Goal: Answer question/provide support: Share knowledge or assist other users

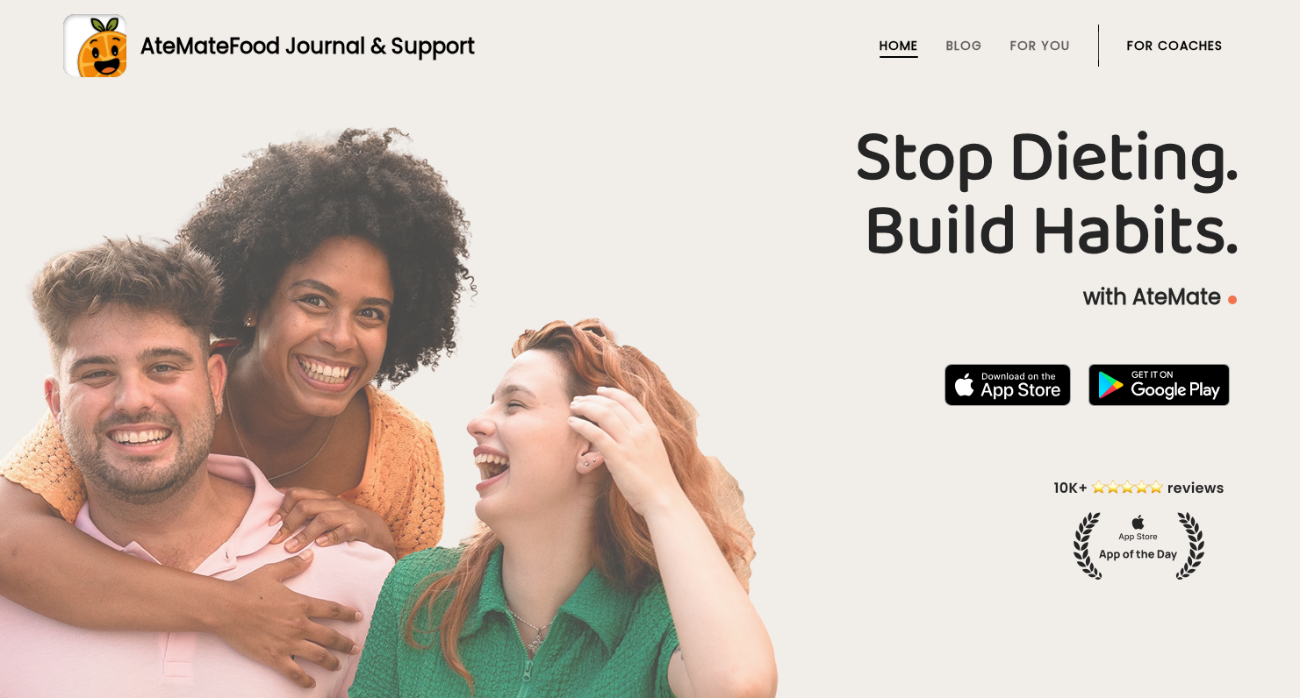
click at [867, 42] on link "For Coaches" at bounding box center [1175, 46] width 96 height 14
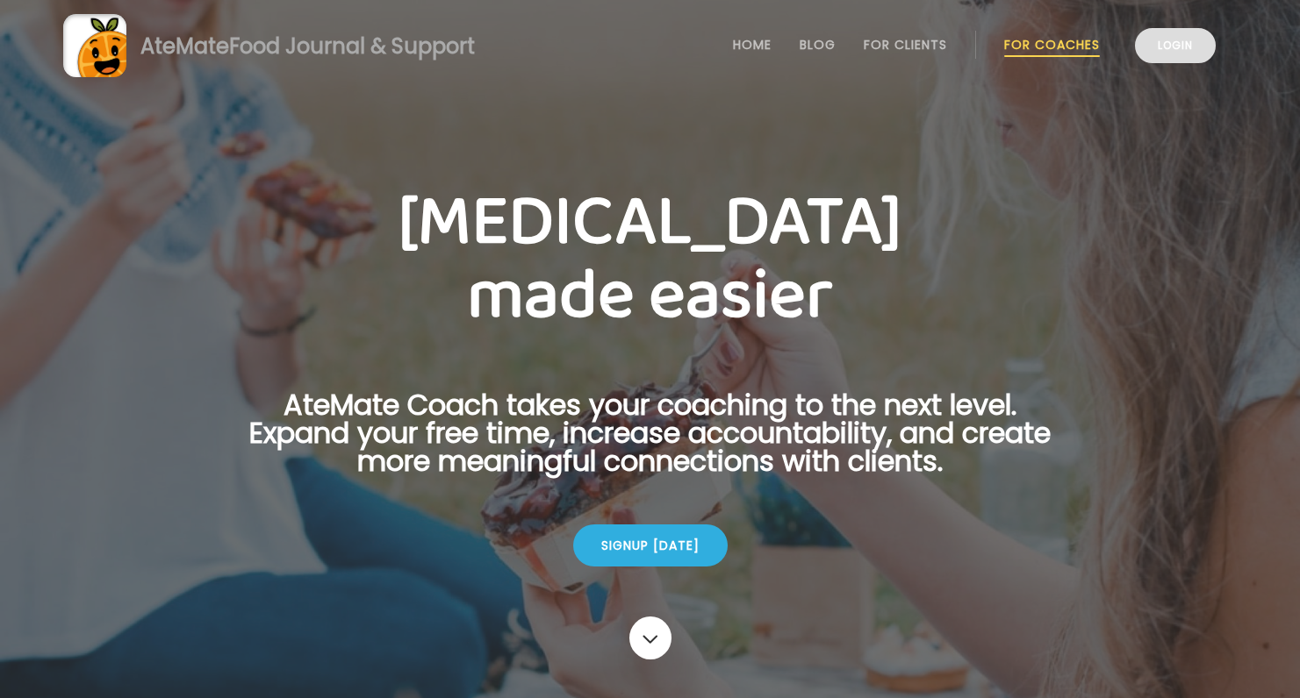
click at [1185, 39] on link "Login" at bounding box center [1175, 45] width 81 height 35
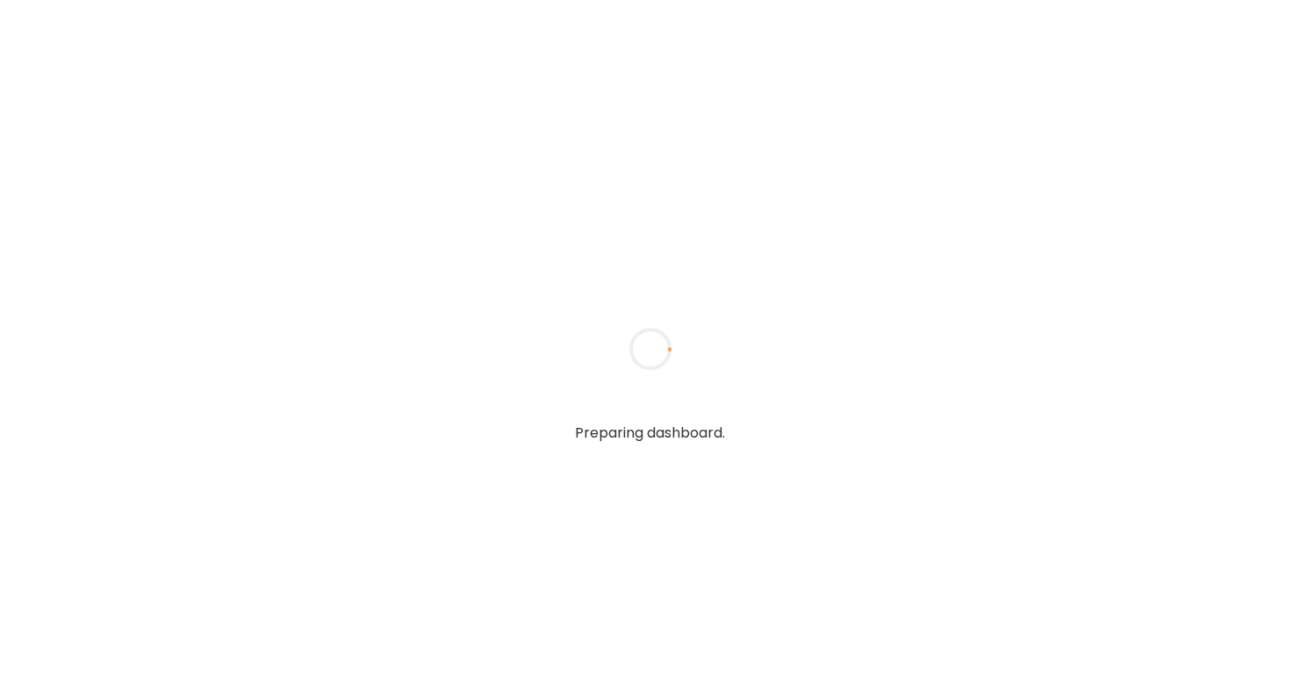
type textarea "**********"
type input "**********"
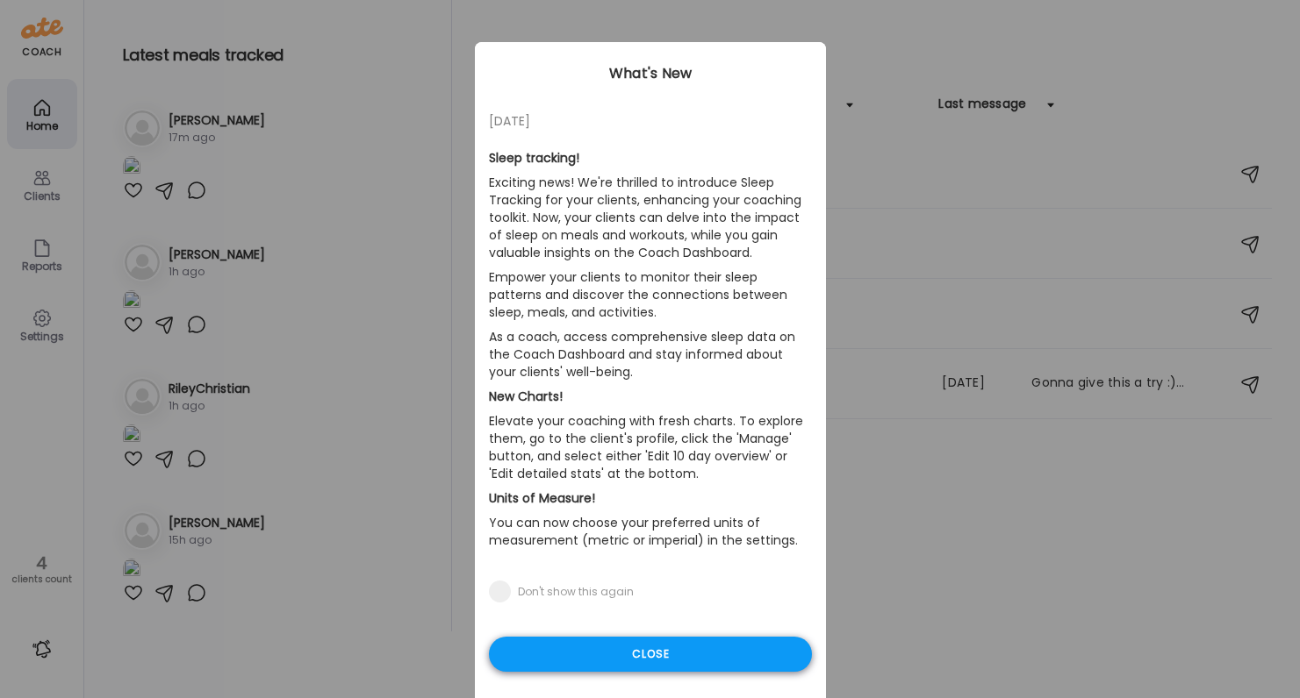
click at [636, 654] on div "Close" at bounding box center [650, 654] width 323 height 35
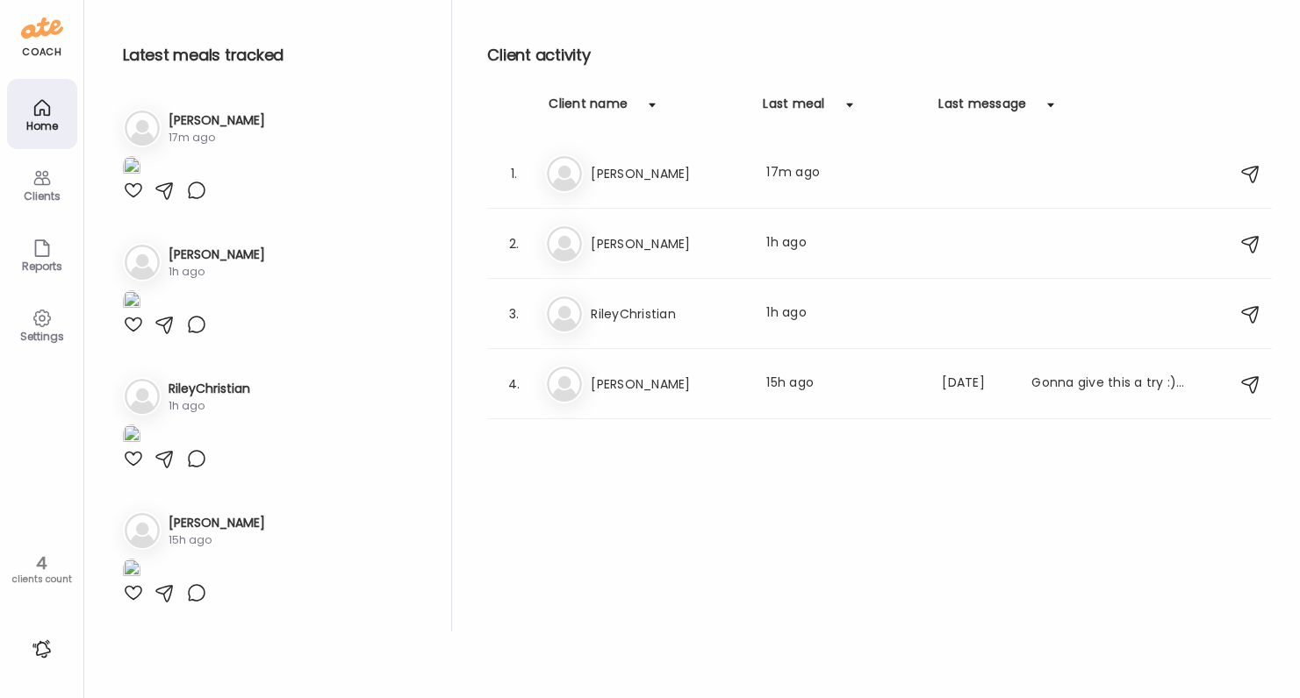
click at [648, 561] on div "Client activity Client name Last meal Last message 1. Me Megan Last meal: 17m a…" at bounding box center [879, 316] width 784 height 632
click at [53, 112] on div "Home" at bounding box center [42, 114] width 70 height 70
click at [660, 193] on div "1. Me Megan Last meal: 17m ago" at bounding box center [879, 174] width 784 height 70
click at [626, 175] on h3 "Megan" at bounding box center [668, 173] width 154 height 21
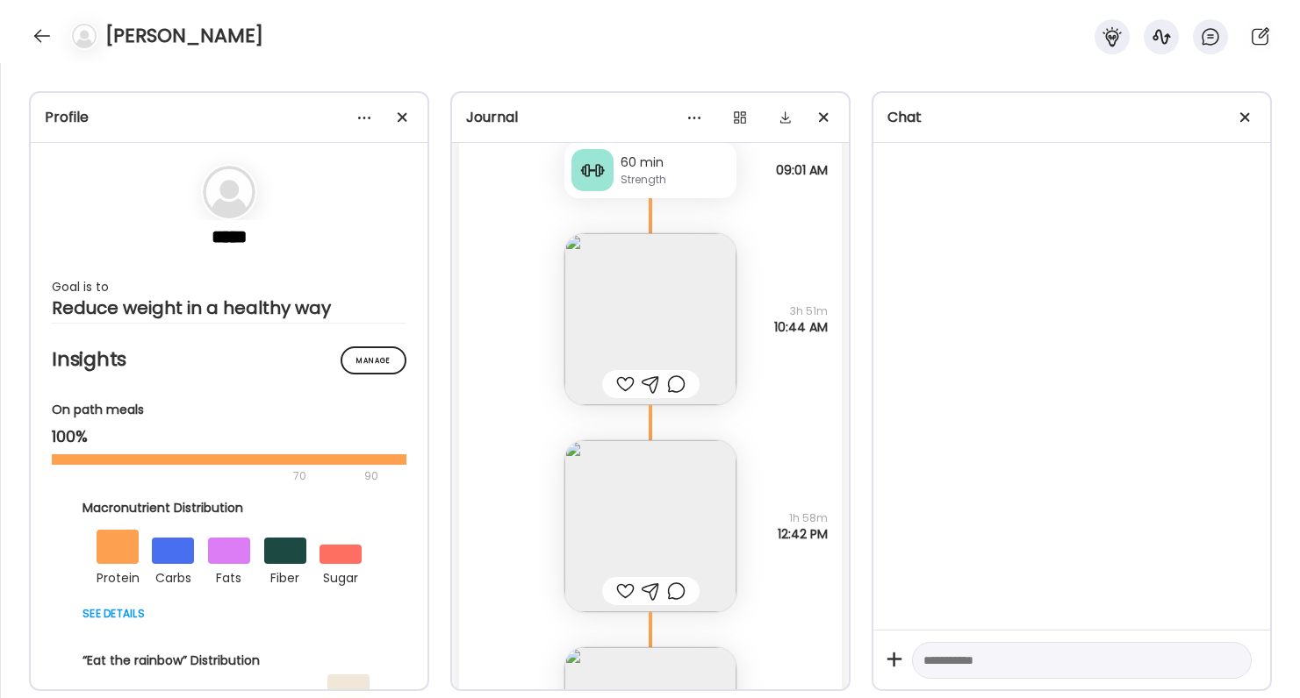
scroll to position [72771, 0]
click at [623, 380] on div at bounding box center [625, 379] width 18 height 21
click at [620, 475] on img at bounding box center [650, 522] width 172 height 172
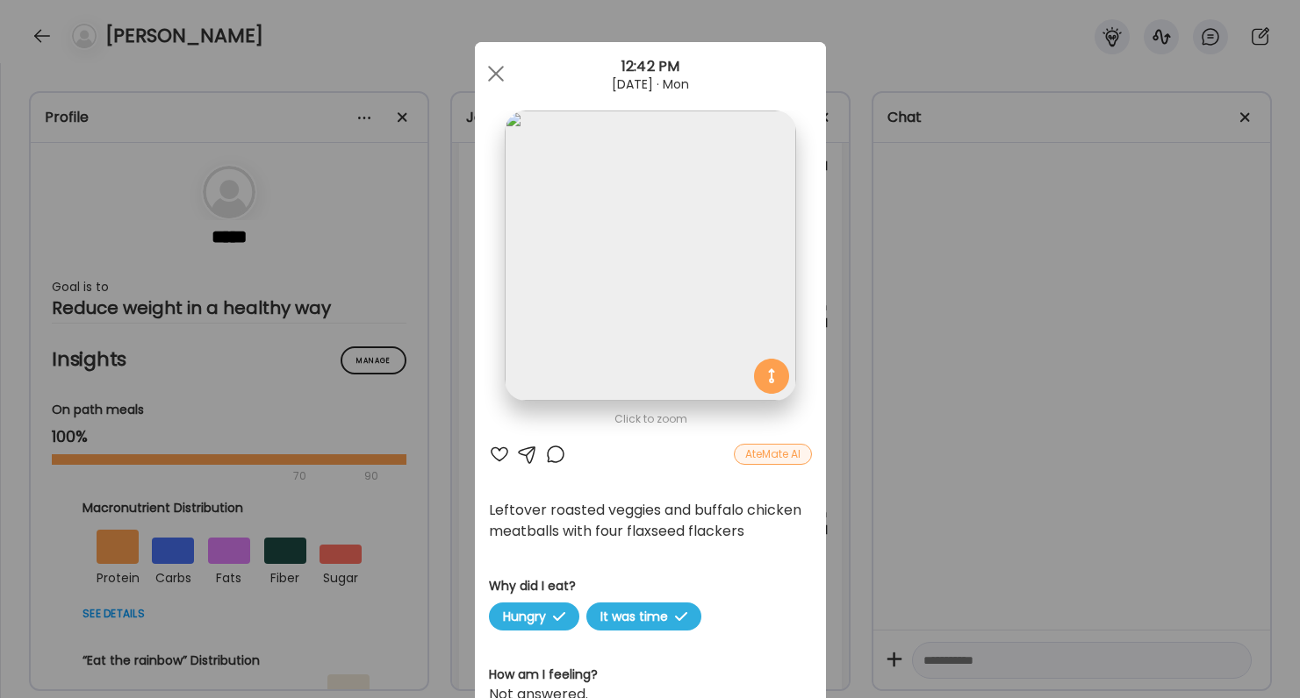
click at [955, 462] on div "Ate Coach Dashboard Wahoo! It’s official Take a moment to set up your Coach Pro…" at bounding box center [650, 349] width 1300 height 698
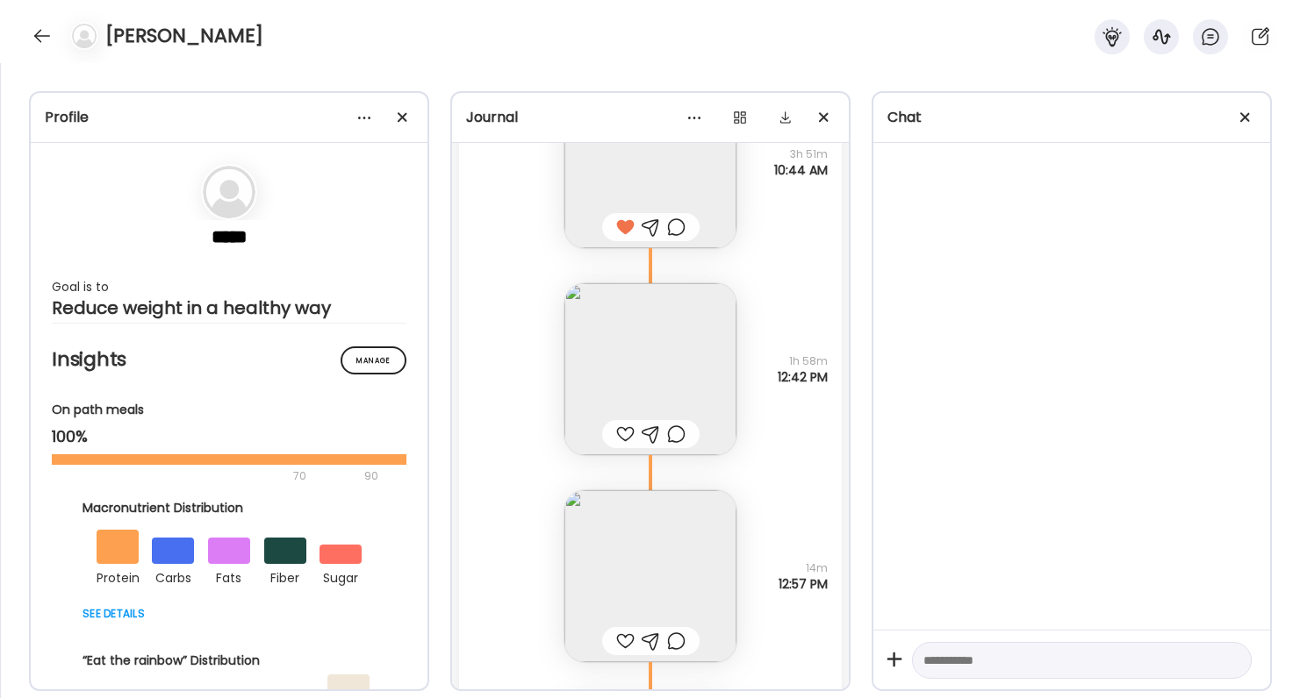
scroll to position [72932, 0]
click at [625, 630] on div at bounding box center [625, 632] width 18 height 21
click at [617, 426] on div at bounding box center [625, 425] width 18 height 21
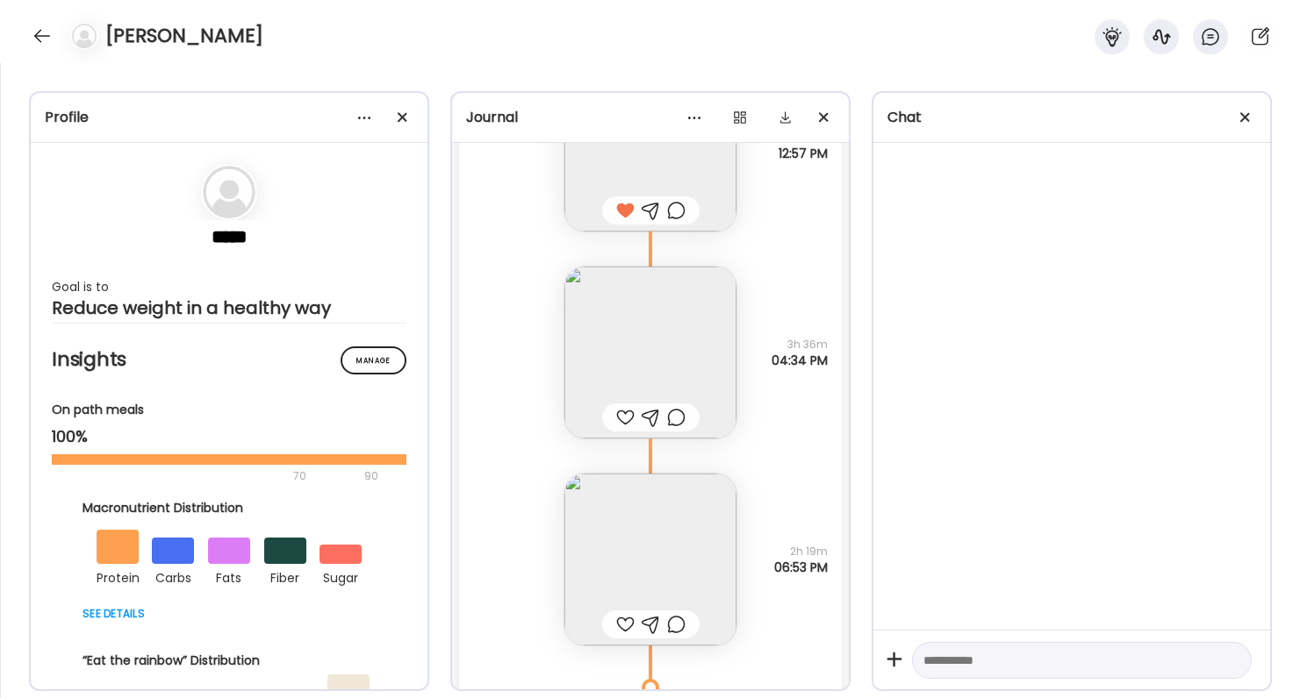
scroll to position [73355, 0]
click at [656, 357] on img at bounding box center [650, 352] width 172 height 172
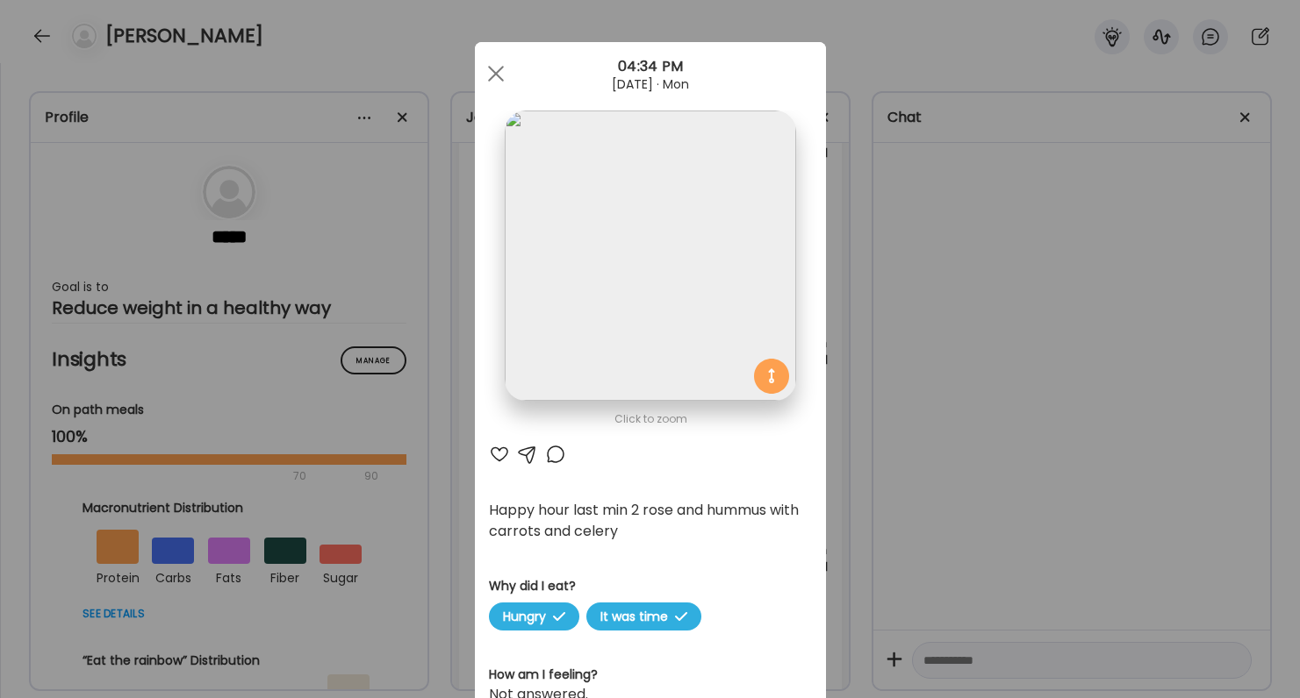
click at [993, 489] on div "Ate Coach Dashboard Wahoo! It’s official Take a moment to set up your Coach Pro…" at bounding box center [650, 349] width 1300 height 698
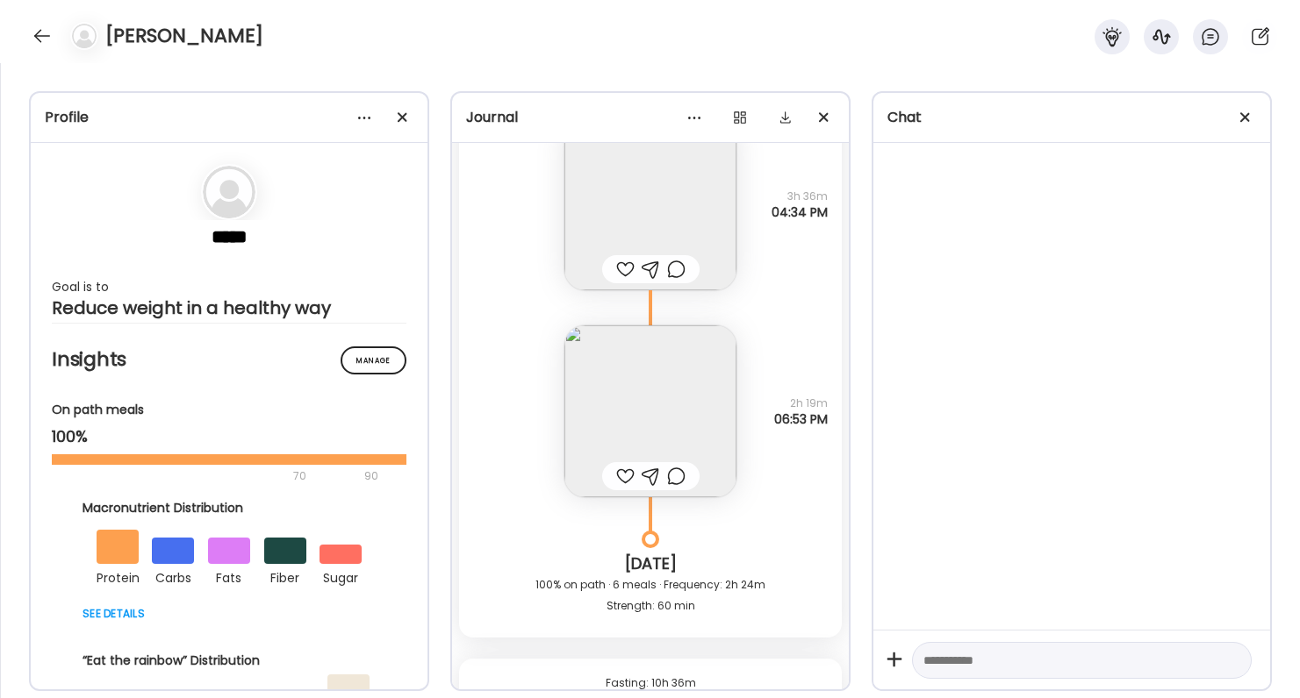
scroll to position [73514, 0]
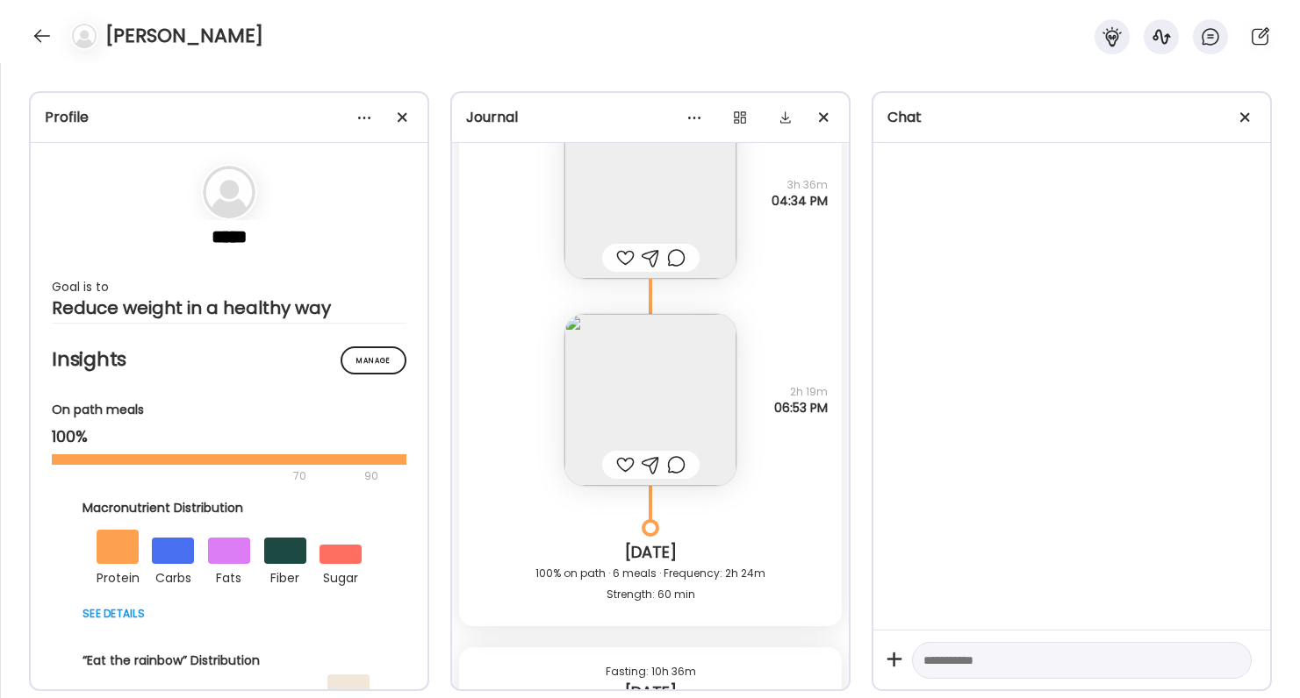
click at [671, 404] on img at bounding box center [650, 400] width 172 height 172
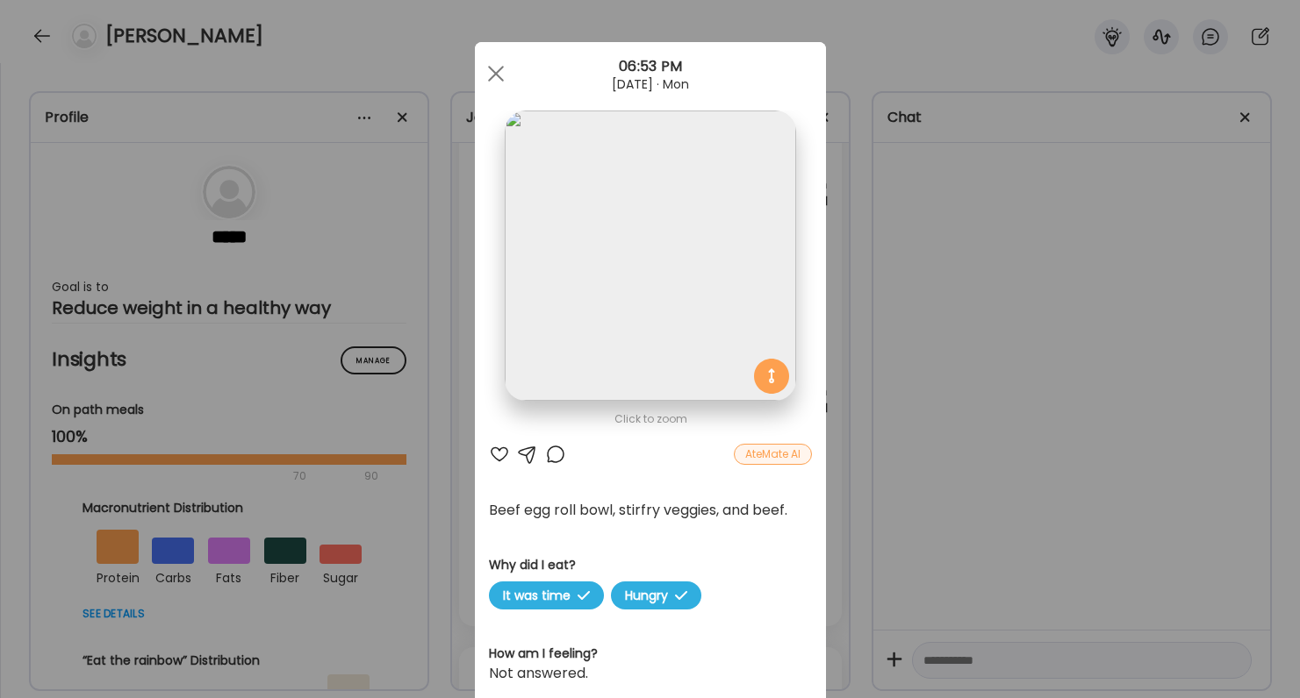
click at [897, 546] on div "Ate Coach Dashboard Wahoo! It’s official Take a moment to set up your Coach Pro…" at bounding box center [650, 349] width 1300 height 698
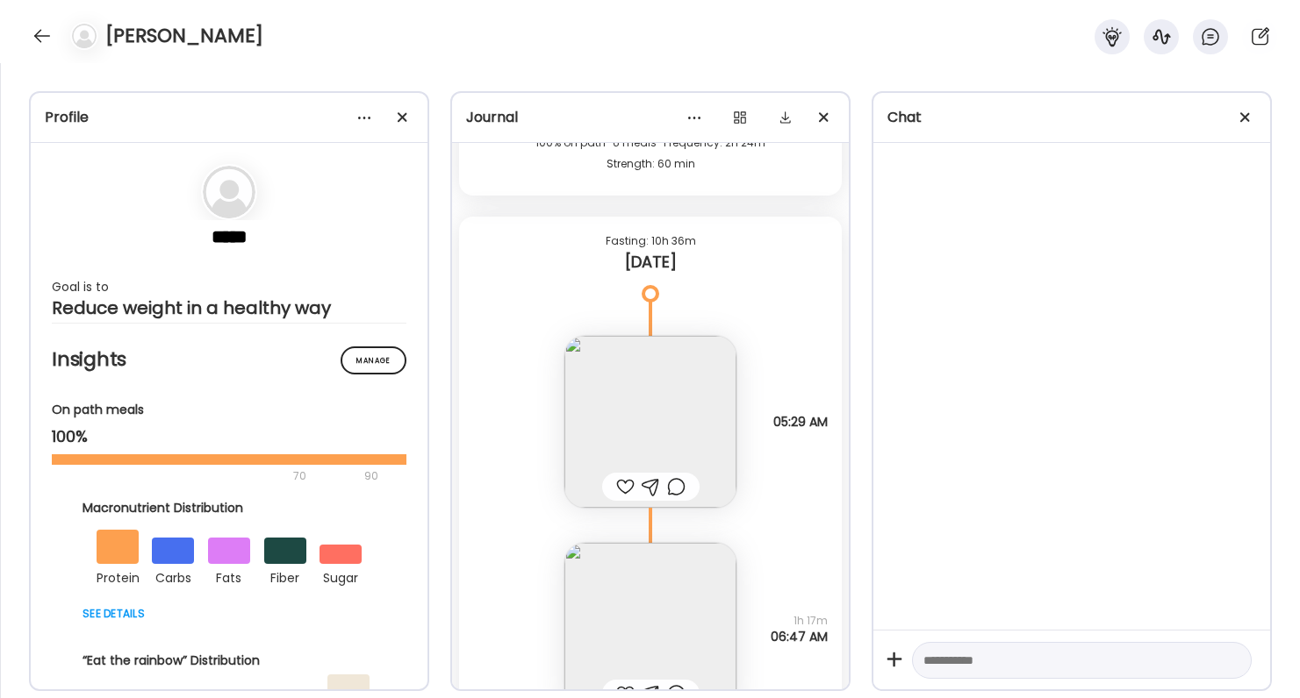
scroll to position [74019, 0]
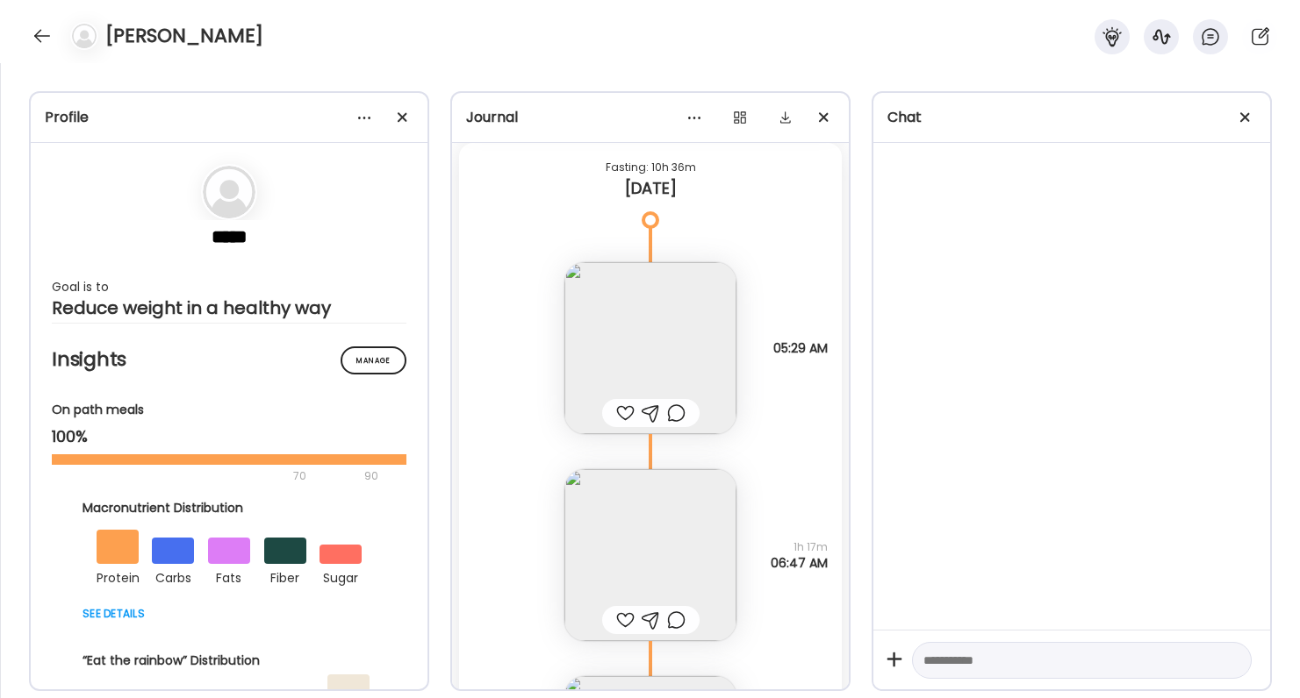
click at [655, 349] on img at bounding box center [650, 348] width 172 height 172
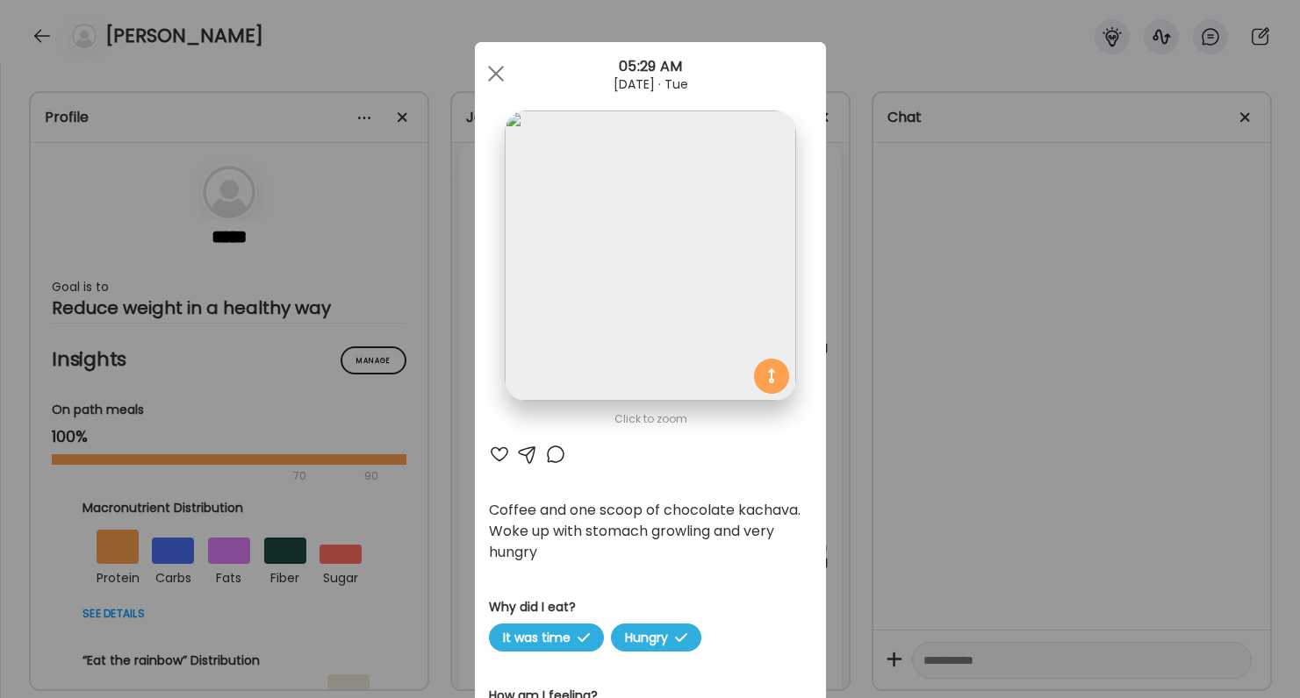
click at [933, 475] on div "Ate Coach Dashboard Wahoo! It’s official Take a moment to set up your Coach Pro…" at bounding box center [650, 349] width 1300 height 698
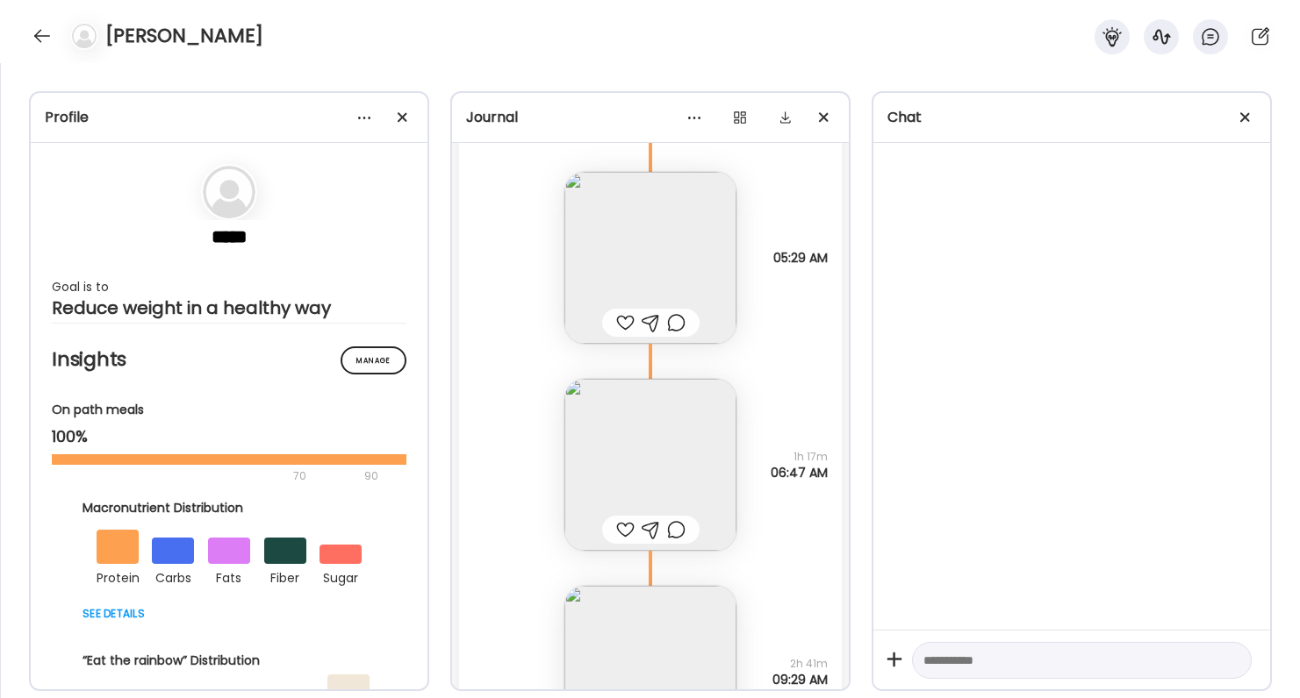
scroll to position [74173, 0]
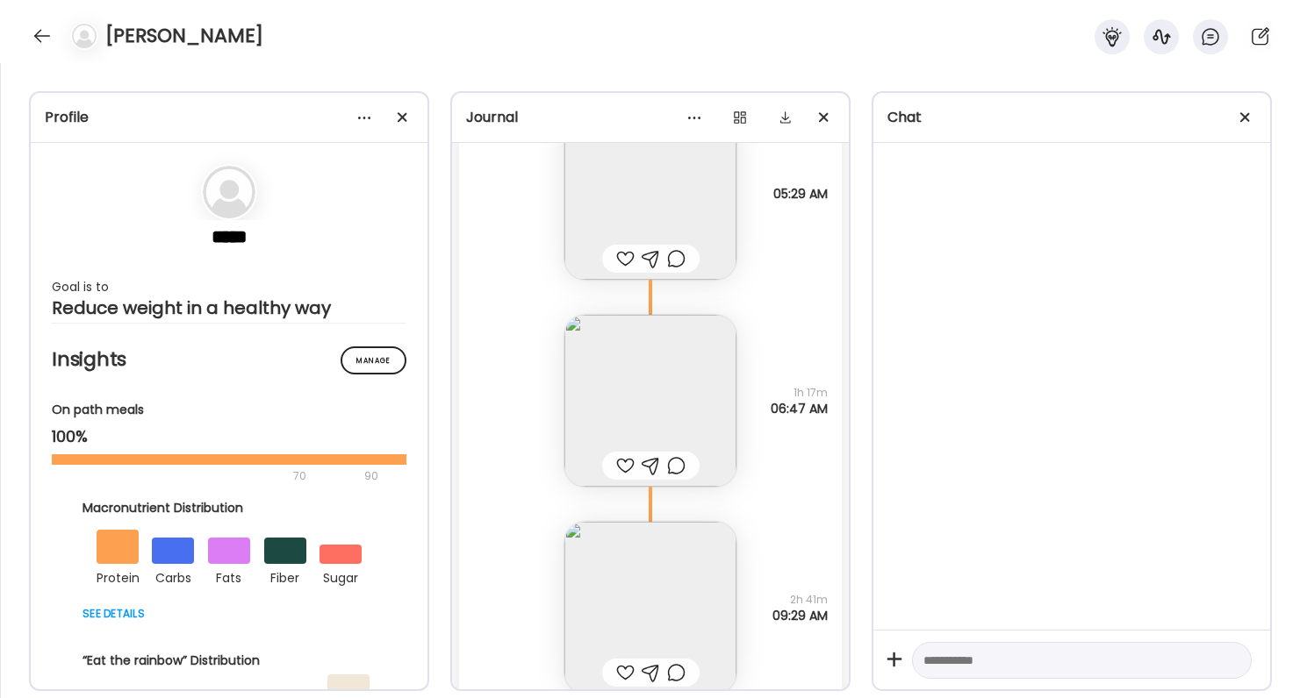
click at [705, 436] on img at bounding box center [650, 401] width 172 height 172
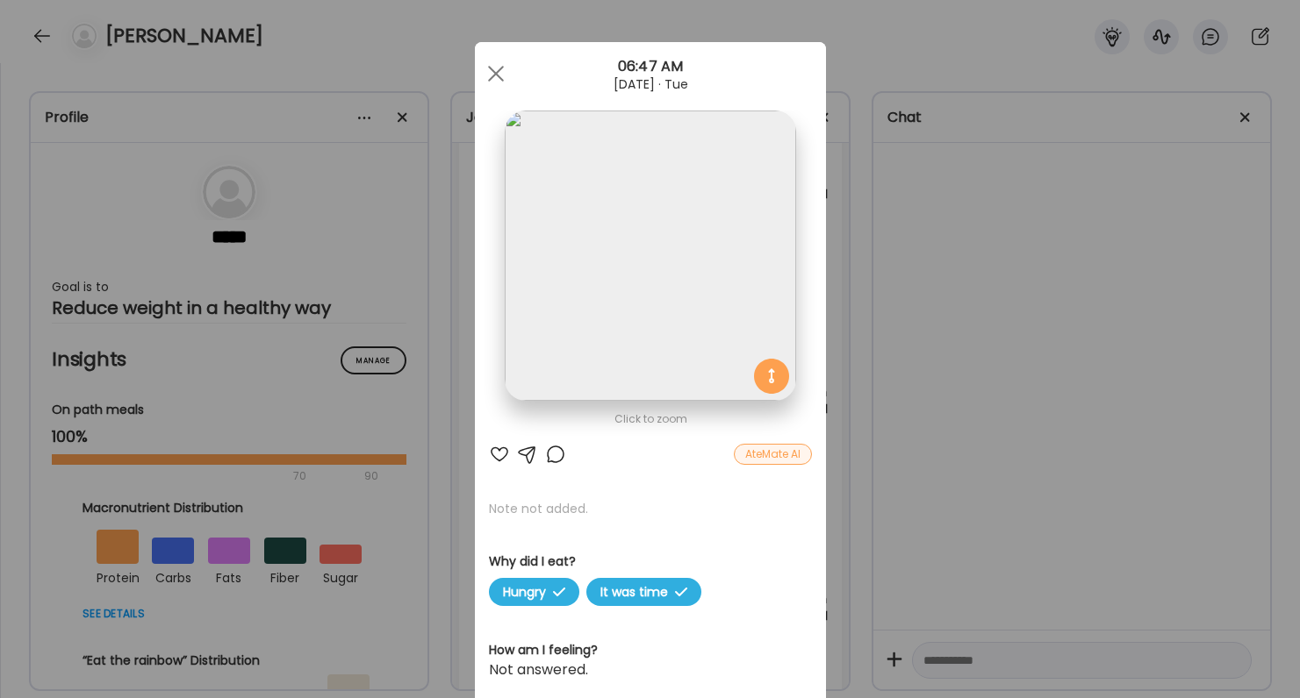
click at [1029, 513] on div "Ate Coach Dashboard Wahoo! It’s official Take a moment to set up your Coach Pro…" at bounding box center [650, 349] width 1300 height 698
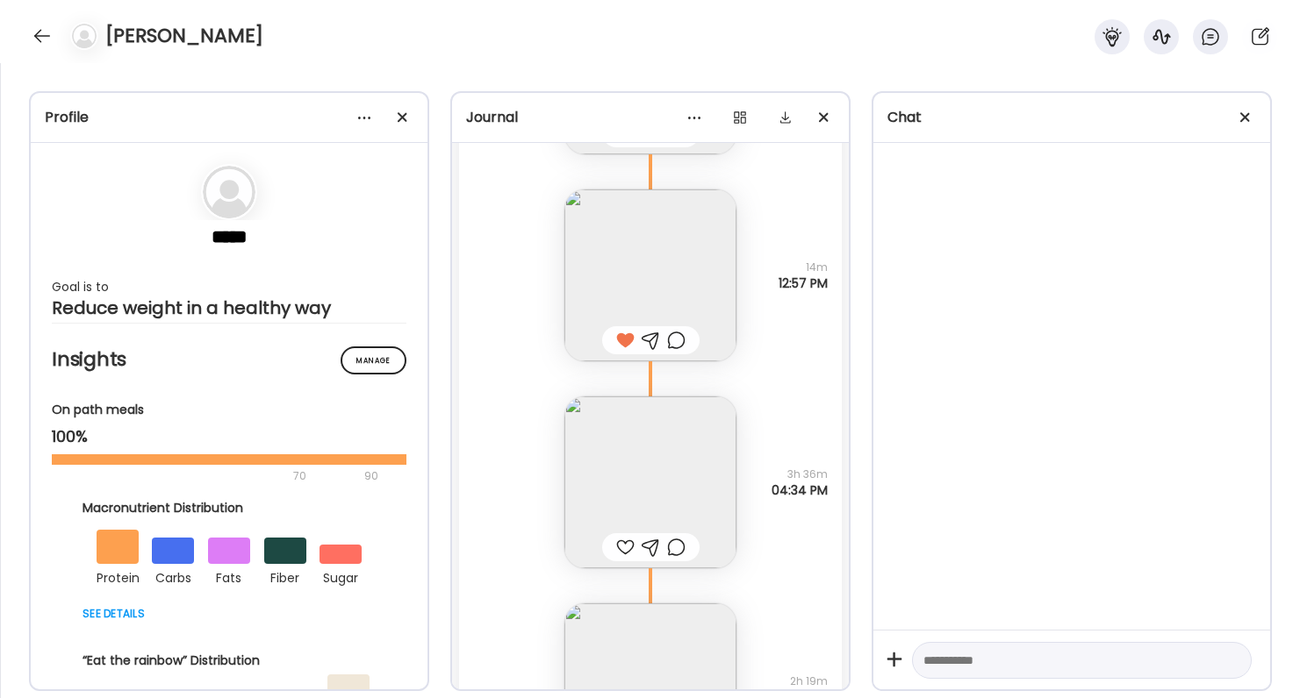
scroll to position [73229, 0]
click at [683, 333] on div at bounding box center [676, 336] width 18 height 21
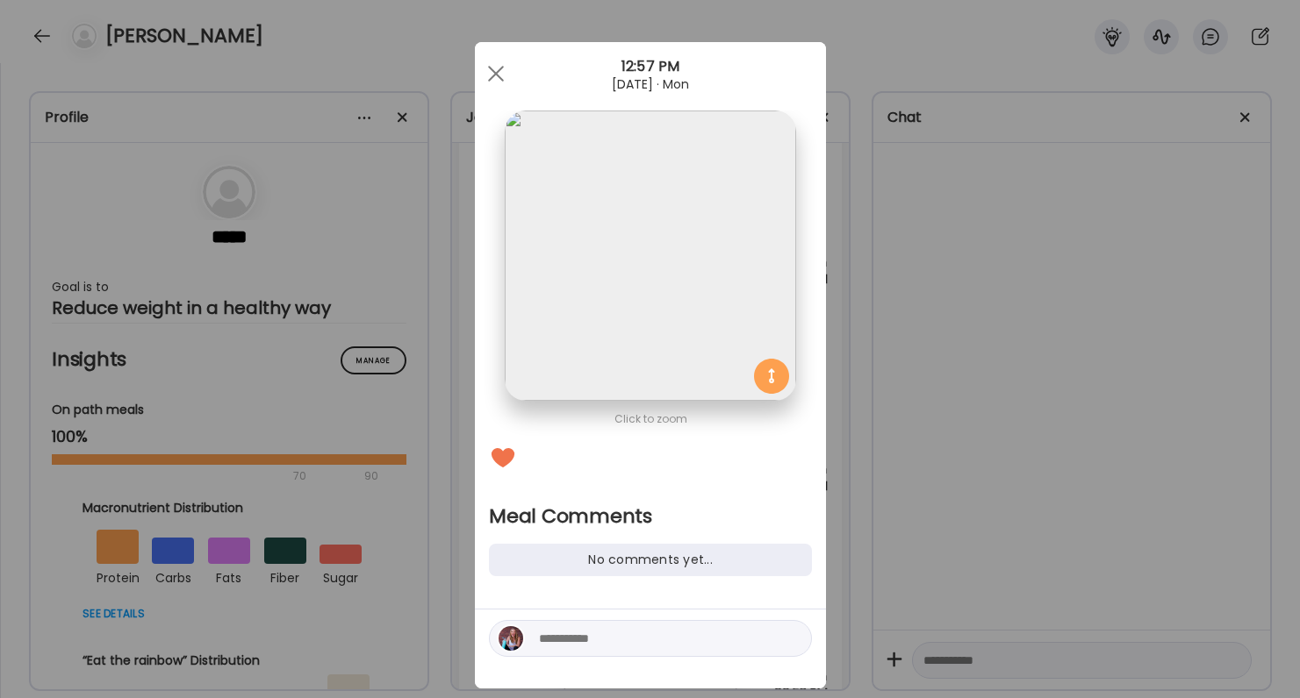
click at [595, 653] on div at bounding box center [650, 638] width 323 height 37
click at [591, 639] on textarea at bounding box center [657, 638] width 237 height 21
type textarea "*"
type textarea "**********"
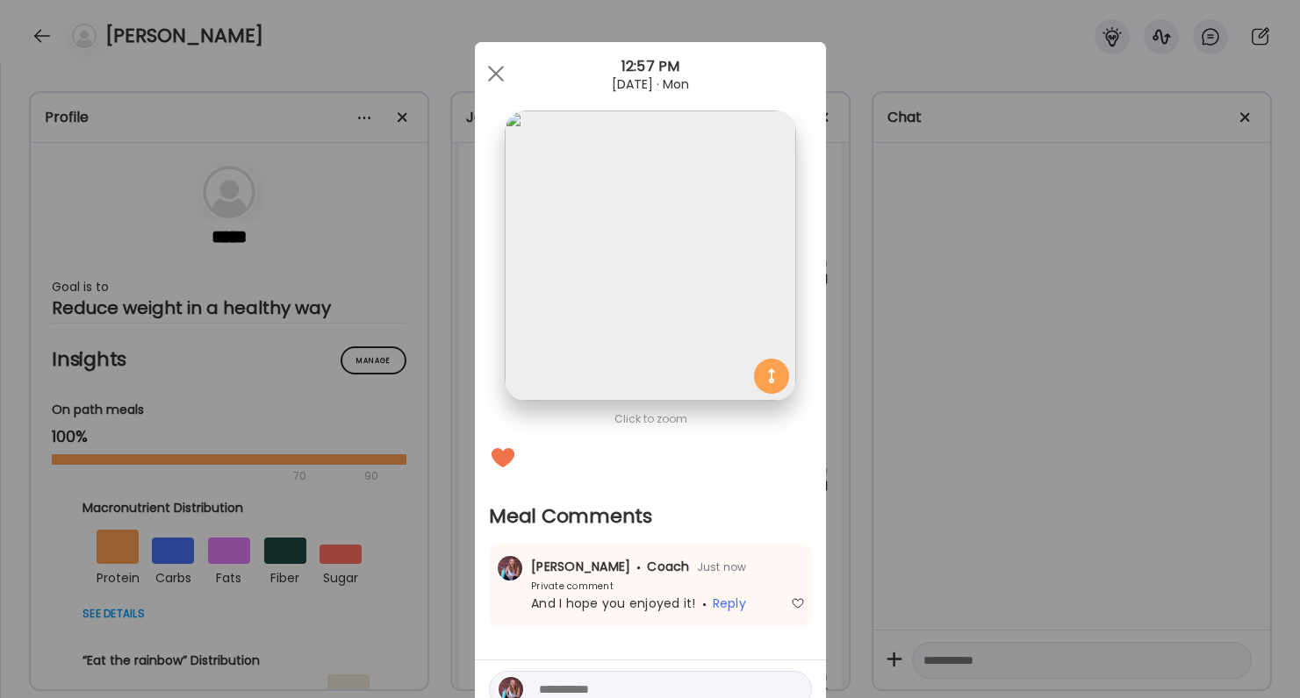
click at [800, 548] on div "Layne Stowell Coach Just now Private comment And I hope you enjoyed it! Reply" at bounding box center [650, 585] width 323 height 83
click at [916, 515] on div "Ate Coach Dashboard Wahoo! It’s official Take a moment to set up your Coach Pro…" at bounding box center [650, 349] width 1300 height 698
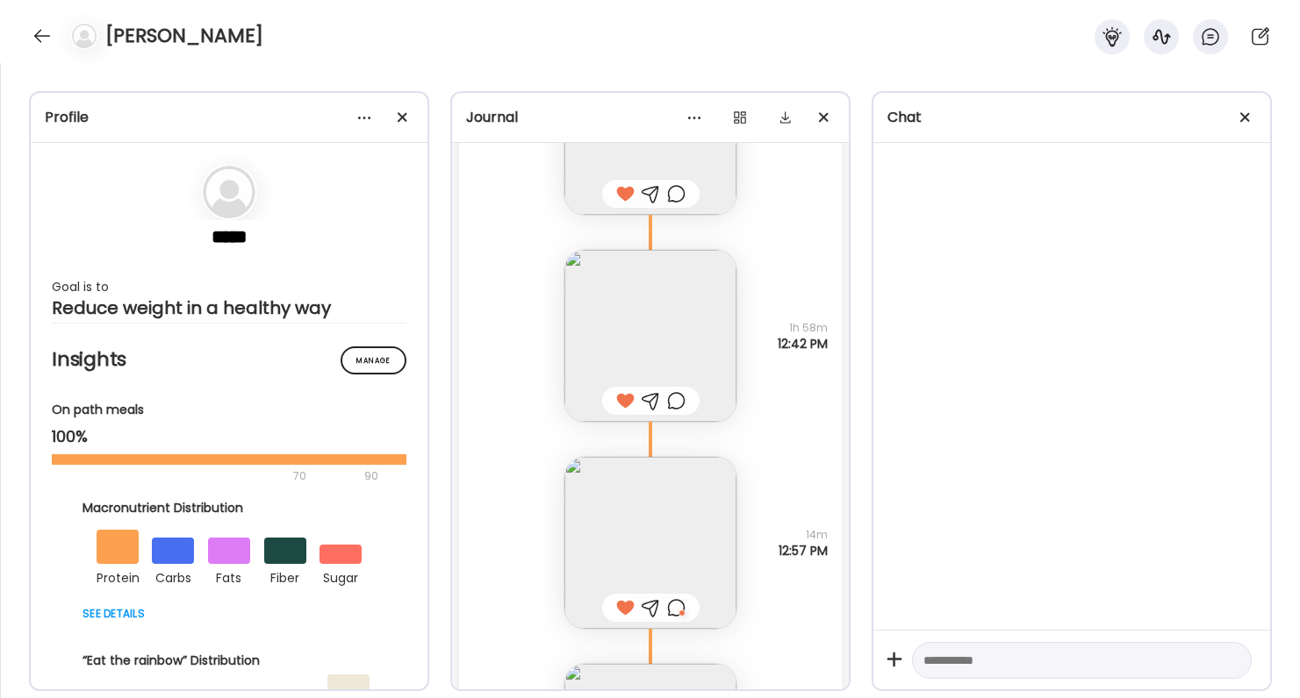
scroll to position [72930, 0]
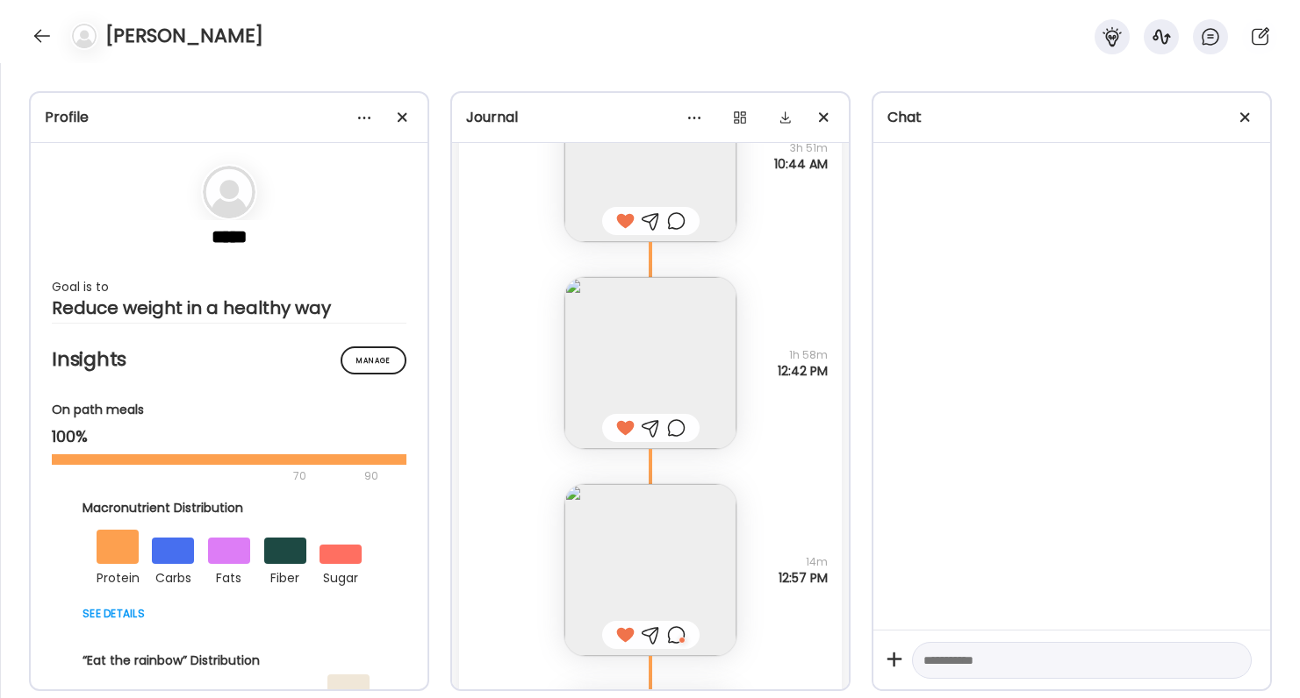
click at [678, 426] on div at bounding box center [676, 428] width 18 height 21
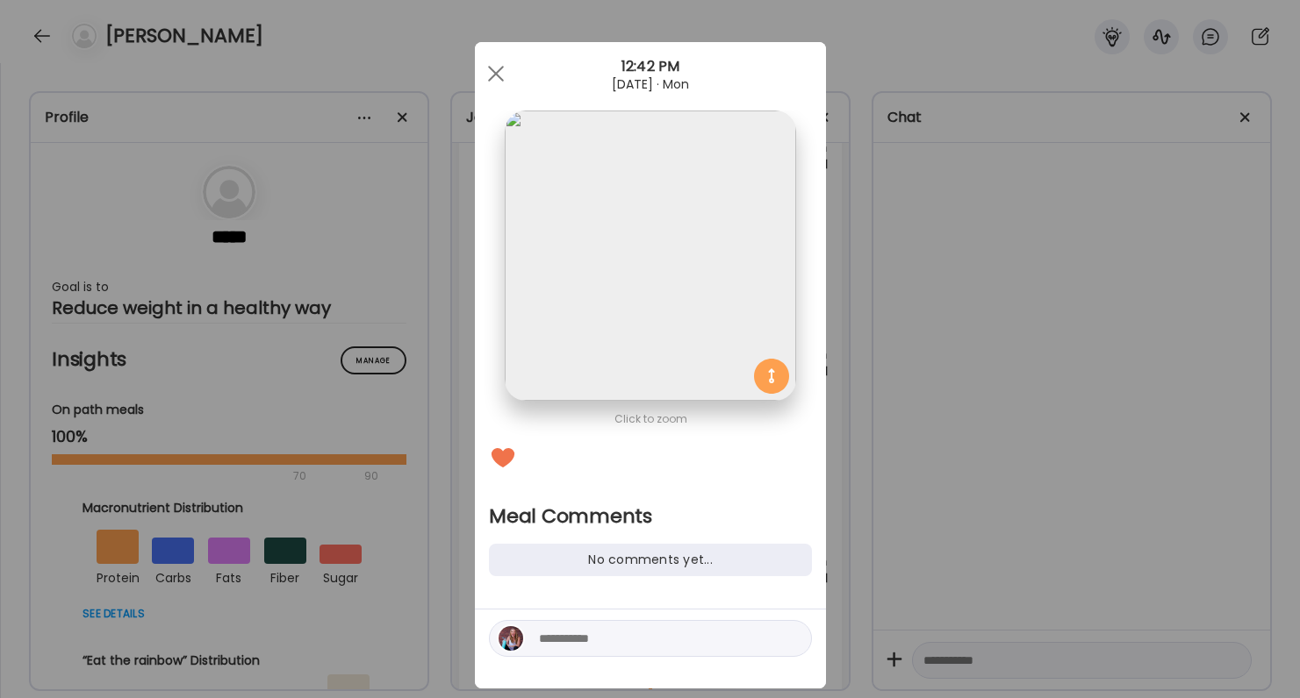
click at [663, 638] on textarea at bounding box center [657, 638] width 237 height 21
type textarea "*********"
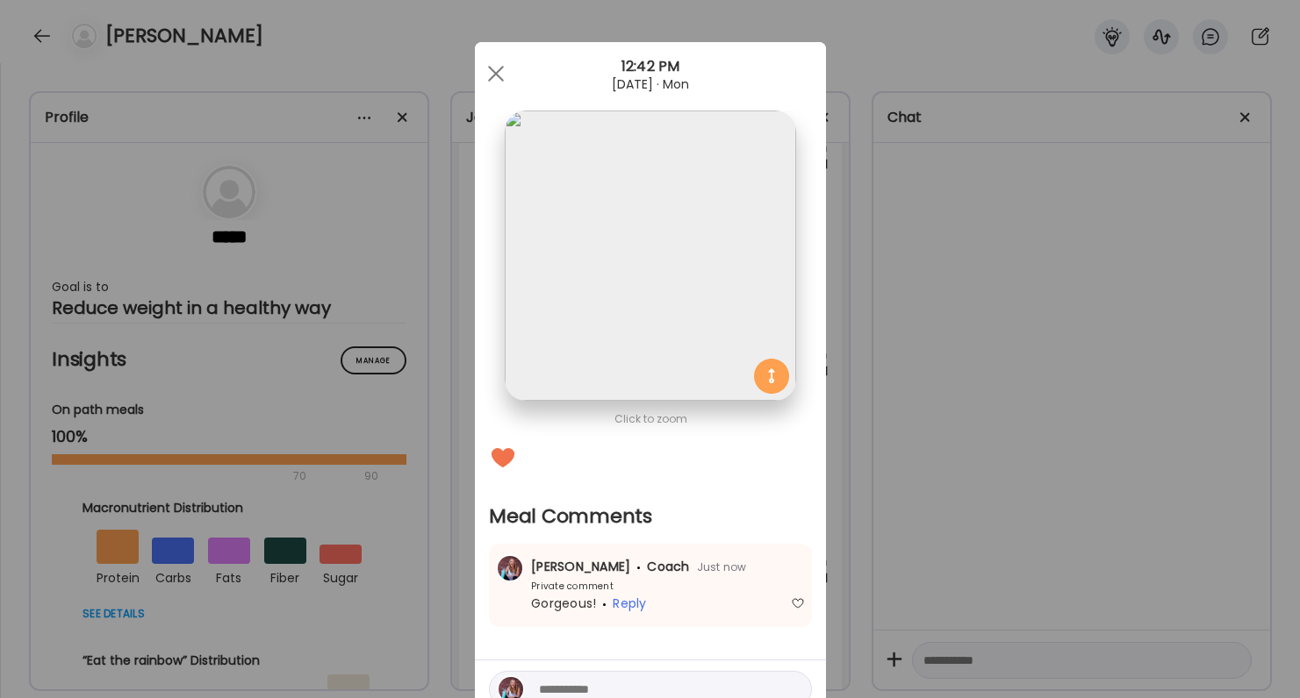
click at [652, 676] on div at bounding box center [650, 689] width 323 height 37
click at [650, 678] on div at bounding box center [650, 689] width 323 height 37
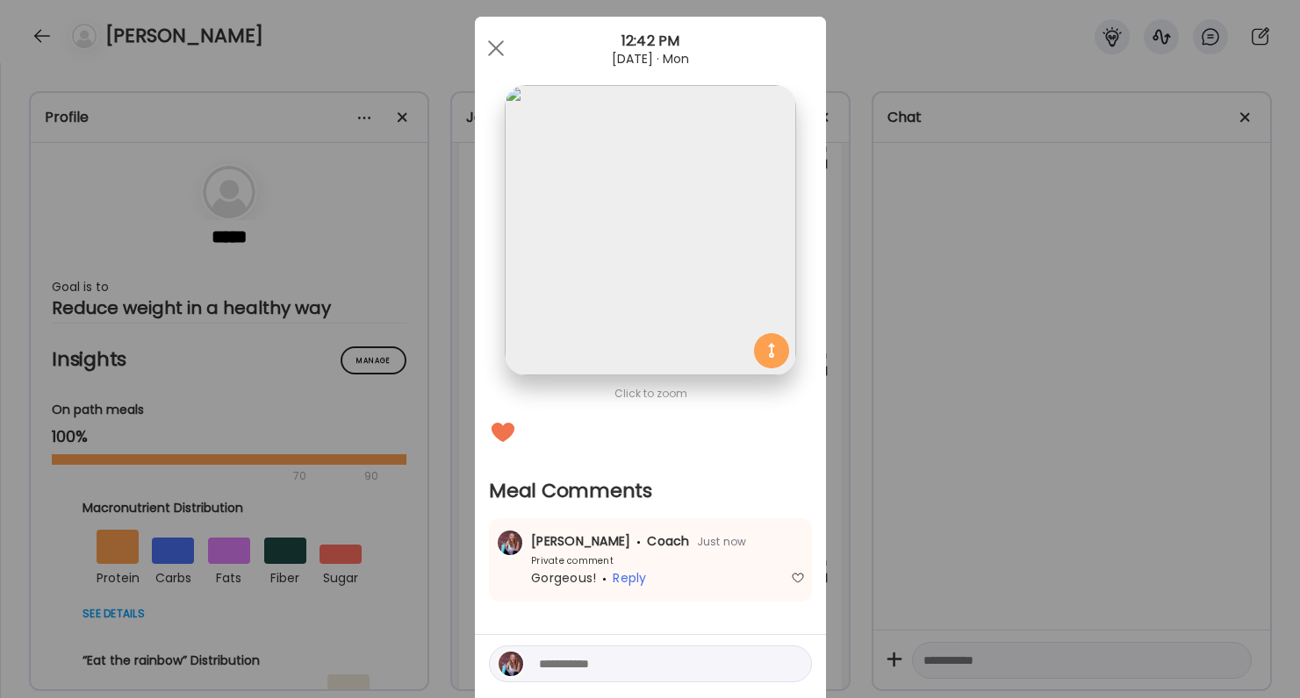
click at [963, 525] on div "Ate Coach Dashboard Wahoo! It’s official Take a moment to set up your Coach Pro…" at bounding box center [650, 349] width 1300 height 698
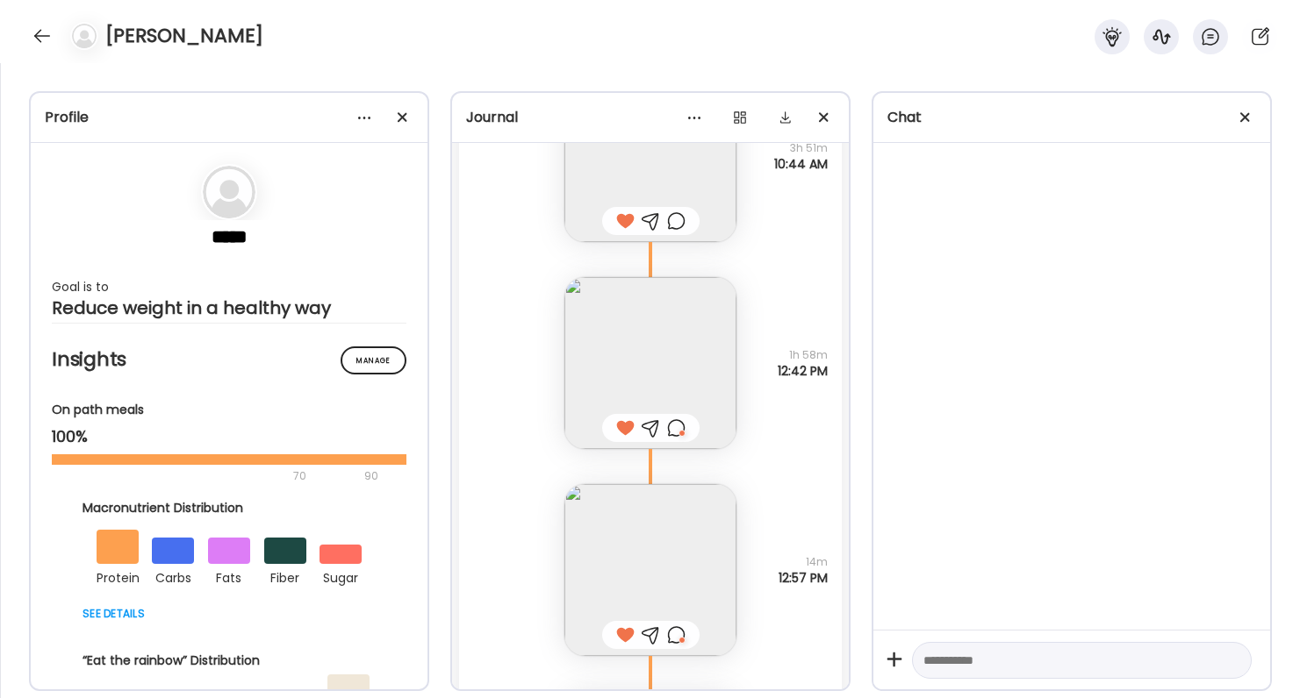
scroll to position [72953, 0]
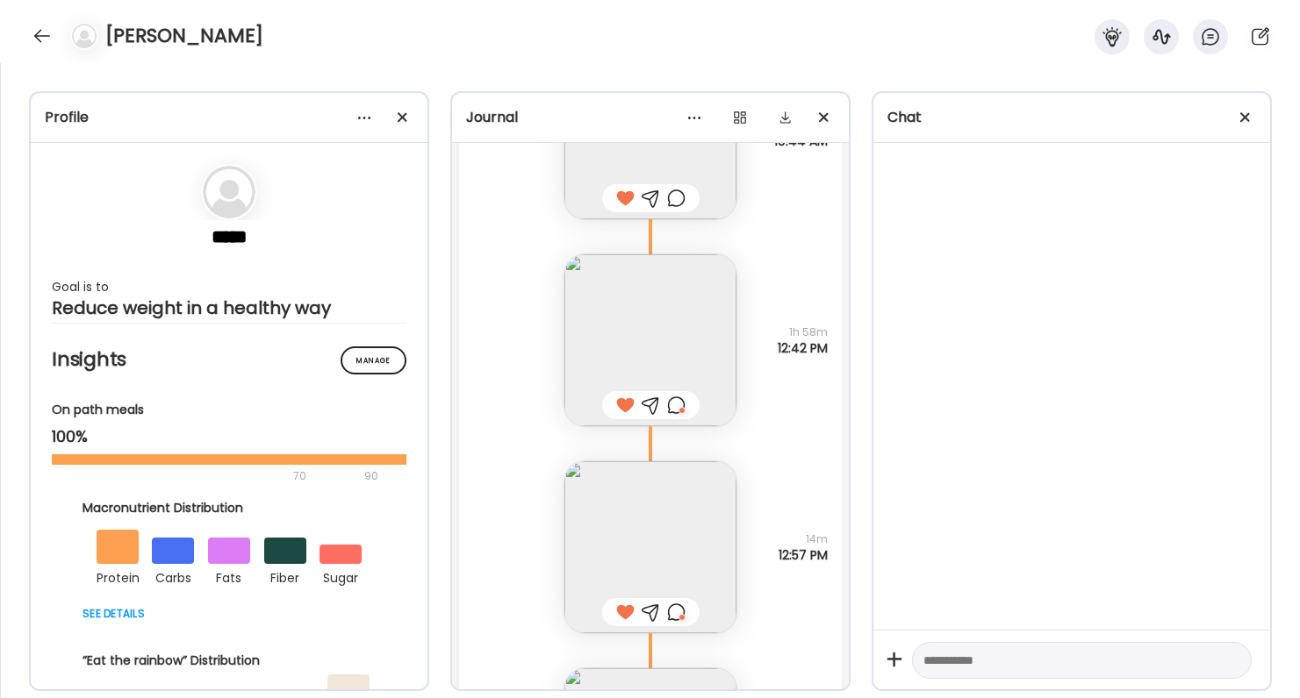
click at [677, 400] on div at bounding box center [676, 405] width 18 height 21
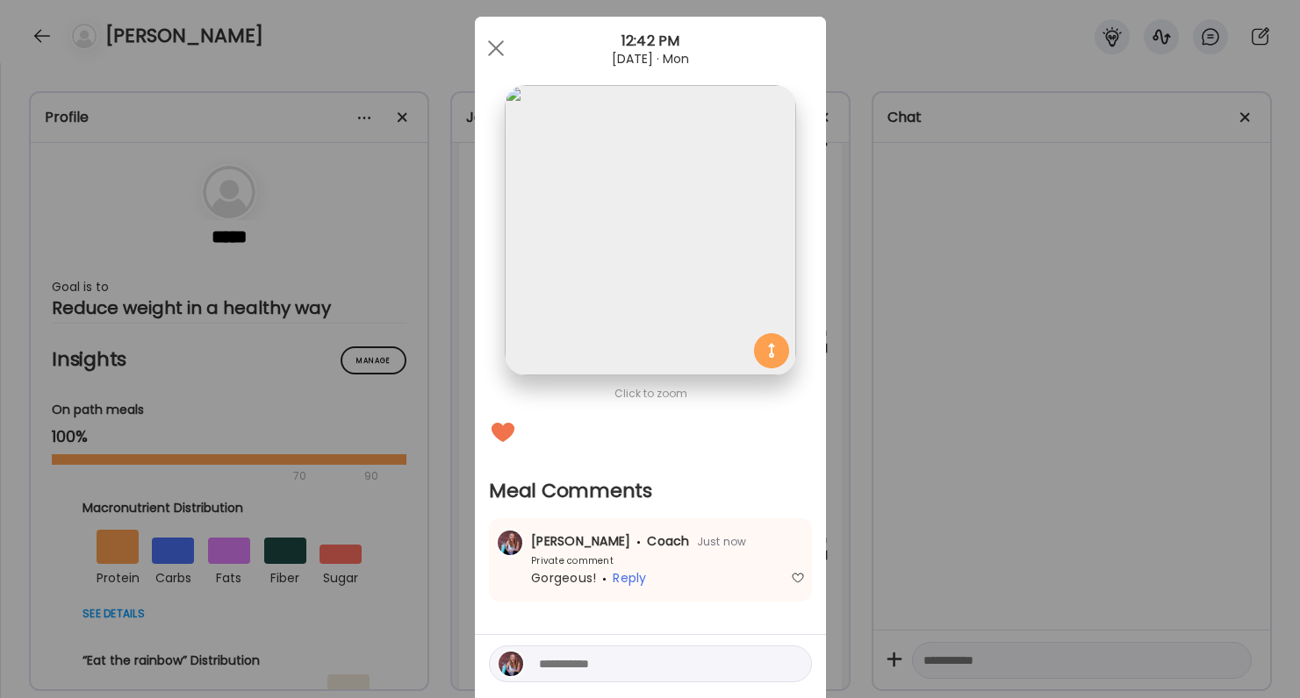
click at [984, 591] on div "Ate Coach Dashboard Wahoo! It’s official Take a moment to set up your Coach Pro…" at bounding box center [650, 349] width 1300 height 698
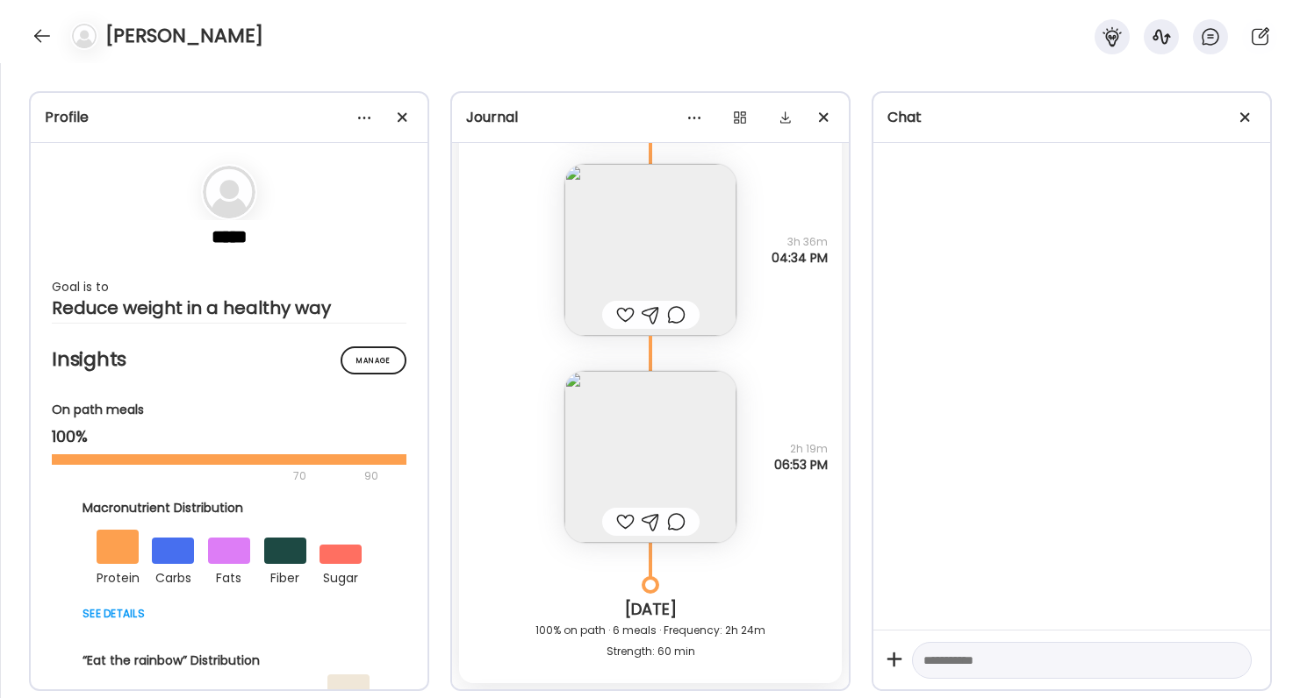
scroll to position [73482, 0]
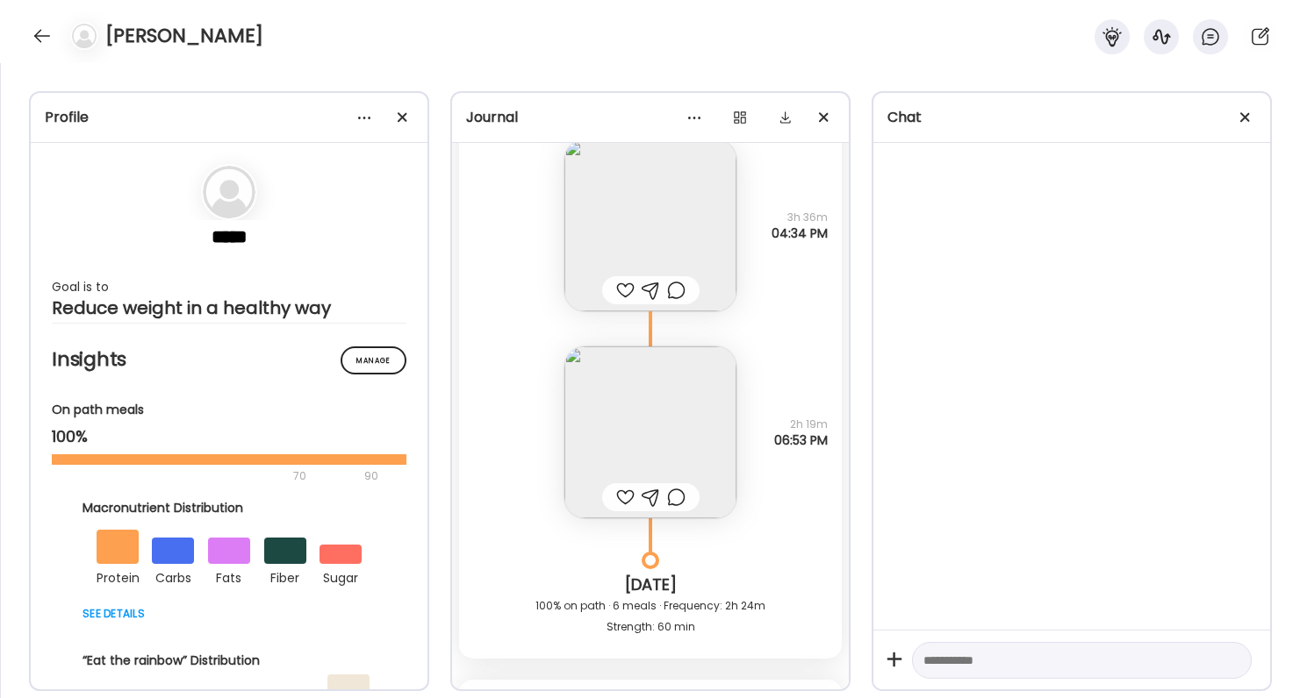
click at [648, 220] on img at bounding box center [650, 226] width 172 height 172
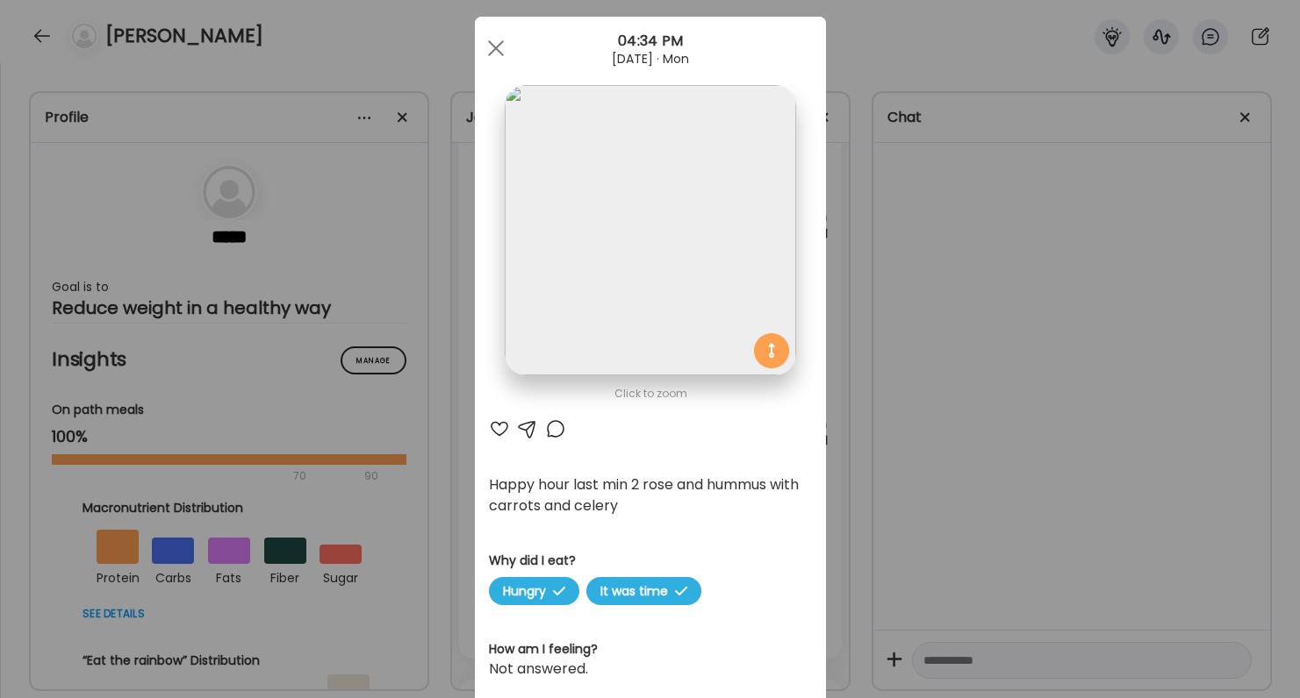
click at [1129, 347] on div "Ate Coach Dashboard Wahoo! It’s official Take a moment to set up your Coach Pro…" at bounding box center [650, 349] width 1300 height 698
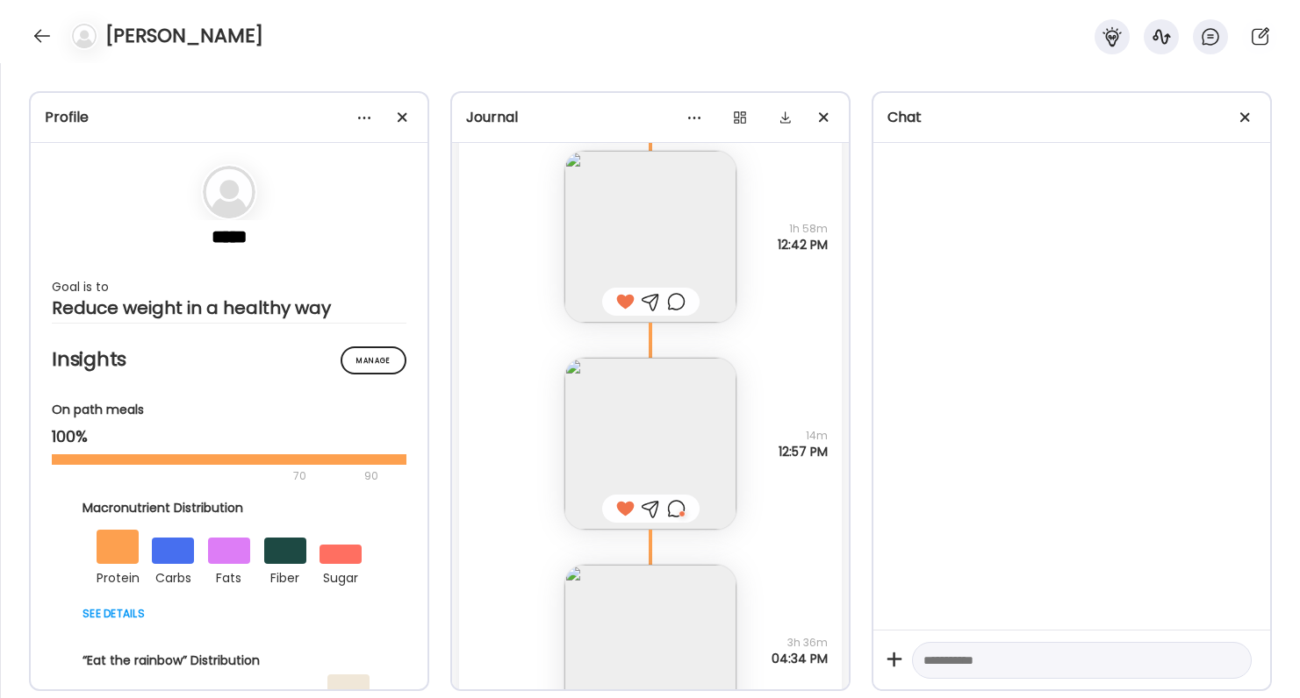
scroll to position [72997, 0]
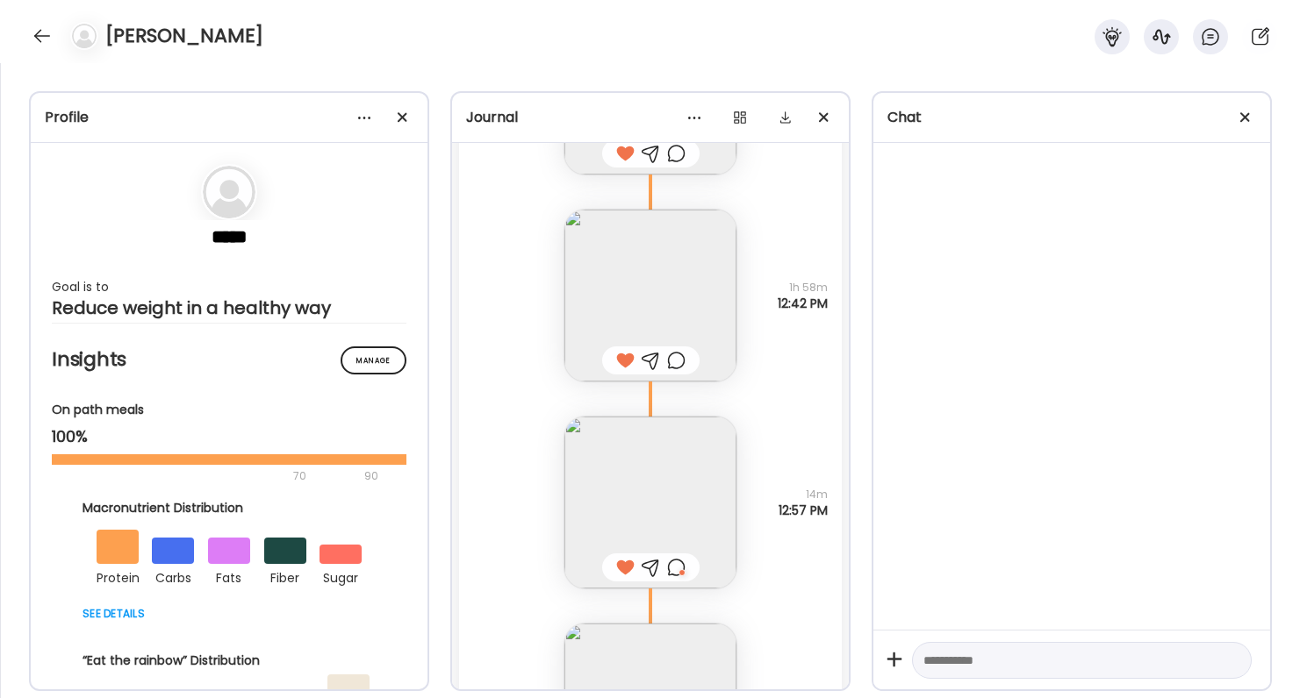
click at [677, 361] on div at bounding box center [676, 360] width 18 height 21
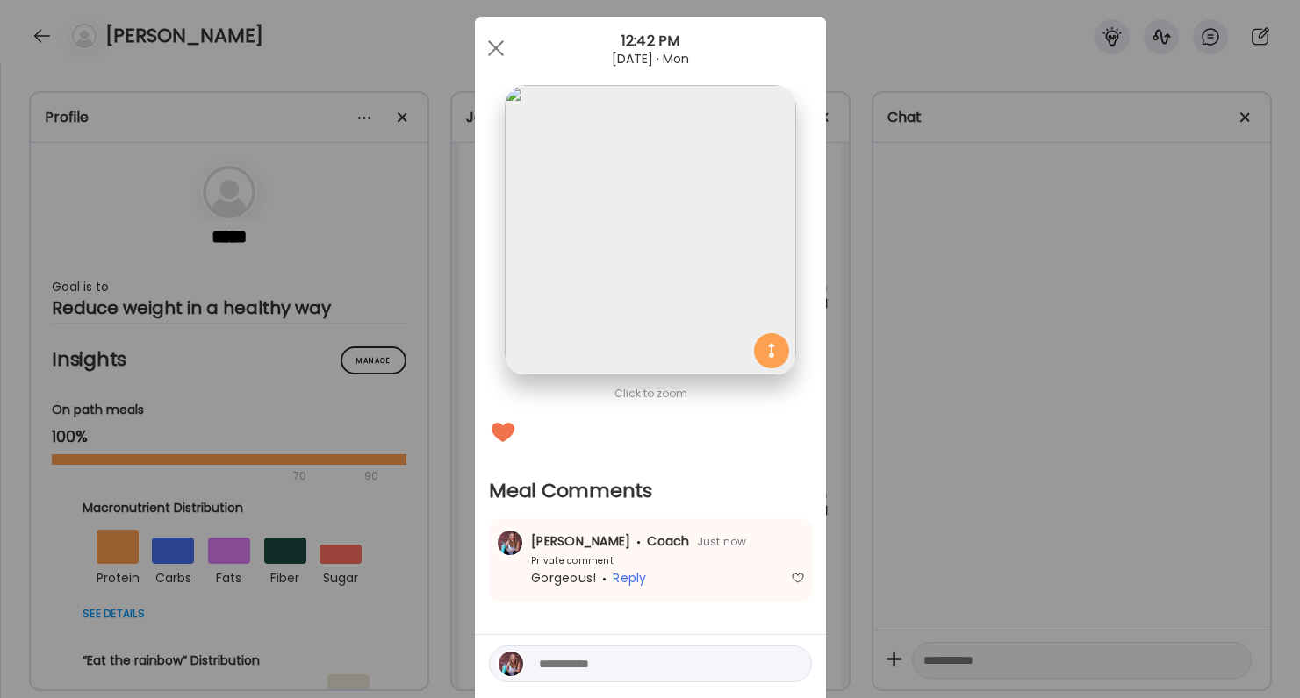
click at [585, 659] on textarea at bounding box center [657, 664] width 237 height 21
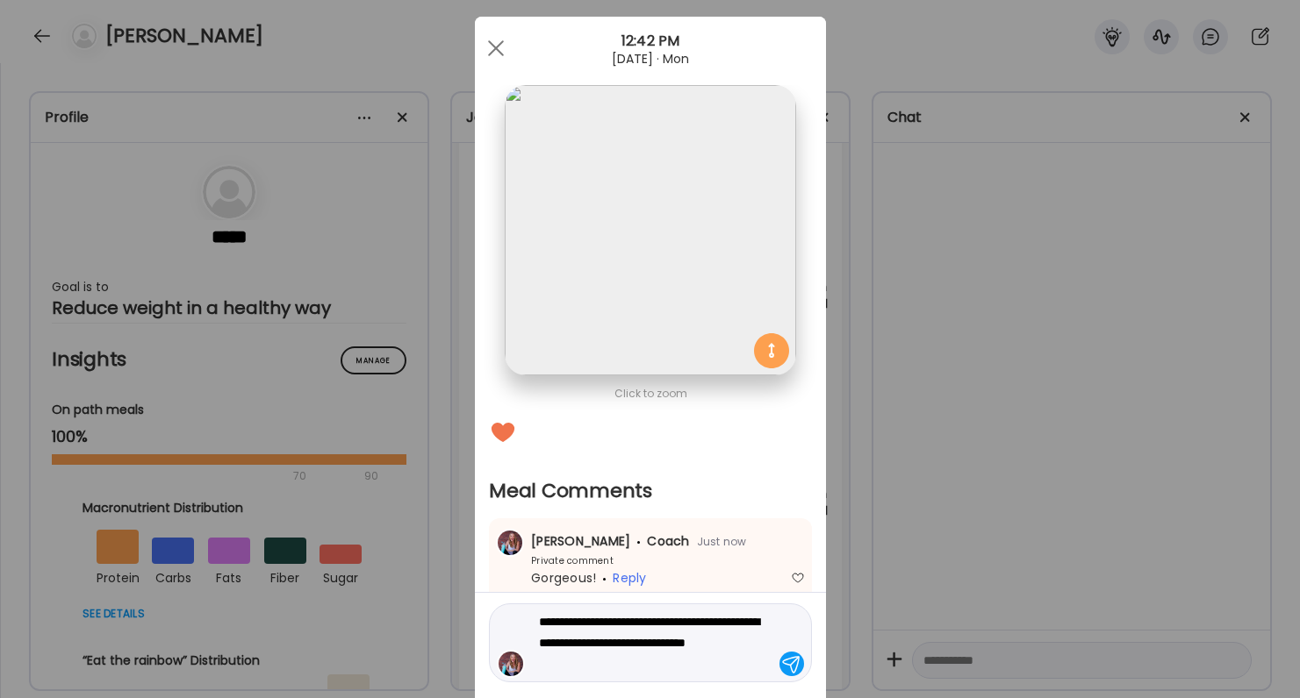
click at [598, 639] on textarea "**********" at bounding box center [657, 643] width 237 height 63
click at [600, 638] on textarea "**********" at bounding box center [657, 643] width 237 height 63
click at [615, 640] on textarea "**********" at bounding box center [657, 643] width 237 height 63
click at [668, 667] on textarea "**********" at bounding box center [657, 643] width 237 height 63
type textarea "**********"
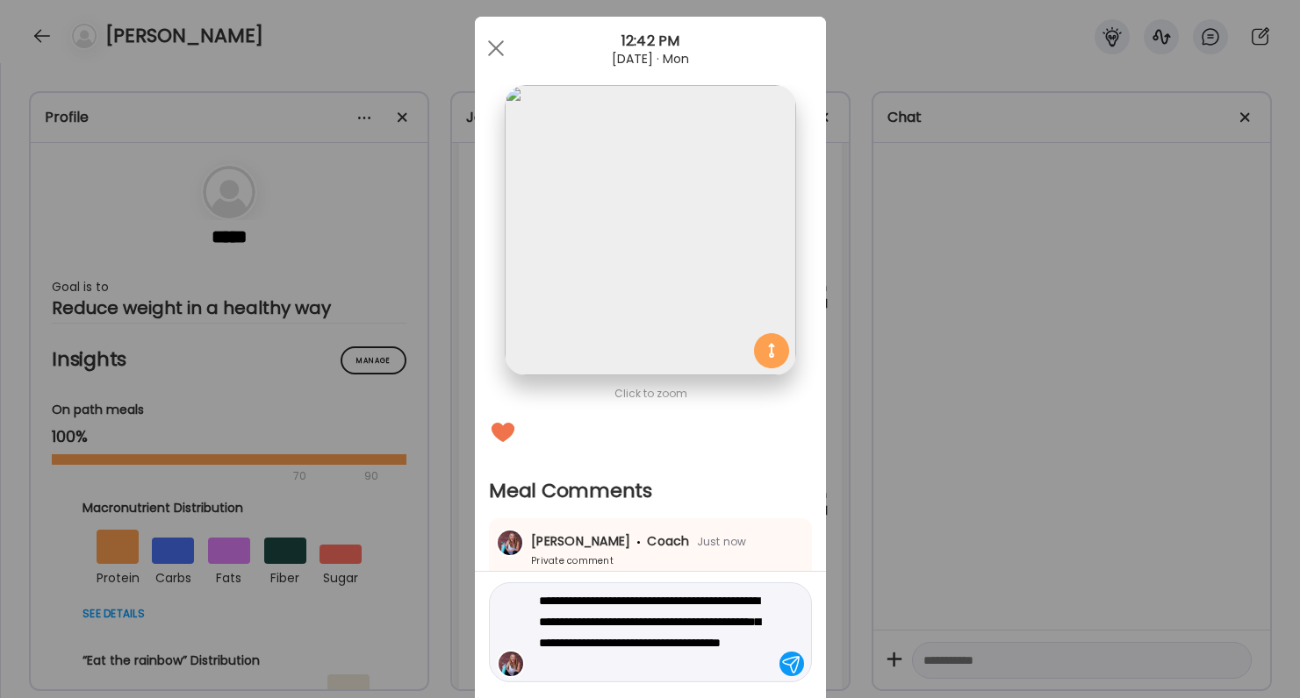
click at [698, 622] on textarea "**********" at bounding box center [657, 633] width 237 height 84
click at [746, 645] on textarea "**********" at bounding box center [657, 633] width 237 height 84
click at [734, 674] on textarea "**********" at bounding box center [657, 633] width 237 height 84
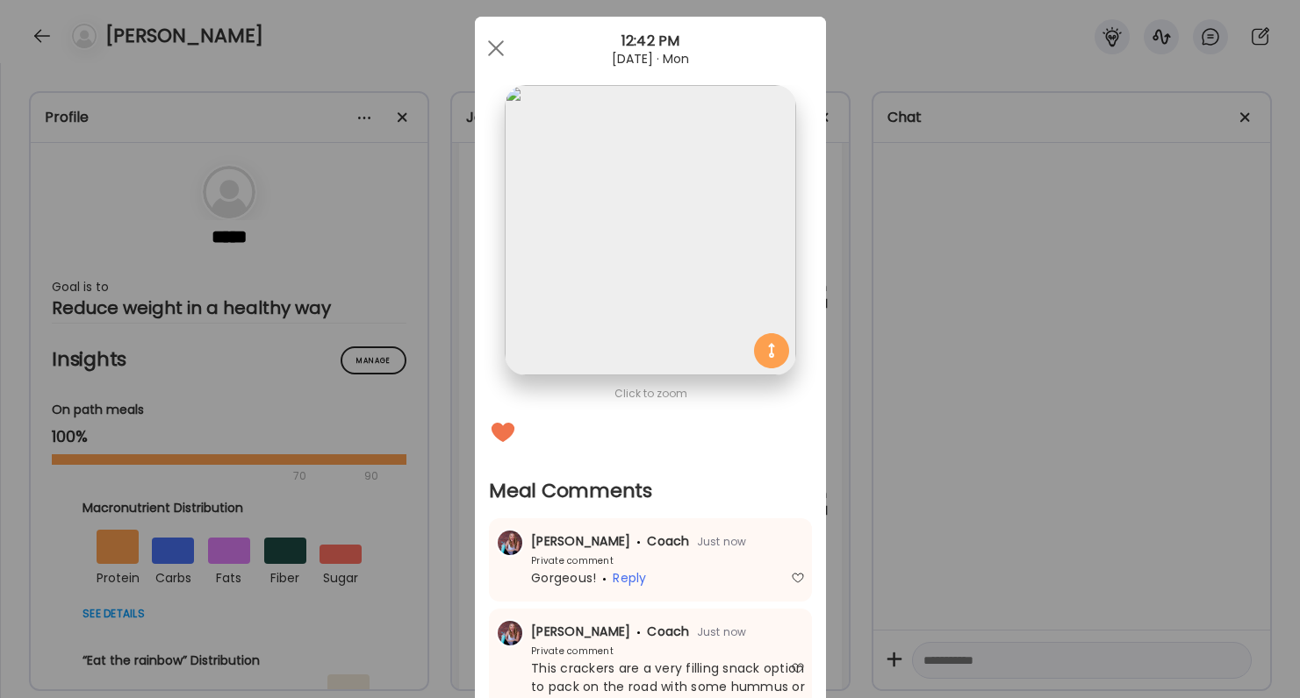
click at [978, 570] on div "Ate Coach Dashboard Wahoo! It’s official Take a moment to set up your Coach Pro…" at bounding box center [650, 349] width 1300 height 698
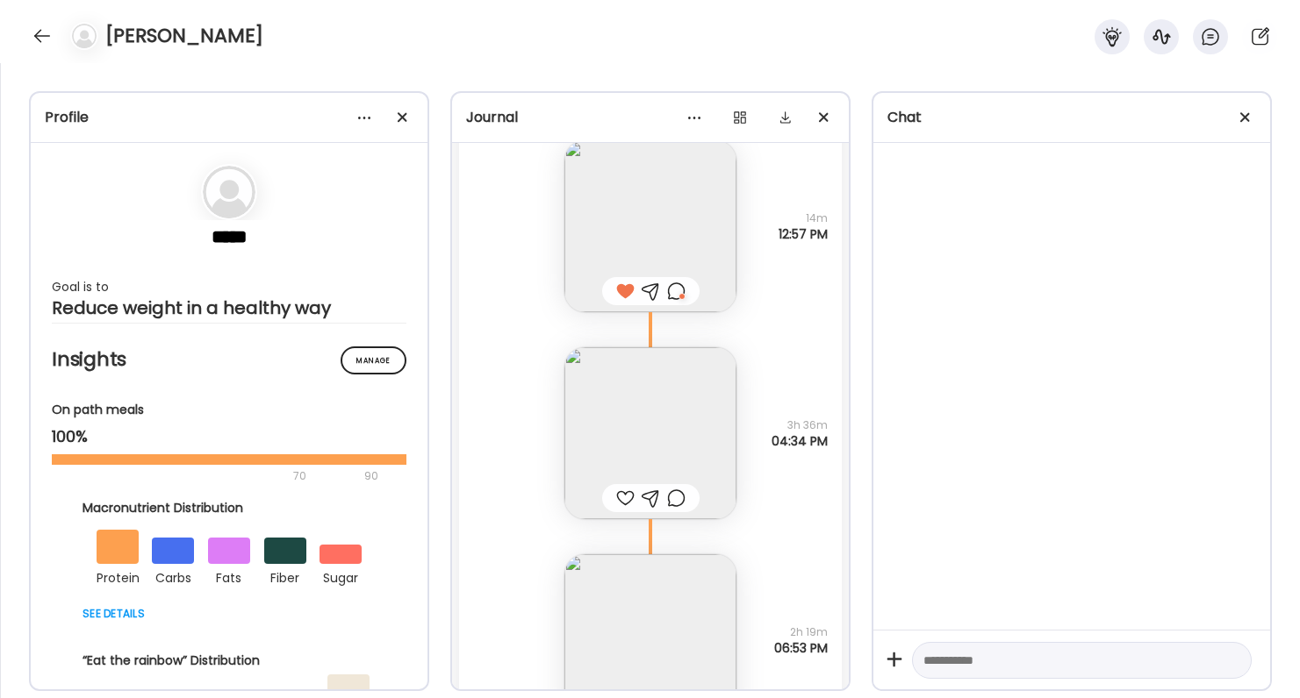
scroll to position [73404, 0]
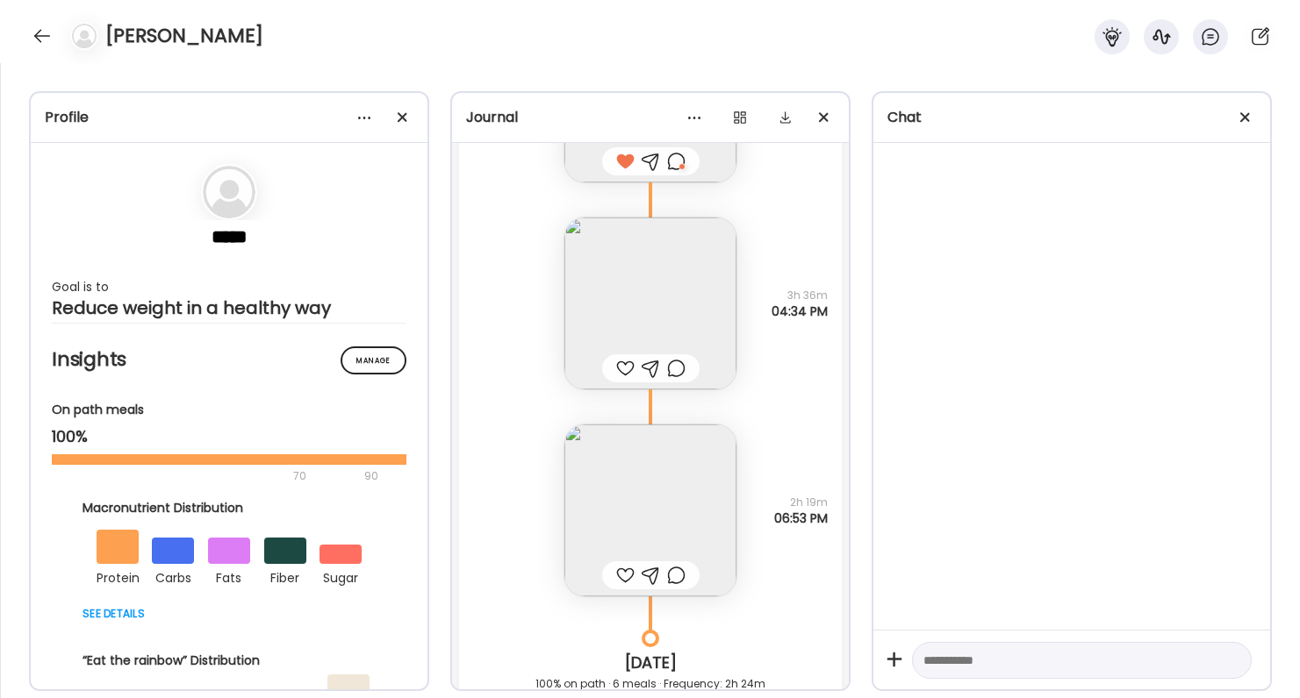
click at [648, 319] on img at bounding box center [650, 304] width 172 height 172
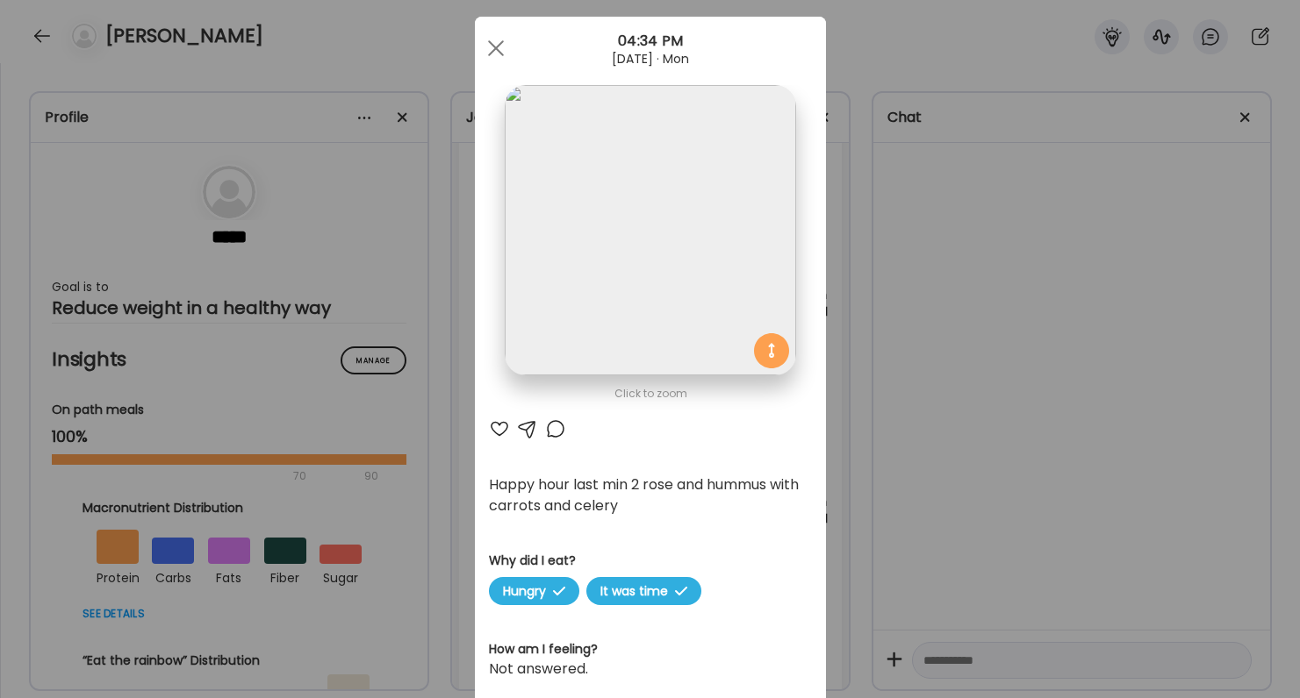
click at [500, 424] on div at bounding box center [499, 429] width 21 height 21
click at [959, 500] on div "Ate Coach Dashboard Wahoo! It’s official Take a moment to set up your Coach Pro…" at bounding box center [650, 349] width 1300 height 698
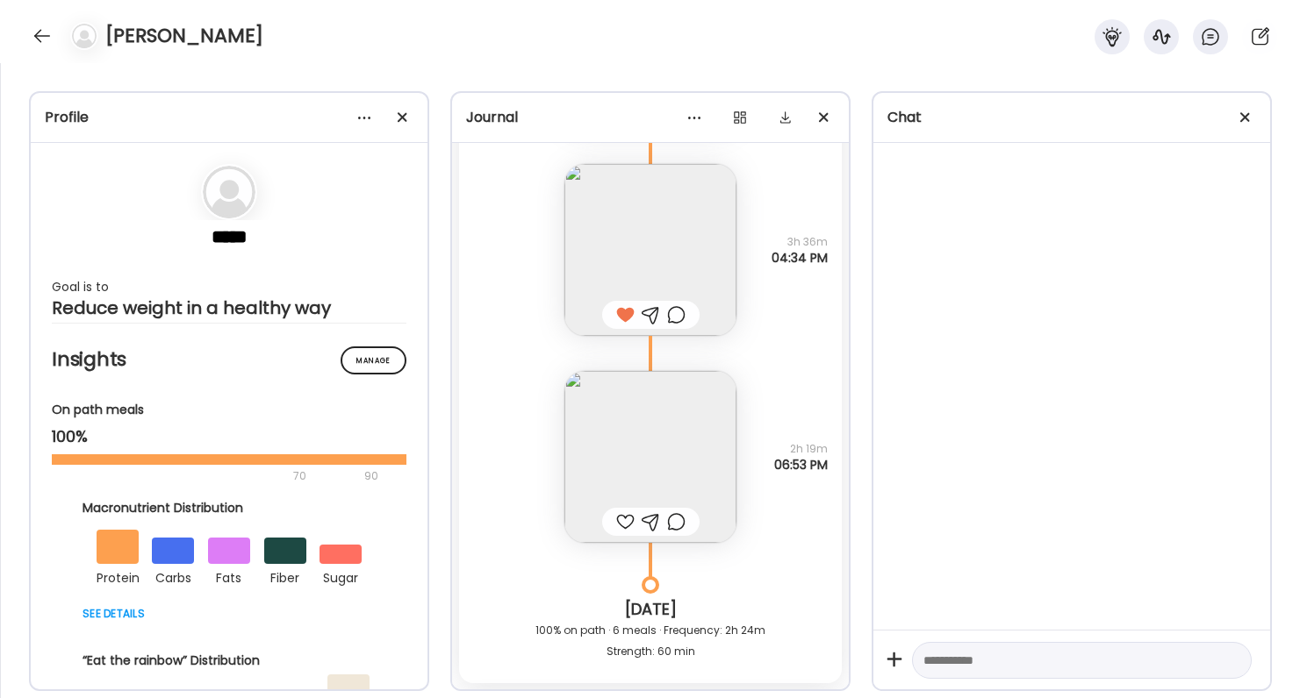
scroll to position [73457, 0]
click at [620, 527] on div at bounding box center [625, 522] width 18 height 21
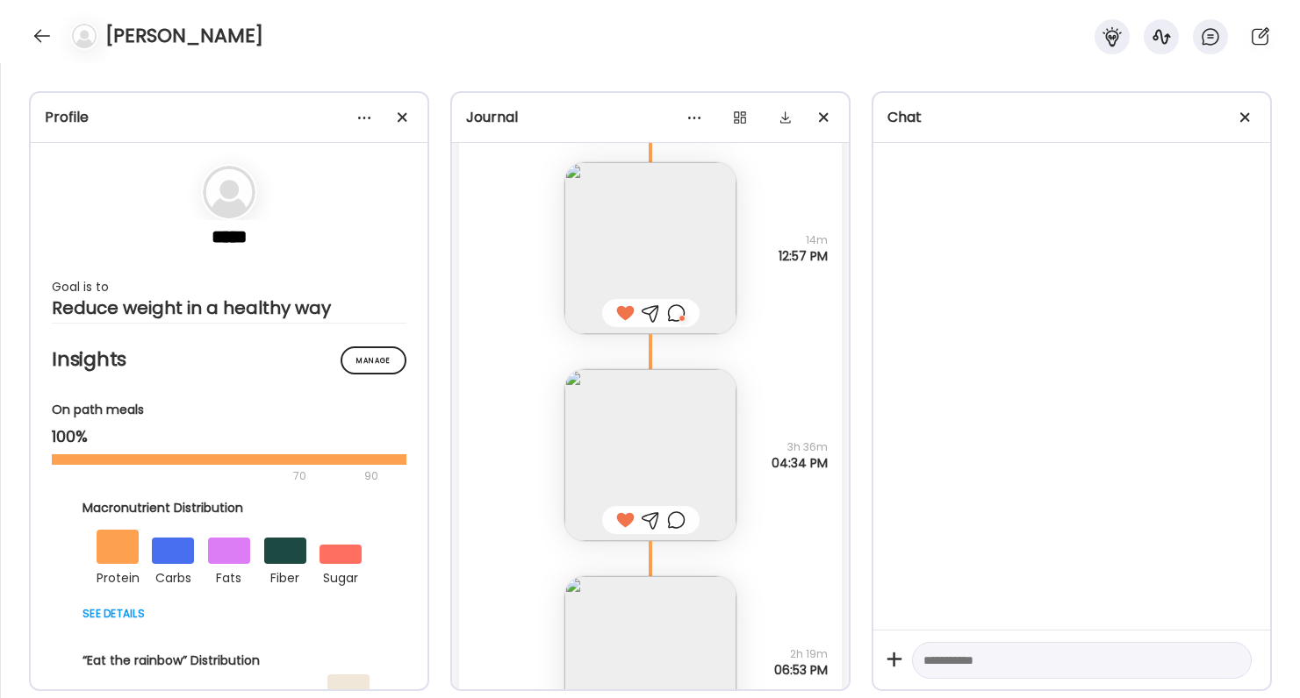
scroll to position [73447, 0]
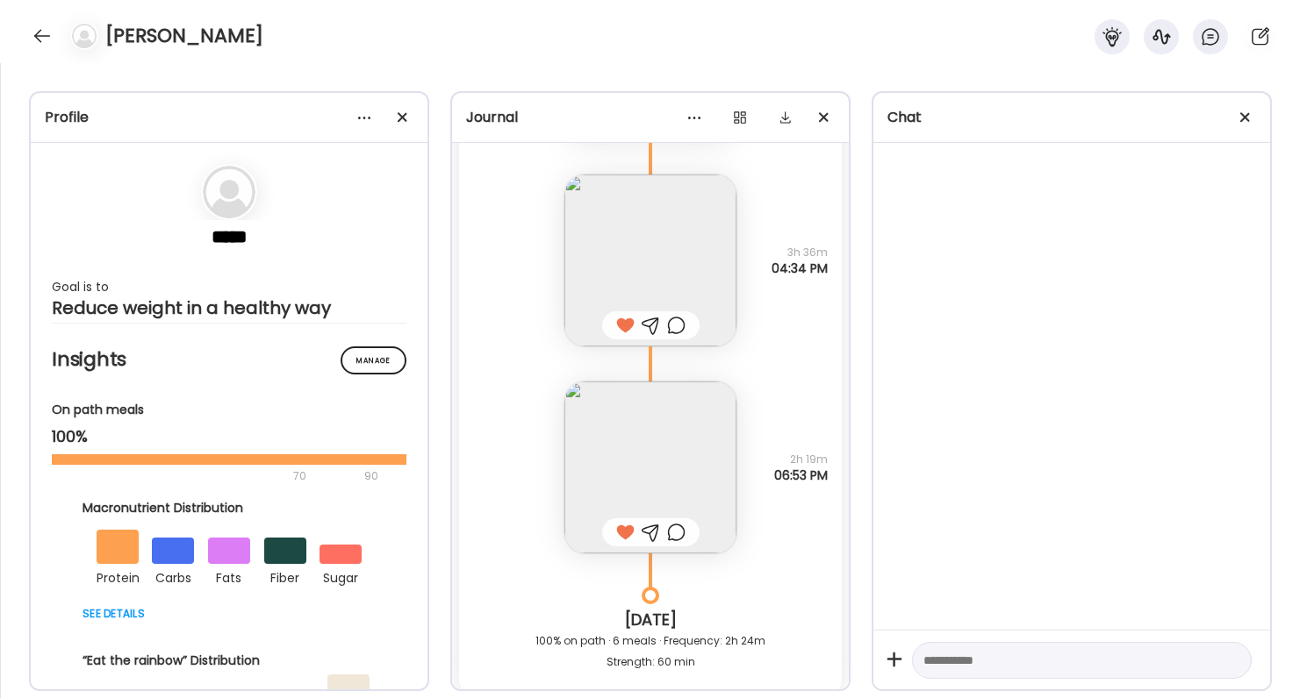
click at [678, 532] on div at bounding box center [676, 532] width 18 height 21
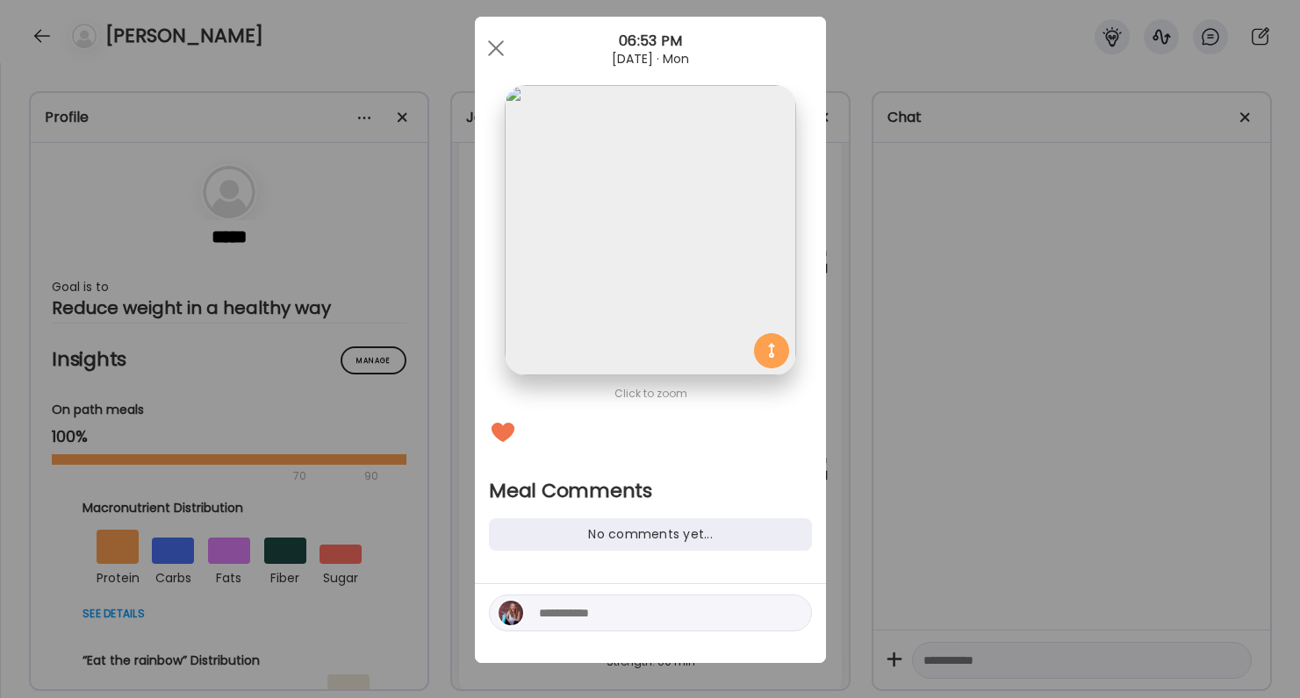
click at [650, 622] on textarea at bounding box center [657, 613] width 237 height 21
type textarea "**********"
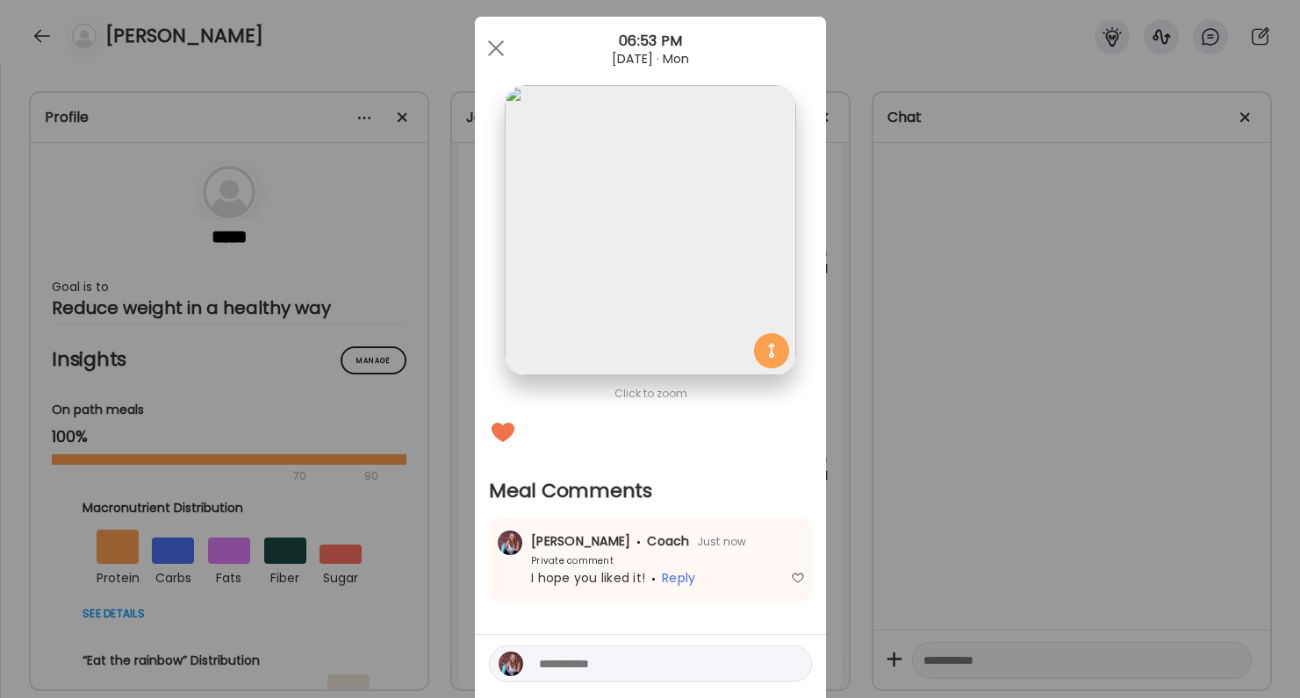
click at [1065, 493] on div "Ate Coach Dashboard Wahoo! It’s official Take a moment to set up your Coach Pro…" at bounding box center [650, 349] width 1300 height 698
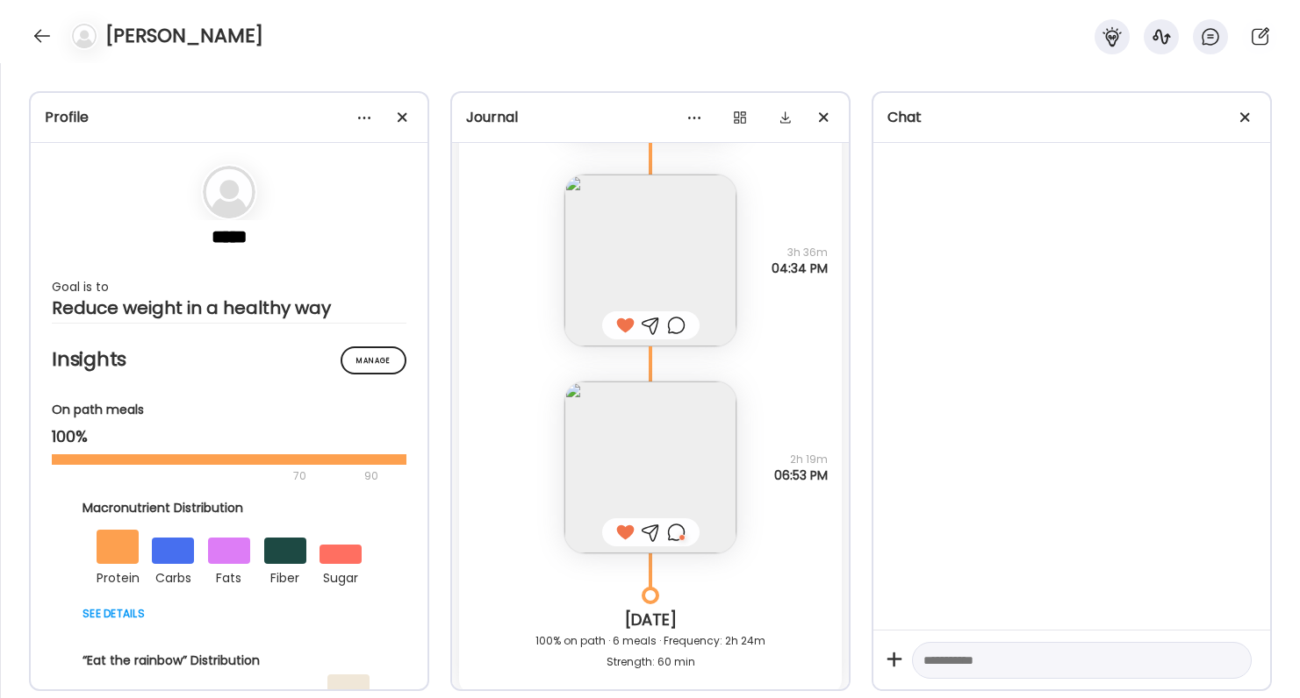
scroll to position [73969, 0]
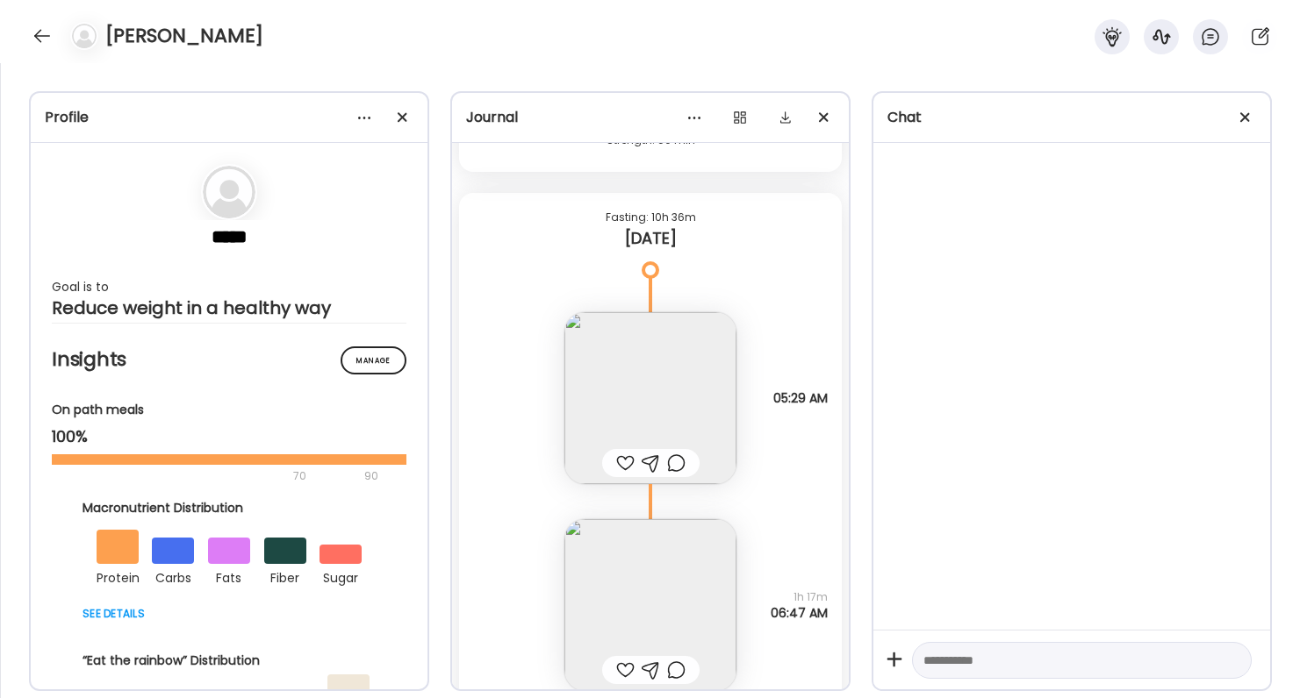
click at [625, 467] on div at bounding box center [625, 463] width 18 height 21
click at [641, 402] on img at bounding box center [650, 398] width 172 height 172
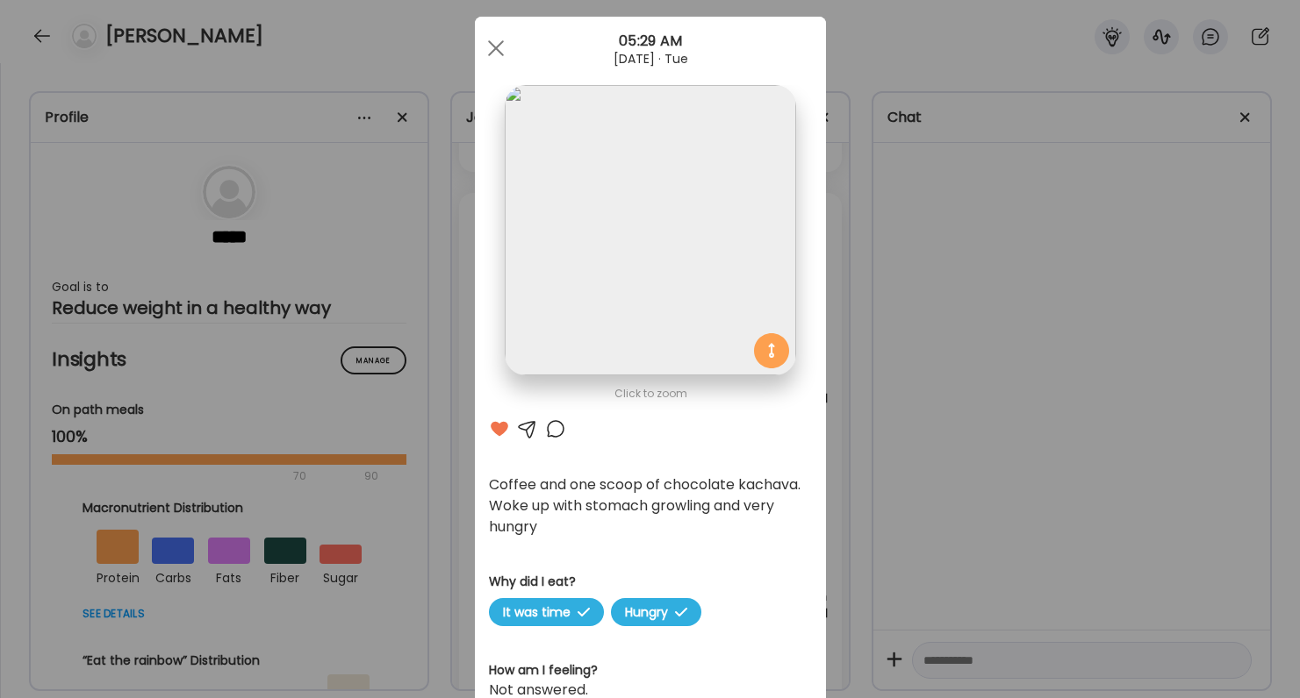
click at [548, 431] on div at bounding box center [555, 429] width 21 height 21
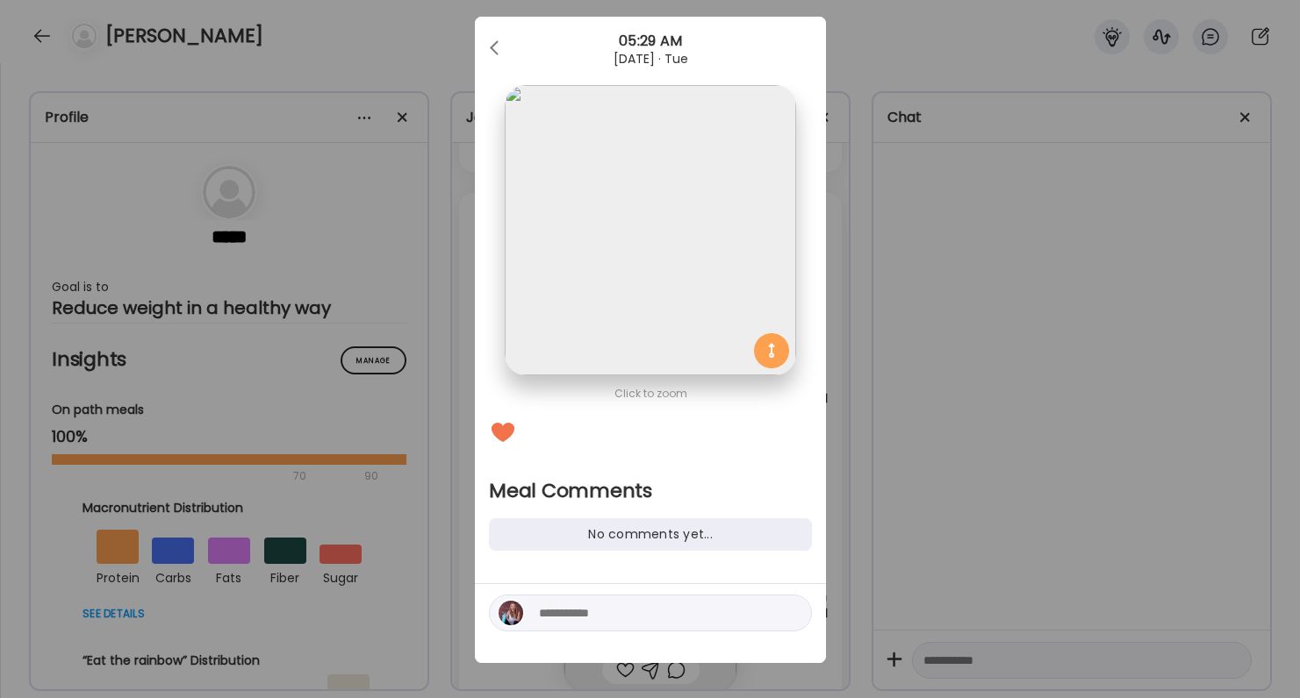
click at [694, 628] on div at bounding box center [650, 613] width 323 height 37
click at [694, 620] on textarea at bounding box center [657, 613] width 237 height 21
type textarea "**********"
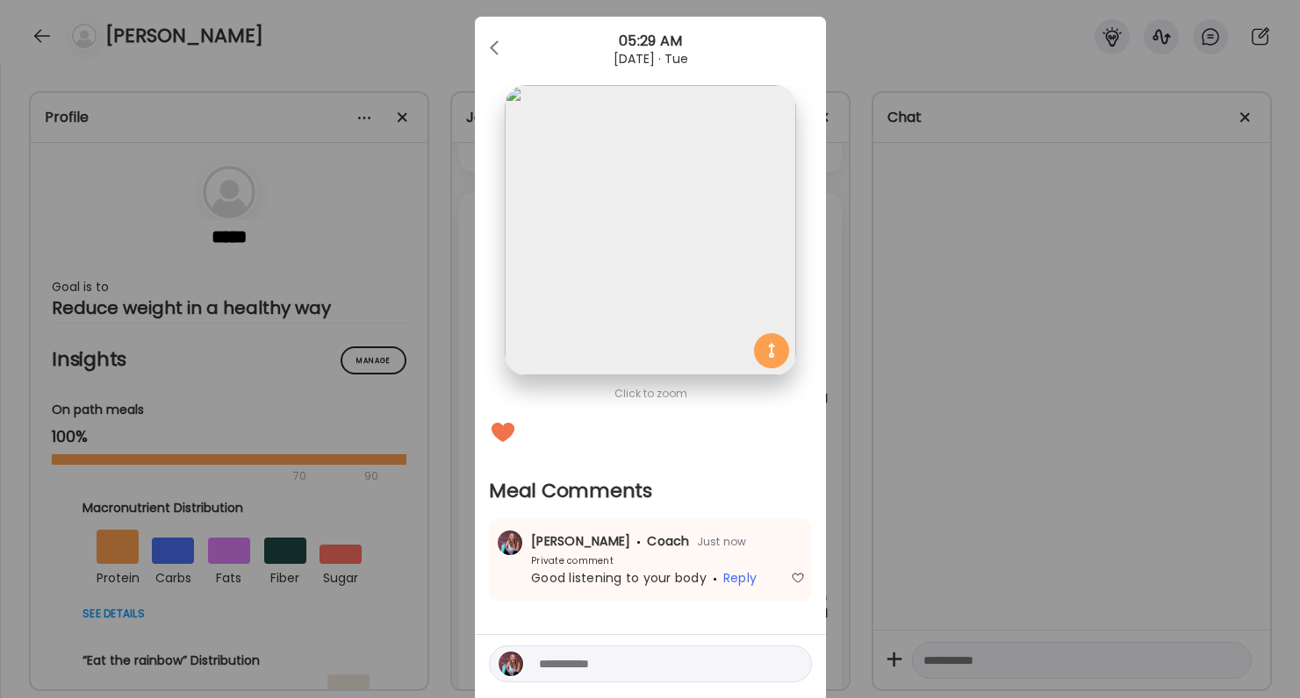
click at [999, 552] on div "Ate Coach Dashboard Wahoo! It’s official Take a moment to set up your Coach Pro…" at bounding box center [650, 349] width 1300 height 698
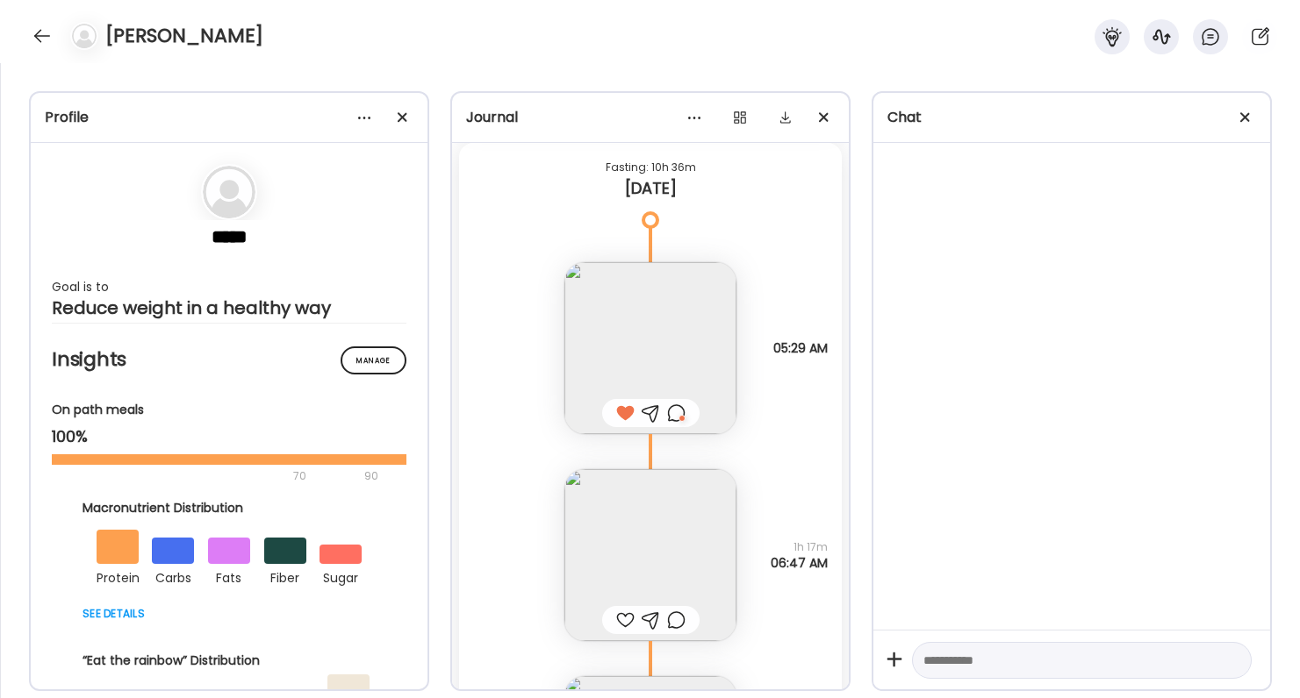
scroll to position [74022, 0]
click at [622, 610] on div at bounding box center [625, 616] width 18 height 21
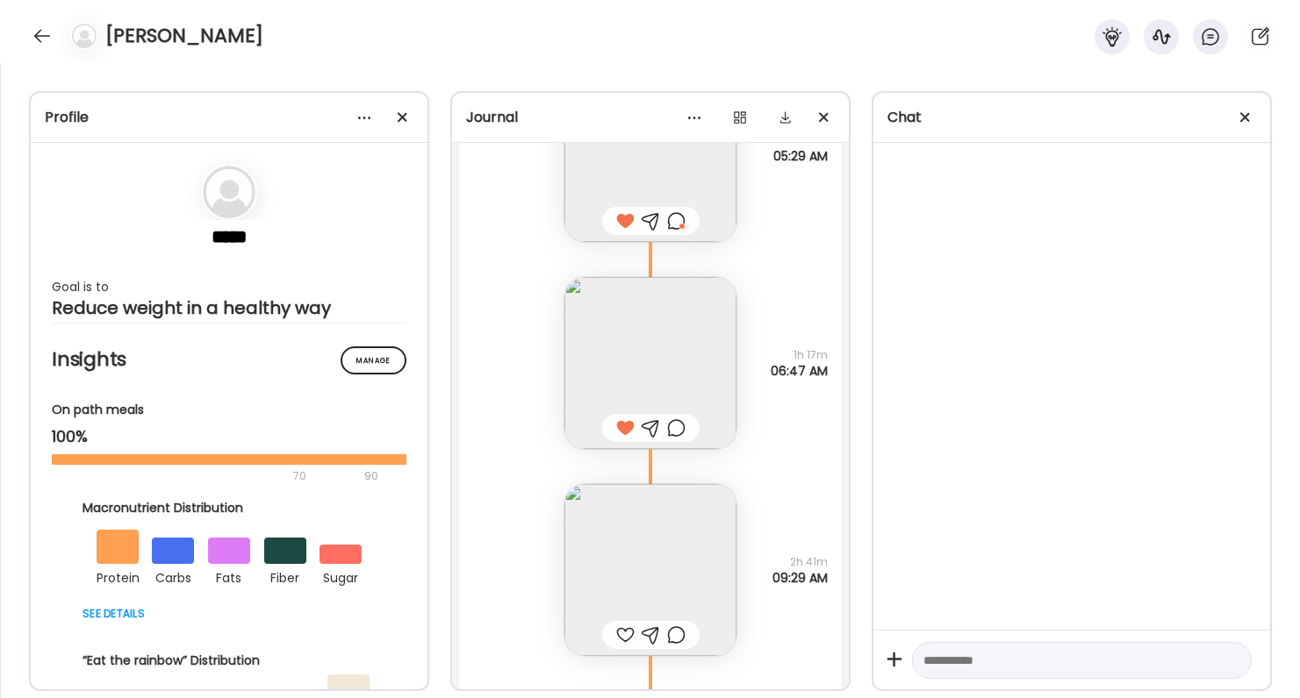
scroll to position [74238, 0]
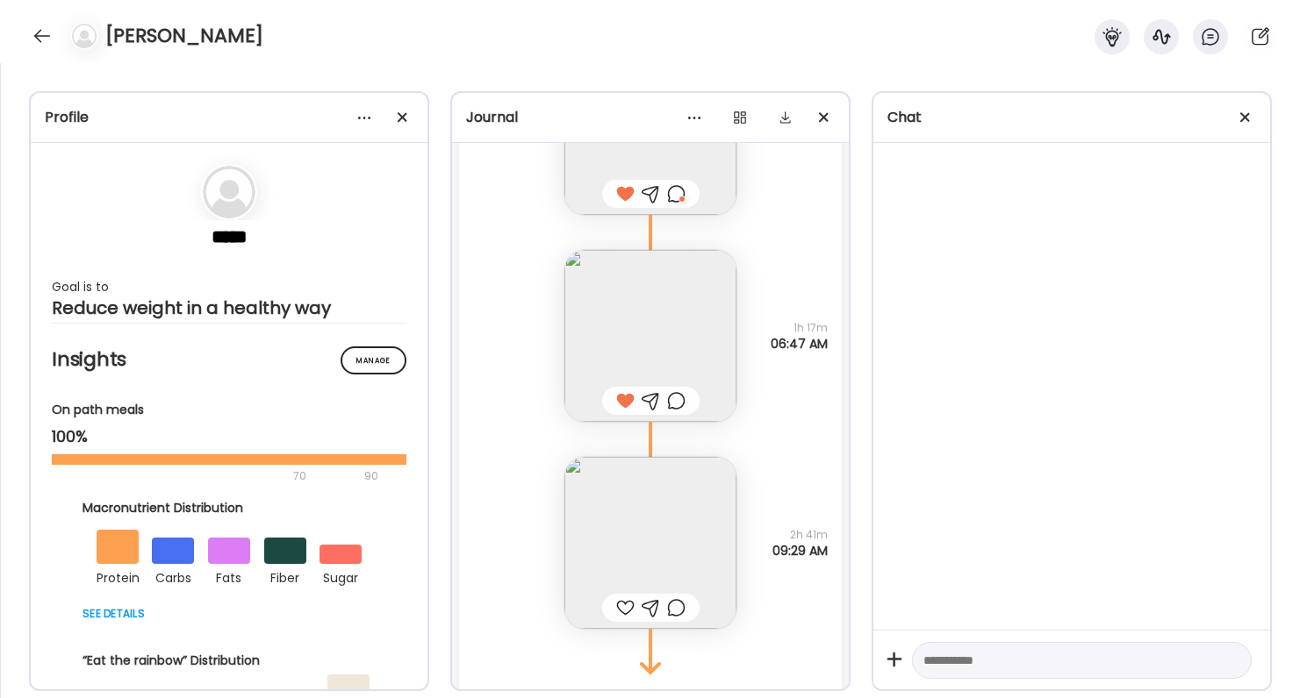
click at [630, 606] on div at bounding box center [625, 608] width 18 height 21
click at [39, 34] on div at bounding box center [42, 36] width 28 height 28
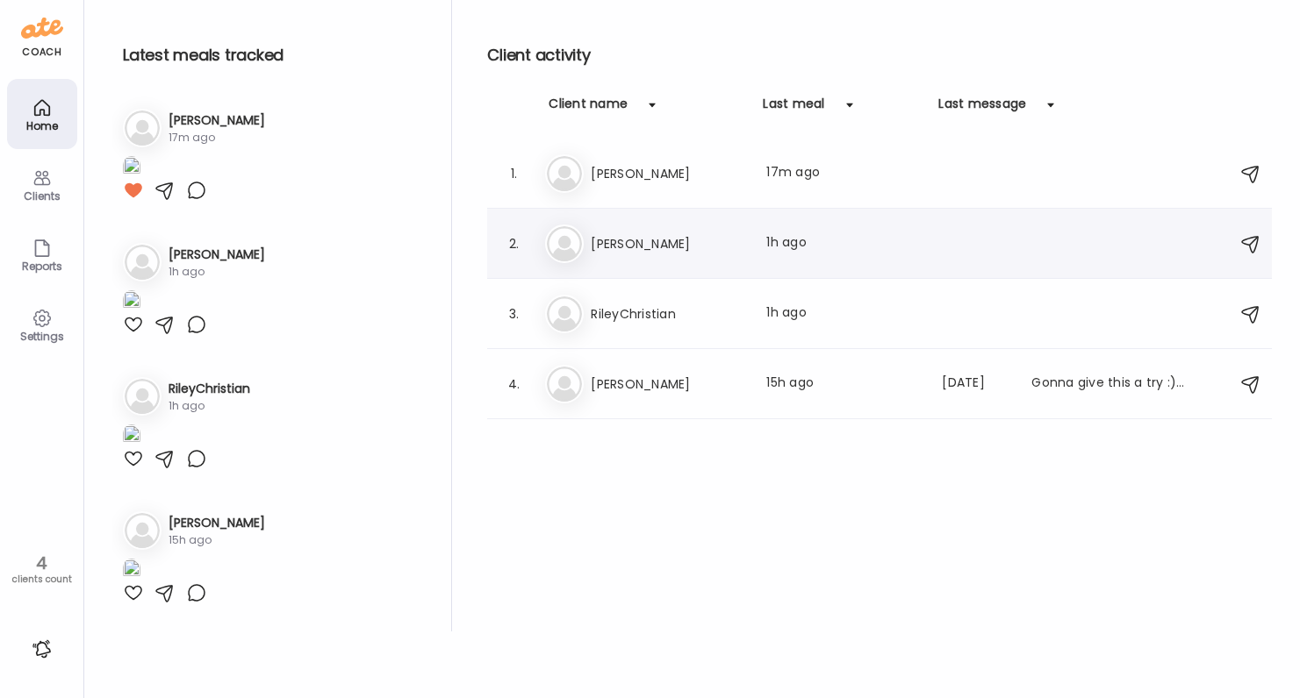
click at [690, 241] on h3 "Bev" at bounding box center [668, 243] width 154 height 21
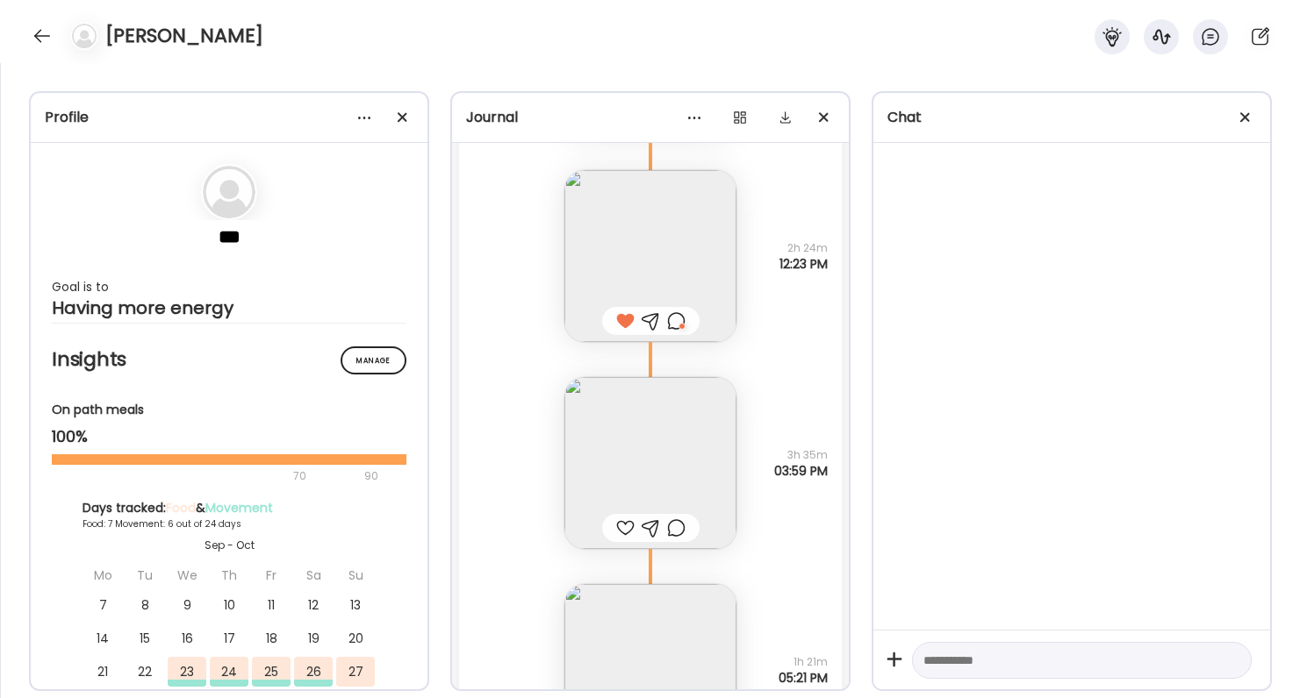
scroll to position [8442, 0]
click at [619, 530] on div at bounding box center [625, 525] width 18 height 21
click at [670, 318] on div at bounding box center [676, 318] width 18 height 21
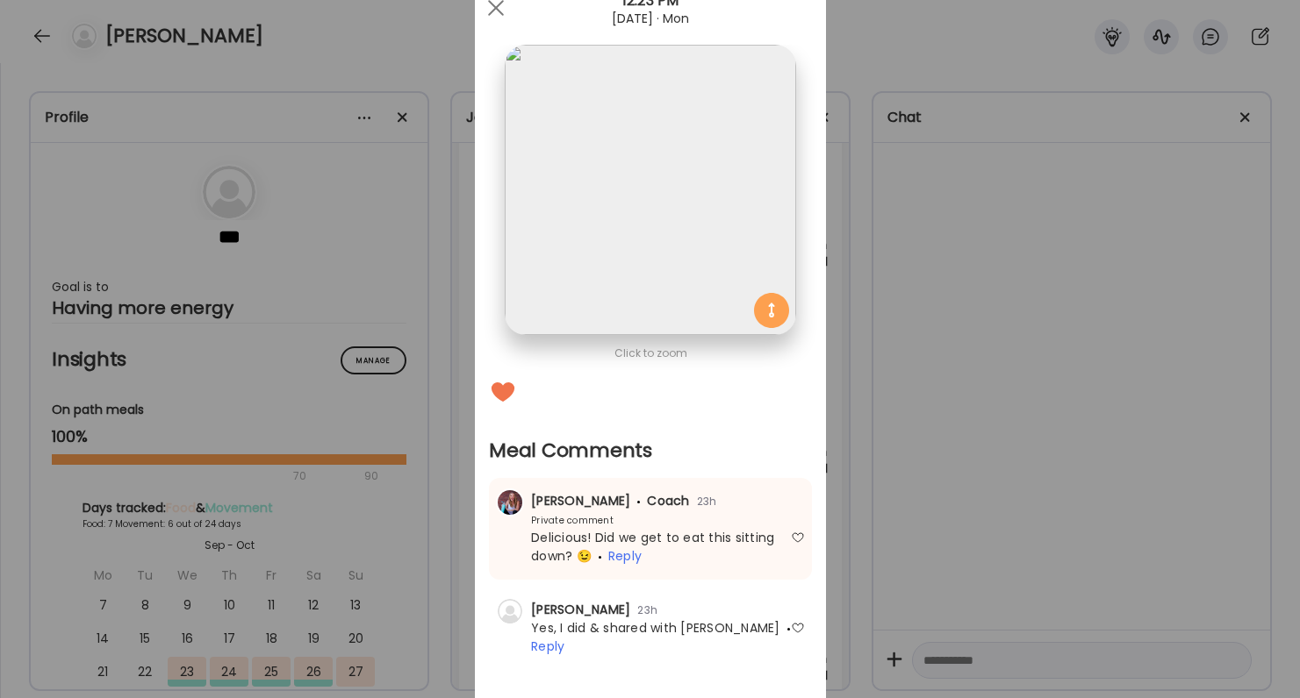
scroll to position [69, 0]
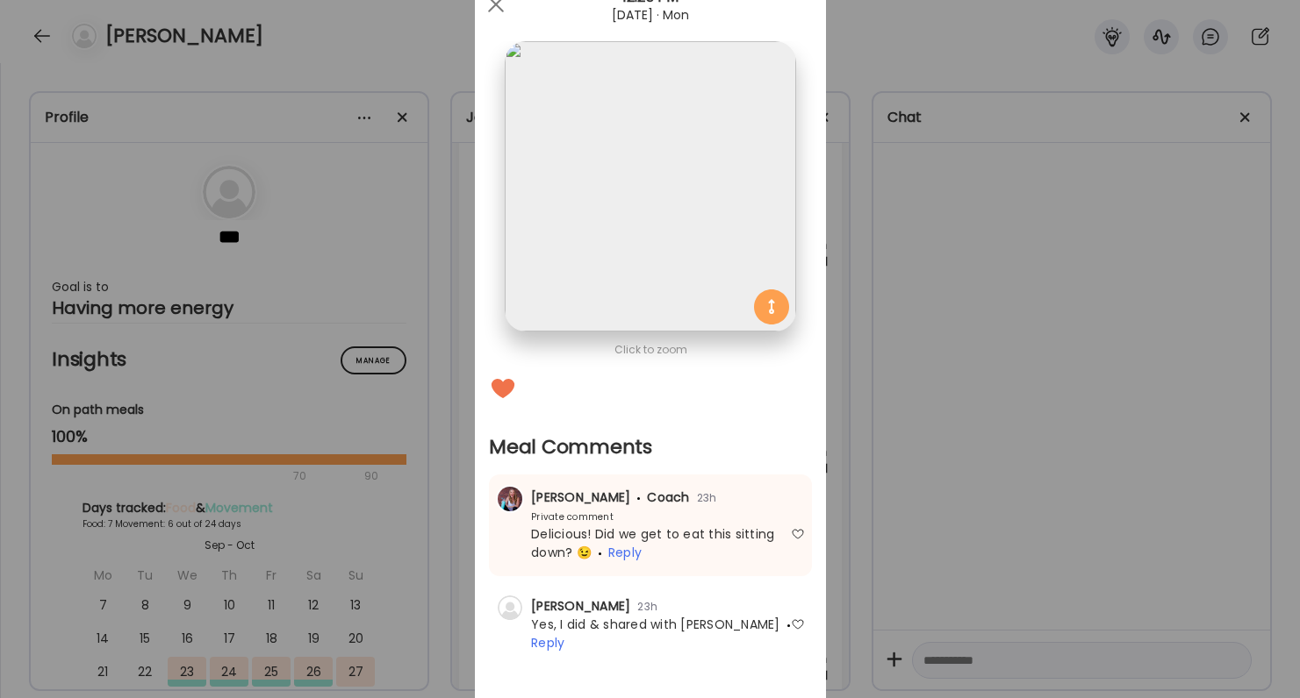
click at [797, 627] on div at bounding box center [798, 625] width 14 height 14
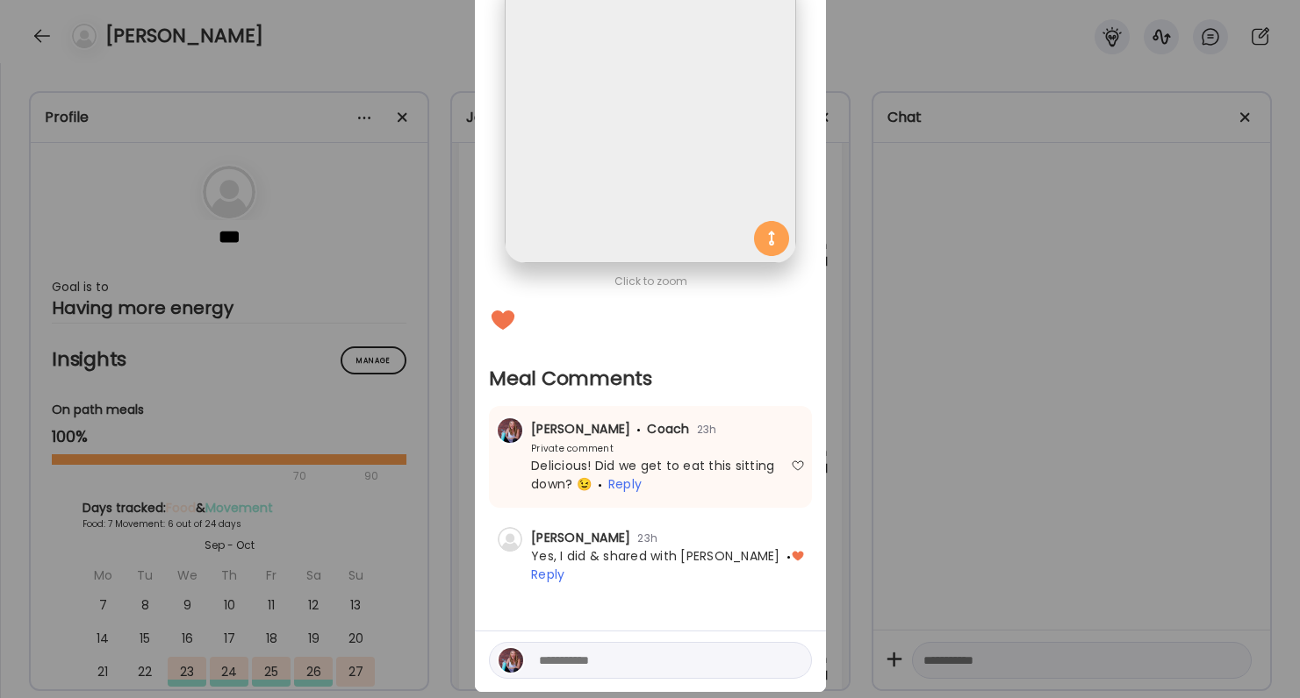
click at [710, 650] on textarea at bounding box center [657, 660] width 237 height 21
type textarea "******"
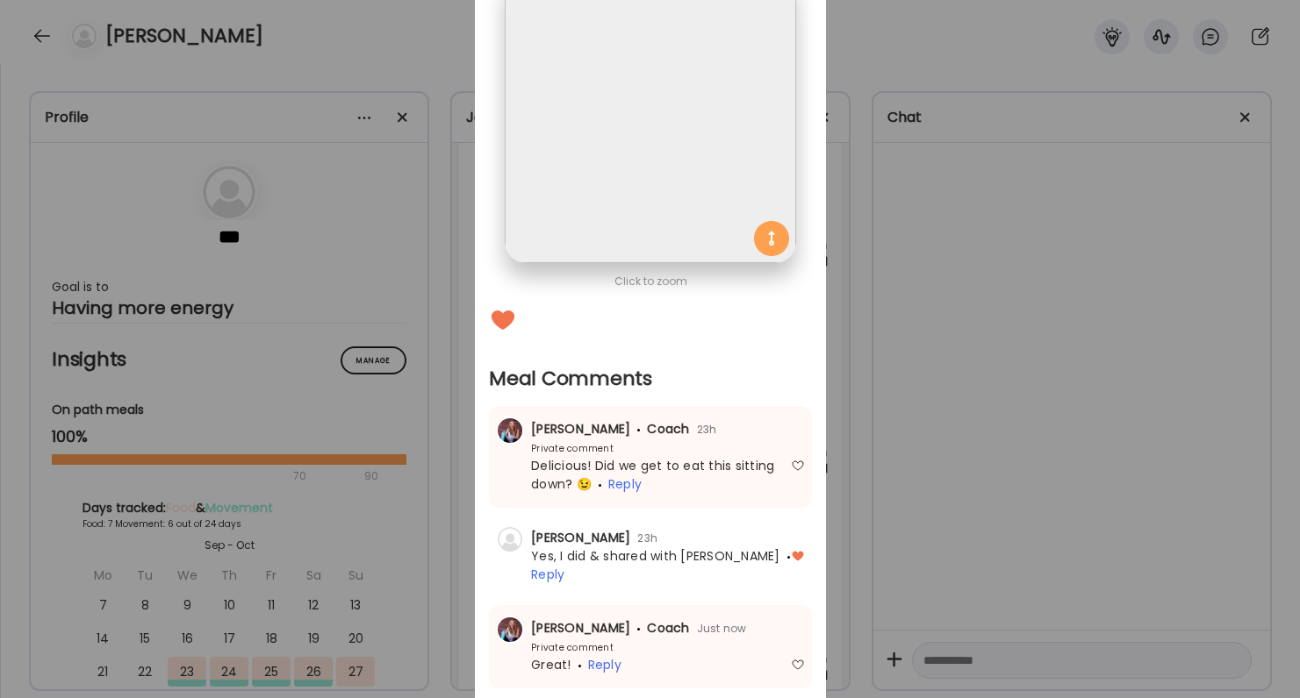
click at [1073, 528] on div "Ate Coach Dashboard Wahoo! It’s official Take a moment to set up your Coach Pro…" at bounding box center [650, 349] width 1300 height 698
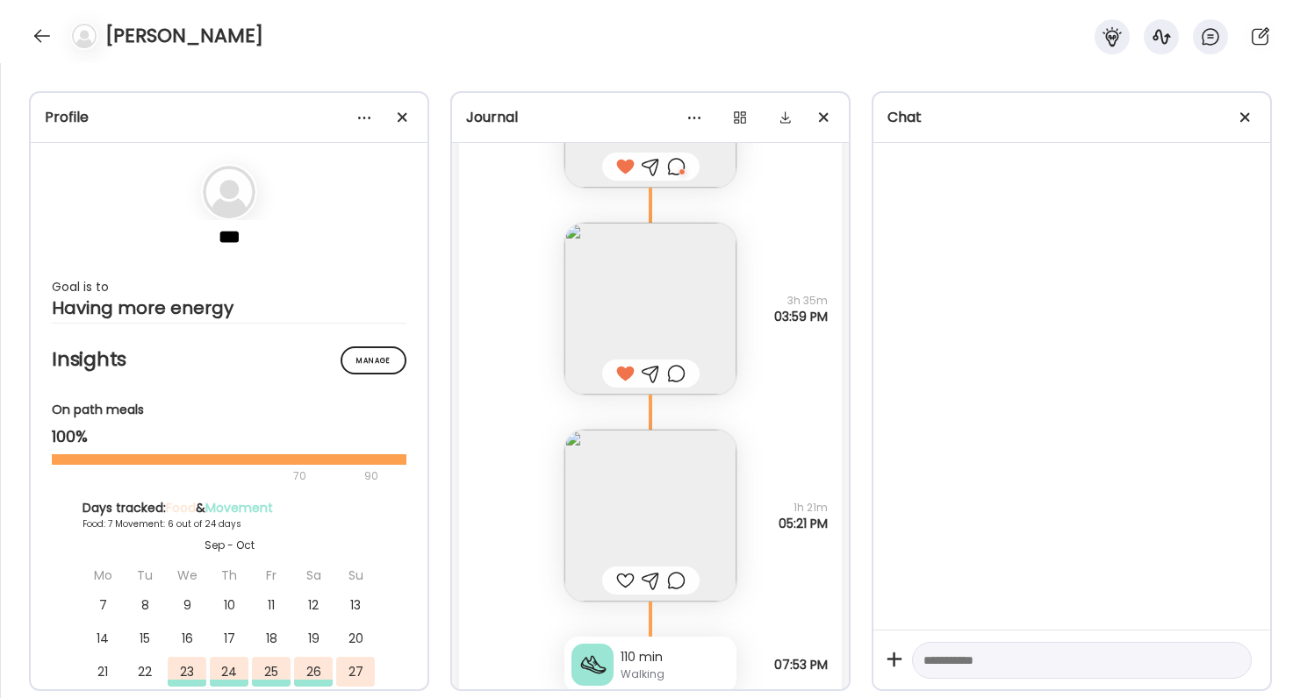
scroll to position [8638, 0]
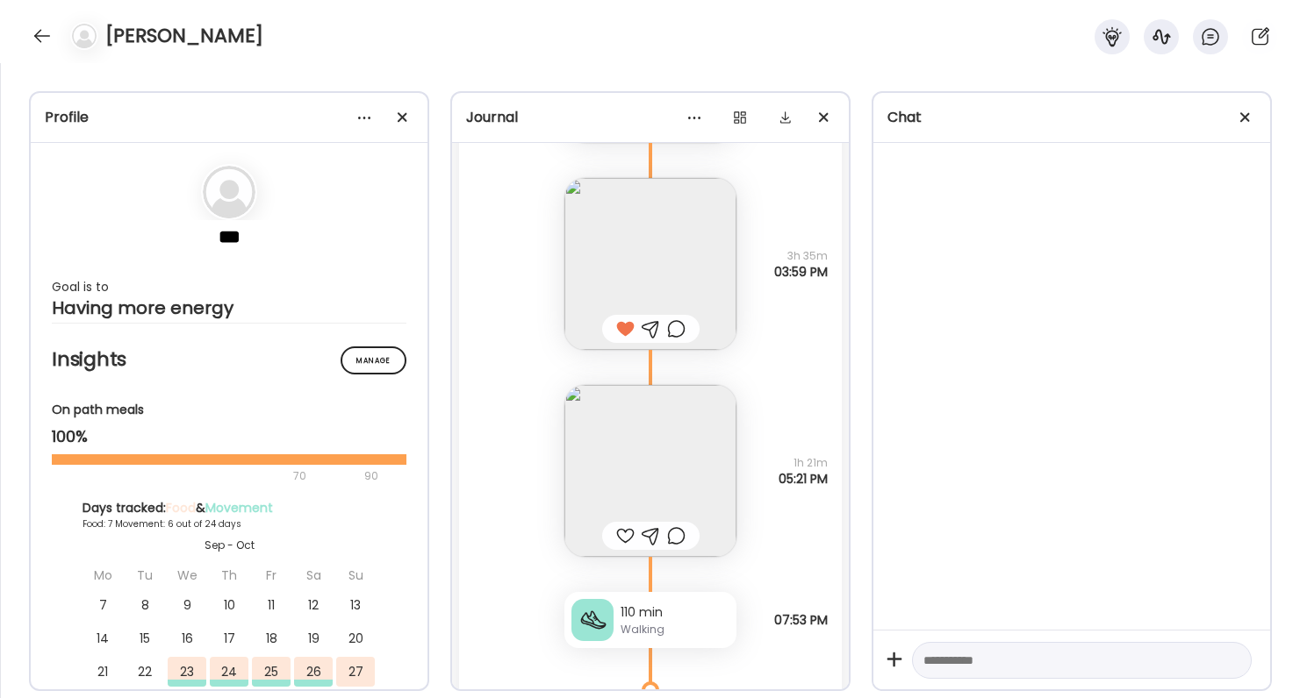
click at [649, 491] on img at bounding box center [650, 471] width 172 height 172
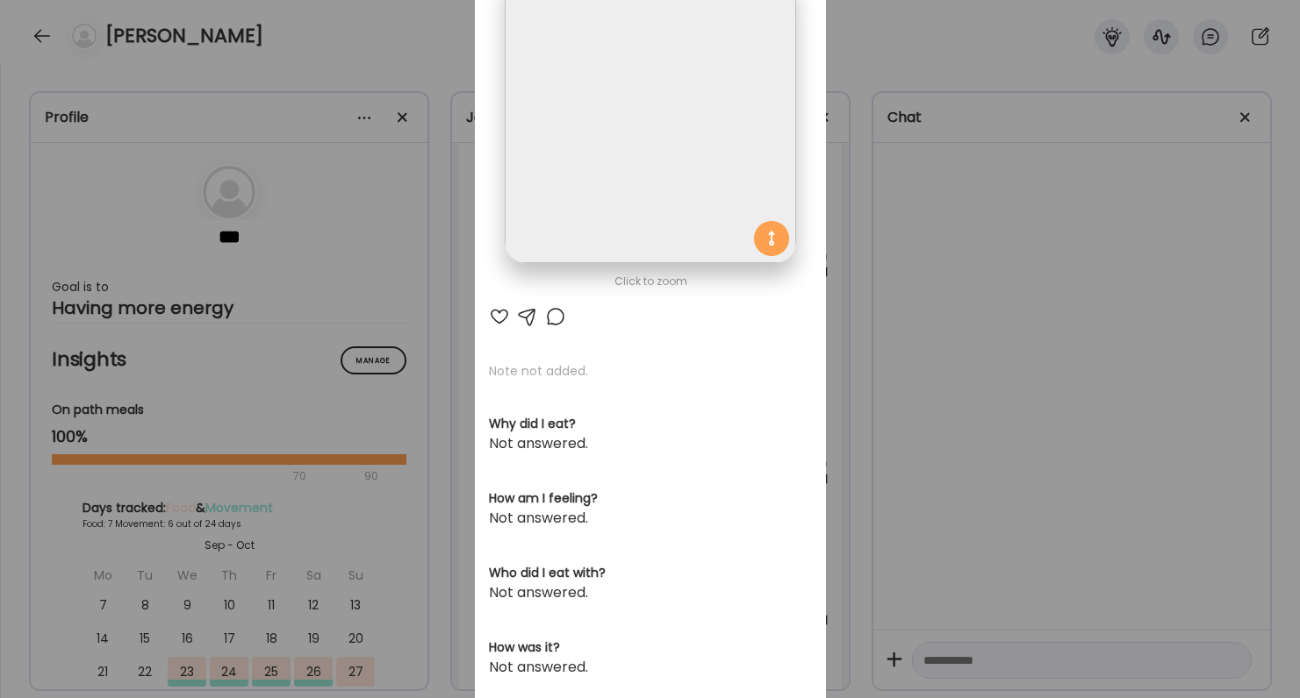
scroll to position [94, 0]
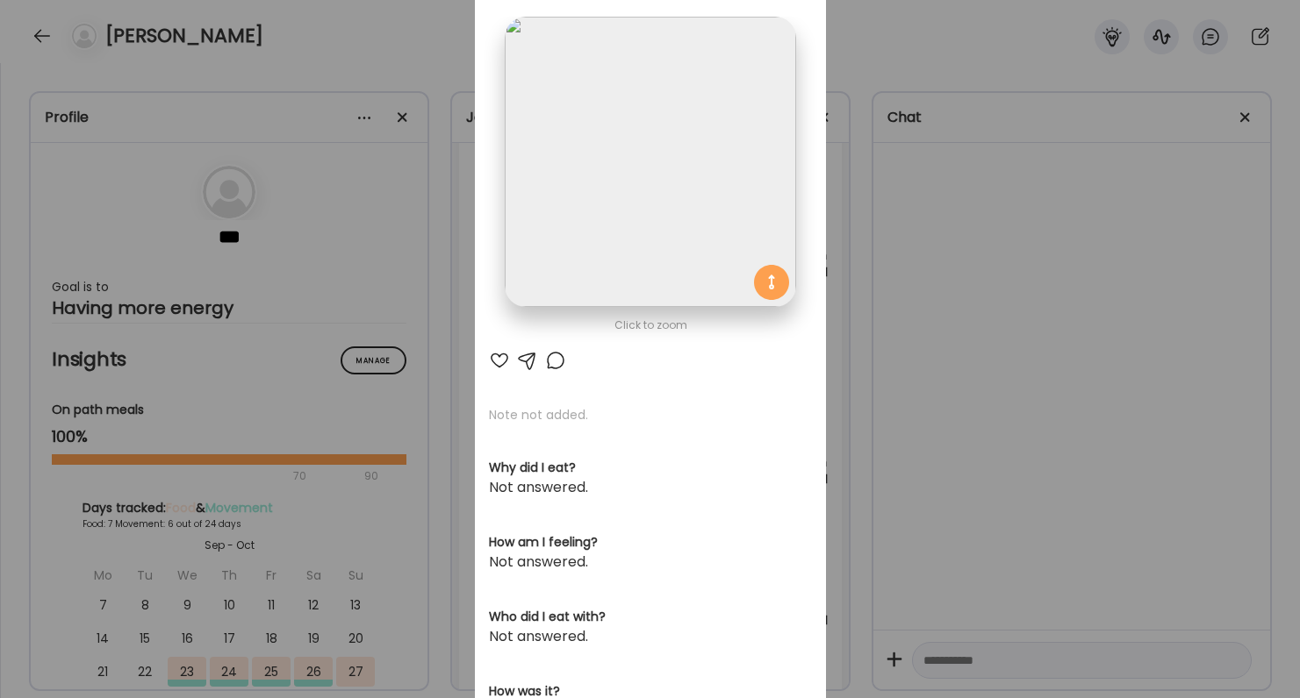
click at [498, 358] on div at bounding box center [499, 360] width 21 height 21
click at [922, 363] on div "Ate Coach Dashboard Wahoo! It’s official Take a moment to set up your Coach Pro…" at bounding box center [650, 349] width 1300 height 698
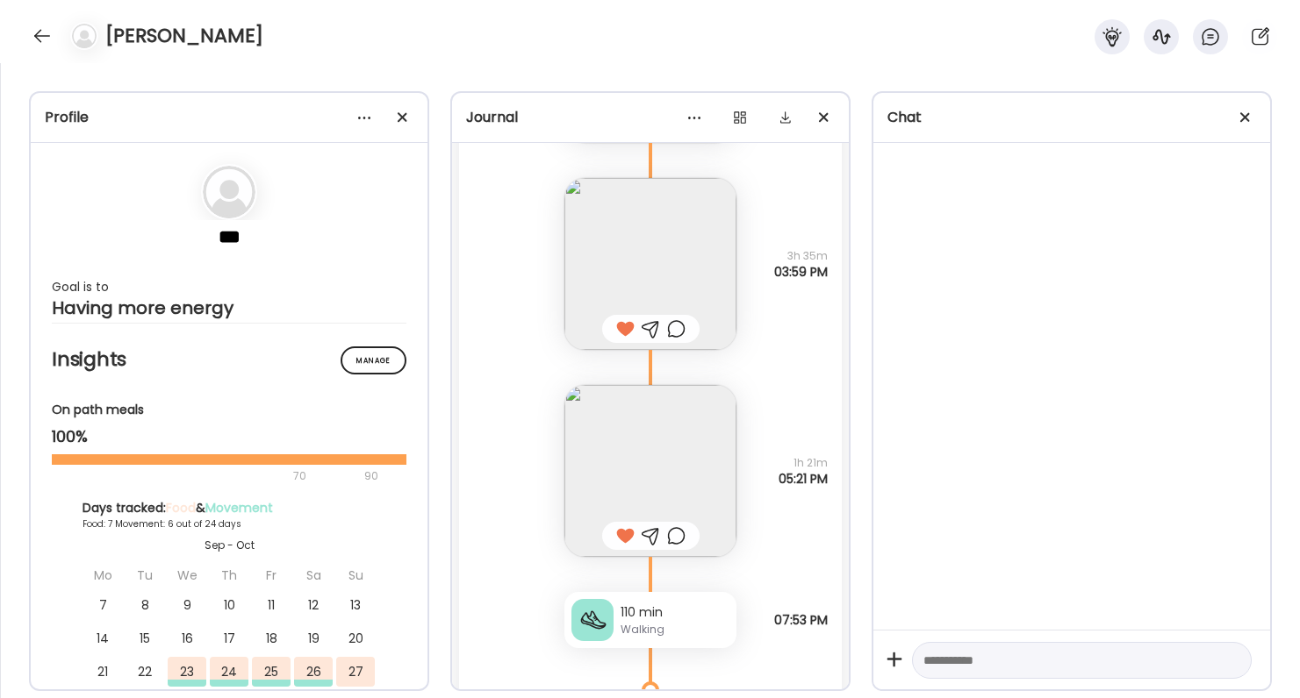
click at [670, 530] on div at bounding box center [676, 536] width 18 height 21
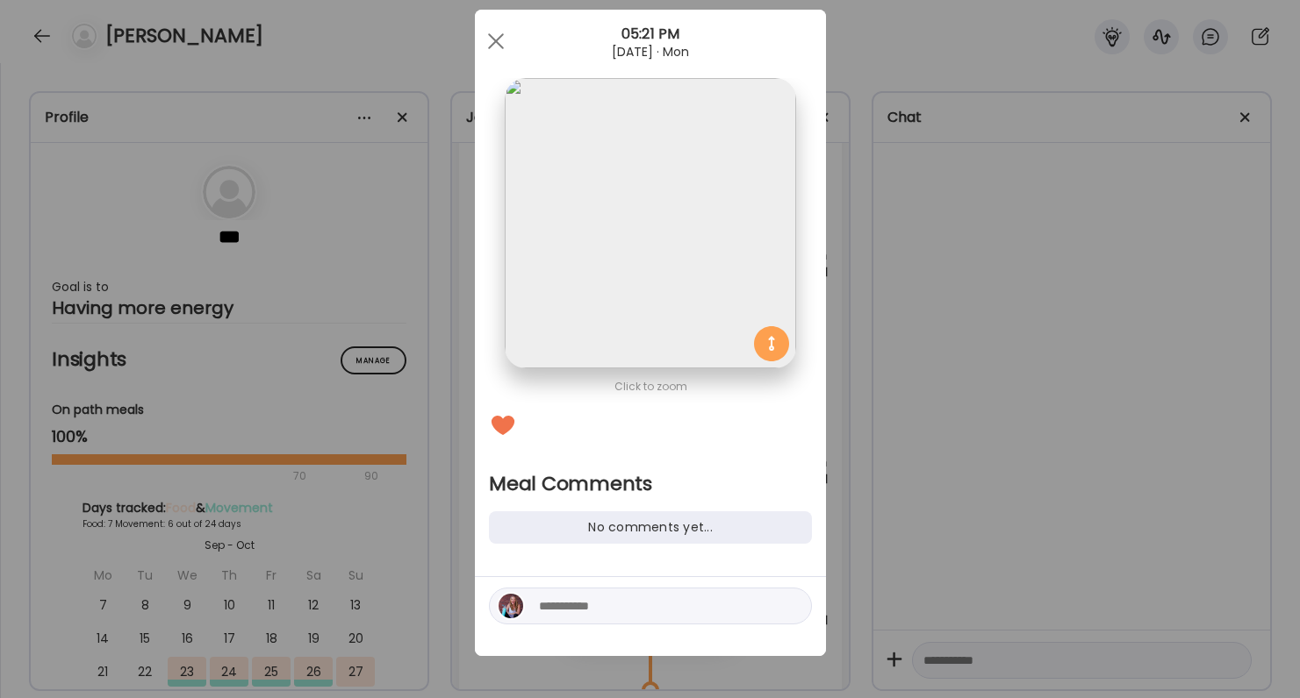
scroll to position [32, 0]
click at [601, 614] on textarea at bounding box center [657, 606] width 237 height 21
type textarea "**********"
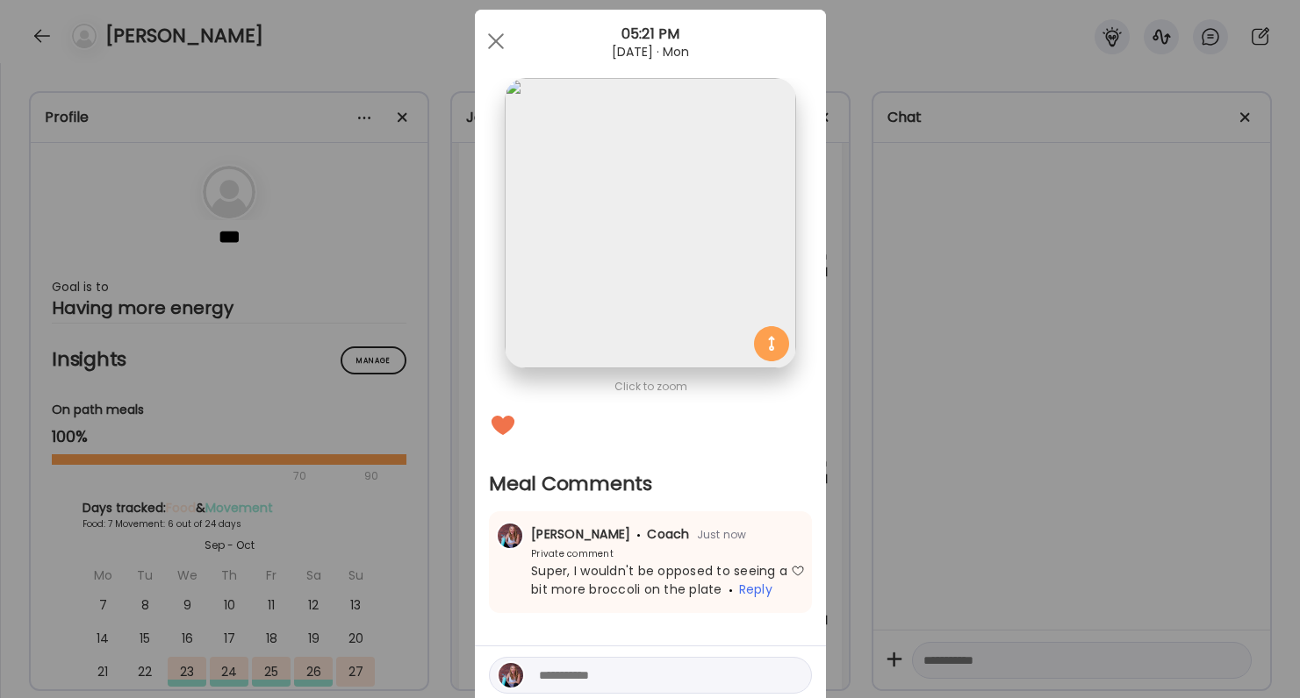
click at [1066, 427] on div "Ate Coach Dashboard Wahoo! It’s official Take a moment to set up your Coach Pro…" at bounding box center [650, 349] width 1300 height 698
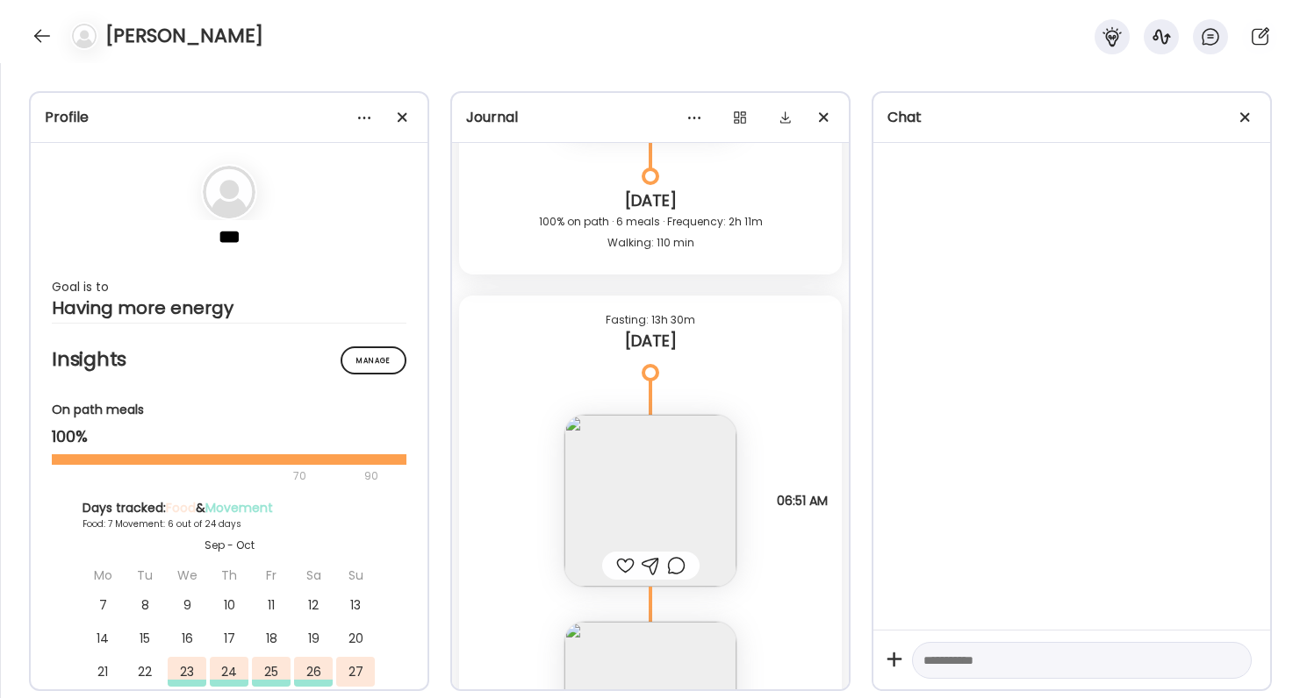
scroll to position [9179, 0]
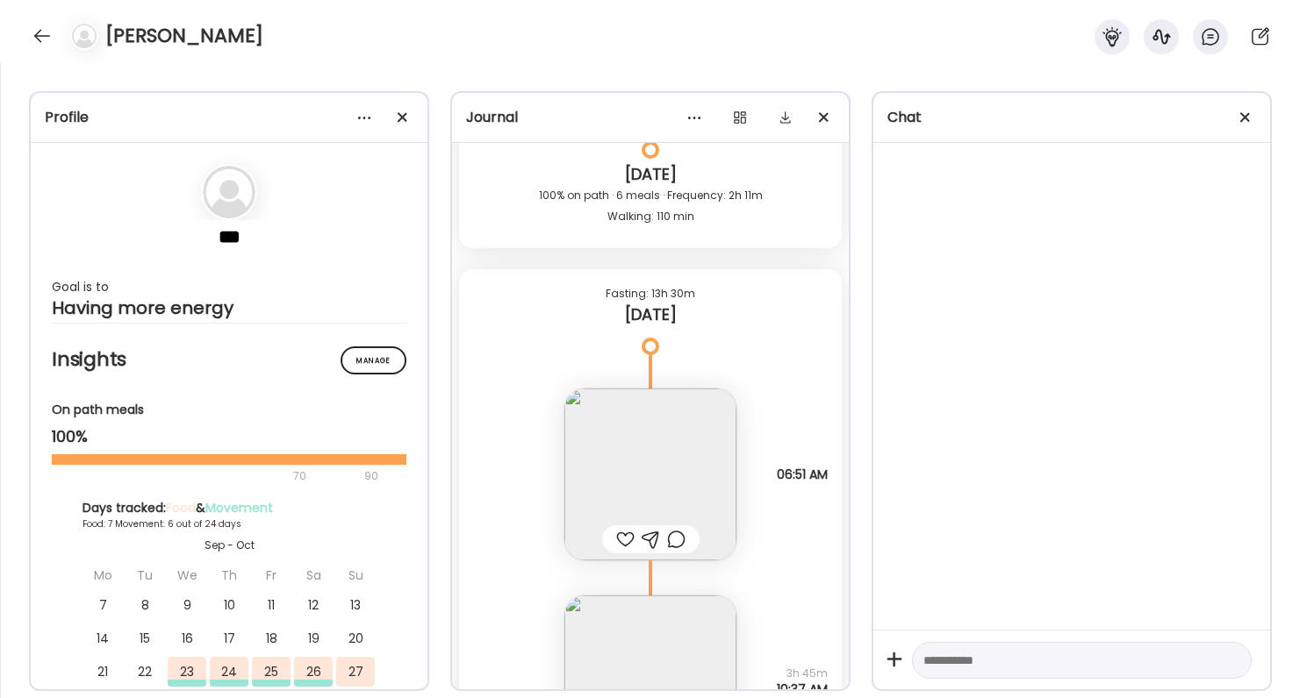
click at [626, 498] on img at bounding box center [650, 475] width 172 height 172
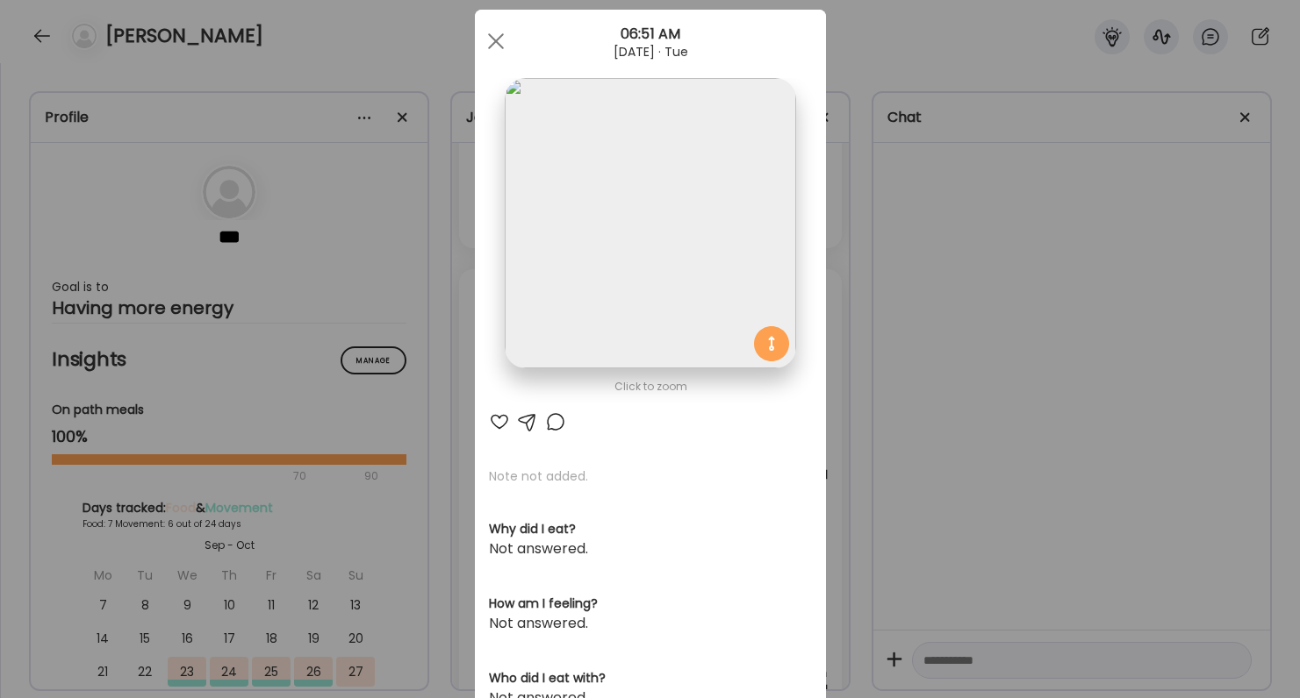
click at [491, 421] on div at bounding box center [499, 422] width 21 height 21
click at [938, 483] on div "Ate Coach Dashboard Wahoo! It’s official Take a moment to set up your Coach Pro…" at bounding box center [650, 349] width 1300 height 698
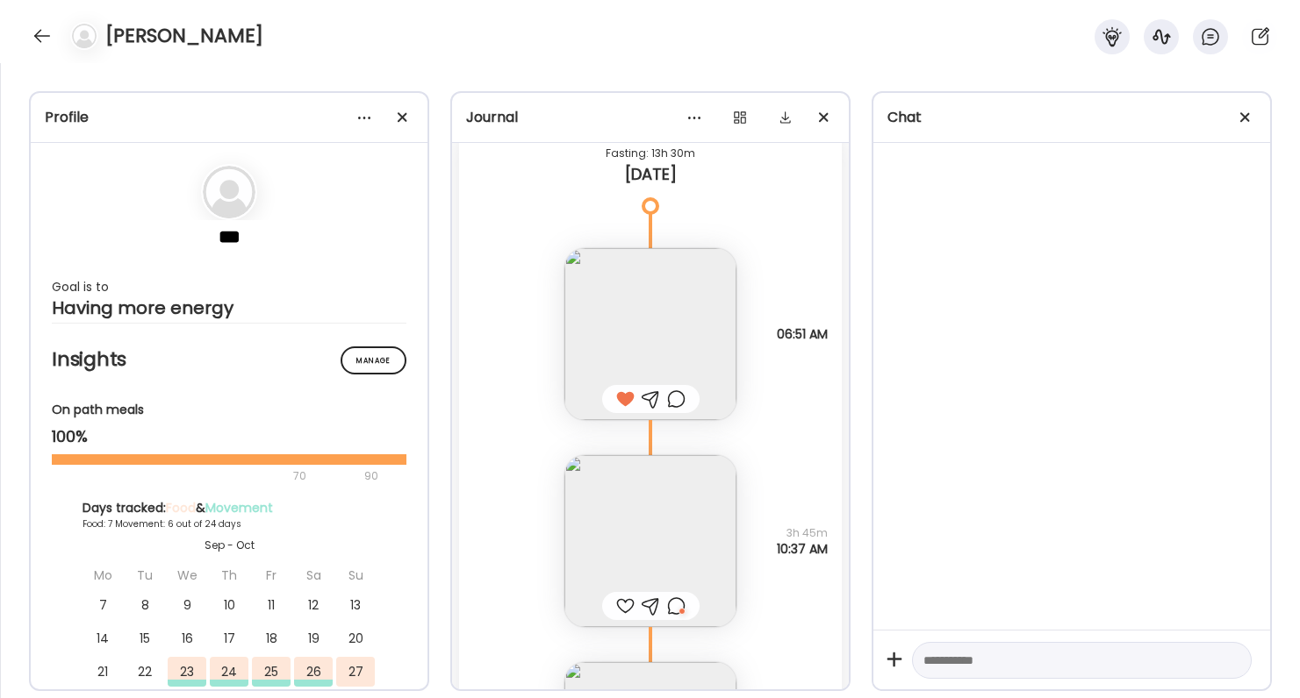
scroll to position [9373, 0]
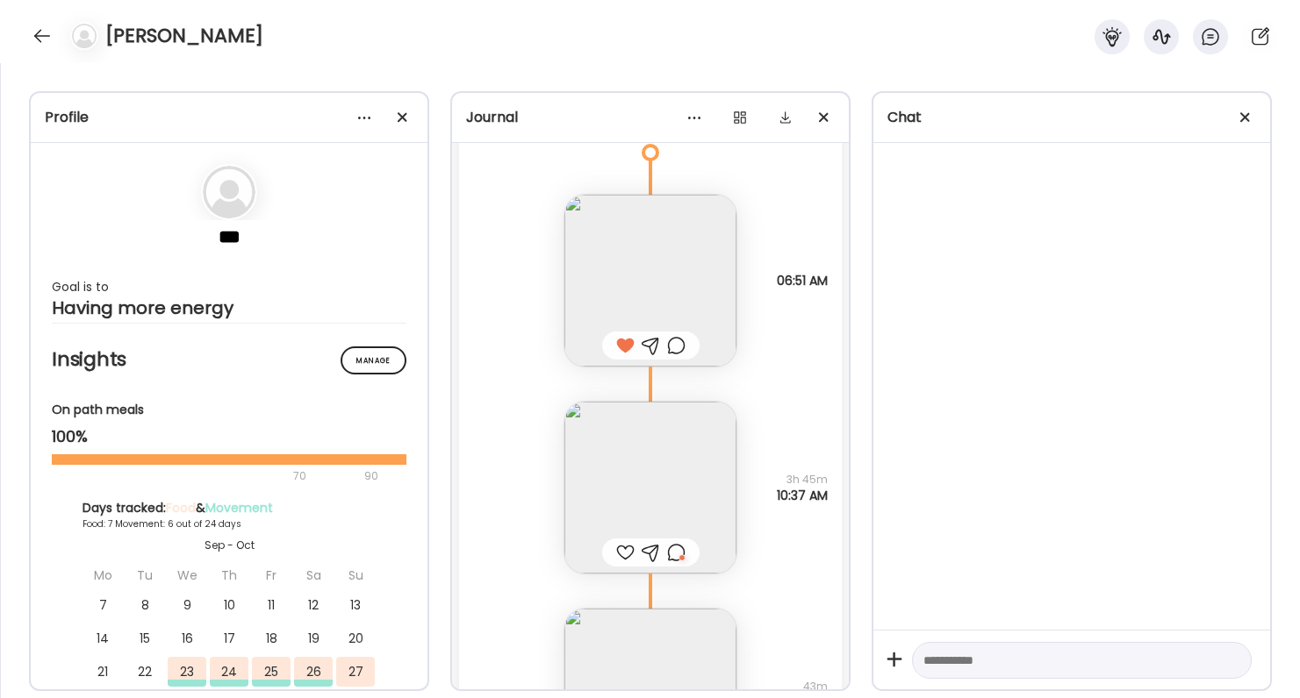
click at [647, 505] on img at bounding box center [650, 488] width 172 height 172
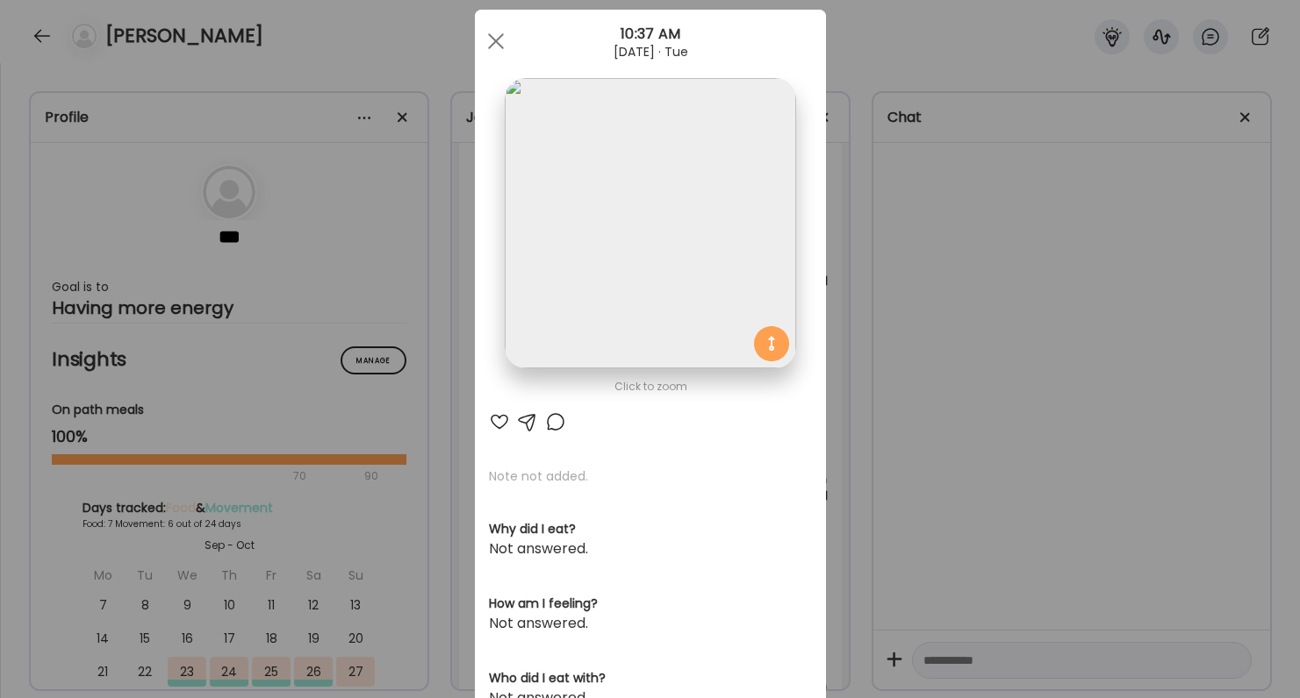
click at [559, 422] on div at bounding box center [555, 422] width 21 height 21
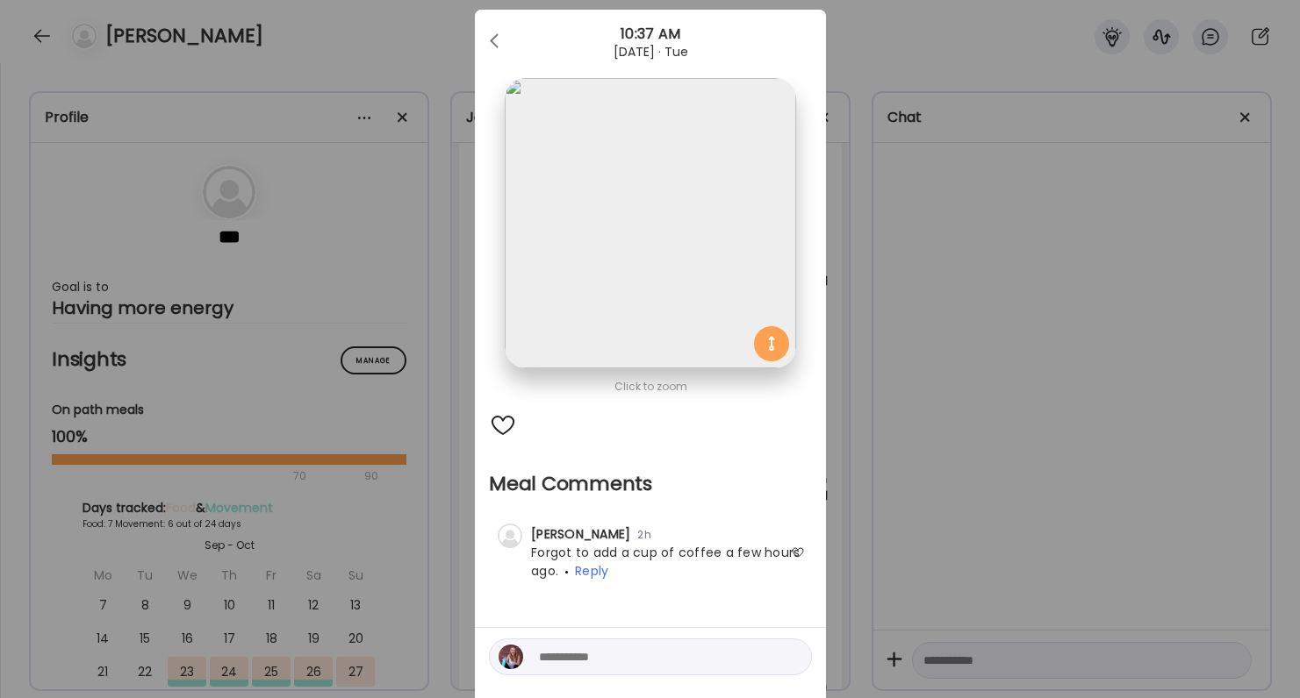
click at [928, 477] on div "Ate Coach Dashboard Wahoo! It’s official Take a moment to set up your Coach Pro…" at bounding box center [650, 349] width 1300 height 698
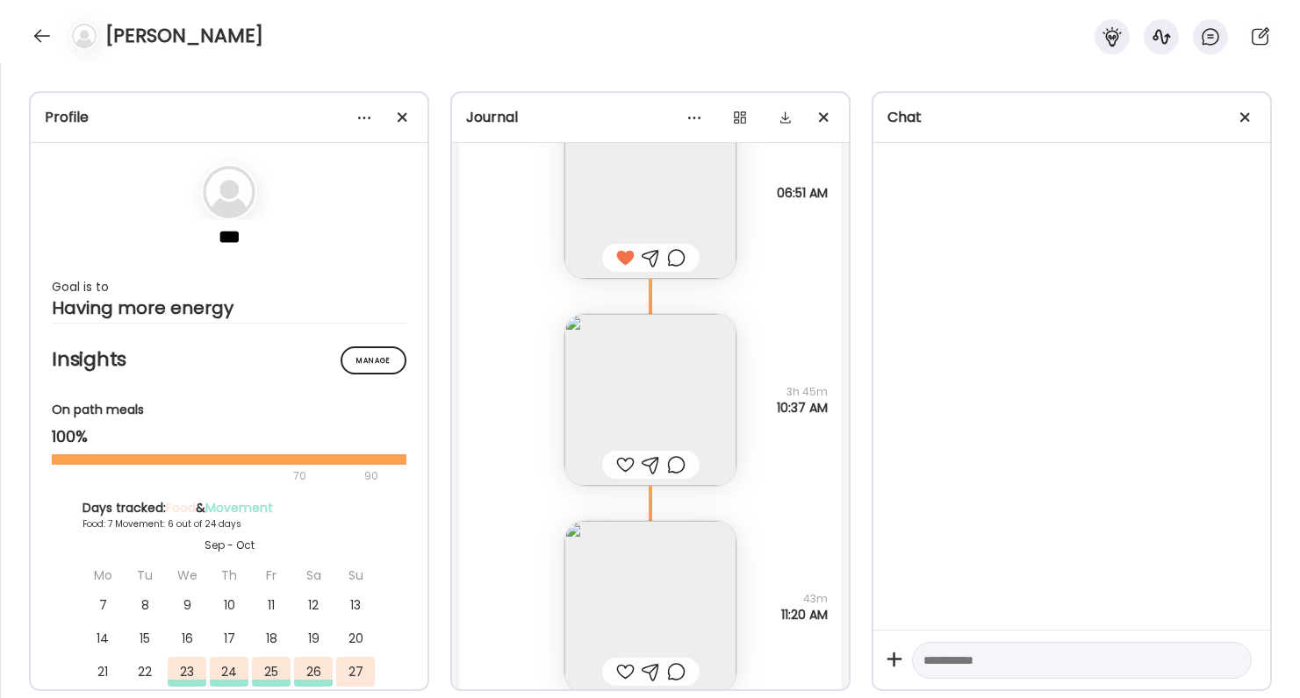
scroll to position [9496, 0]
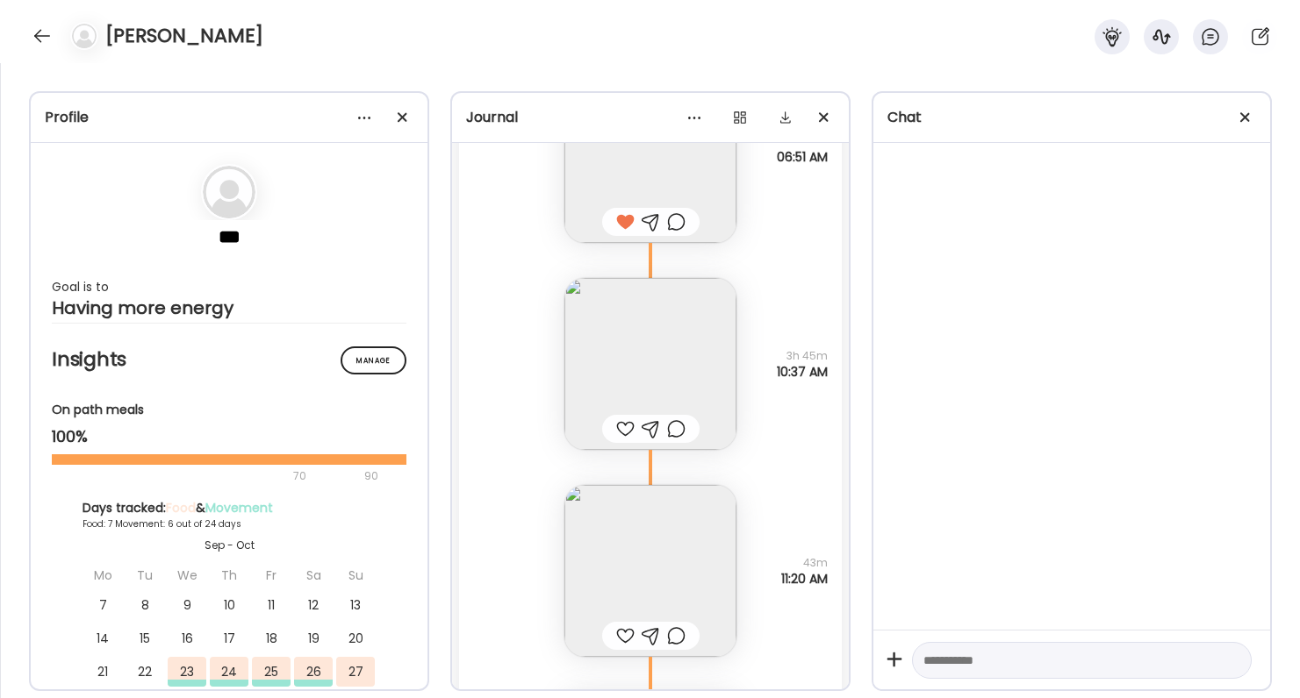
click at [624, 439] on div at bounding box center [625, 429] width 18 height 21
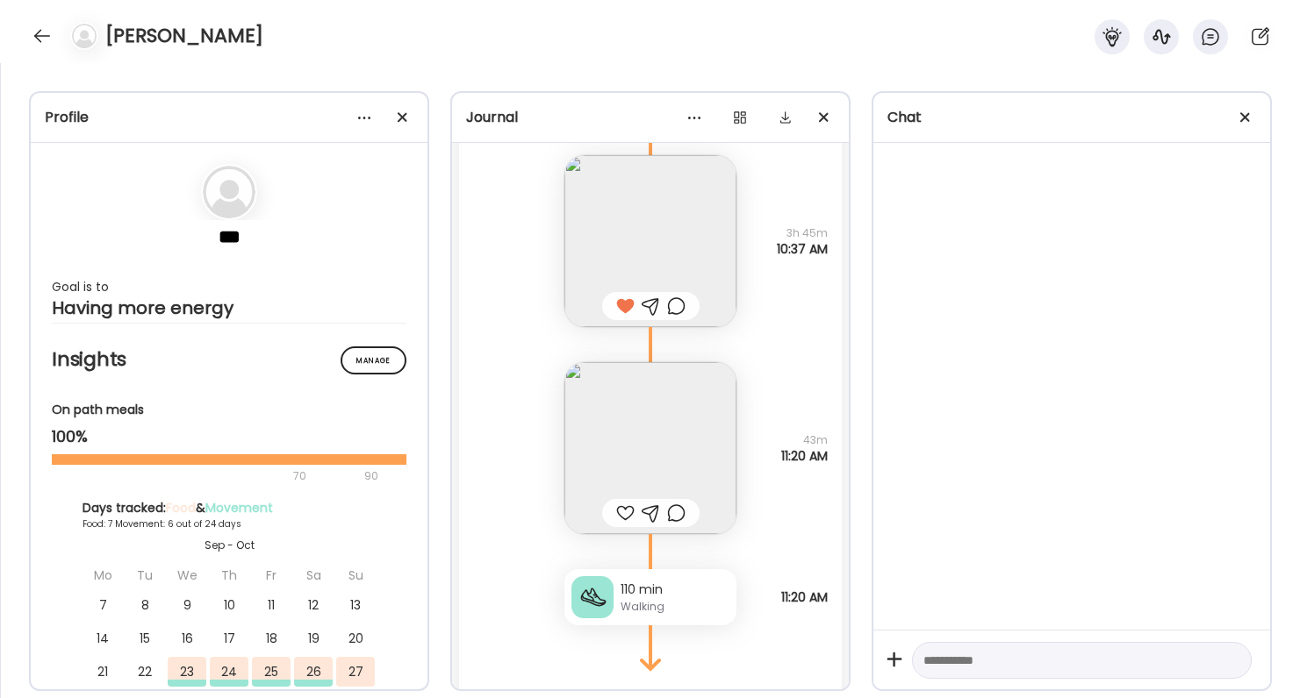
scroll to position [9591, 0]
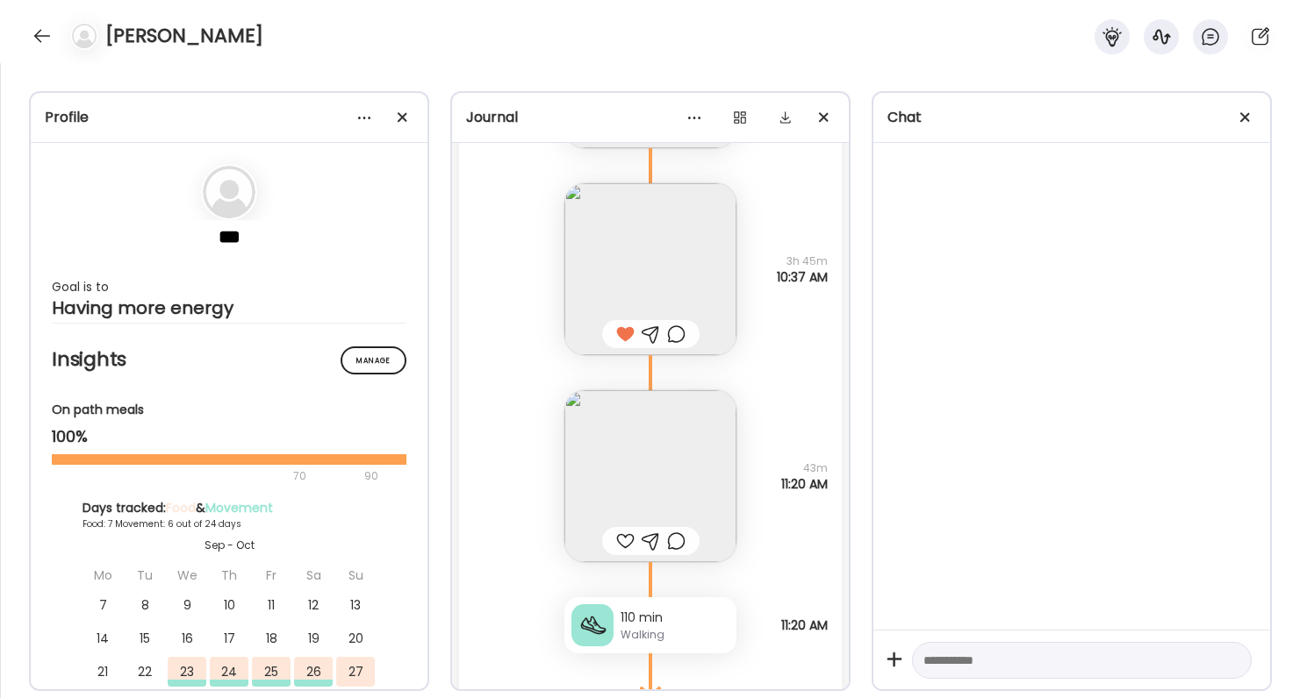
click at [683, 330] on div at bounding box center [676, 334] width 18 height 21
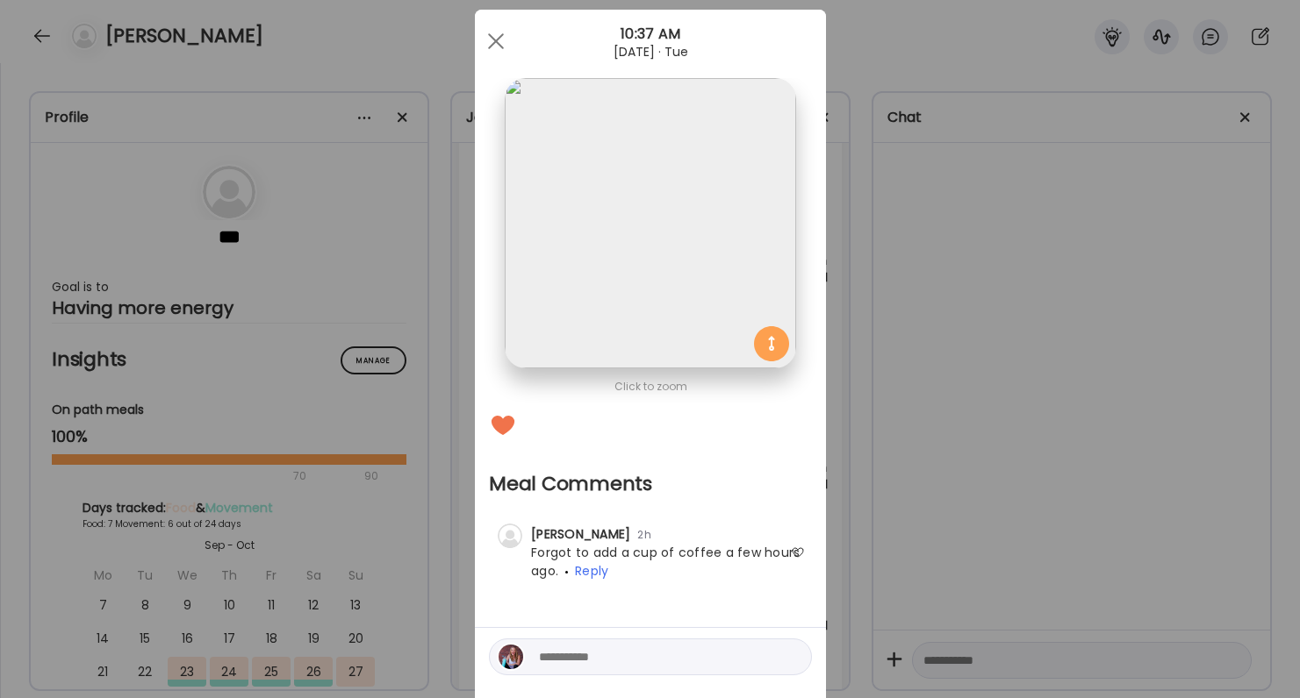
click at [594, 660] on textarea at bounding box center [657, 657] width 237 height 21
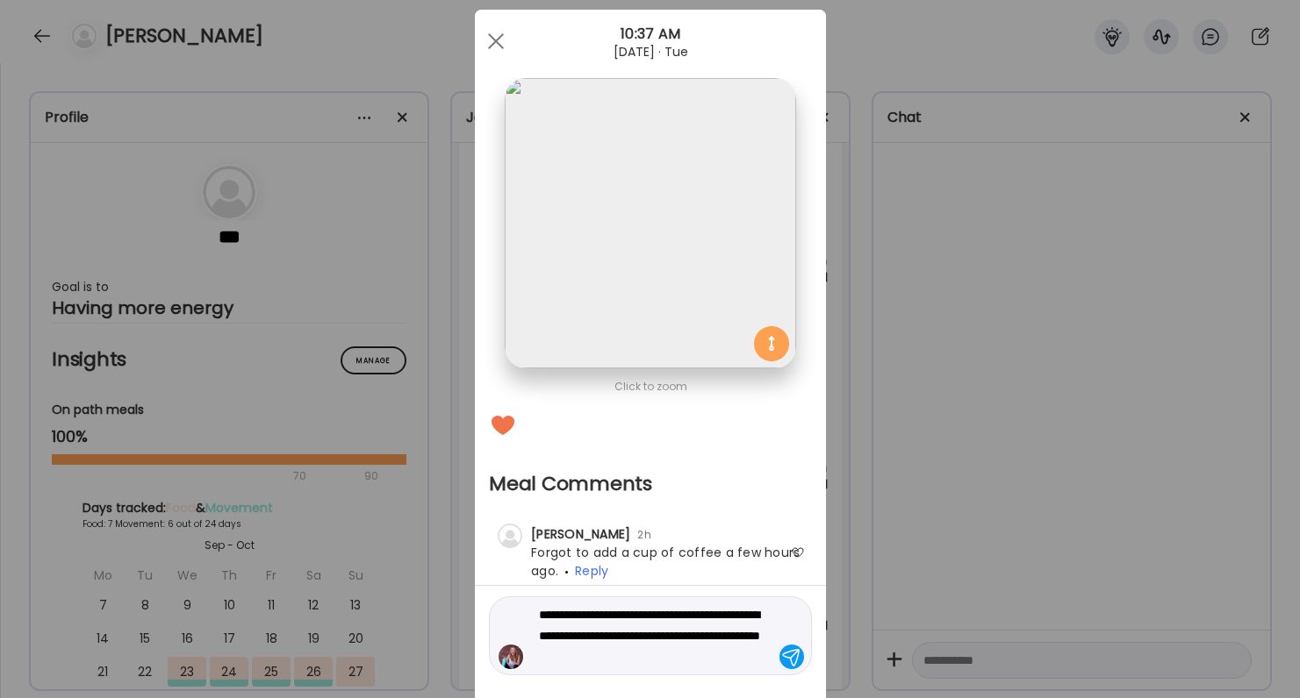
type textarea "**********"
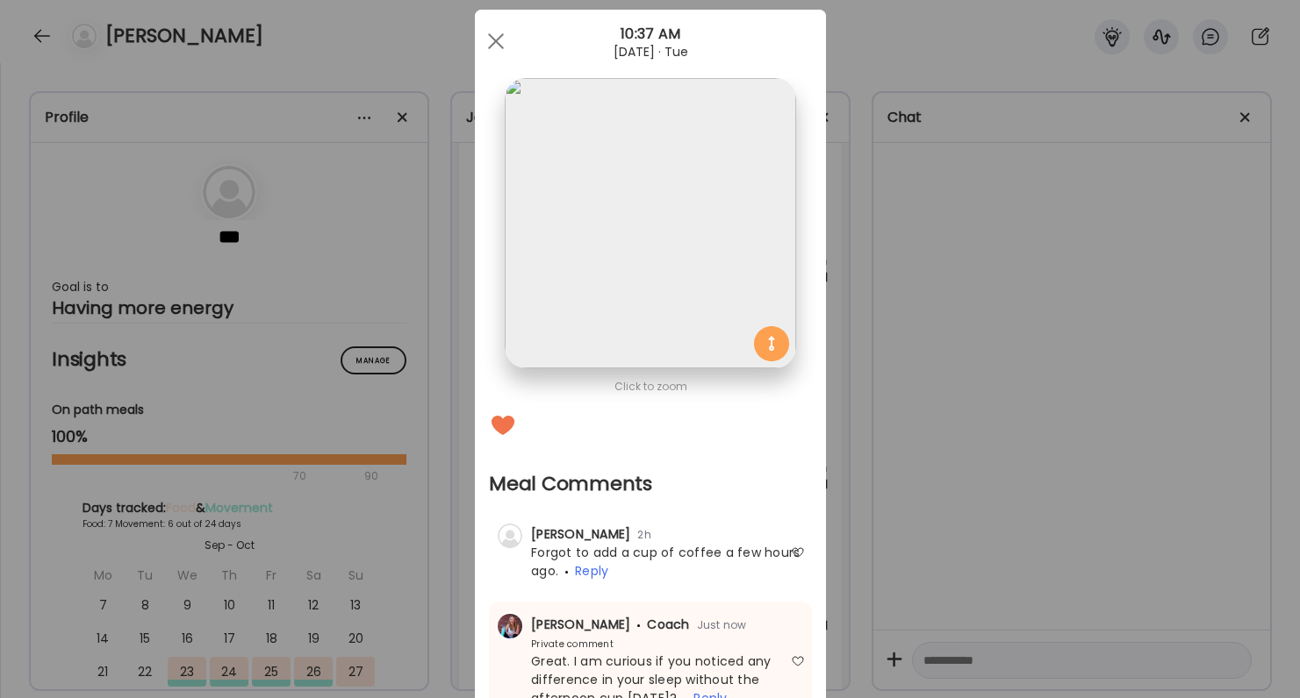
click at [935, 530] on div "Ate Coach Dashboard Wahoo! It’s official Take a moment to set up your Coach Pro…" at bounding box center [650, 349] width 1300 height 698
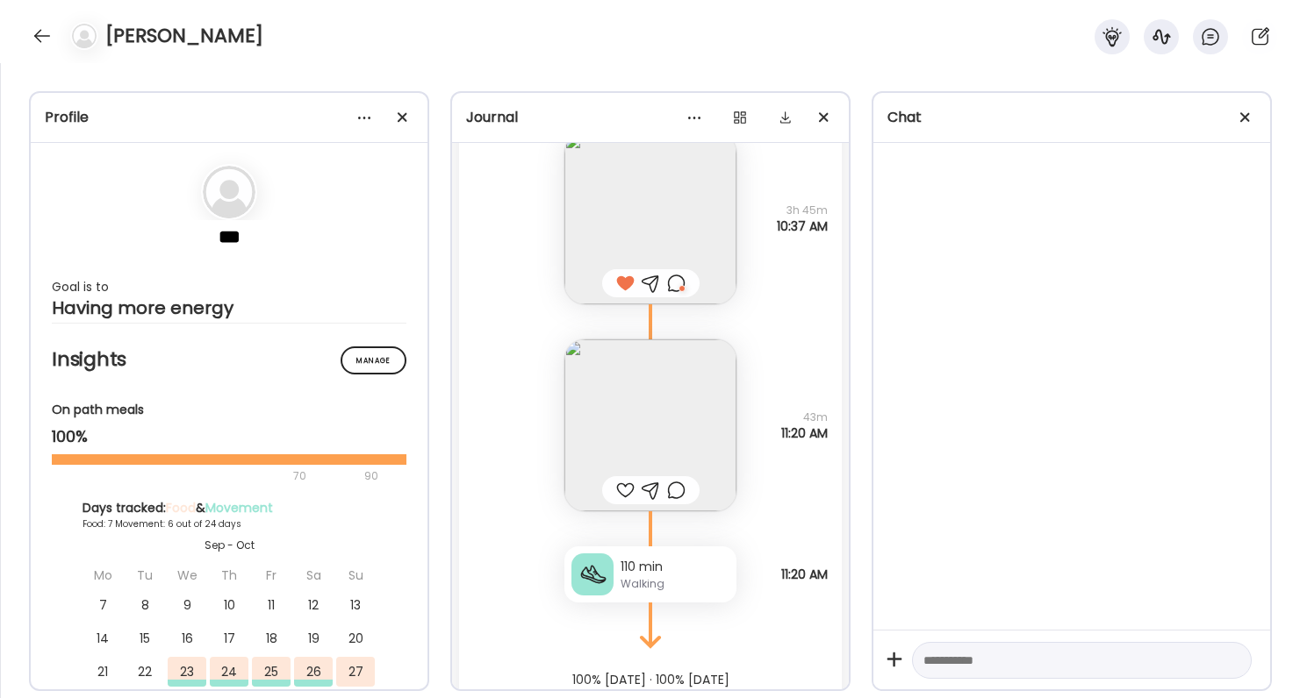
scroll to position [9645, 0]
click at [631, 479] on div at bounding box center [625, 487] width 18 height 21
click at [625, 445] on img at bounding box center [650, 423] width 172 height 172
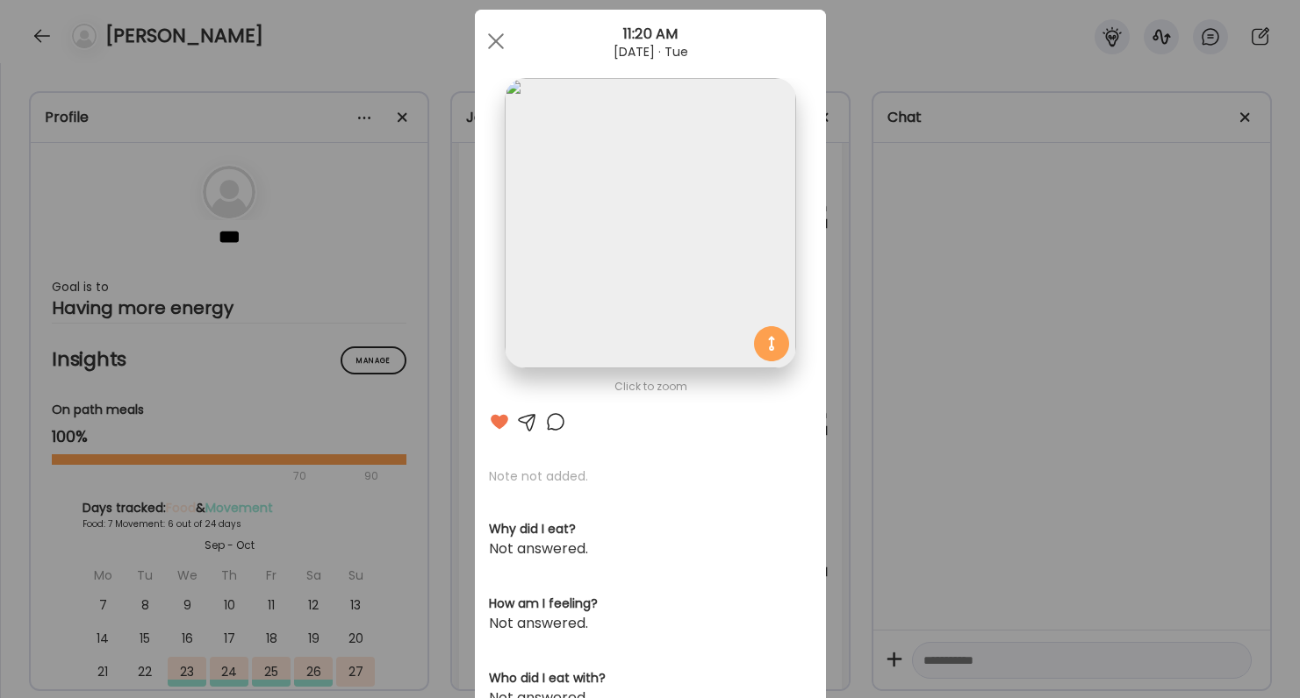
click at [555, 417] on div at bounding box center [555, 422] width 21 height 21
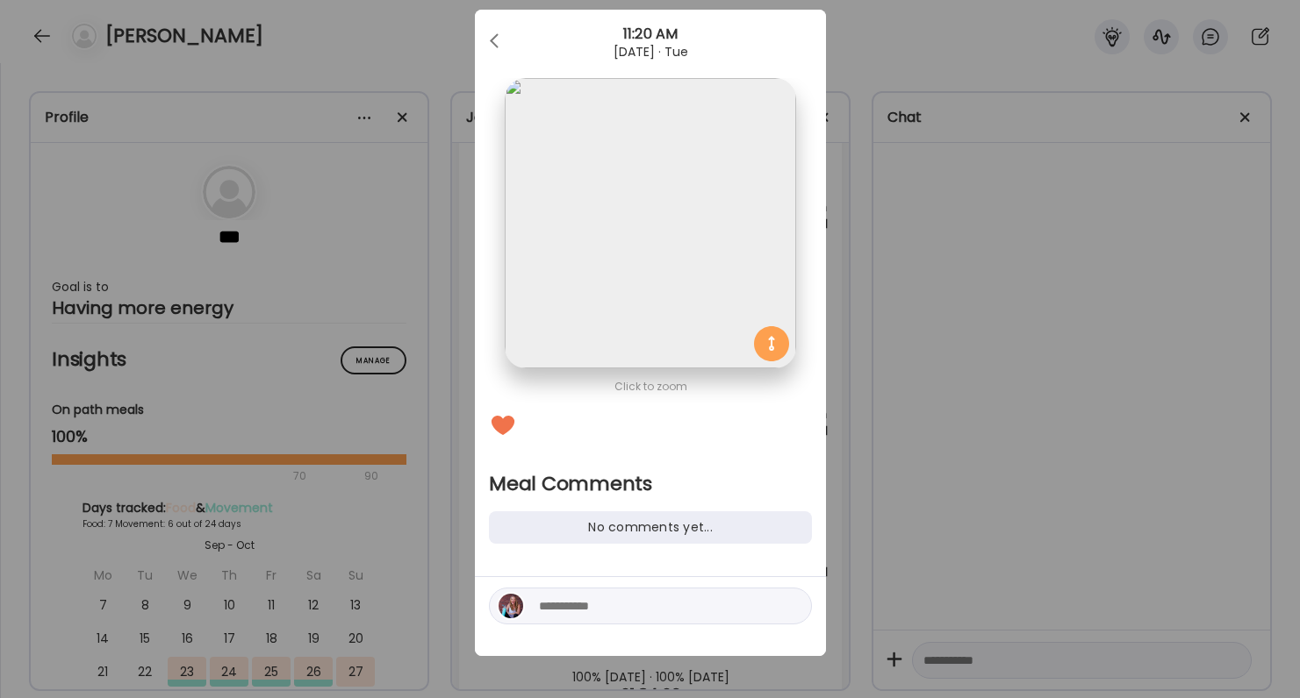
click at [853, 560] on div "Ate Coach Dashboard Wahoo! It’s official Take a moment to set up your Coach Pro…" at bounding box center [650, 349] width 1300 height 698
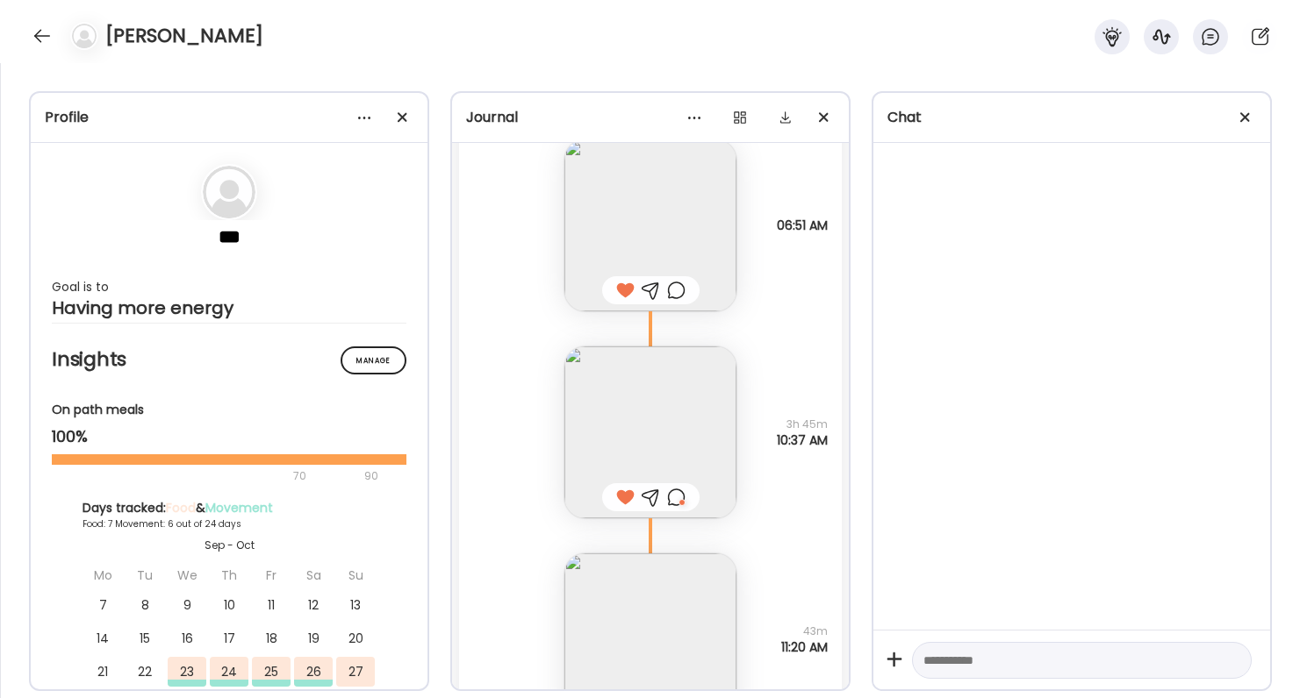
scroll to position [9420, 0]
click at [28, 36] on div at bounding box center [42, 36] width 28 height 28
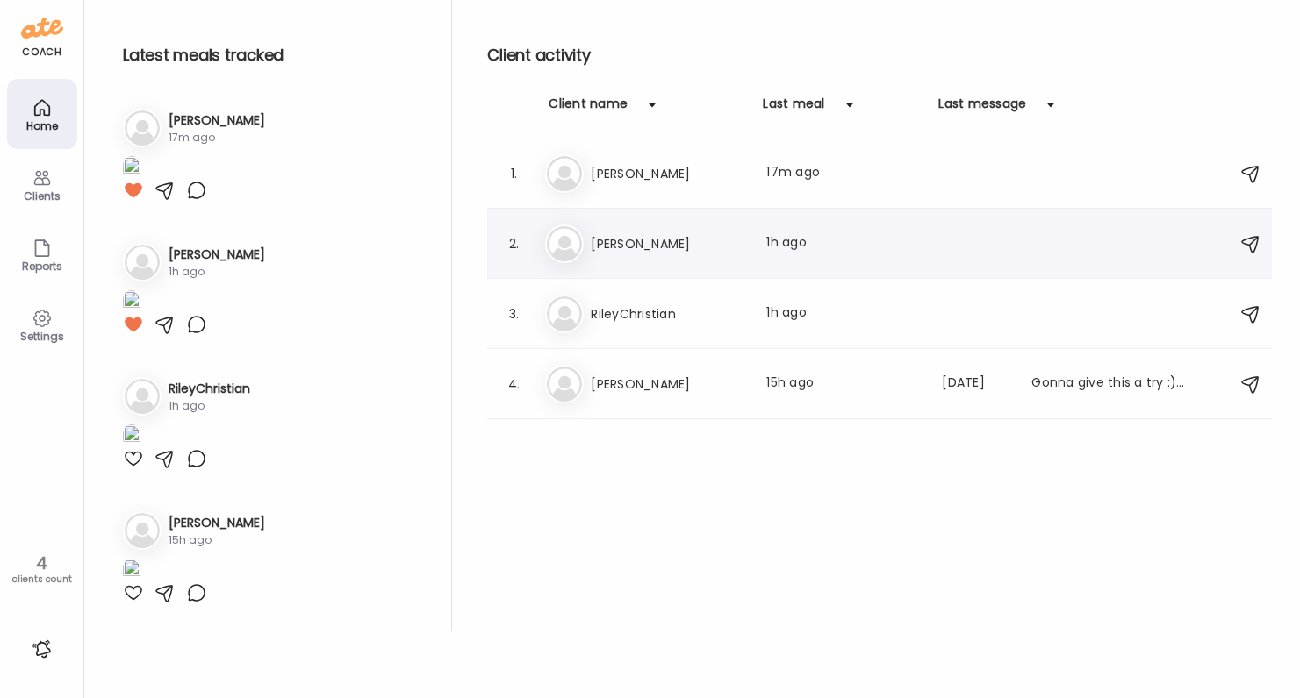
click at [612, 247] on h3 "Bev" at bounding box center [668, 243] width 154 height 21
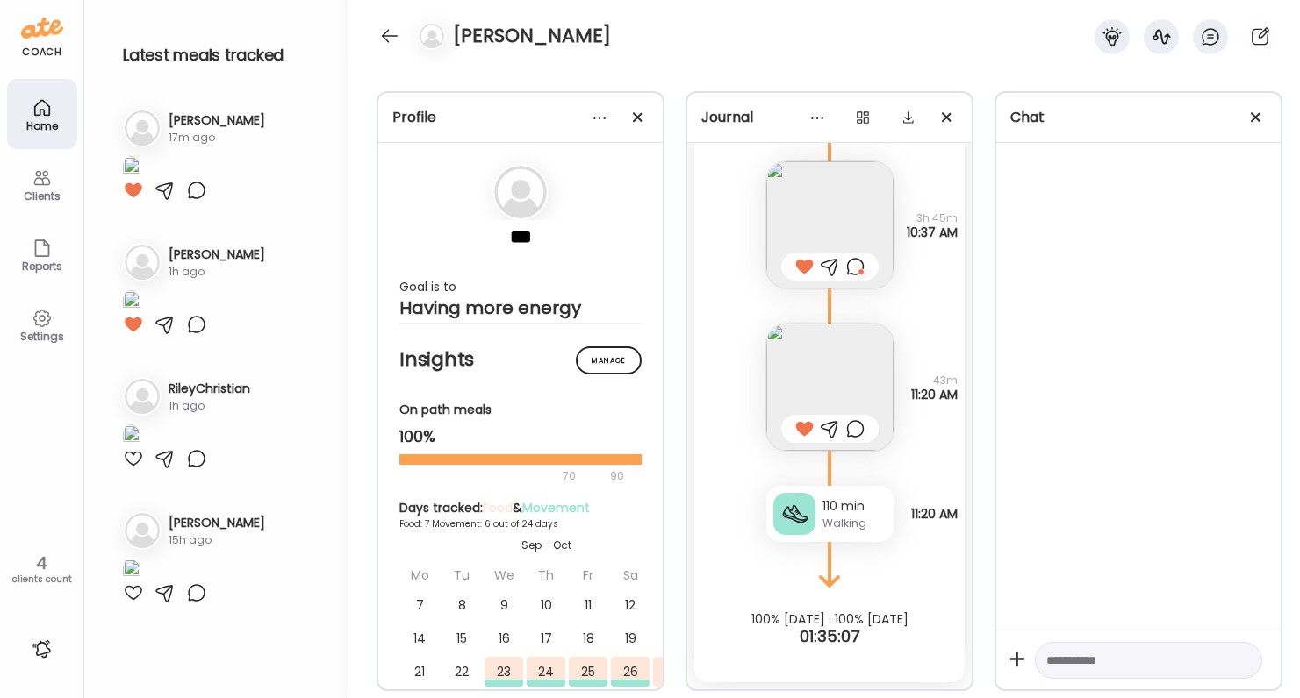
scroll to position [9588, 0]
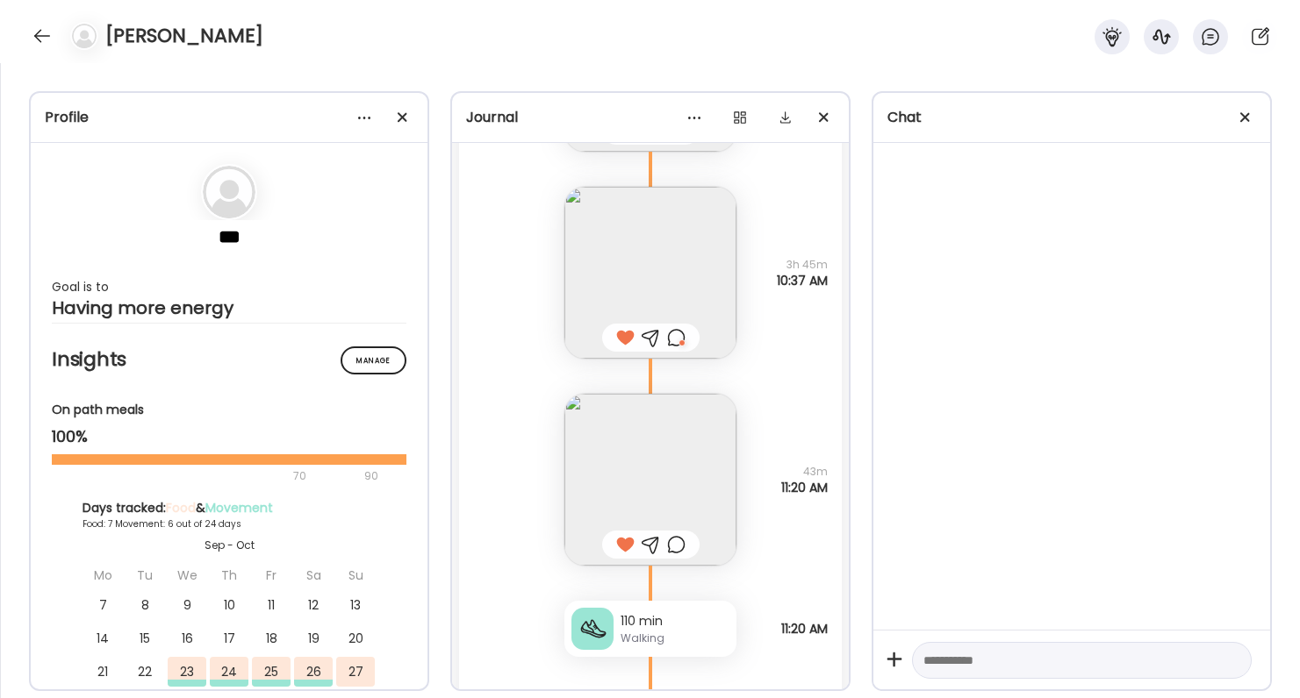
click at [35, 47] on div at bounding box center [42, 36] width 28 height 28
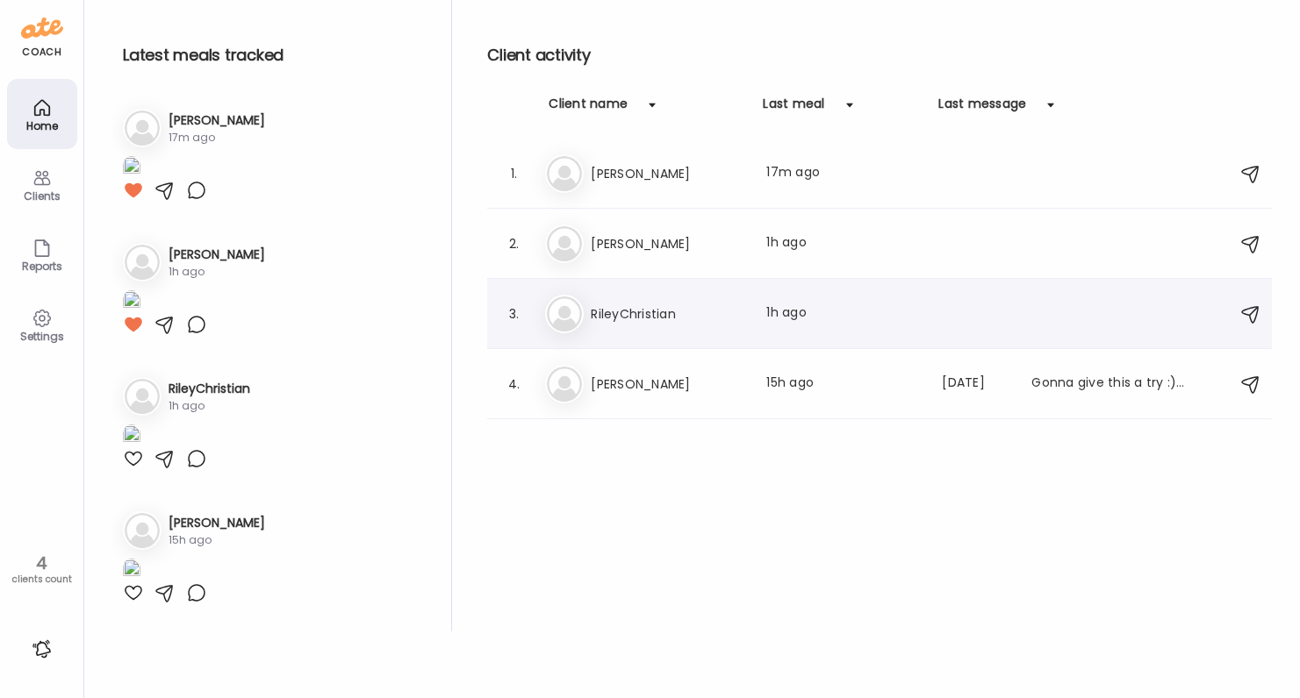
click at [641, 311] on h3 "RileyChristian" at bounding box center [668, 314] width 154 height 21
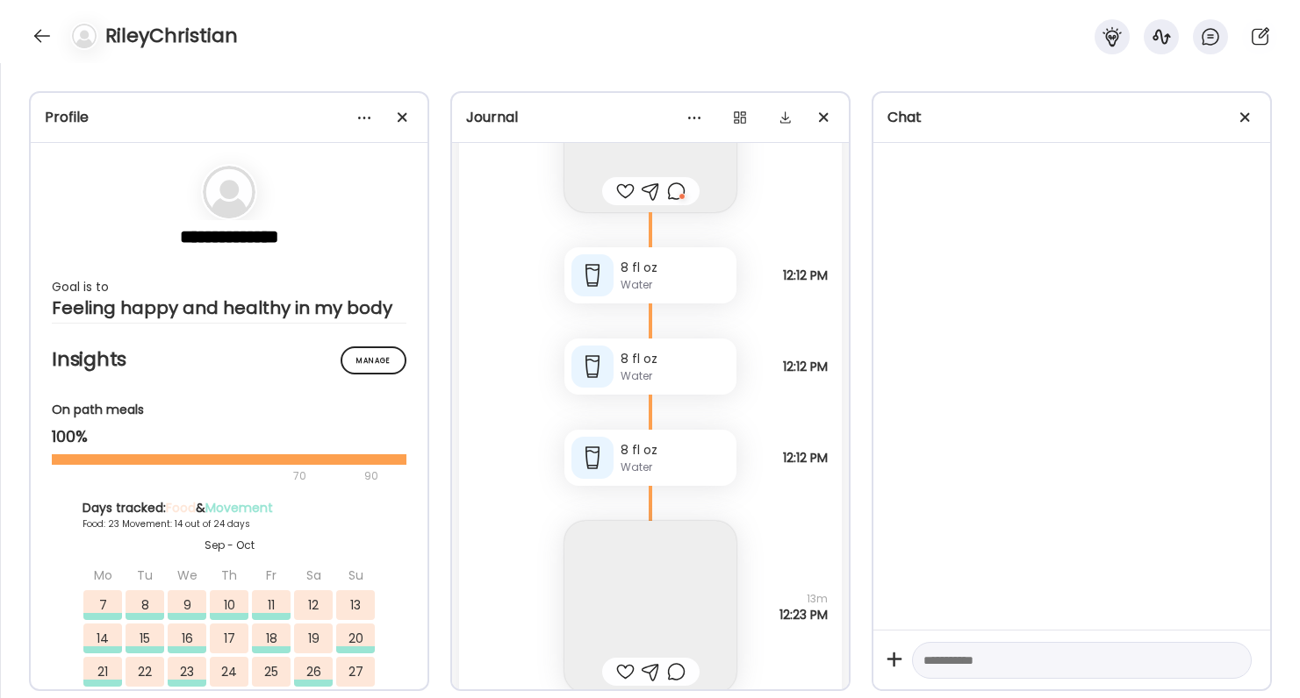
scroll to position [89032, 0]
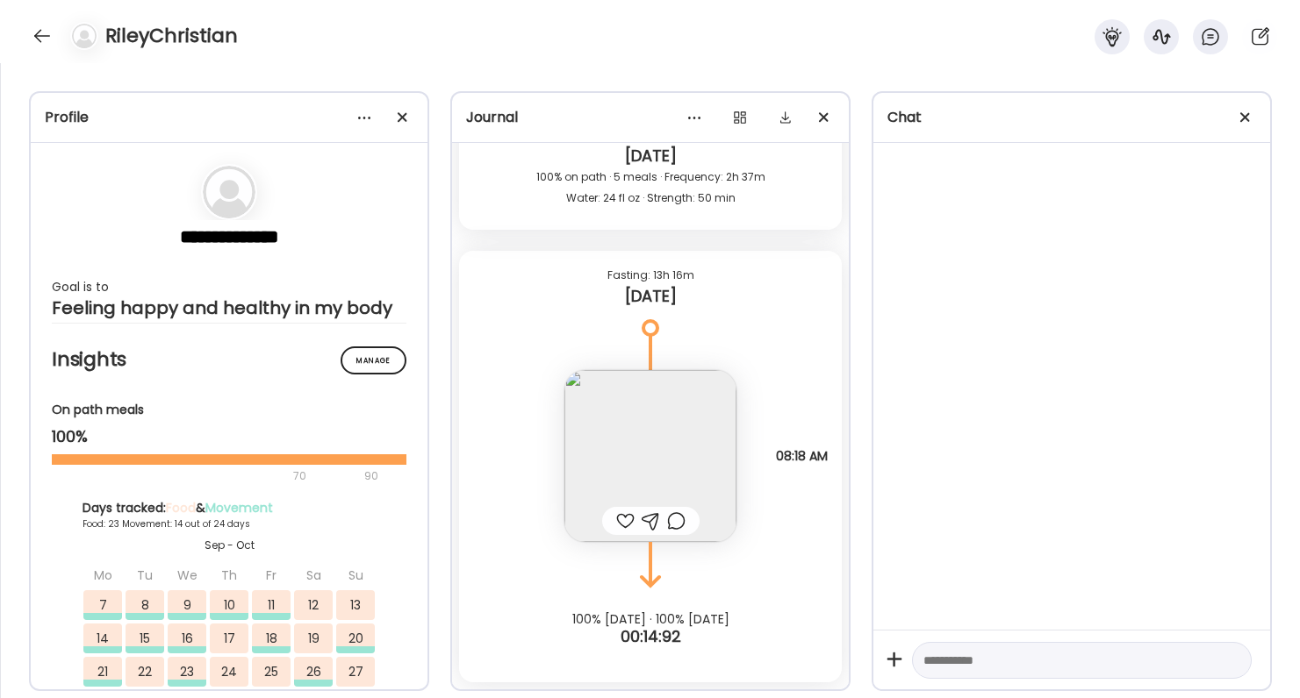
click at [665, 443] on img at bounding box center [650, 456] width 172 height 172
drag, startPoint x: 665, startPoint y: 443, endPoint x: 617, endPoint y: 458, distance: 50.5
click at [461, 505] on div "Click to zoom" at bounding box center [299, 515] width 323 height 21
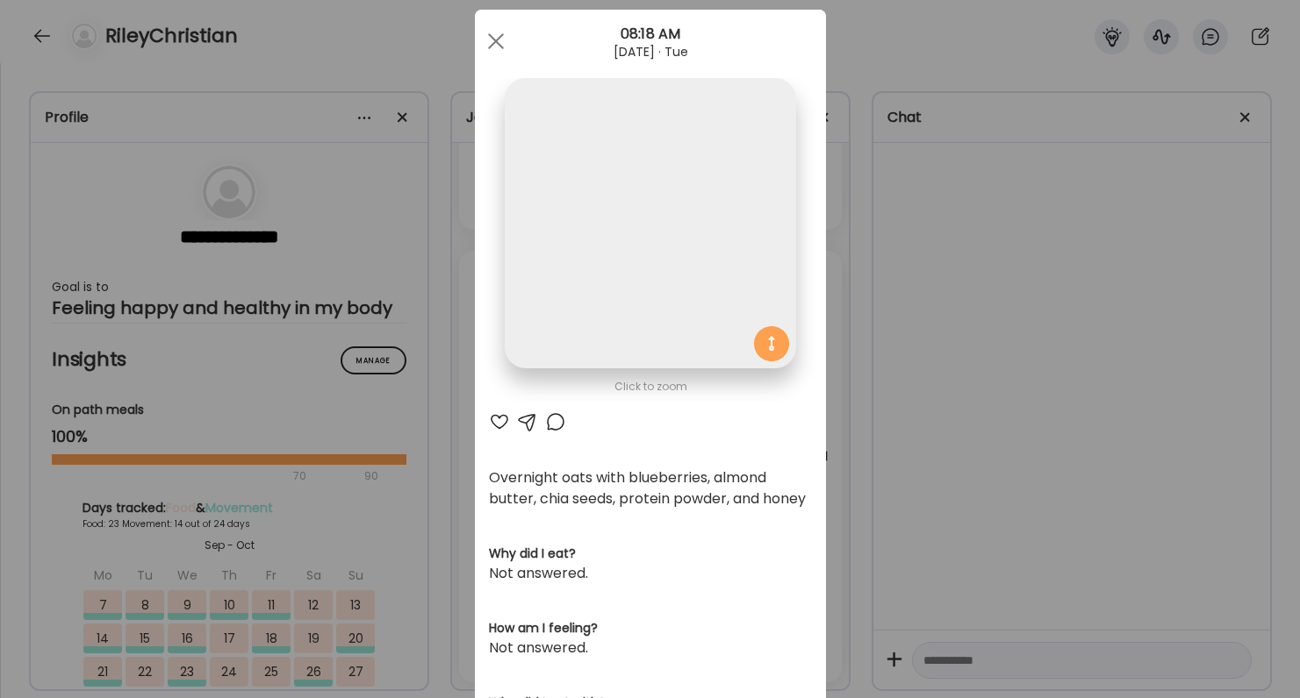
click at [866, 534] on div "Ate Coach Dashboard Wahoo! It’s official Take a moment to set up your Coach Pro…" at bounding box center [650, 349] width 1300 height 698
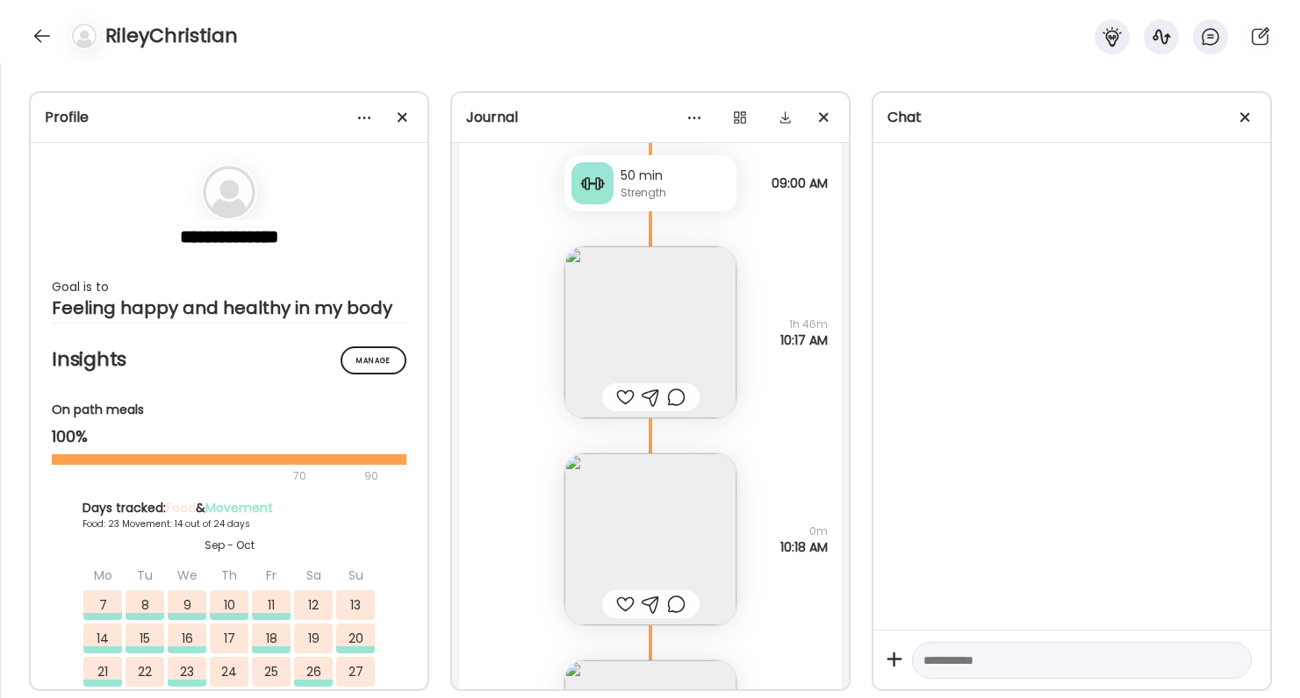
scroll to position [88036, 0]
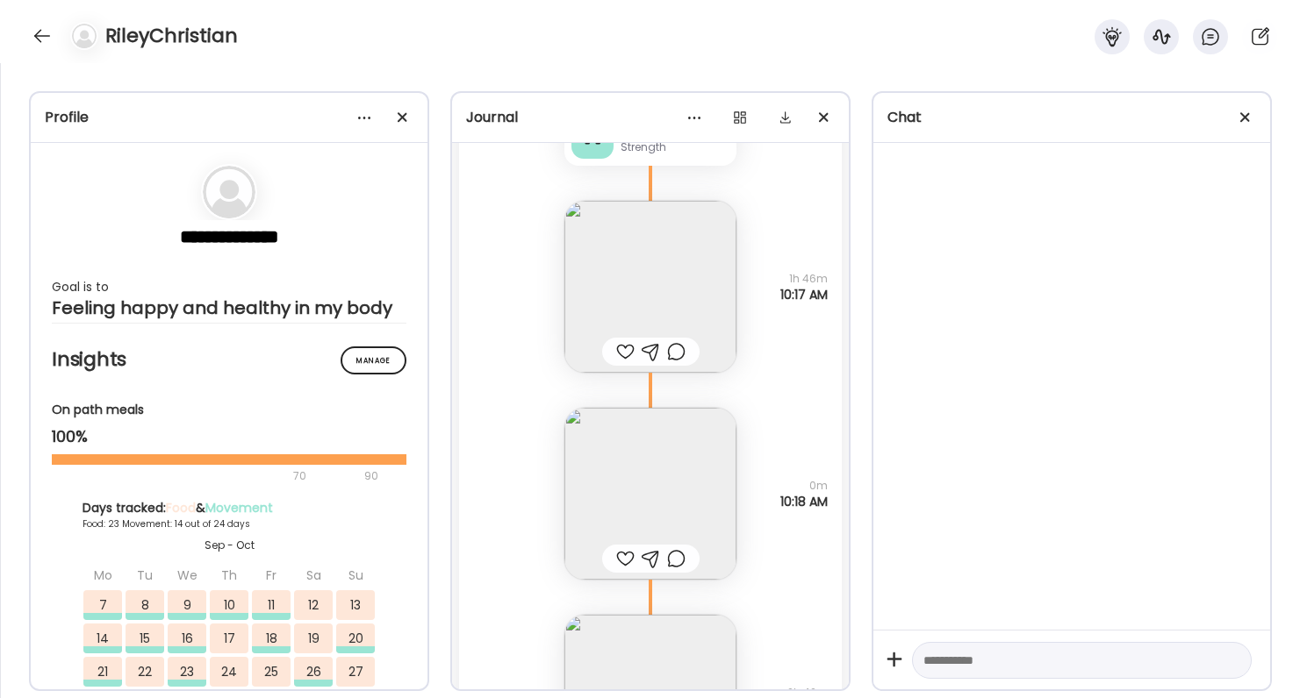
click at [626, 562] on div at bounding box center [625, 558] width 18 height 21
click at [627, 358] on div at bounding box center [625, 351] width 18 height 21
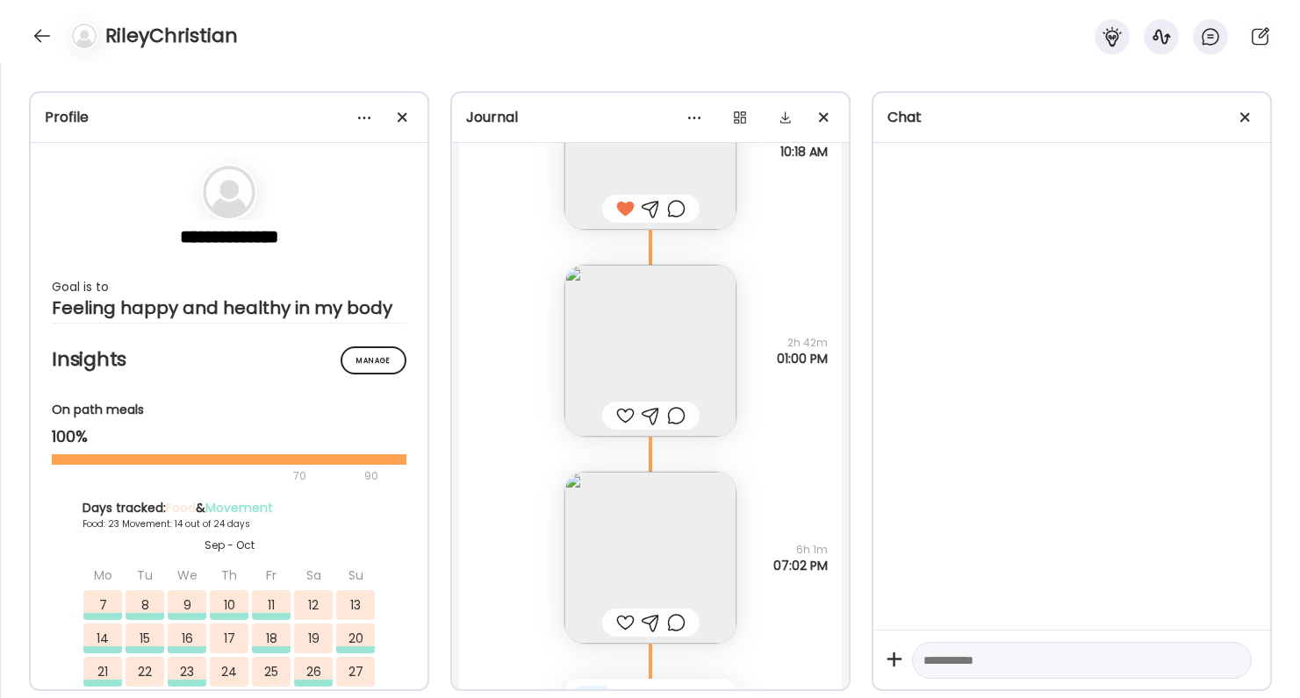
click at [621, 404] on div at bounding box center [650, 416] width 97 height 28
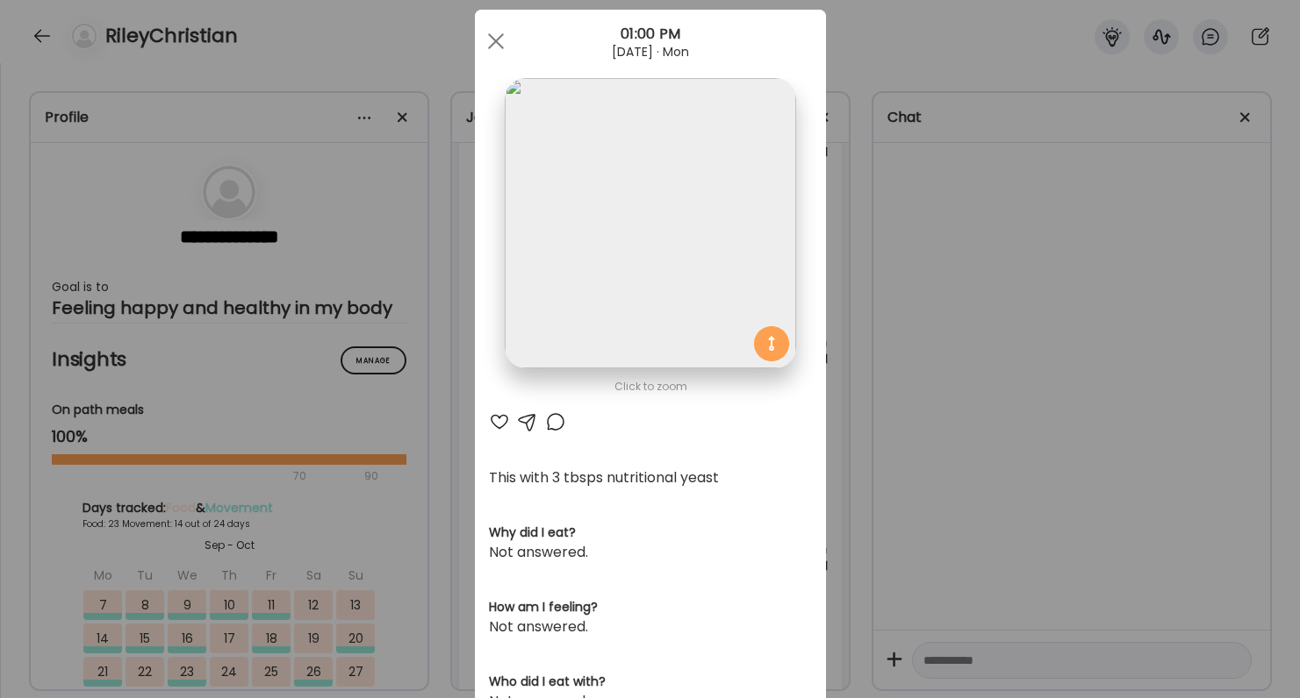
click at [492, 420] on div at bounding box center [499, 422] width 21 height 21
click at [557, 428] on div at bounding box center [555, 422] width 21 height 21
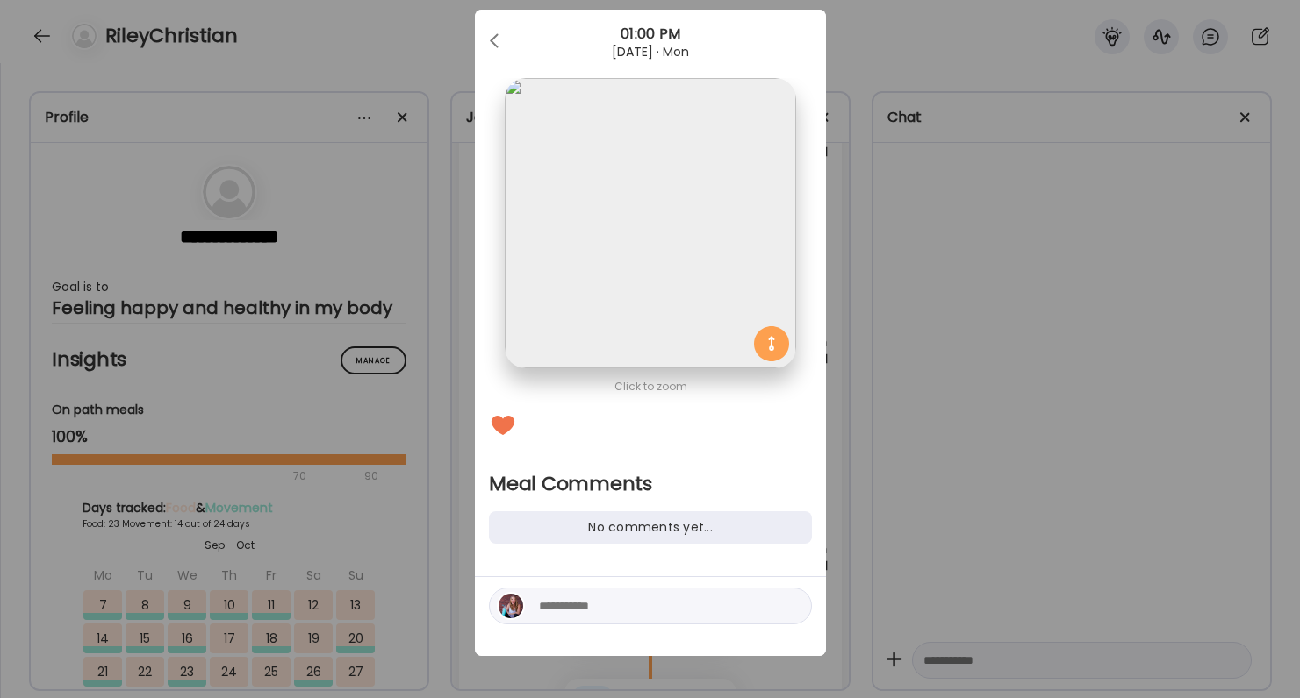
click at [593, 607] on textarea at bounding box center [657, 606] width 237 height 21
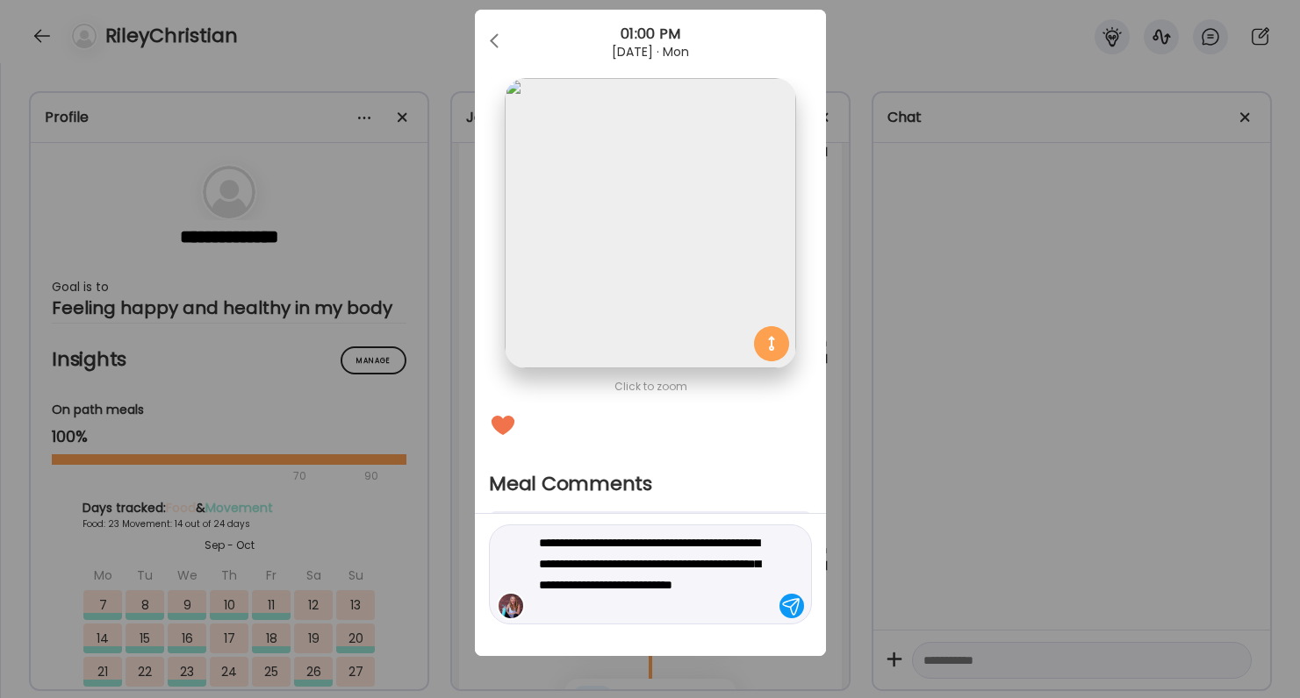
type textarea "**********"
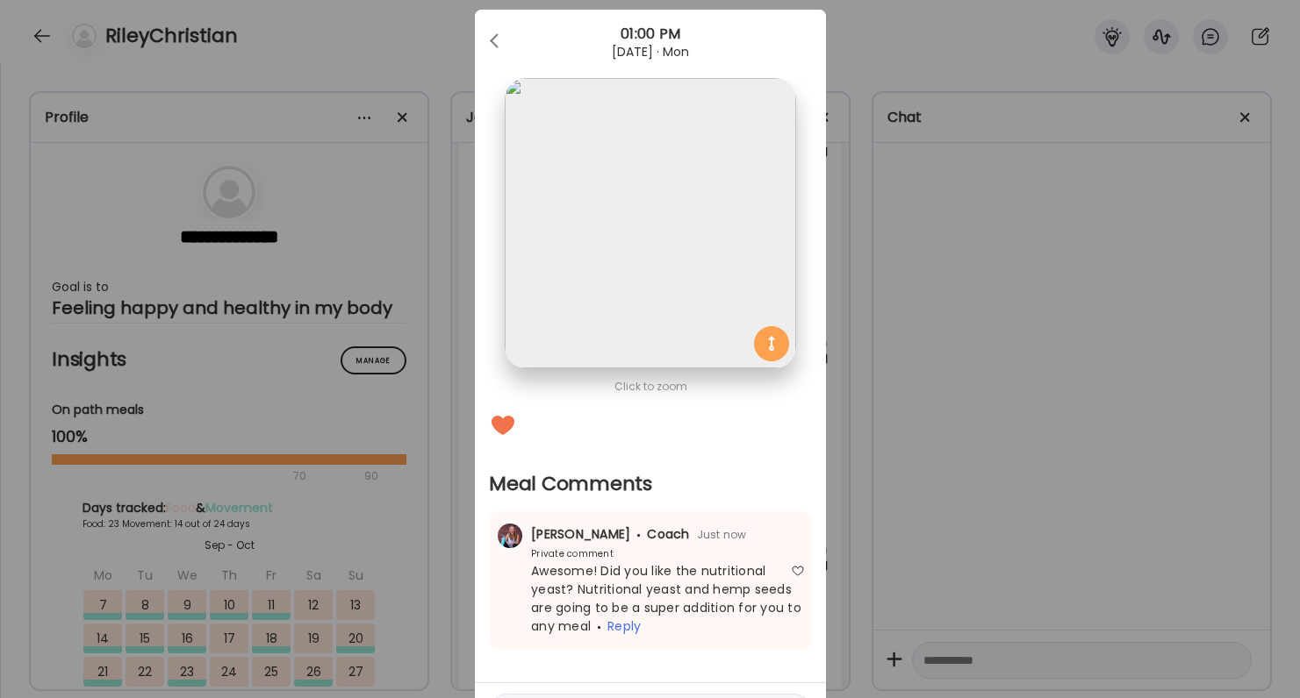
click at [849, 505] on div "Ate Coach Dashboard Wahoo! It’s official Take a moment to set up your Coach Pro…" at bounding box center [650, 349] width 1300 height 698
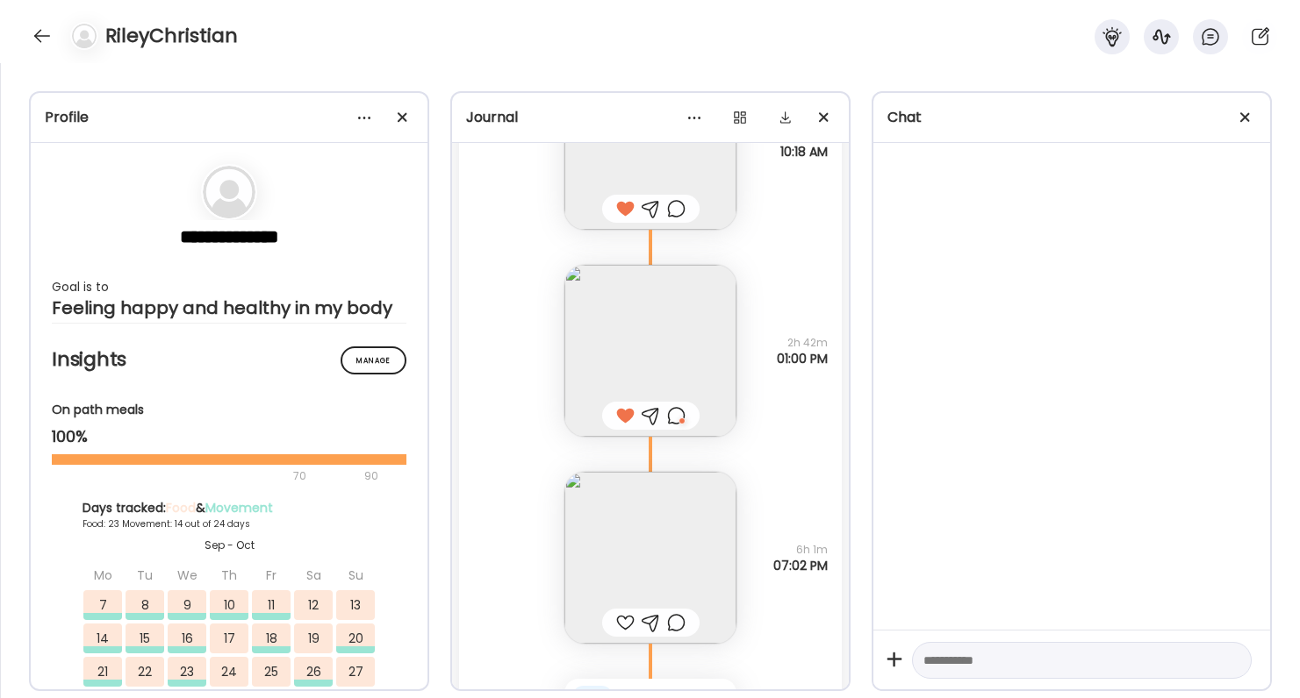
scroll to position [88561, 0]
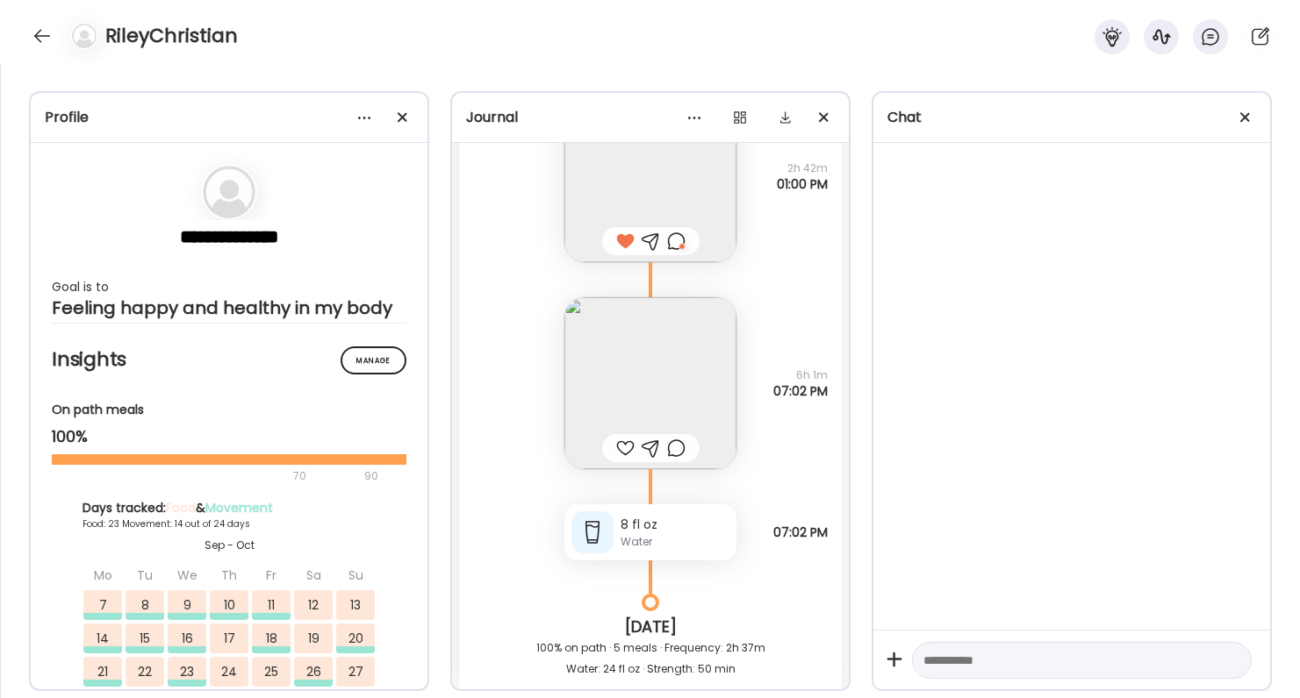
click at [620, 442] on div at bounding box center [625, 448] width 18 height 21
click at [623, 407] on img at bounding box center [650, 383] width 172 height 172
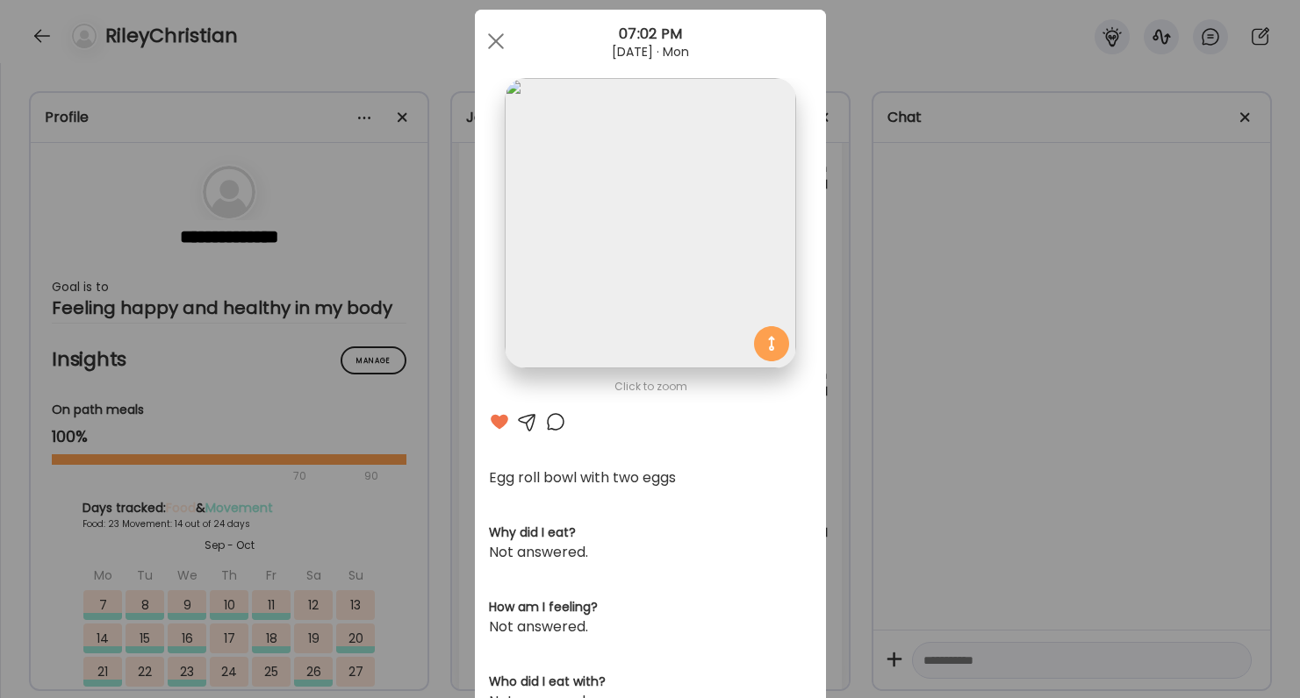
click at [554, 432] on div at bounding box center [555, 422] width 21 height 21
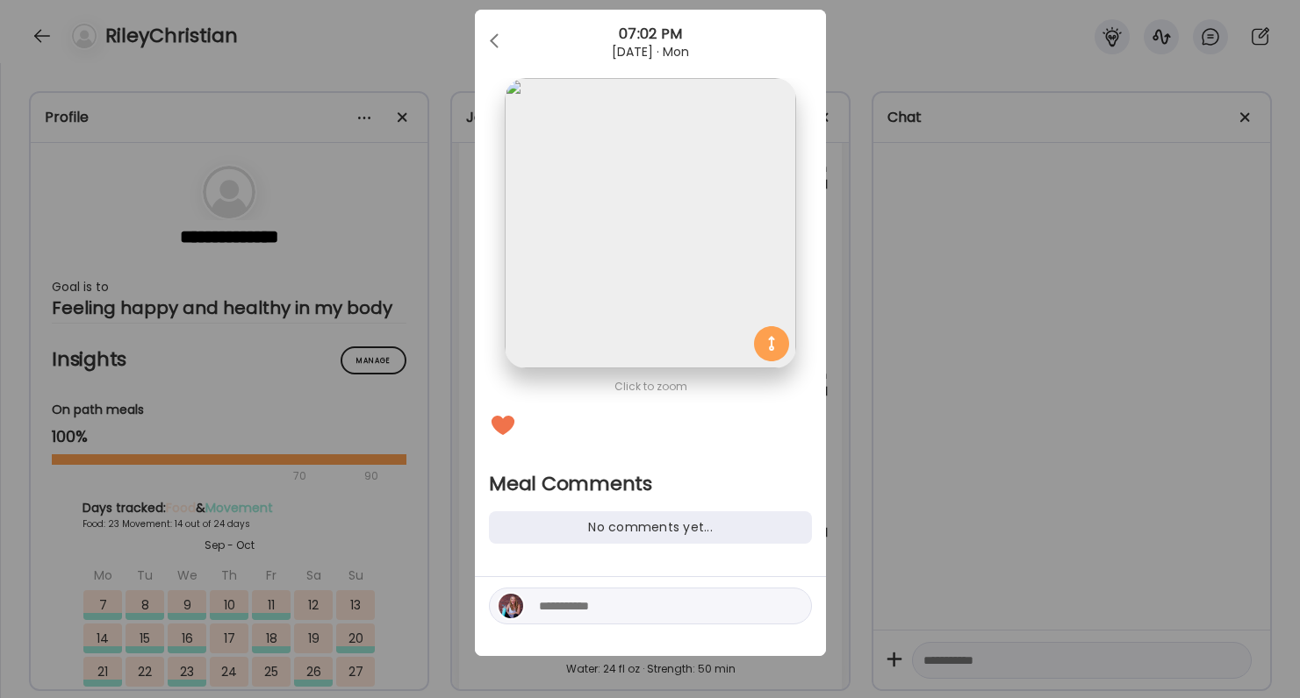
click at [566, 612] on textarea at bounding box center [657, 606] width 237 height 21
type textarea "**********"
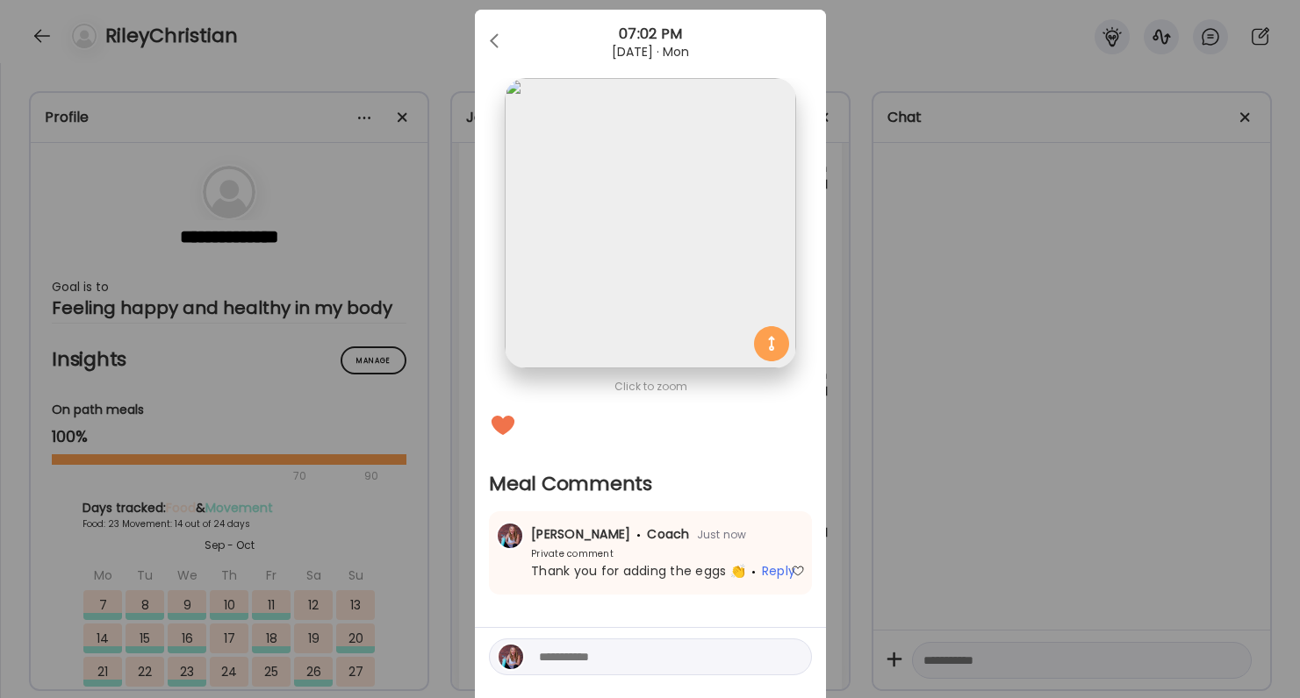
click at [1057, 311] on div "Ate Coach Dashboard Wahoo! It’s official Take a moment to set up your Coach Pro…" at bounding box center [650, 349] width 1300 height 698
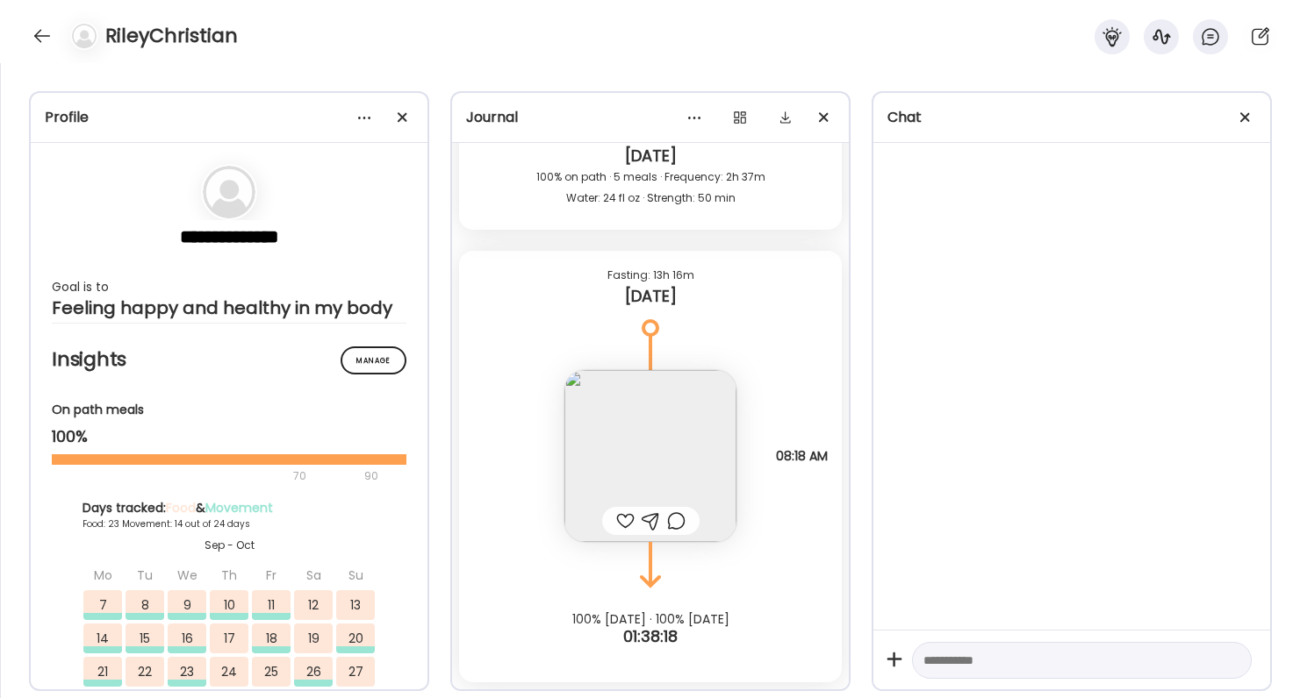
scroll to position [89032, 0]
click at [622, 524] on div at bounding box center [625, 521] width 18 height 21
click at [677, 517] on div at bounding box center [676, 521] width 18 height 21
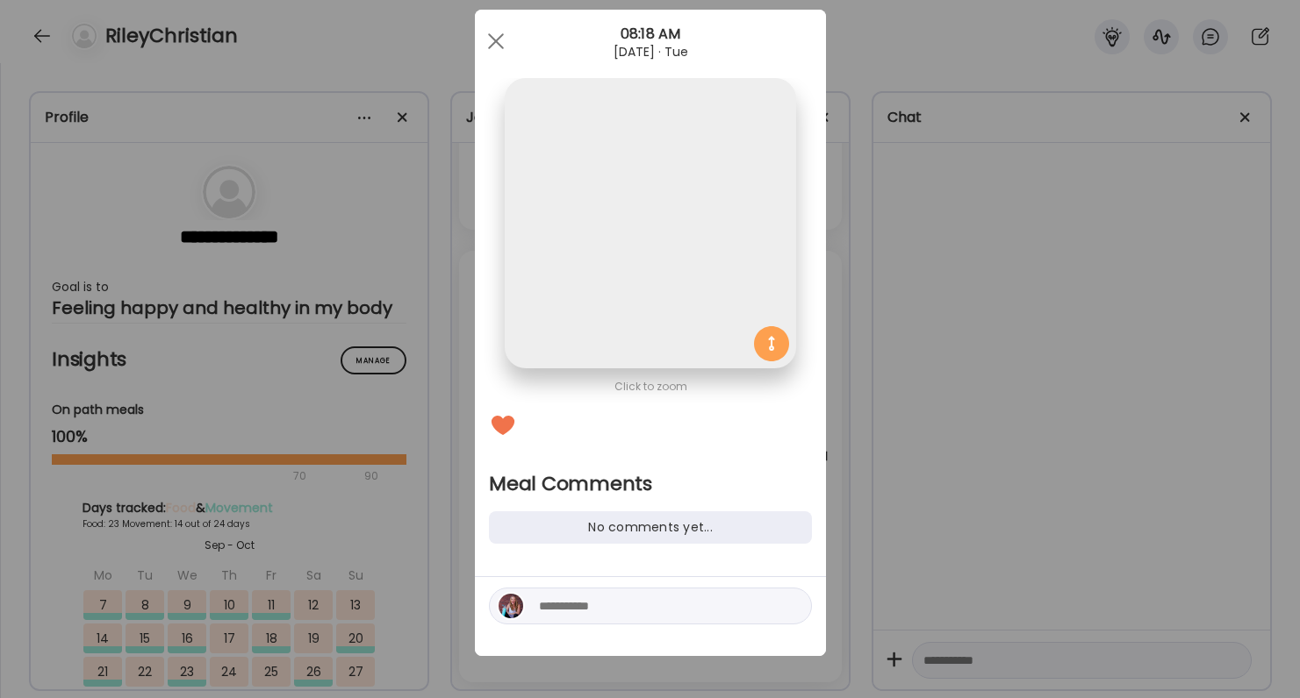
click at [658, 601] on textarea at bounding box center [657, 606] width 237 height 21
type textarea "**********"
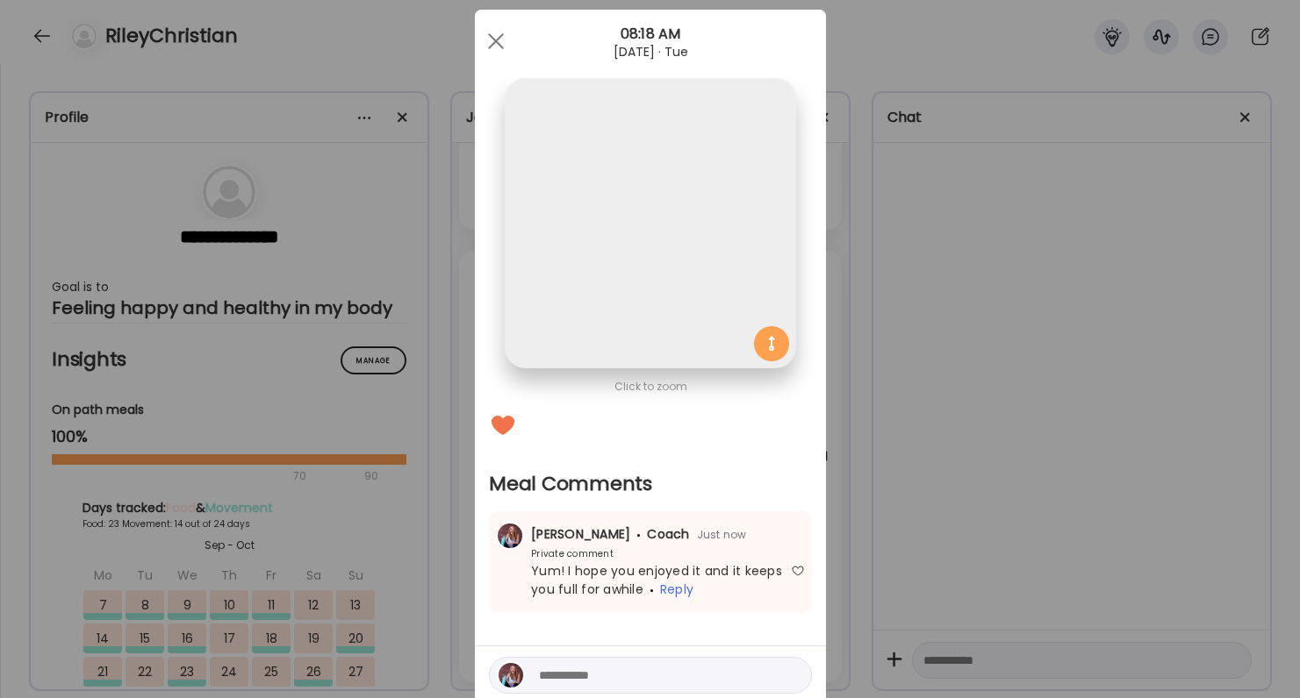
click at [1138, 443] on div "Ate Coach Dashboard Wahoo! It’s official Take a moment to set up your Coach Pro…" at bounding box center [650, 349] width 1300 height 698
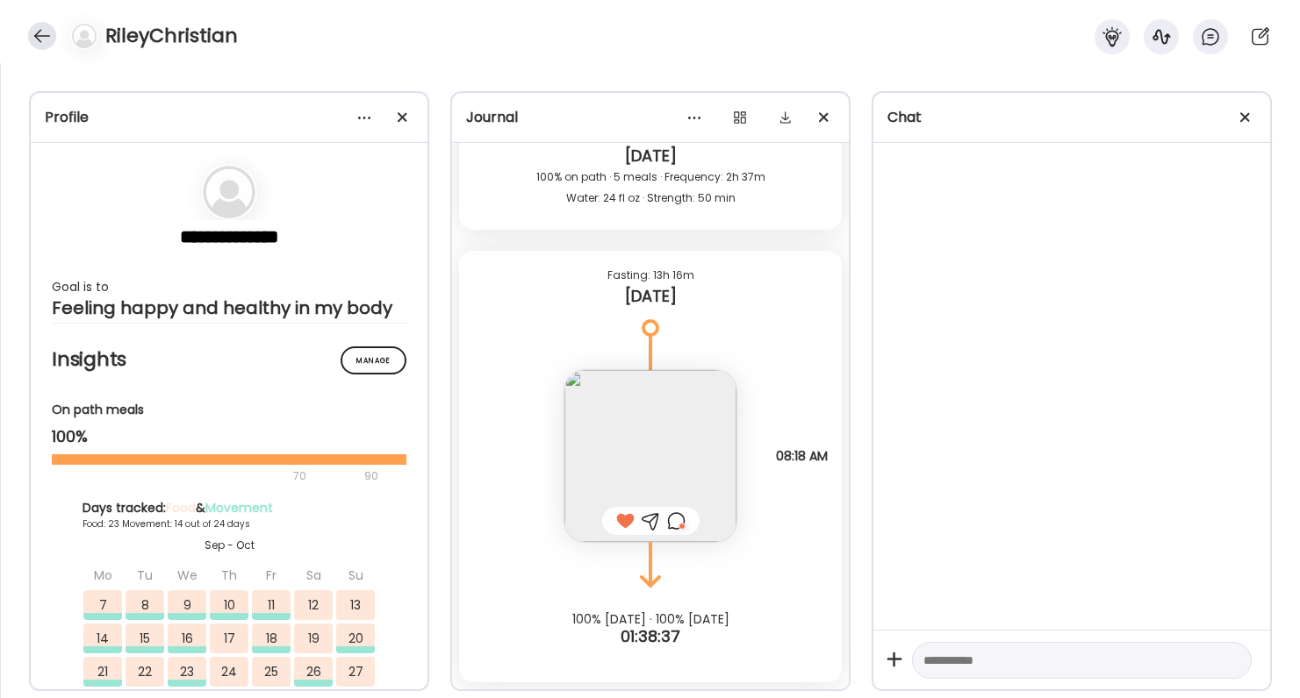
click at [47, 38] on div at bounding box center [42, 36] width 28 height 28
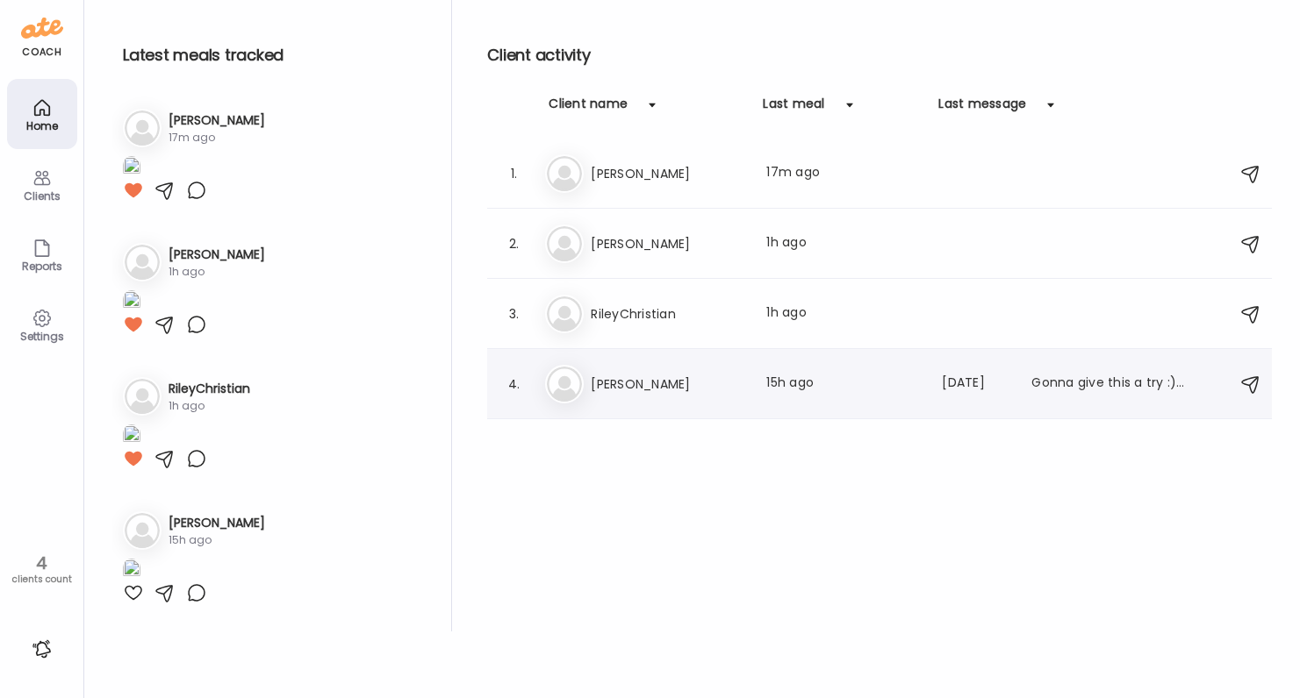
click at [615, 357] on div "4. Ji Jill Last meal: 15h ago Last message: 251d ago Gonna give this a try :). …" at bounding box center [879, 384] width 784 height 70
click at [615, 374] on h3 "Jill" at bounding box center [668, 384] width 154 height 21
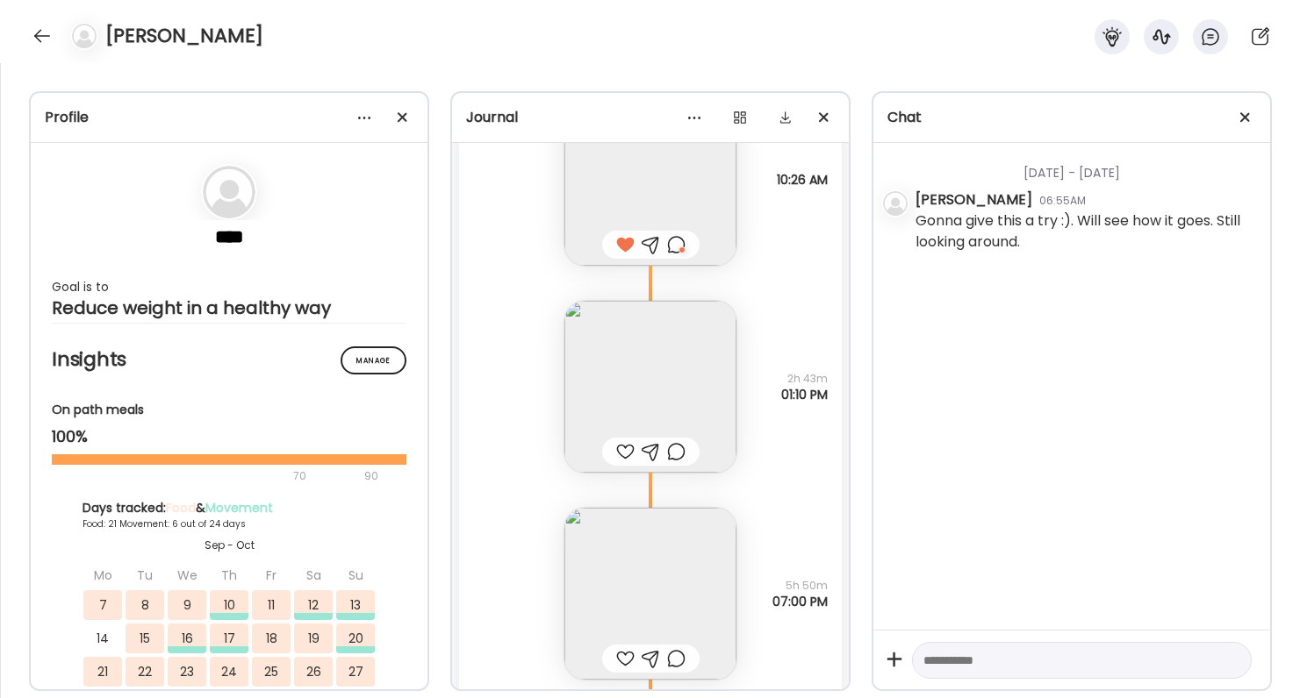
scroll to position [26826, 0]
click at [615, 455] on div at bounding box center [650, 456] width 97 height 28
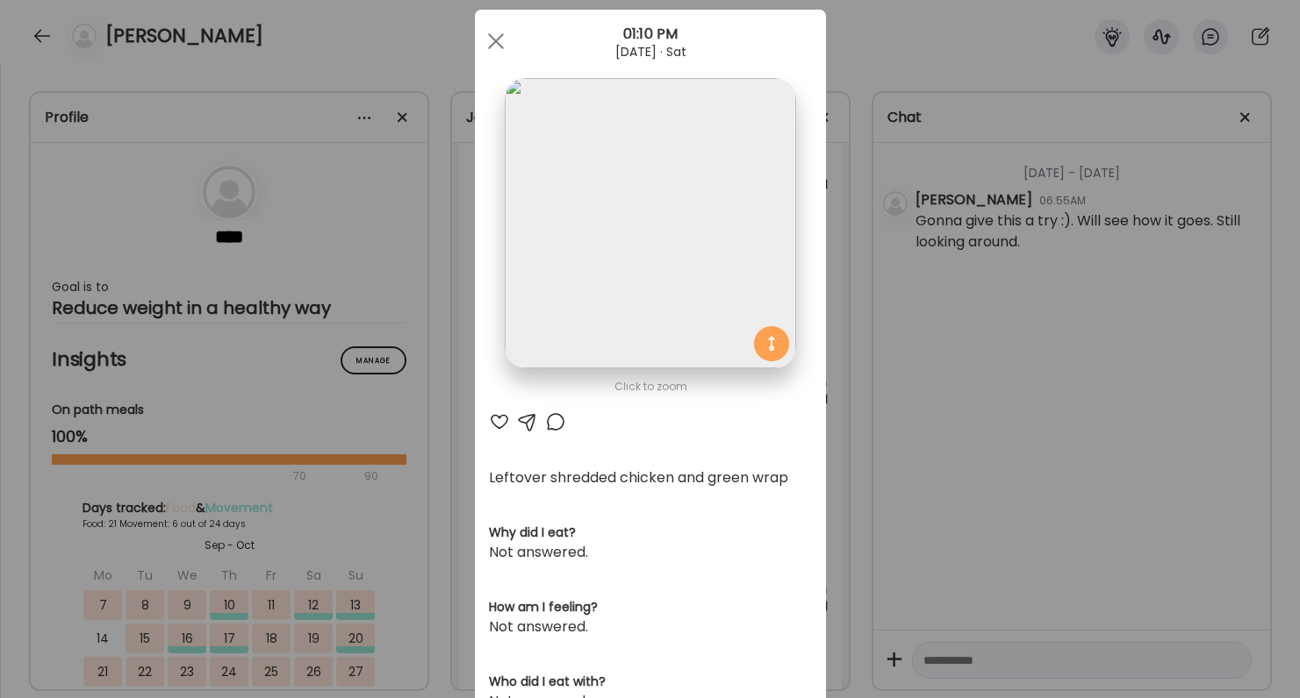
click at [494, 433] on div "Click to zoom AteMate AI Leftover shredded chicken and green wrap Why did I eat…" at bounding box center [650, 528] width 351 height 1036
click at [505, 422] on div at bounding box center [499, 422] width 21 height 21
click at [903, 488] on div "Ate Coach Dashboard Wahoo! It’s official Take a moment to set up your Coach Pro…" at bounding box center [650, 349] width 1300 height 698
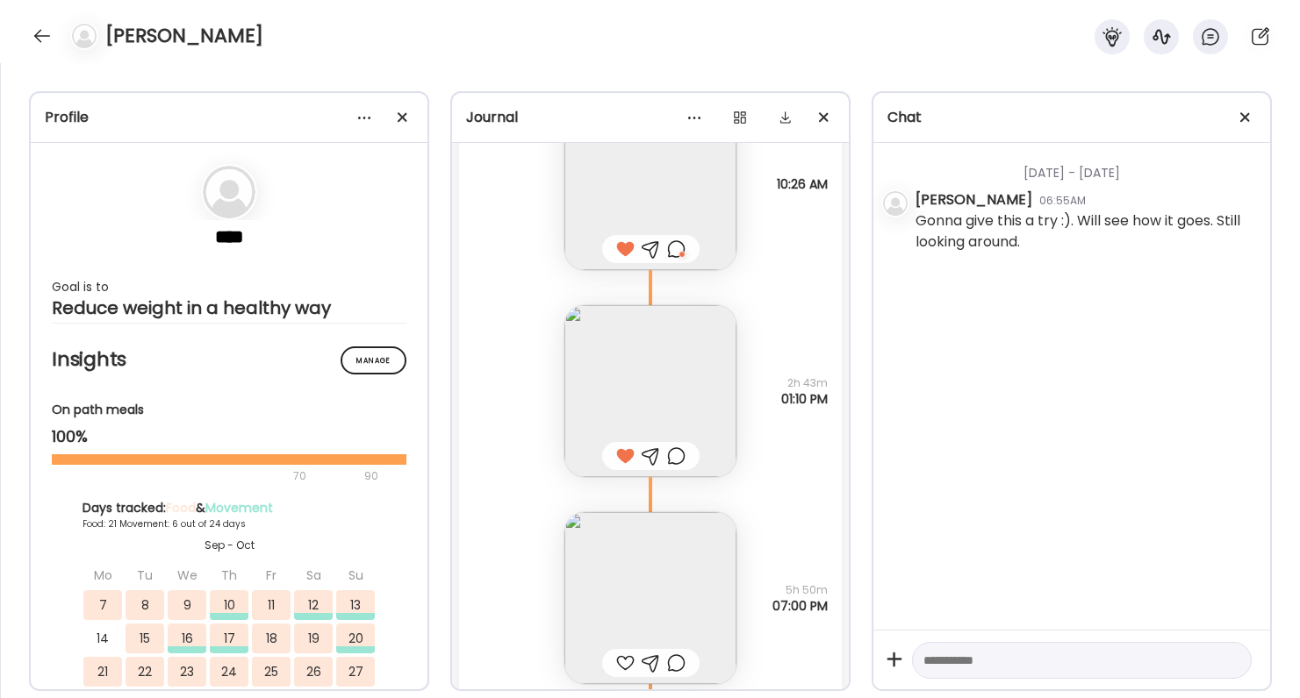
click at [622, 657] on div at bounding box center [625, 663] width 18 height 21
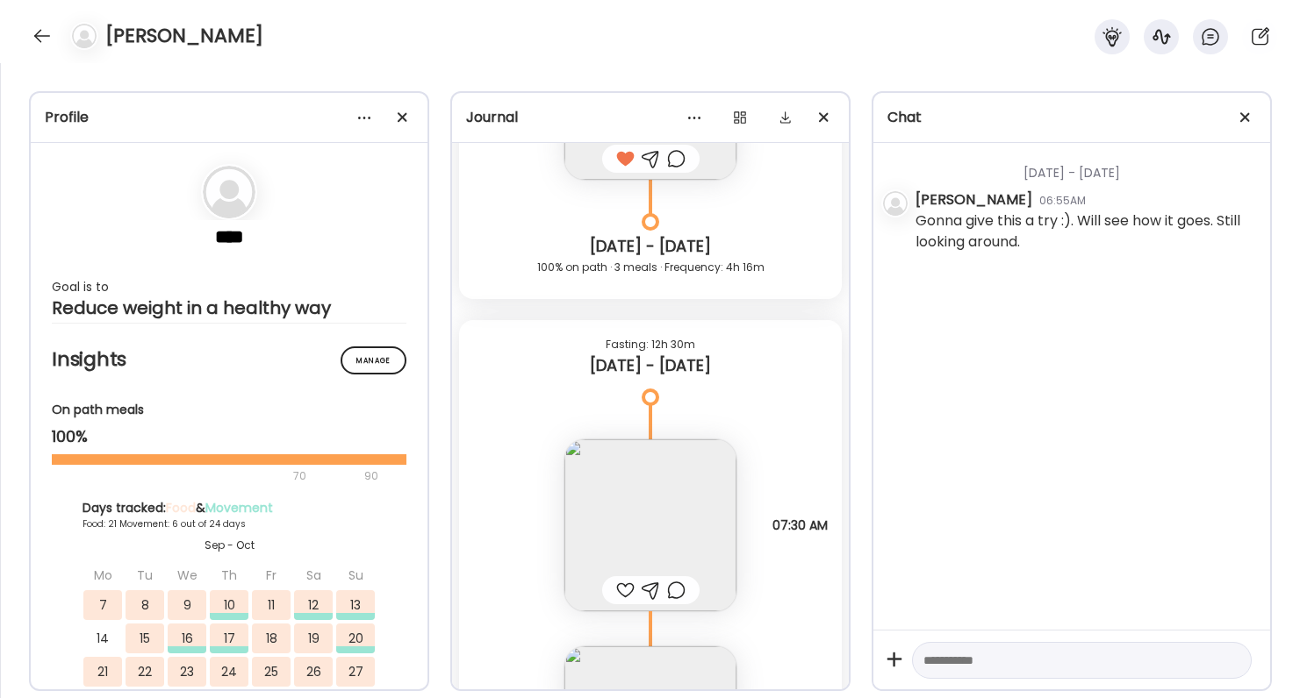
scroll to position [27373, 0]
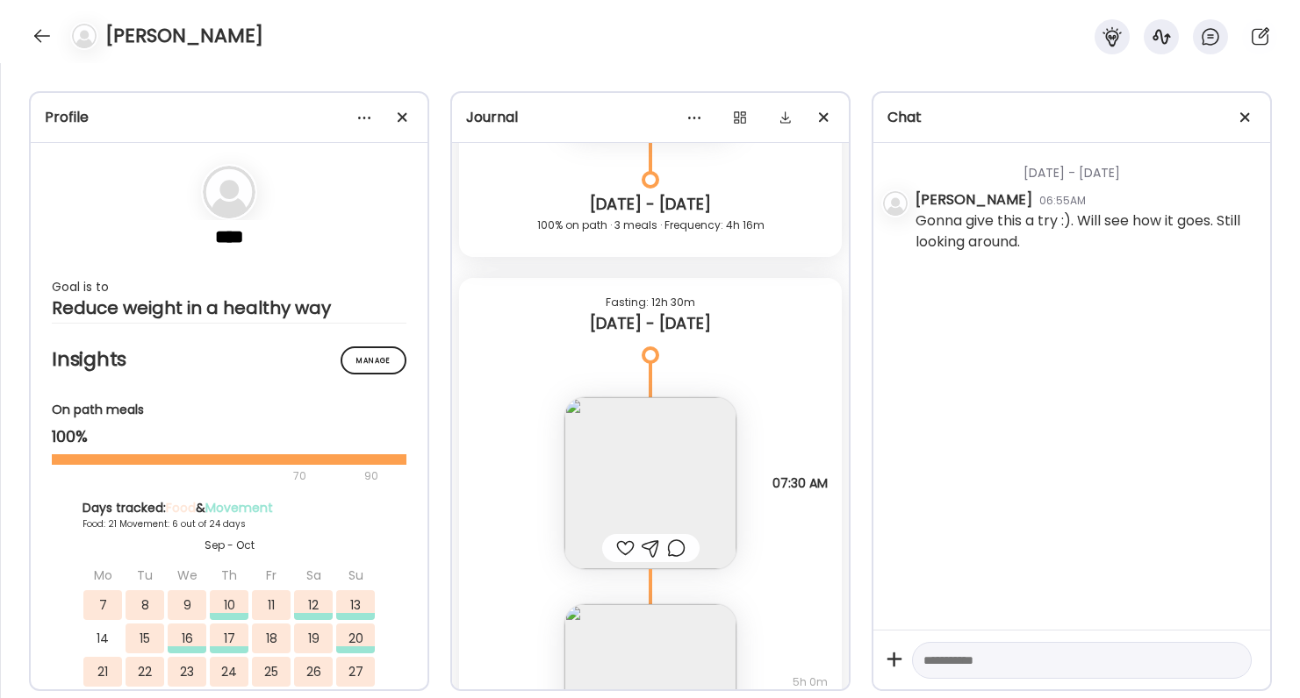
click at [620, 548] on div at bounding box center [625, 548] width 18 height 21
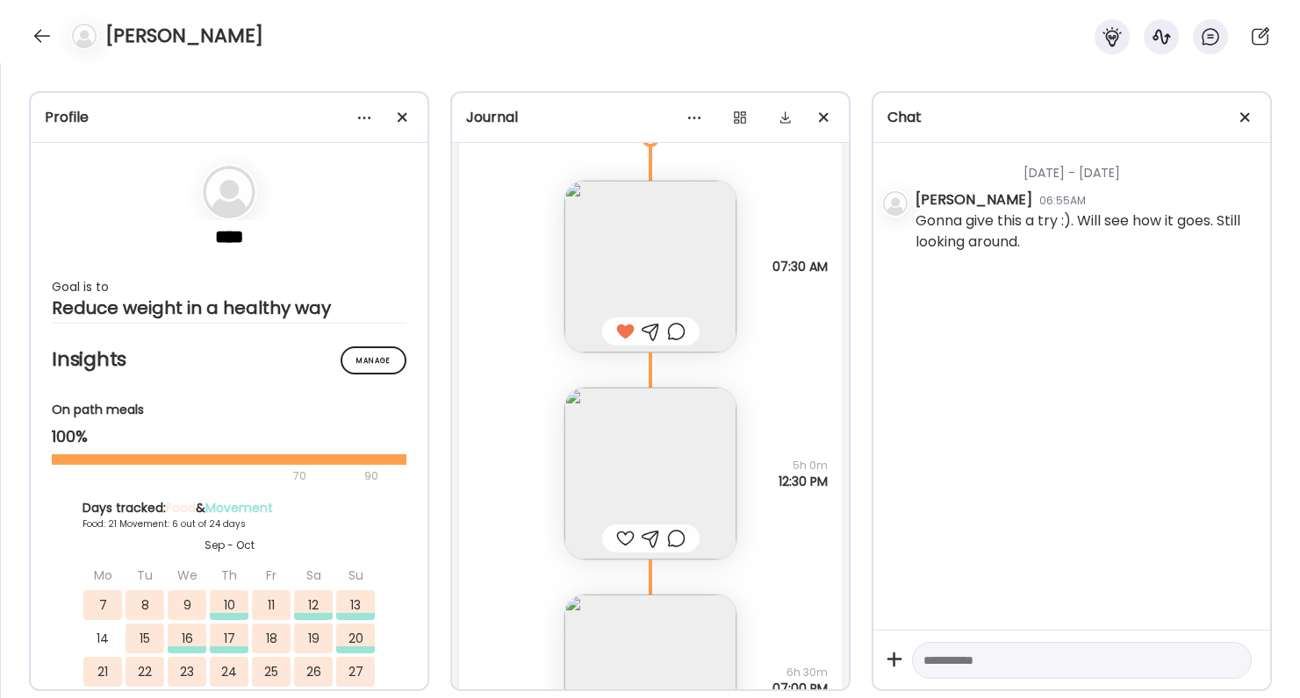
scroll to position [27675, 0]
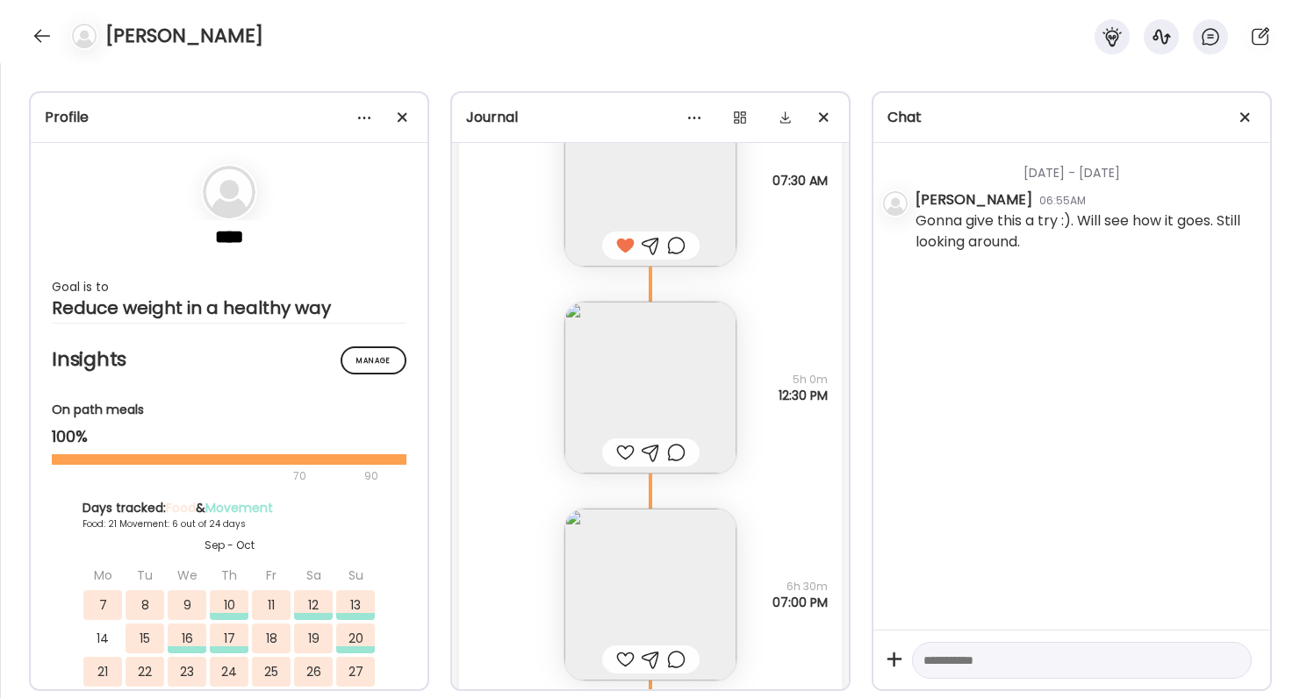
click at [626, 461] on div at bounding box center [625, 452] width 18 height 21
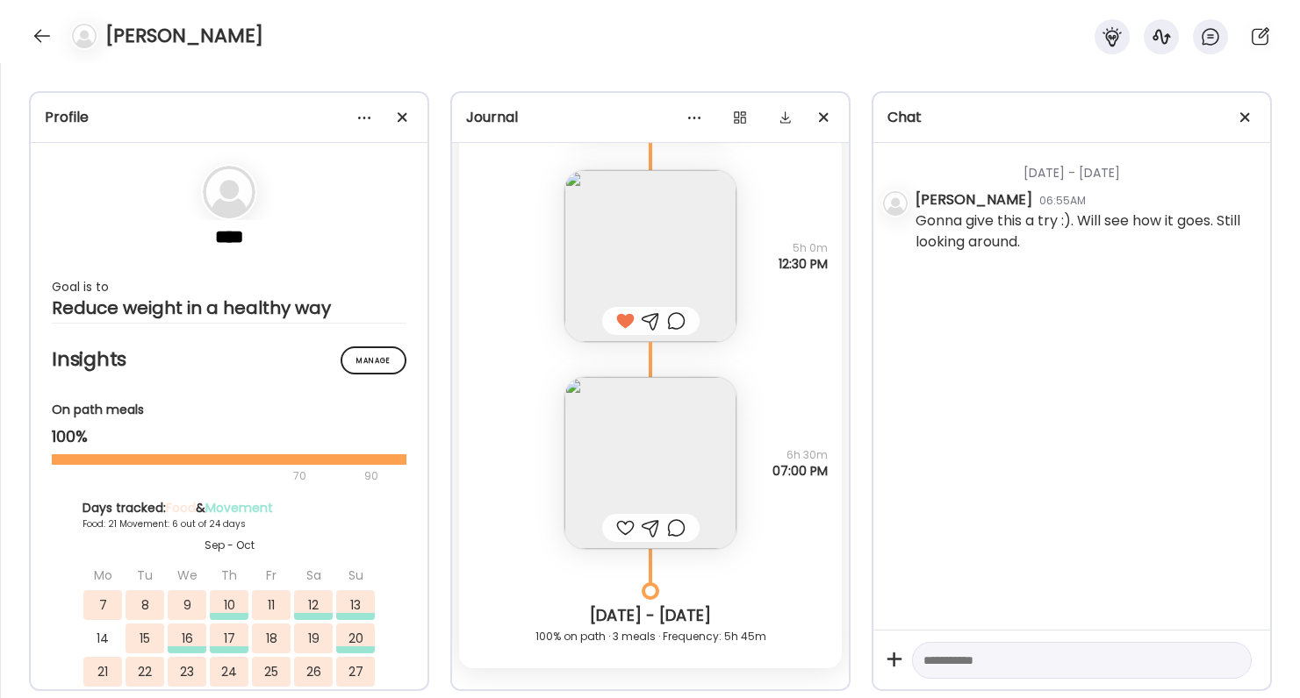
click at [620, 526] on div at bounding box center [625, 528] width 18 height 21
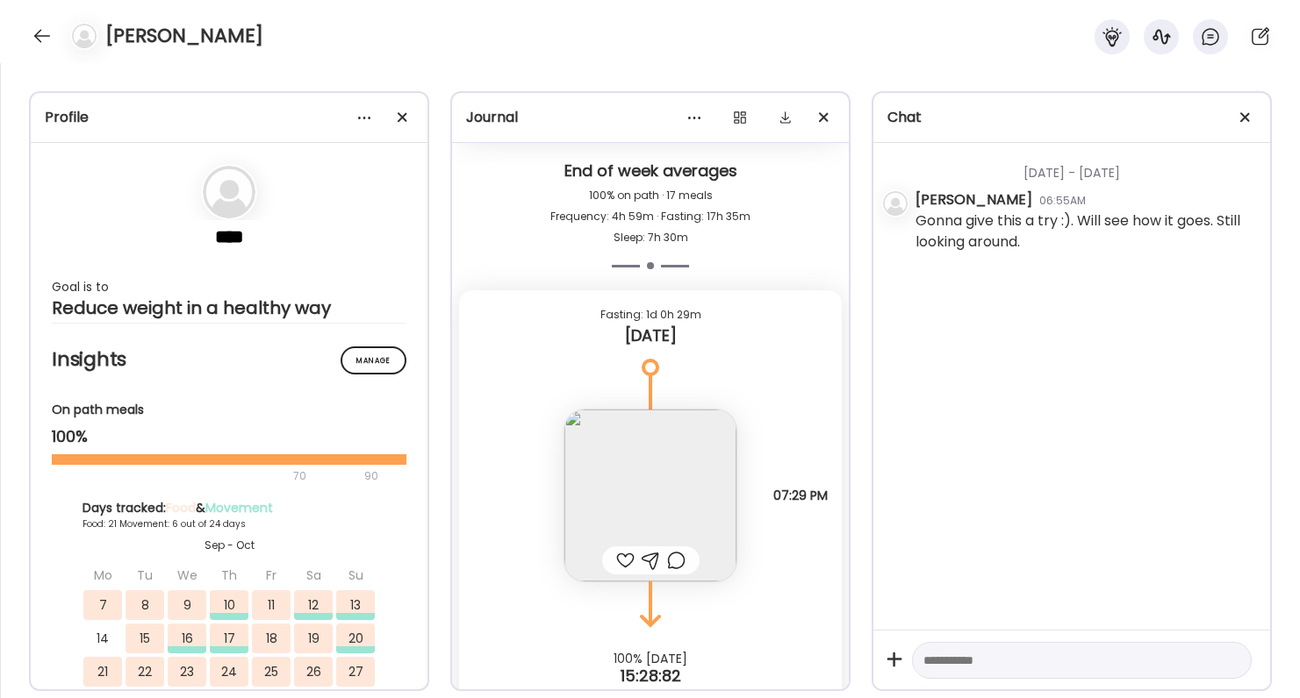
scroll to position [28348, 0]
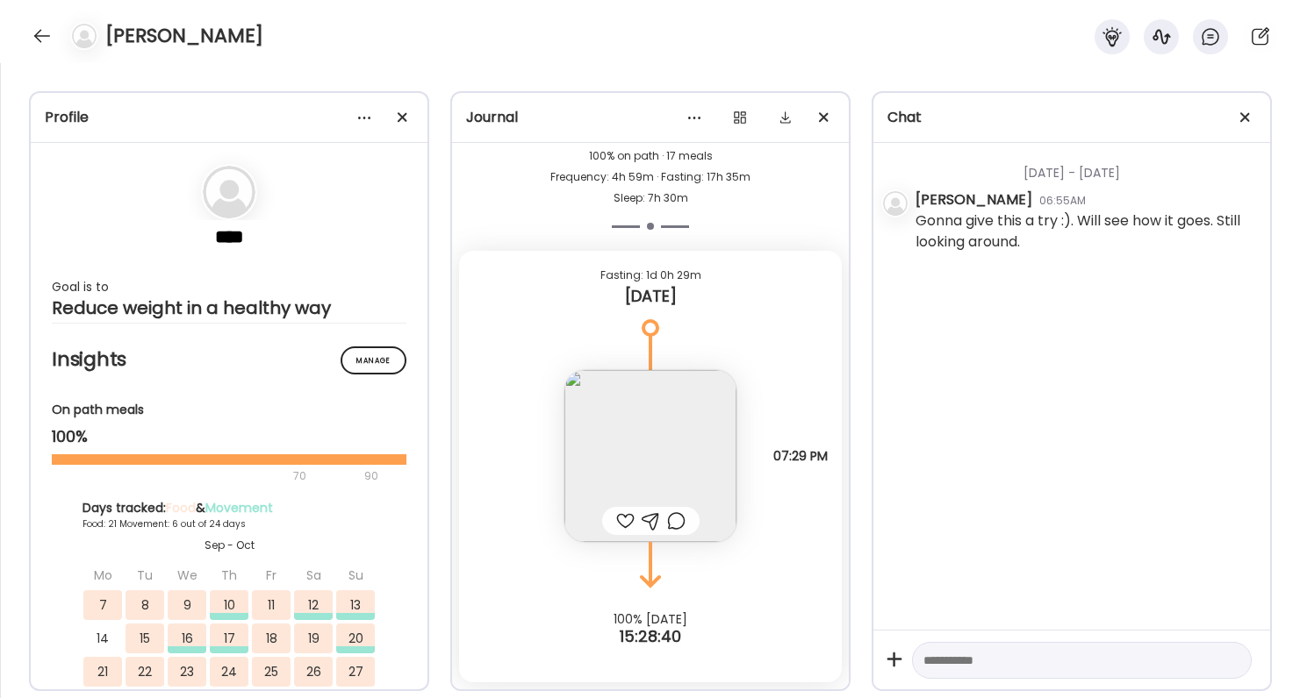
click at [677, 448] on img at bounding box center [650, 456] width 172 height 172
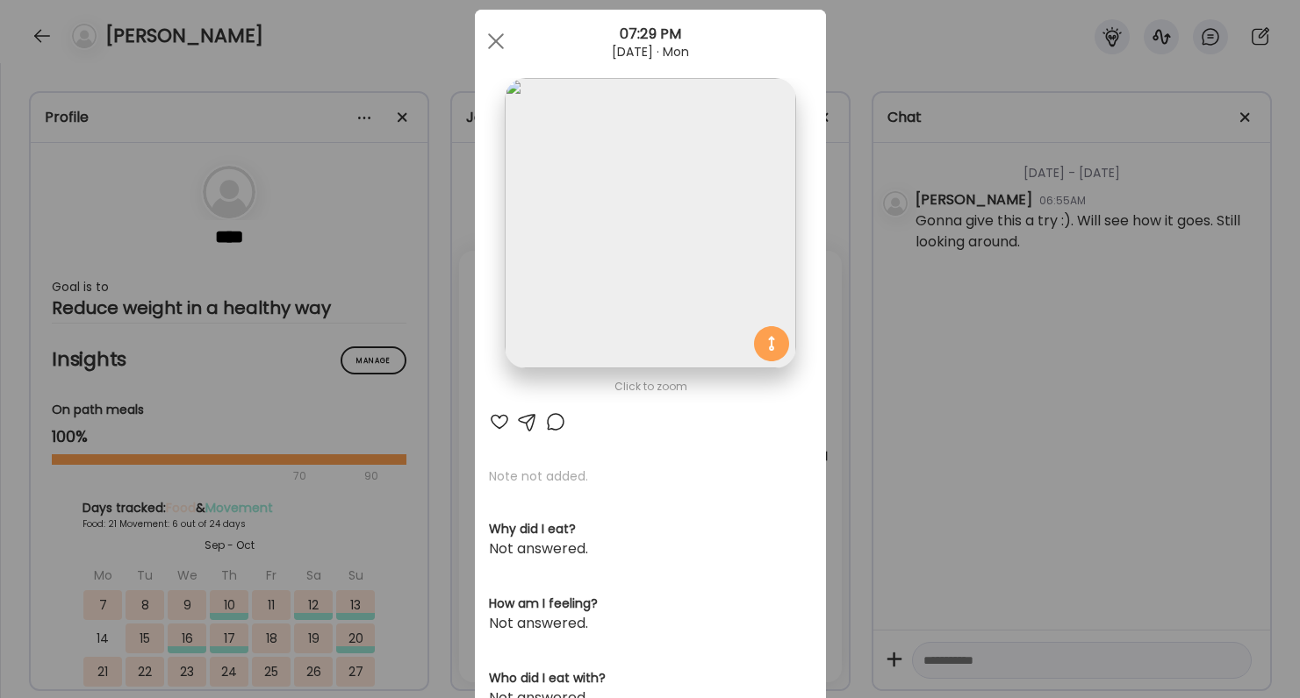
click at [493, 419] on div at bounding box center [499, 422] width 21 height 21
click at [553, 427] on div at bounding box center [555, 422] width 21 height 21
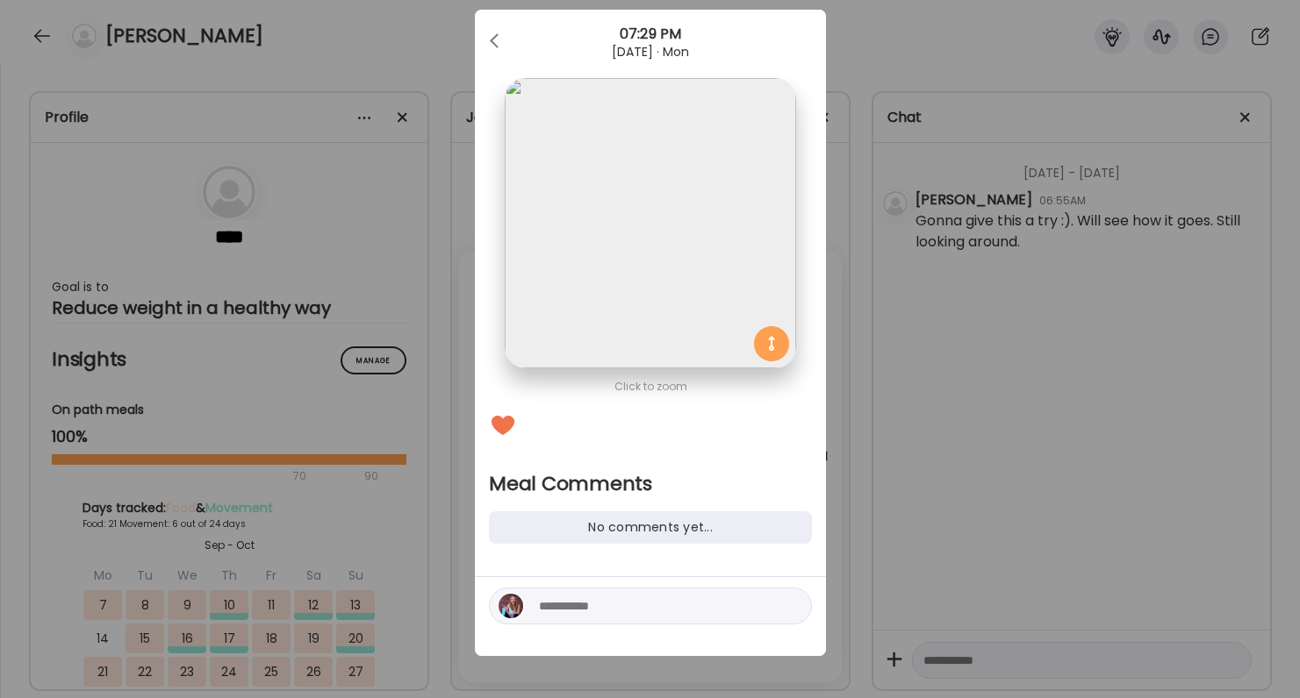
click at [580, 605] on textarea at bounding box center [657, 606] width 237 height 21
type textarea "**********"
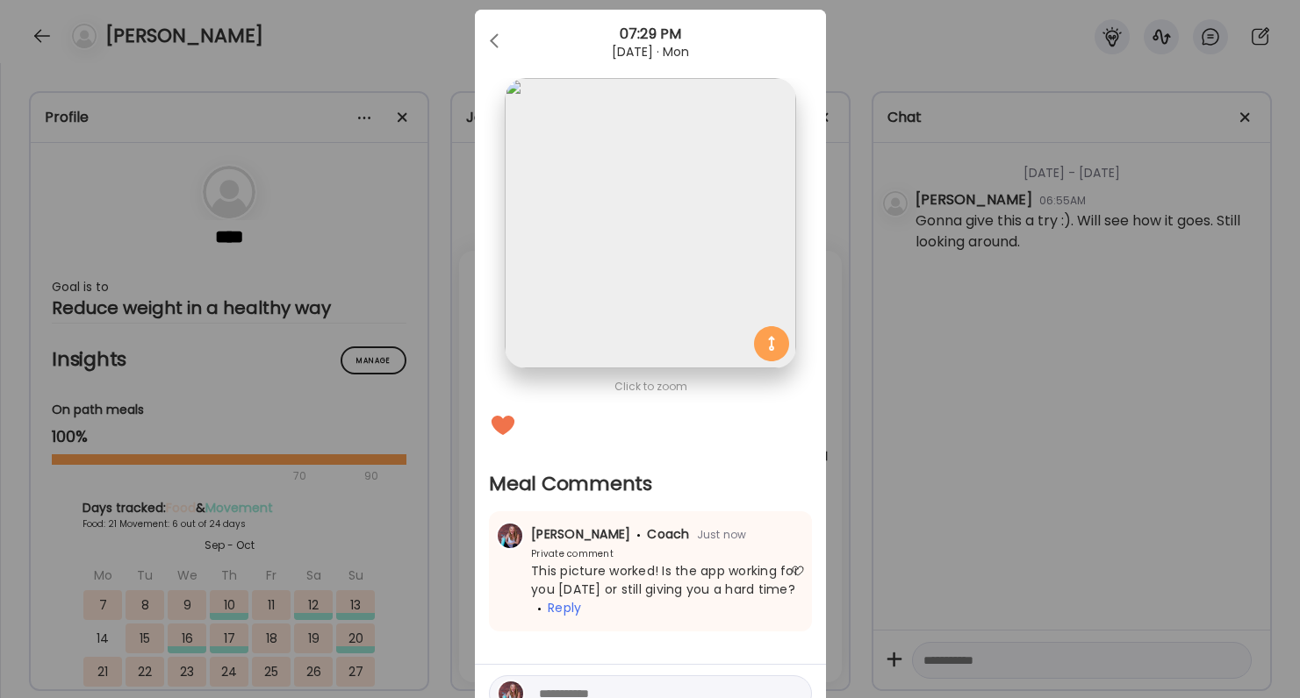
click at [997, 468] on div "Ate Coach Dashboard Wahoo! It’s official Take a moment to set up your Coach Pro…" at bounding box center [650, 349] width 1300 height 698
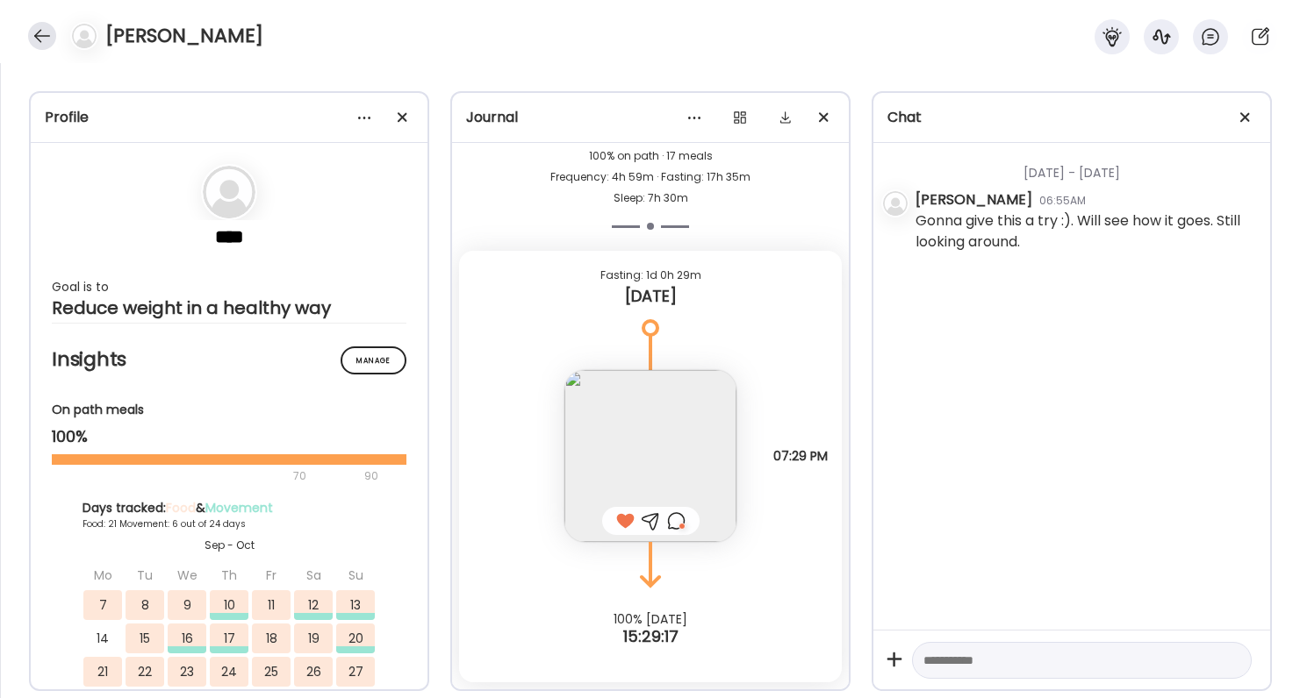
click at [47, 31] on div at bounding box center [42, 36] width 28 height 28
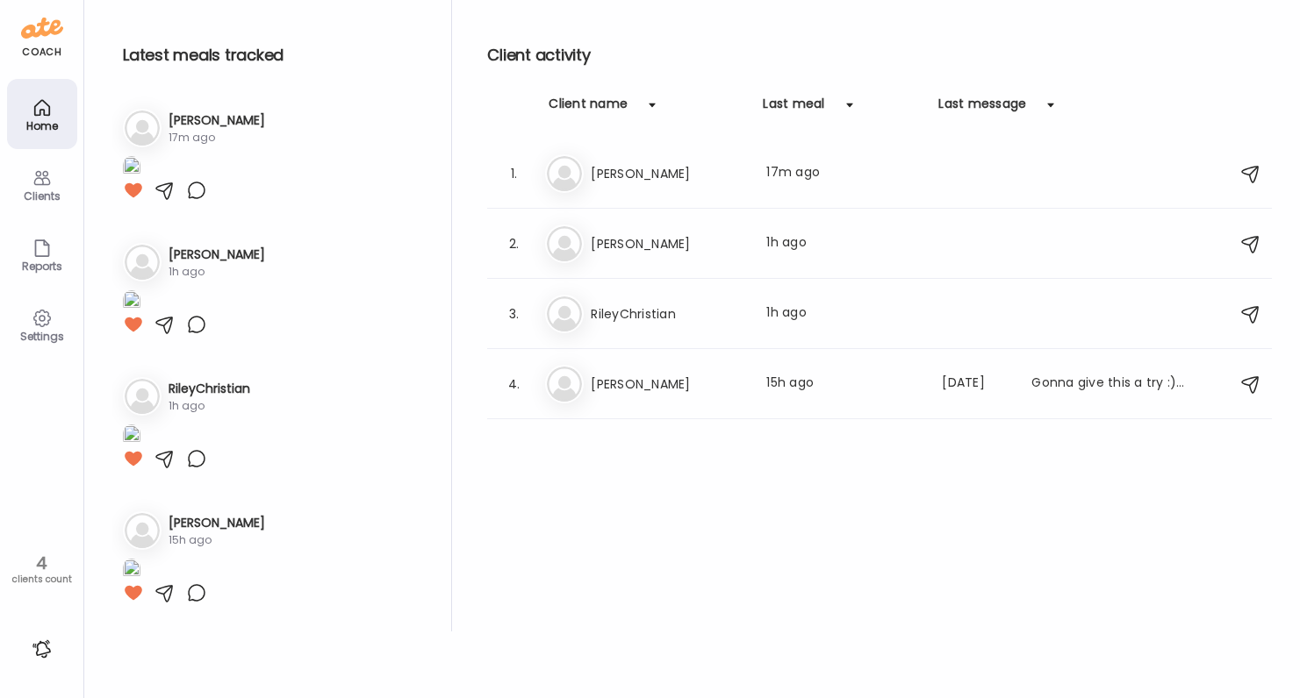
click at [44, 644] on div at bounding box center [42, 649] width 28 height 28
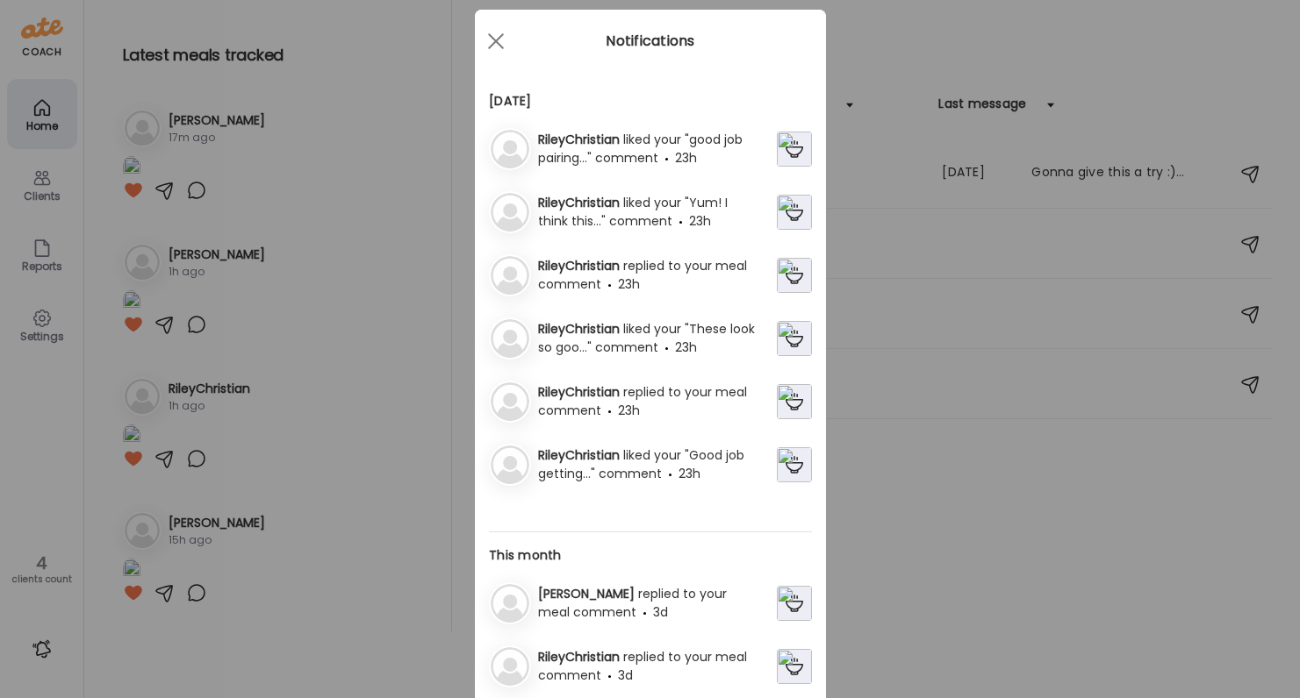
click at [640, 284] on span "23h" at bounding box center [629, 285] width 22 height 18
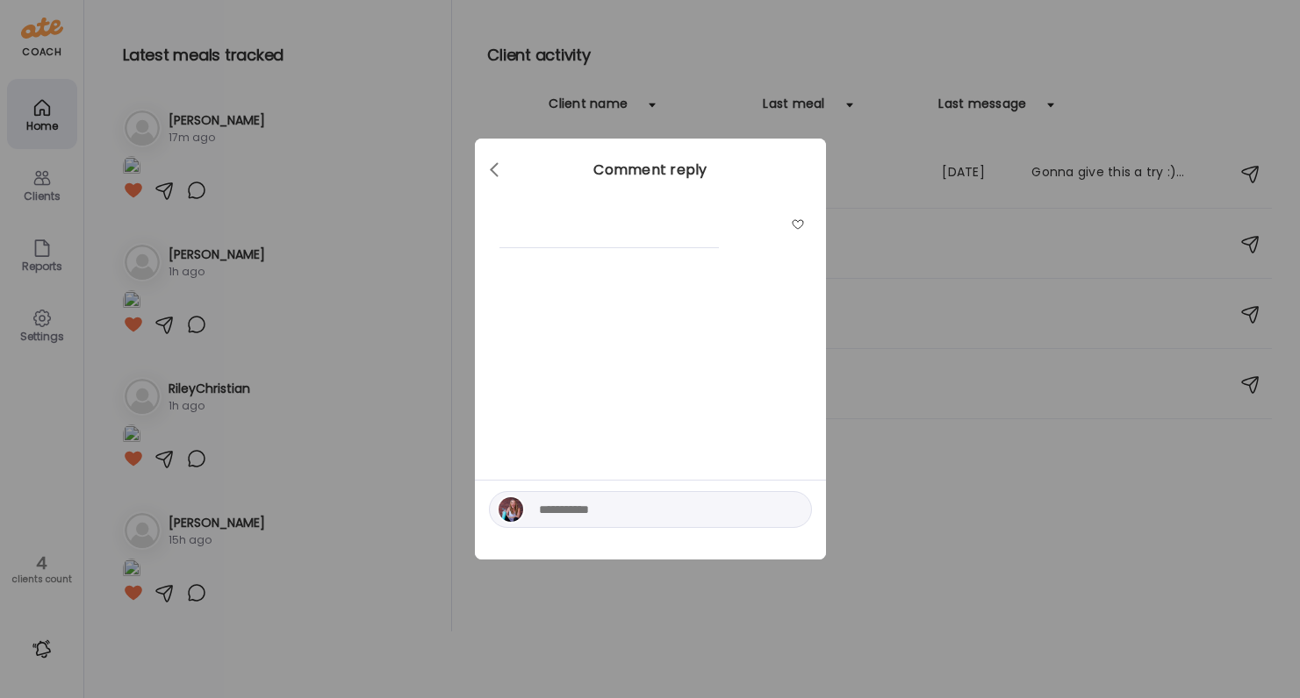
scroll to position [0, 0]
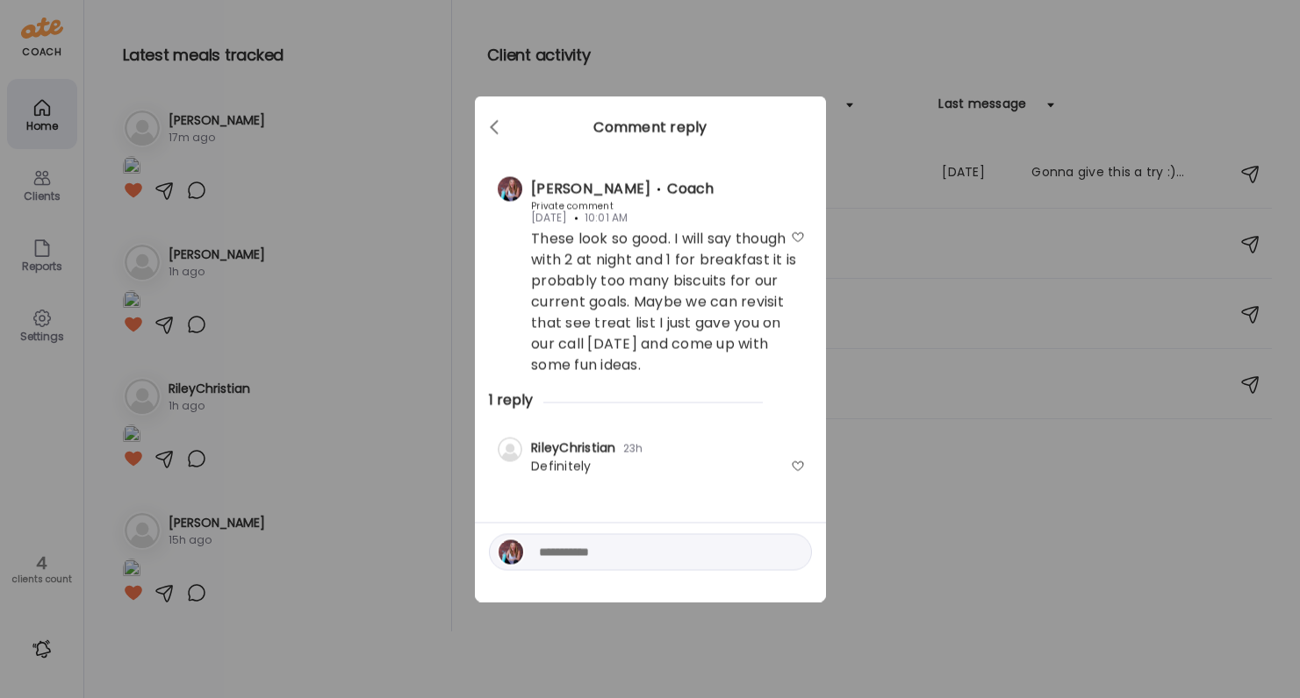
click at [916, 518] on div "Ate Coach Dashboard Wahoo! It’s official Take a moment to set up your Coach Pro…" at bounding box center [650, 349] width 1300 height 698
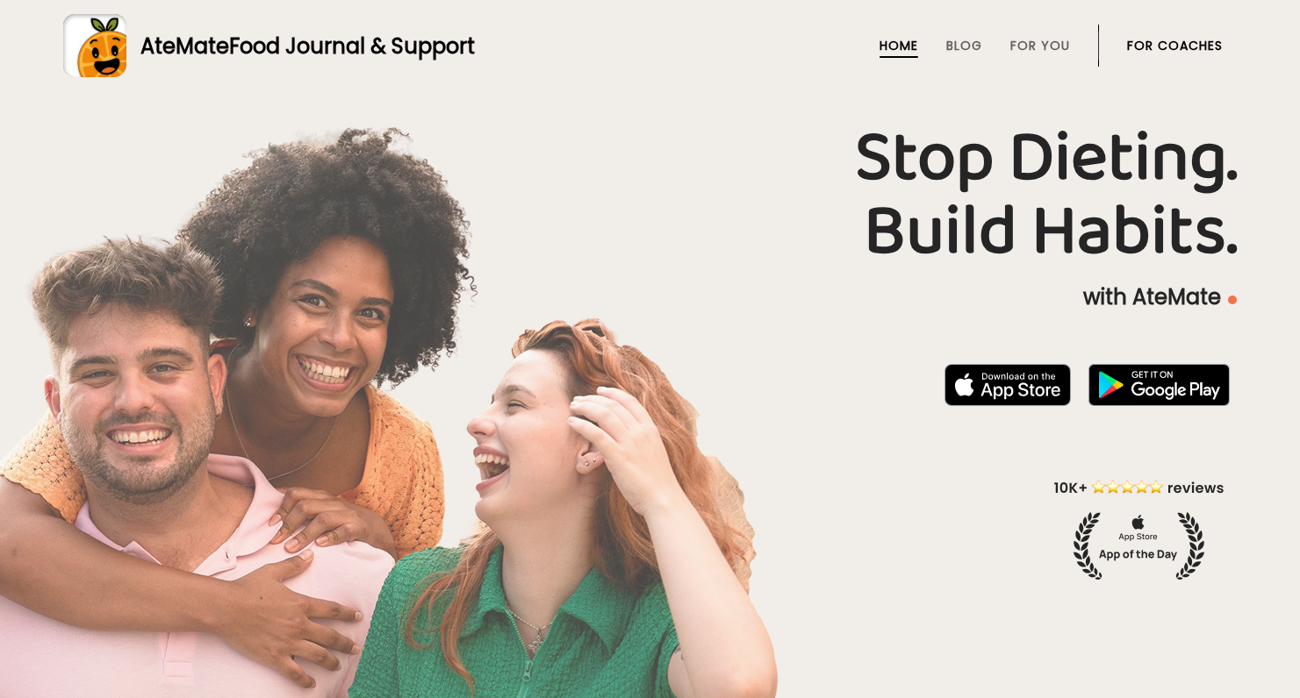
click at [1171, 39] on link "For Coaches" at bounding box center [1175, 46] width 96 height 14
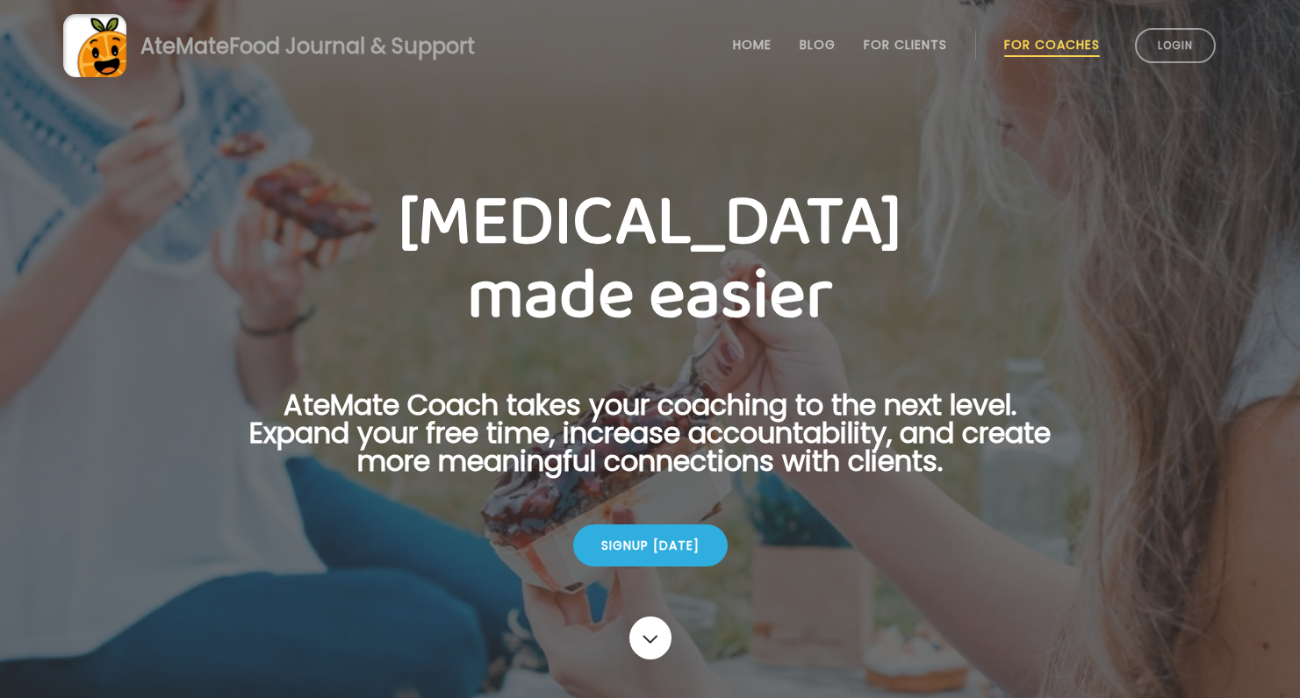
click at [1171, 39] on link "Login" at bounding box center [1175, 45] width 81 height 35
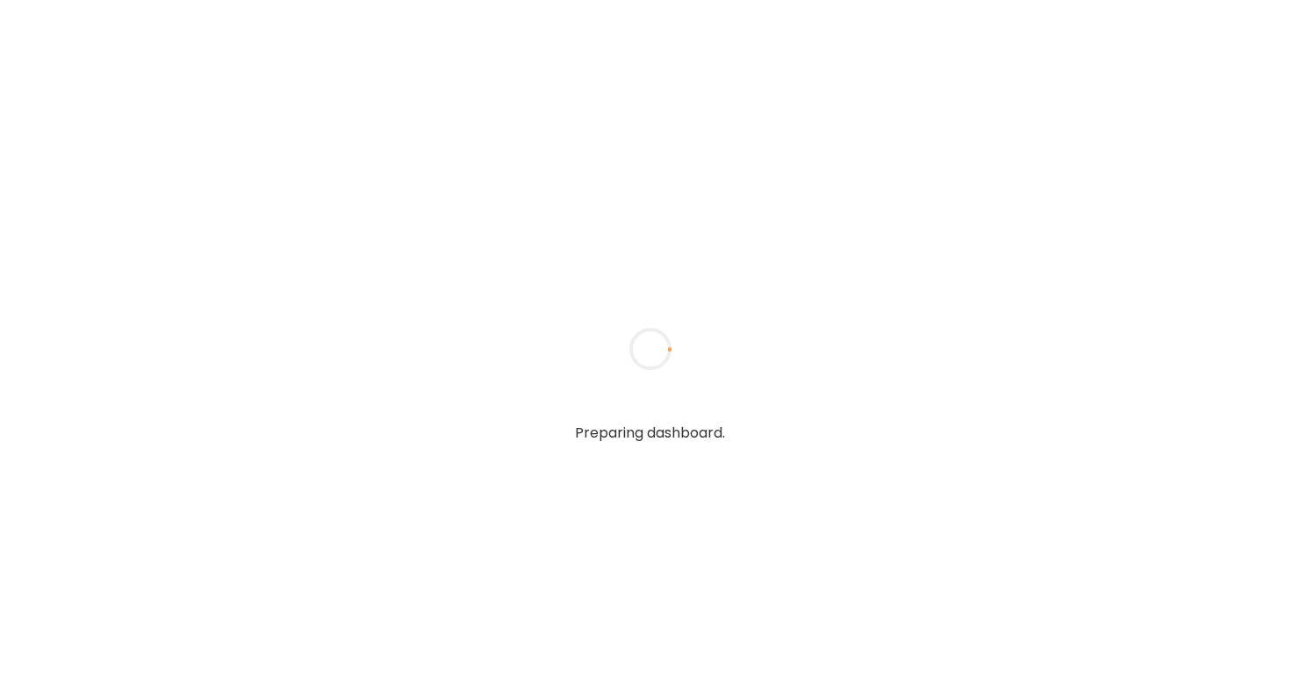
type textarea "**********"
type input "**********"
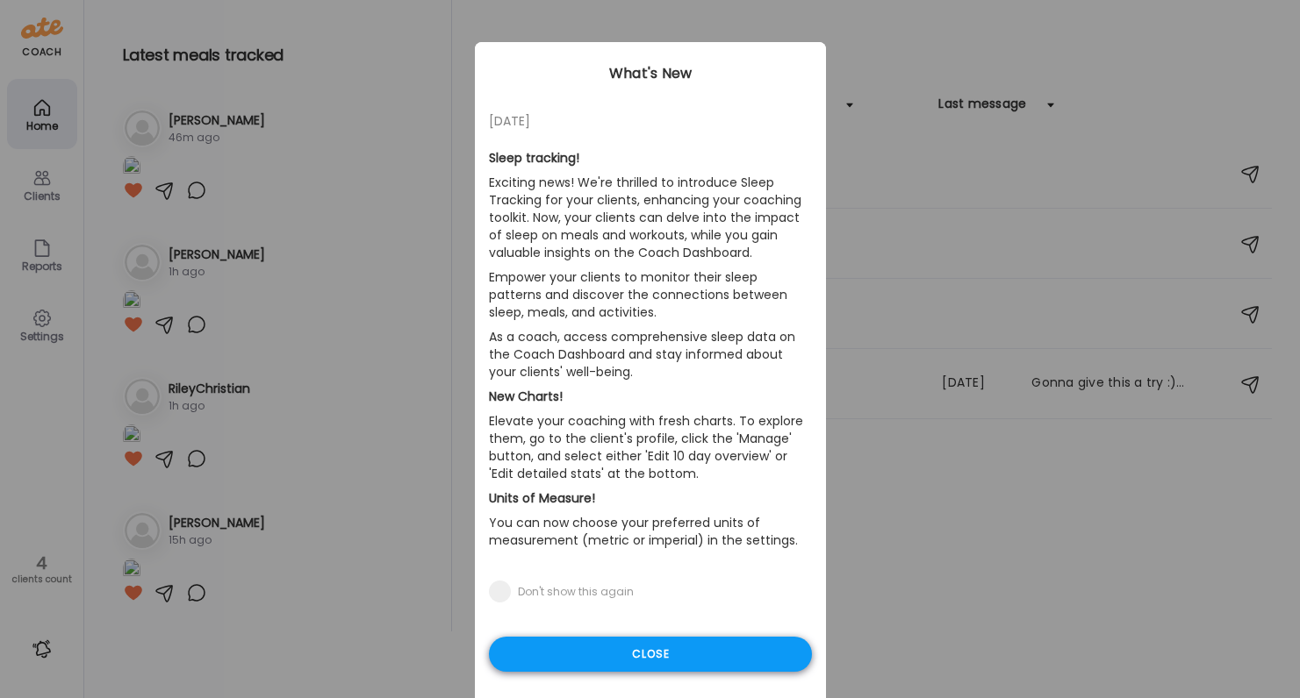
click at [641, 652] on div "Close" at bounding box center [650, 654] width 323 height 35
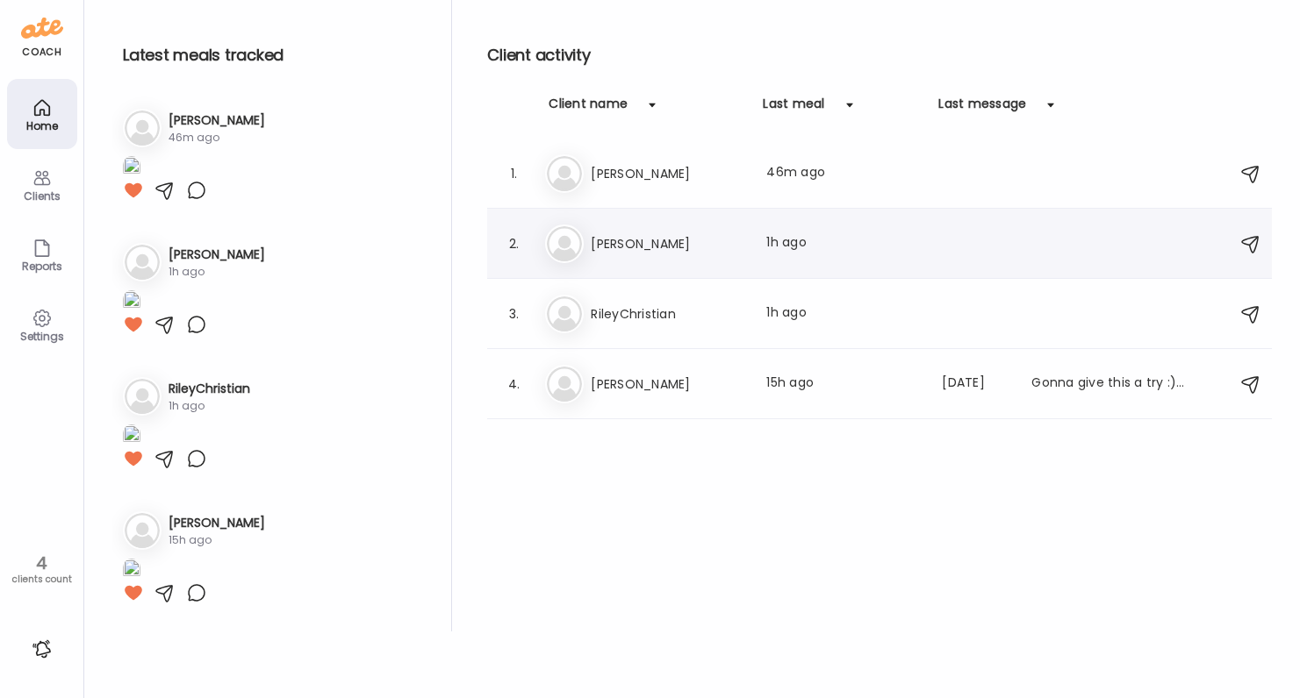
click at [605, 218] on div "2. Be Bev Last meal: 1h ago" at bounding box center [879, 244] width 784 height 70
click at [594, 230] on div "Be Bev Last meal: 1h ago" at bounding box center [882, 244] width 674 height 39
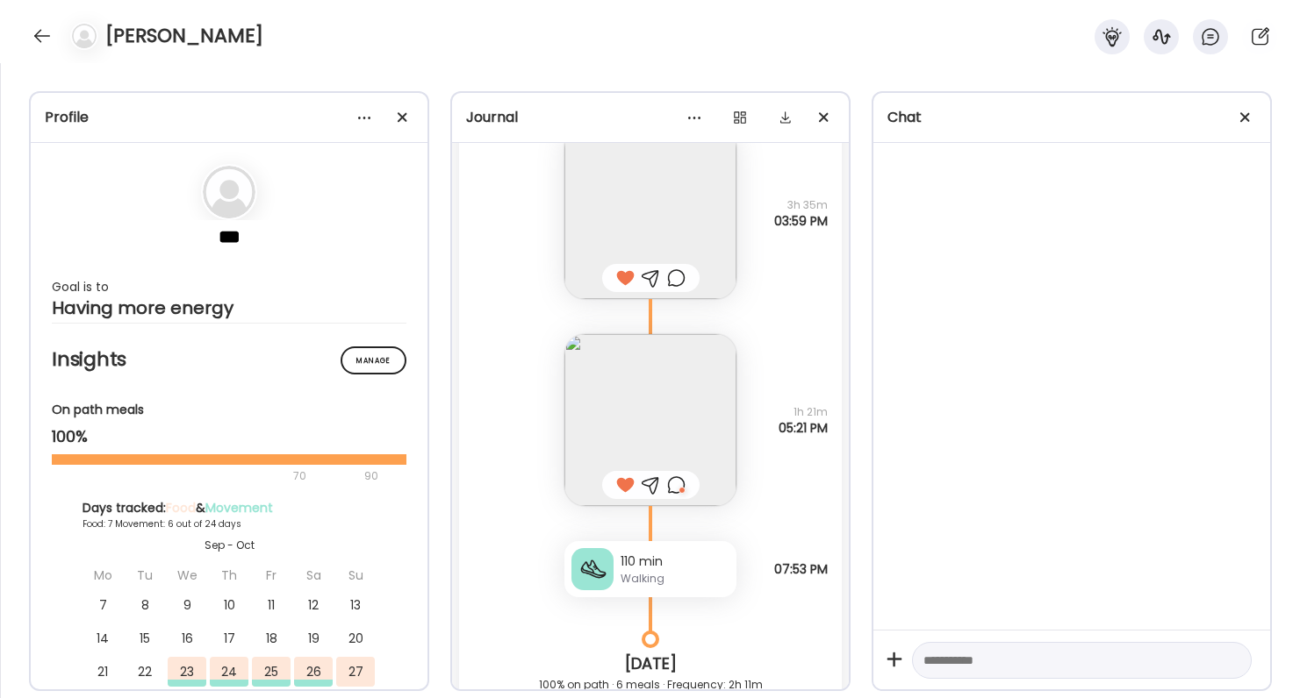
scroll to position [8759, 0]
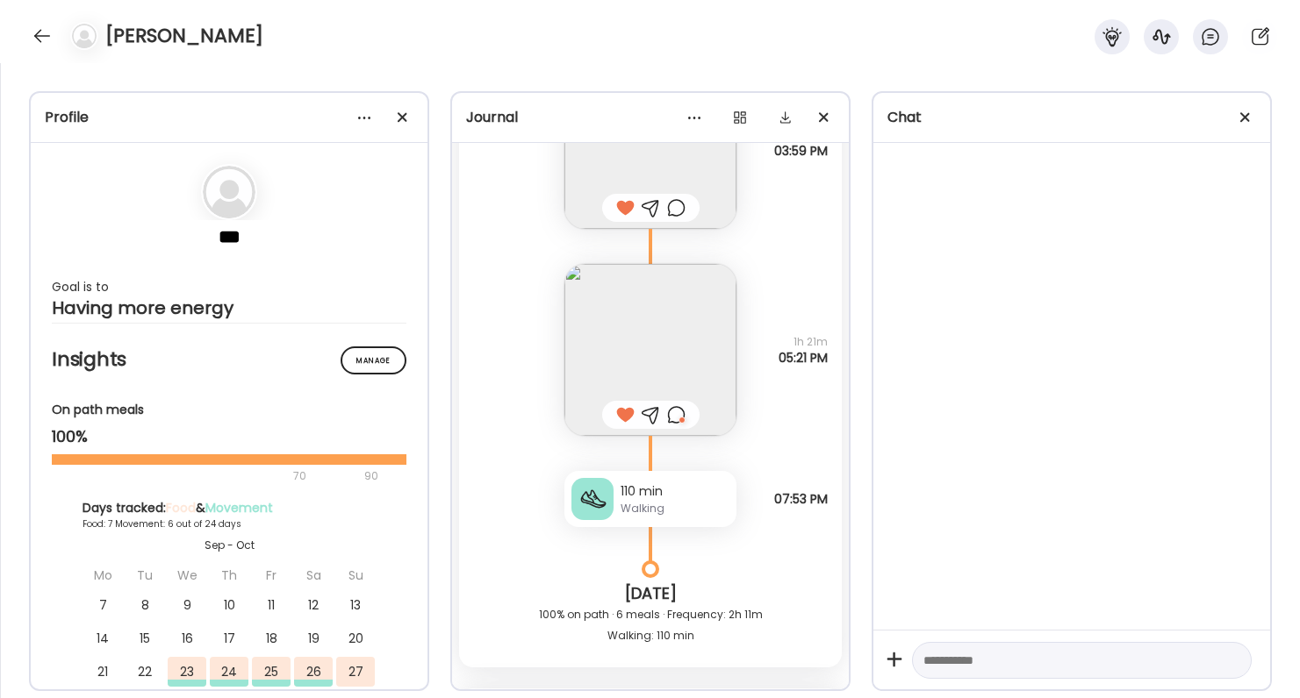
drag, startPoint x: 783, startPoint y: 332, endPoint x: 835, endPoint y: 362, distance: 59.8
click at [834, 362] on div "Note not added Questions not answered 1h 21m 05:21 PM" at bounding box center [650, 332] width 383 height 207
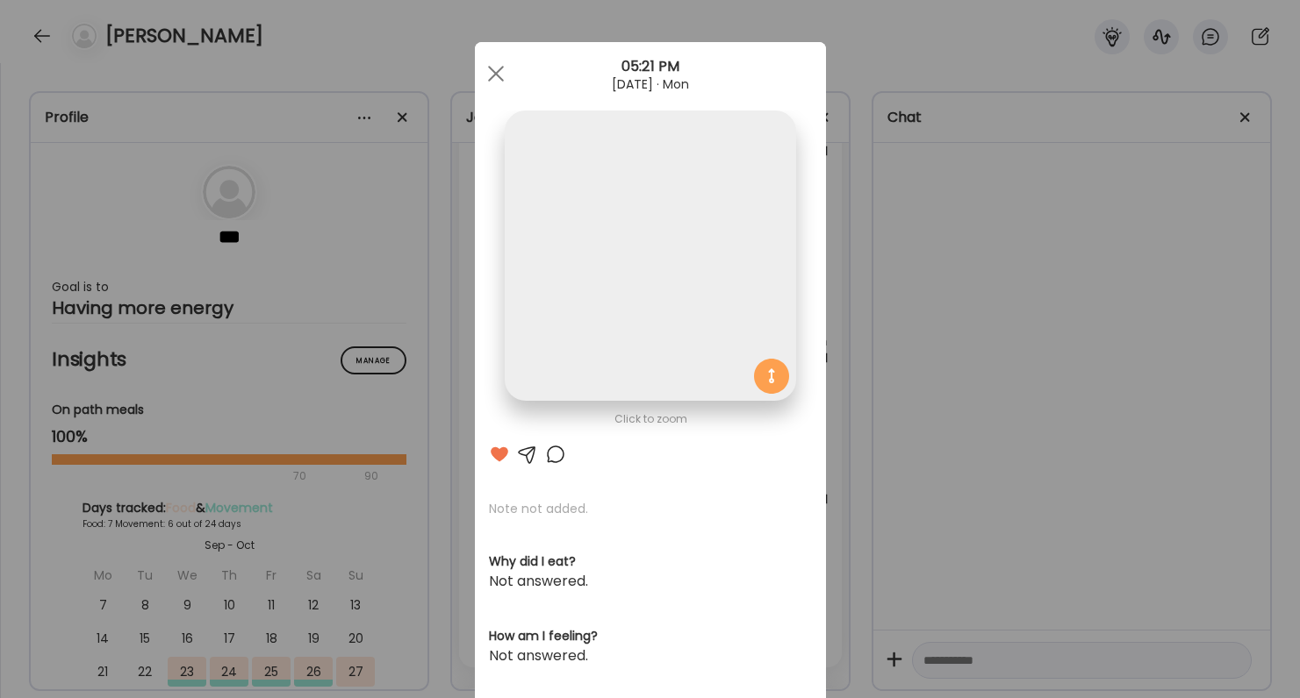
click at [835, 362] on div "Ate Coach Dashboard Wahoo! It’s official Take a moment to set up your Coach Pro…" at bounding box center [650, 349] width 1300 height 698
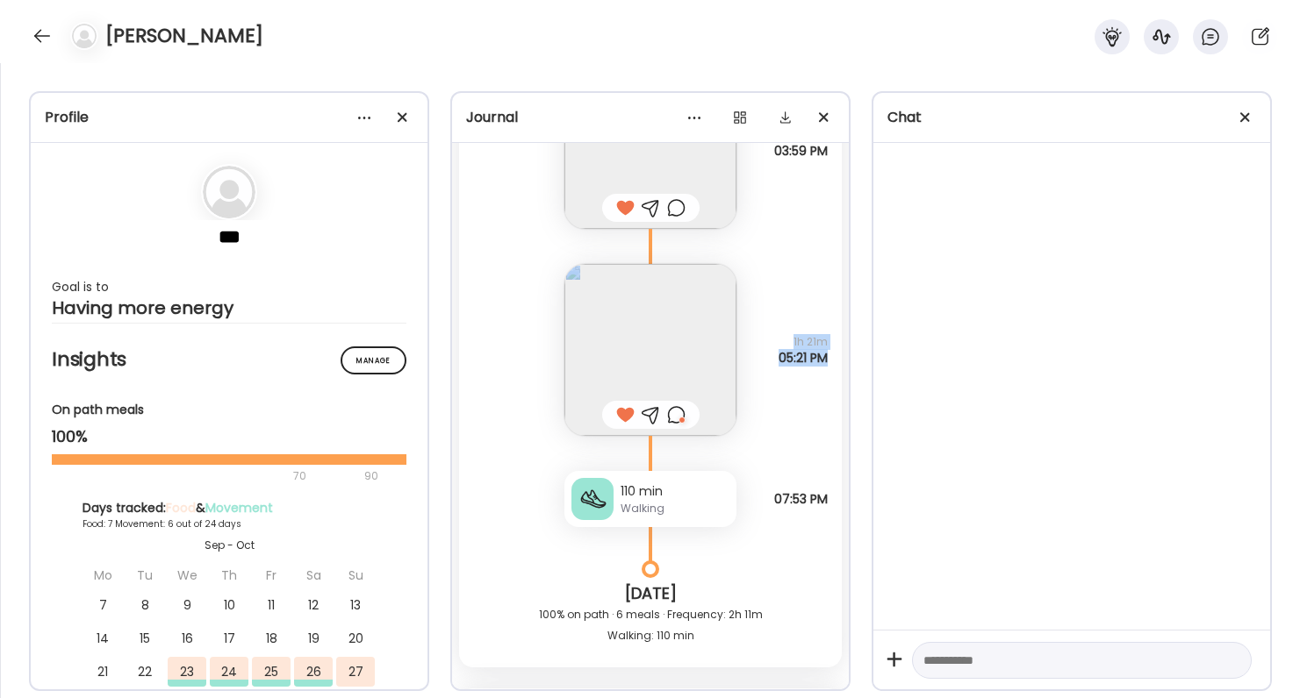
click at [825, 362] on div "Note not added Questions not answered 1h 21m 05:21 PM" at bounding box center [650, 332] width 383 height 207
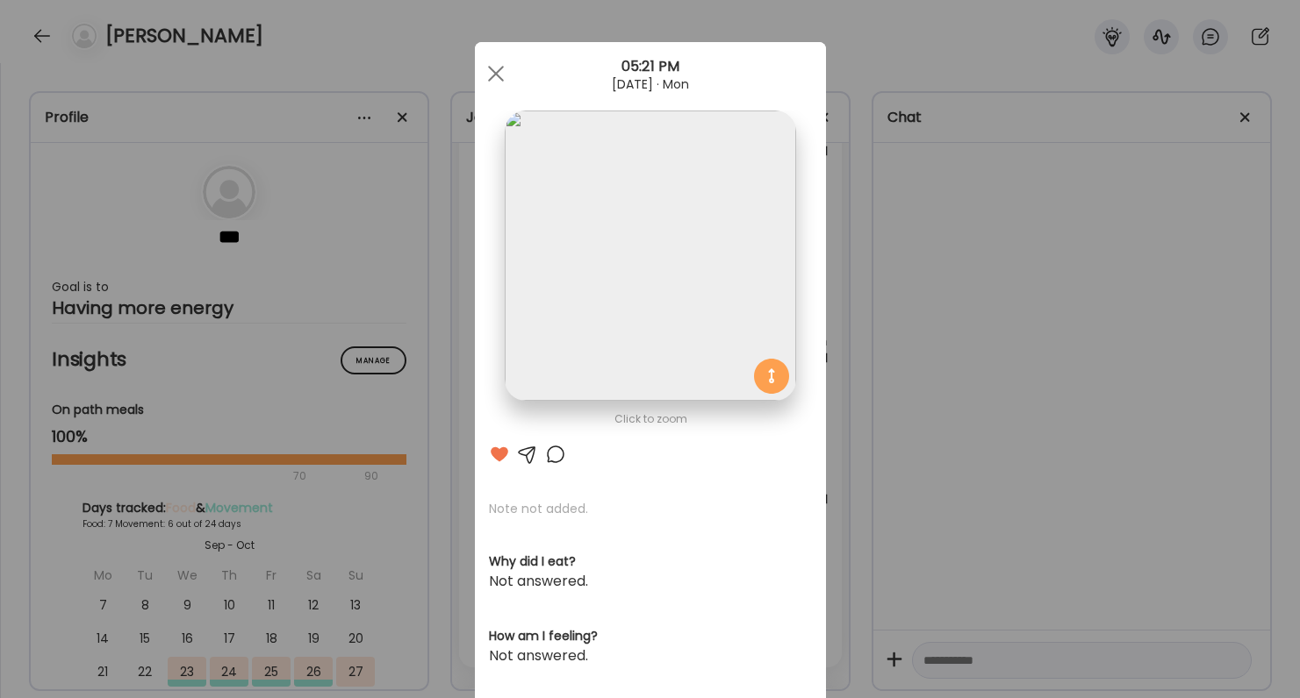
click at [825, 362] on section at bounding box center [650, 276] width 351 height 330
click at [836, 365] on div "Ate Coach Dashboard Wahoo! It’s official Take a moment to set up your Coach Pro…" at bounding box center [650, 349] width 1300 height 698
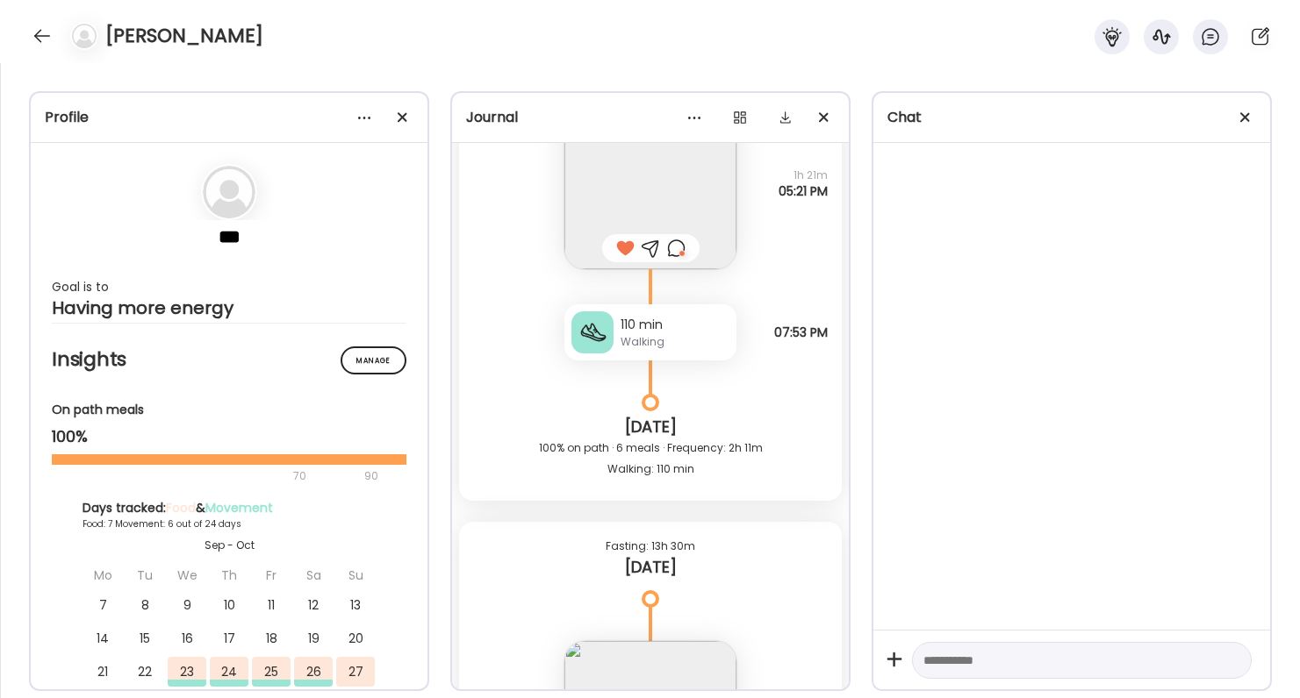
scroll to position [8940, 0]
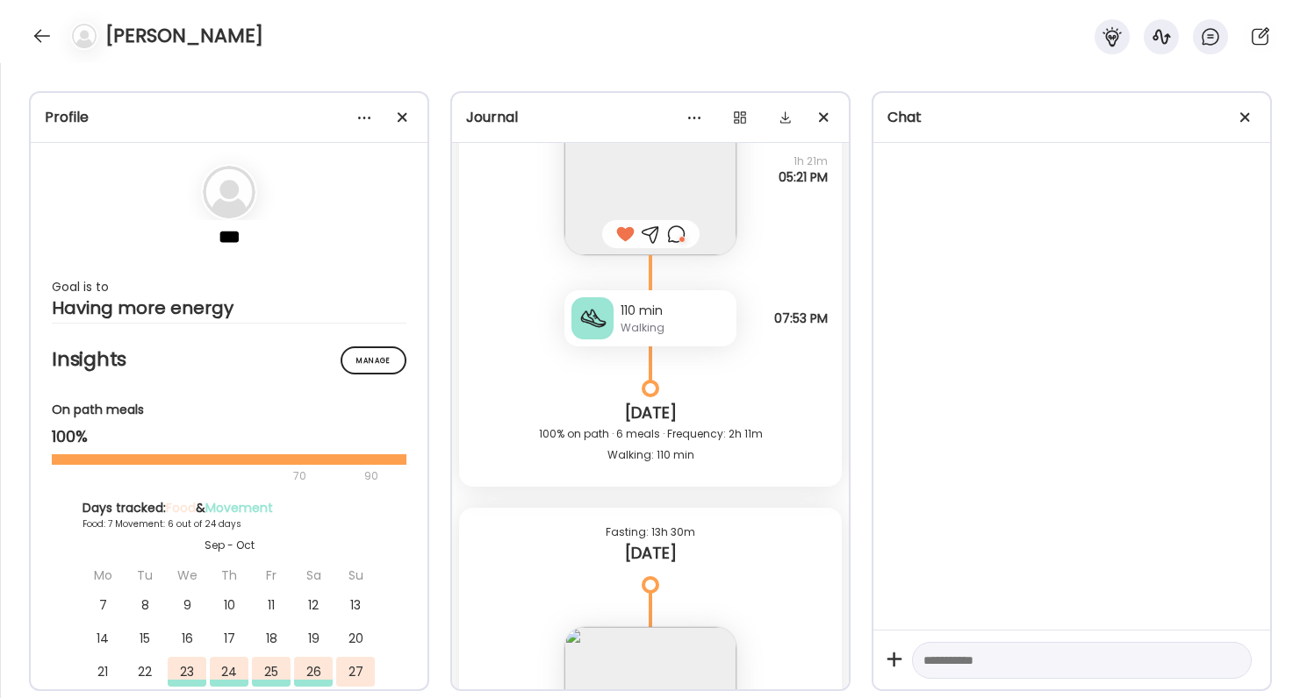
click at [677, 234] on div at bounding box center [676, 234] width 18 height 21
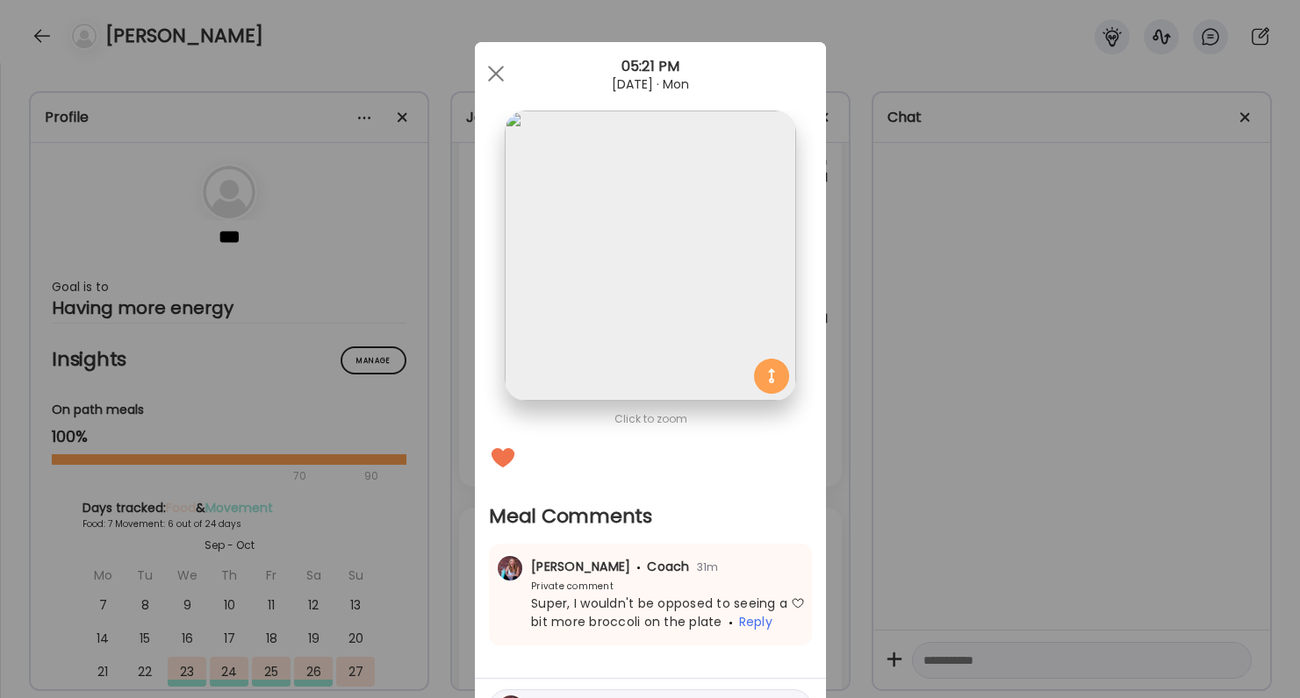
click at [913, 347] on div "Ate Coach Dashboard Wahoo! It’s official Take a moment to set up your Coach Pro…" at bounding box center [650, 349] width 1300 height 698
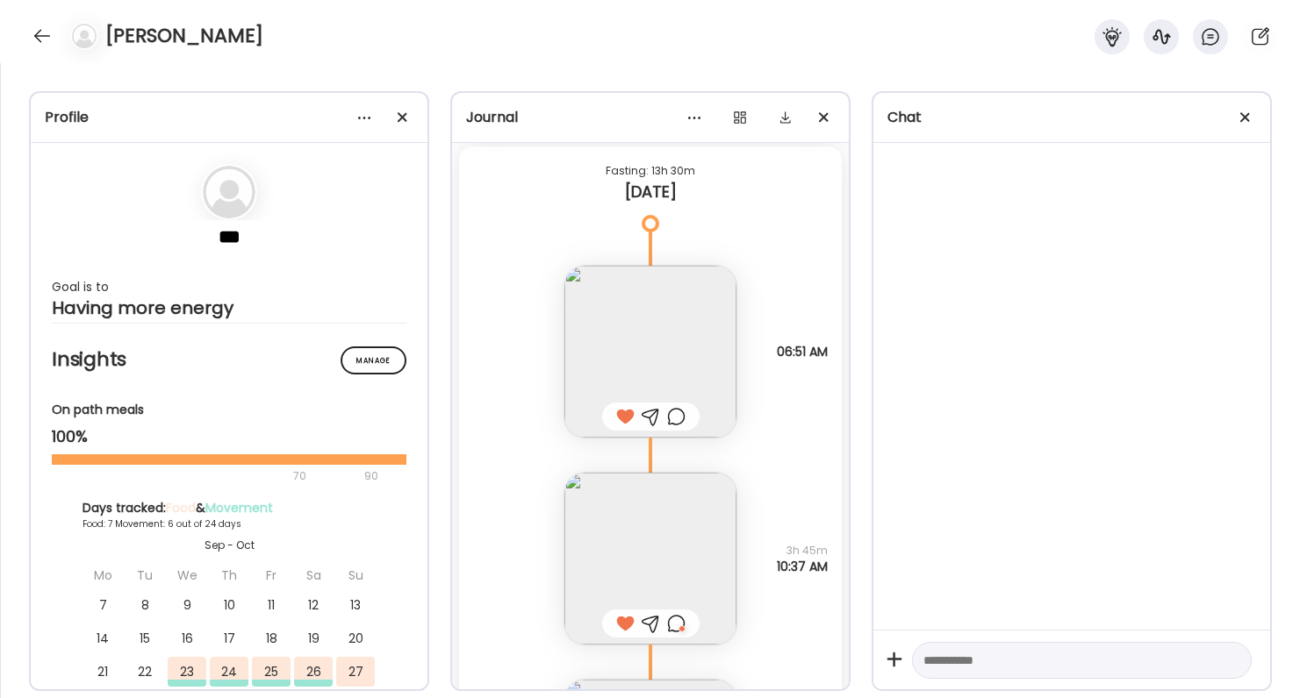
scroll to position [9301, 0]
drag, startPoint x: 770, startPoint y: 351, endPoint x: 827, endPoint y: 354, distance: 58.0
click at [827, 354] on span "06:51 AM" at bounding box center [802, 353] width 51 height 16
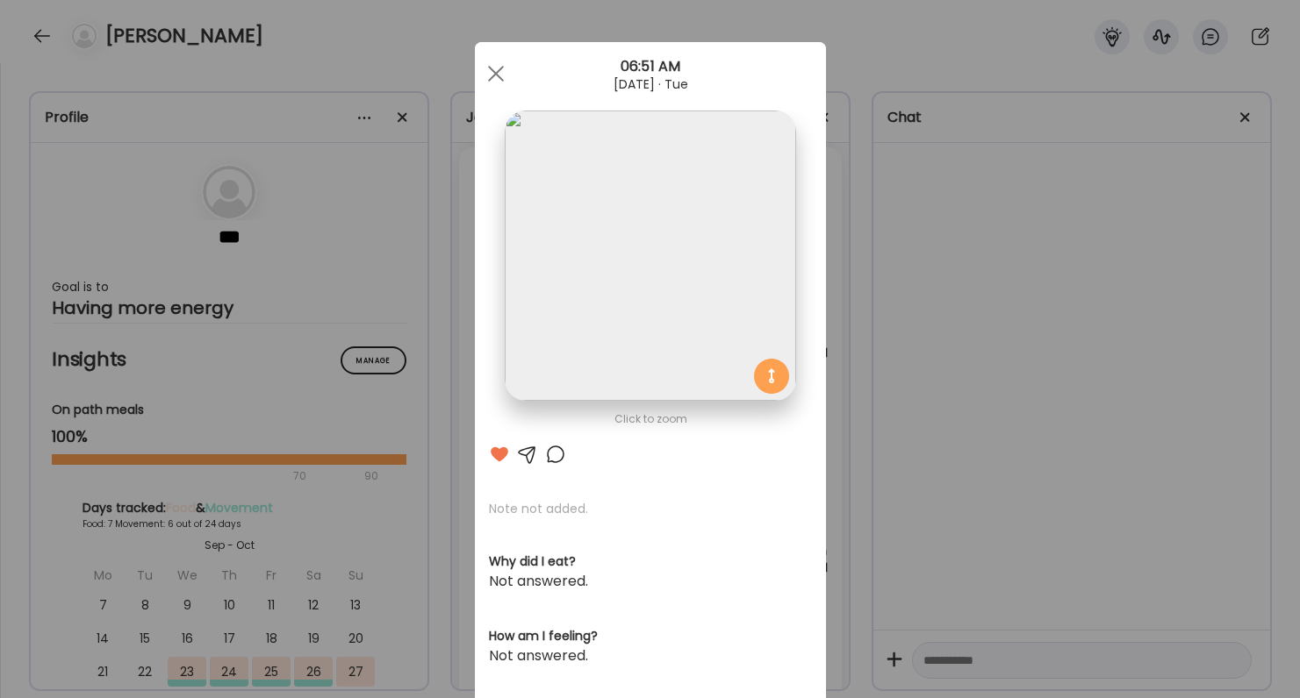
click at [839, 358] on div "Ate Coach Dashboard Wahoo! It’s official Take a moment to set up your Coach Pro…" at bounding box center [650, 349] width 1300 height 698
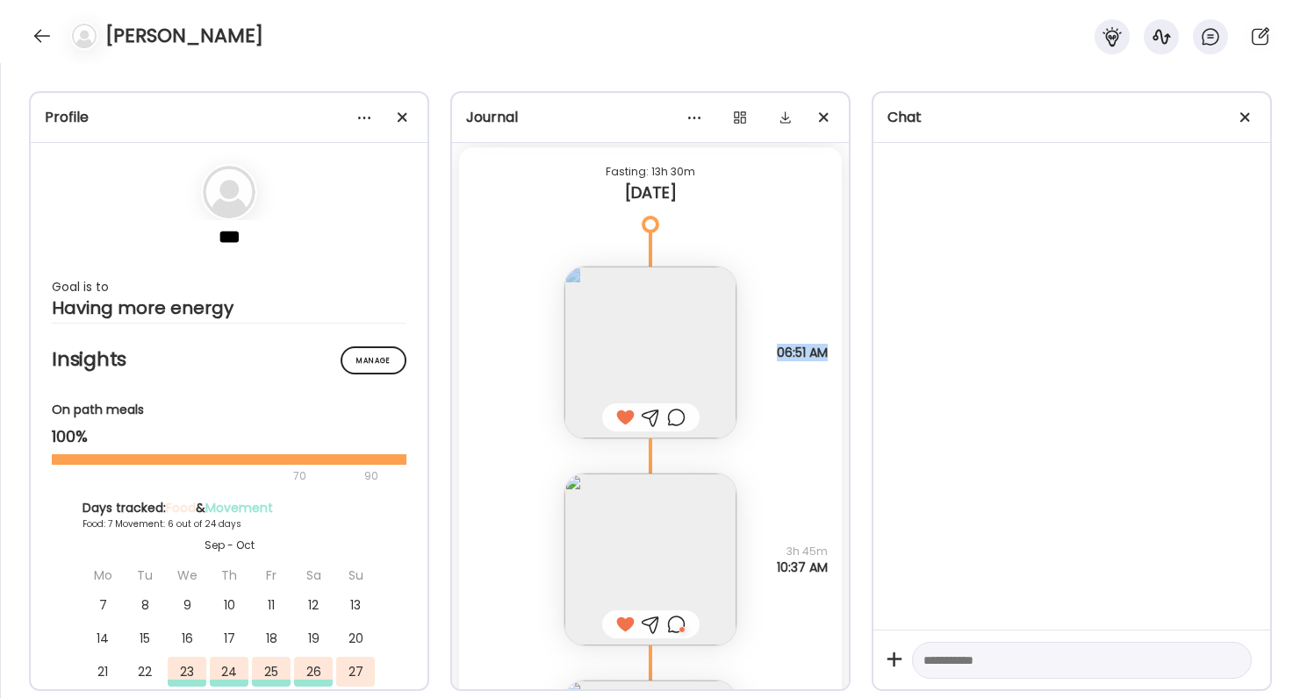
drag, startPoint x: 764, startPoint y: 354, endPoint x: 822, endPoint y: 354, distance: 57.9
click at [822, 354] on div "Note not added Questions not answered 06:51 AM" at bounding box center [650, 335] width 383 height 207
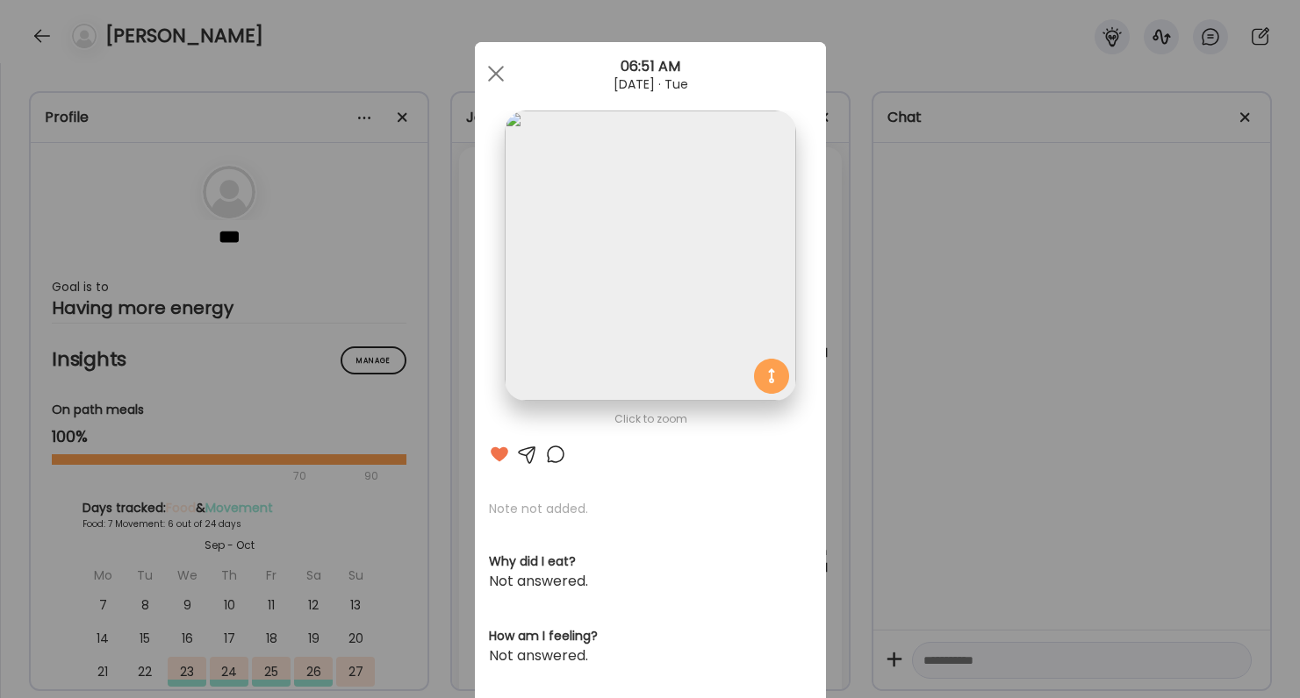
click at [841, 362] on div "Ate Coach Dashboard Wahoo! It’s official Take a moment to set up your Coach Pro…" at bounding box center [650, 349] width 1300 height 698
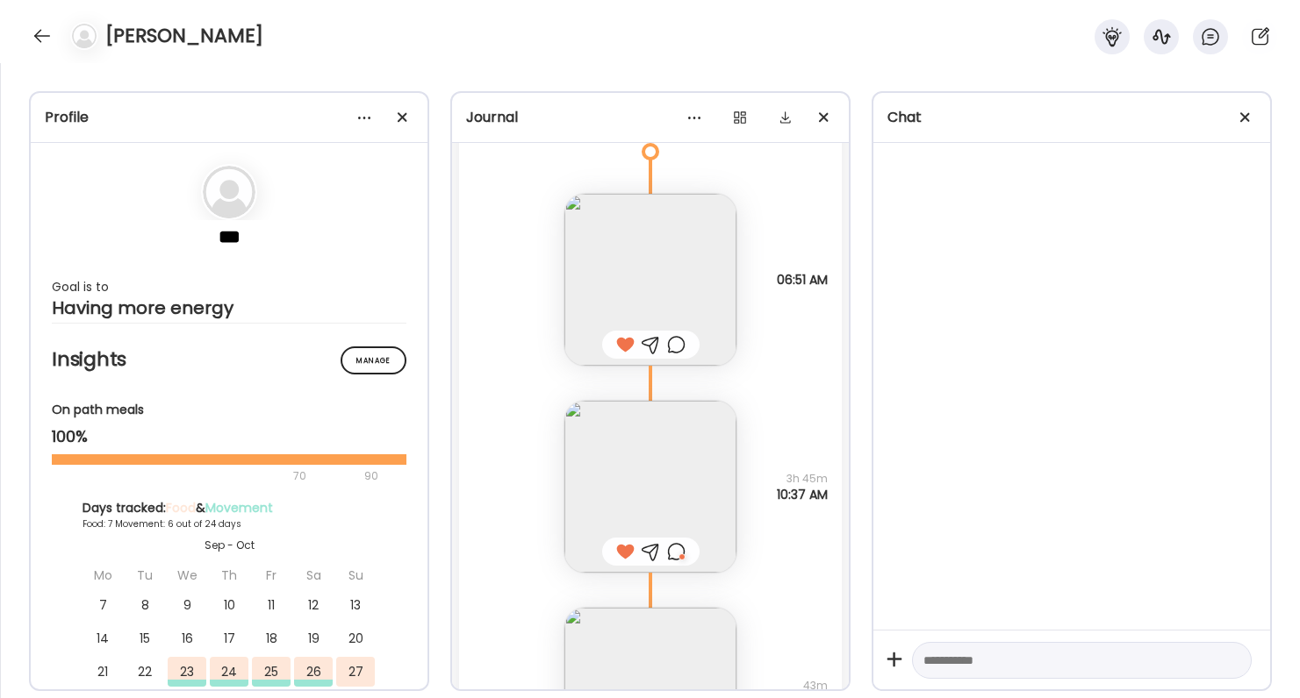
scroll to position [9382, 0]
click at [684, 285] on img at bounding box center [650, 271] width 172 height 172
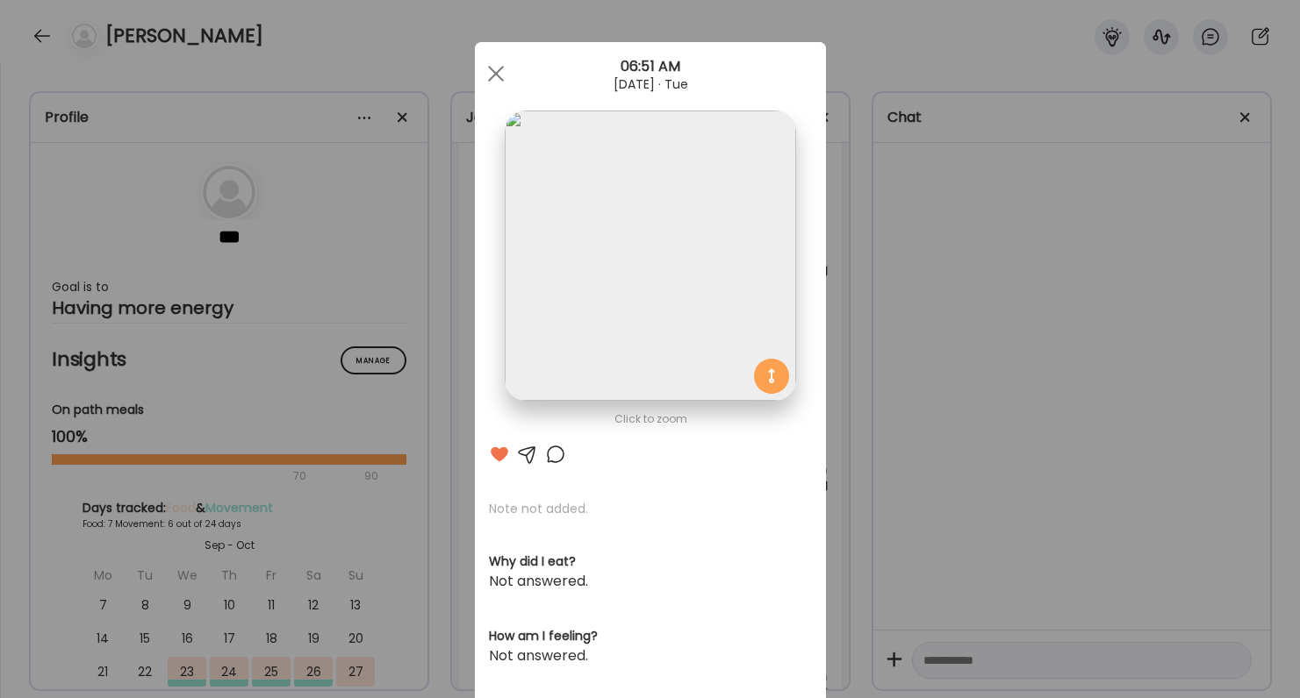
click at [940, 362] on div "Ate Coach Dashboard Wahoo! It’s official Take a moment to set up your Coach Pro…" at bounding box center [650, 349] width 1300 height 698
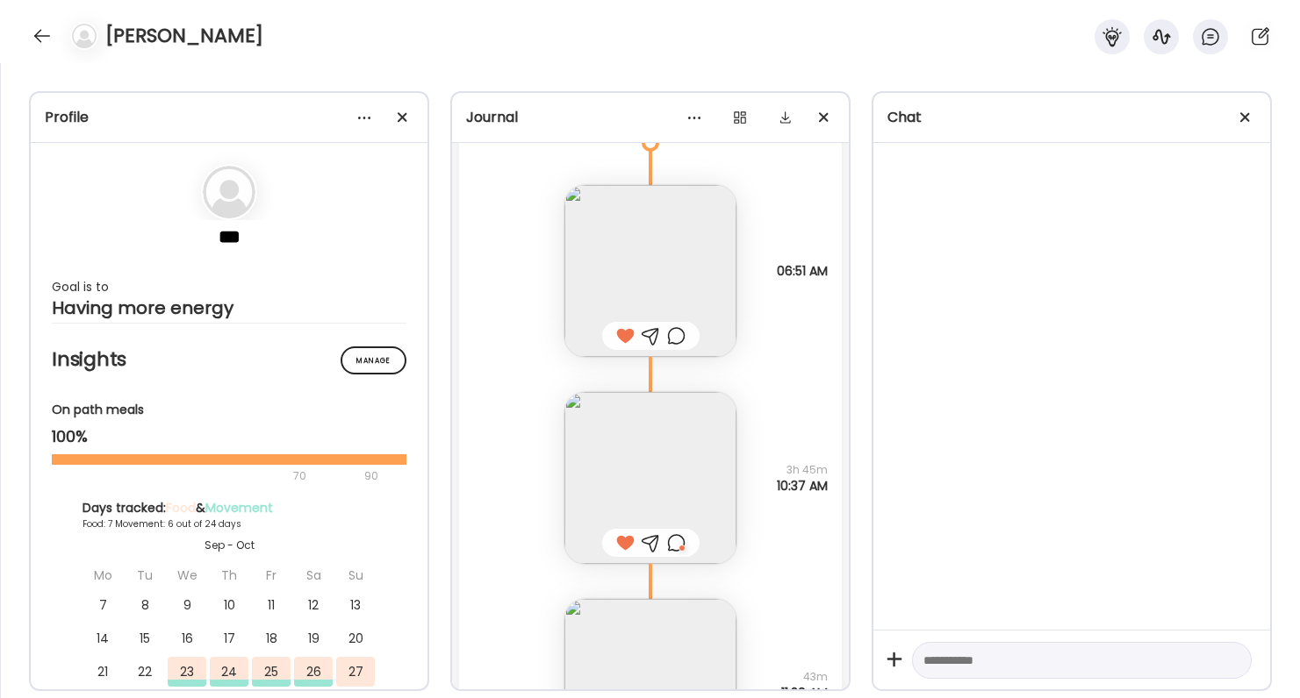
click at [689, 251] on img at bounding box center [650, 271] width 172 height 172
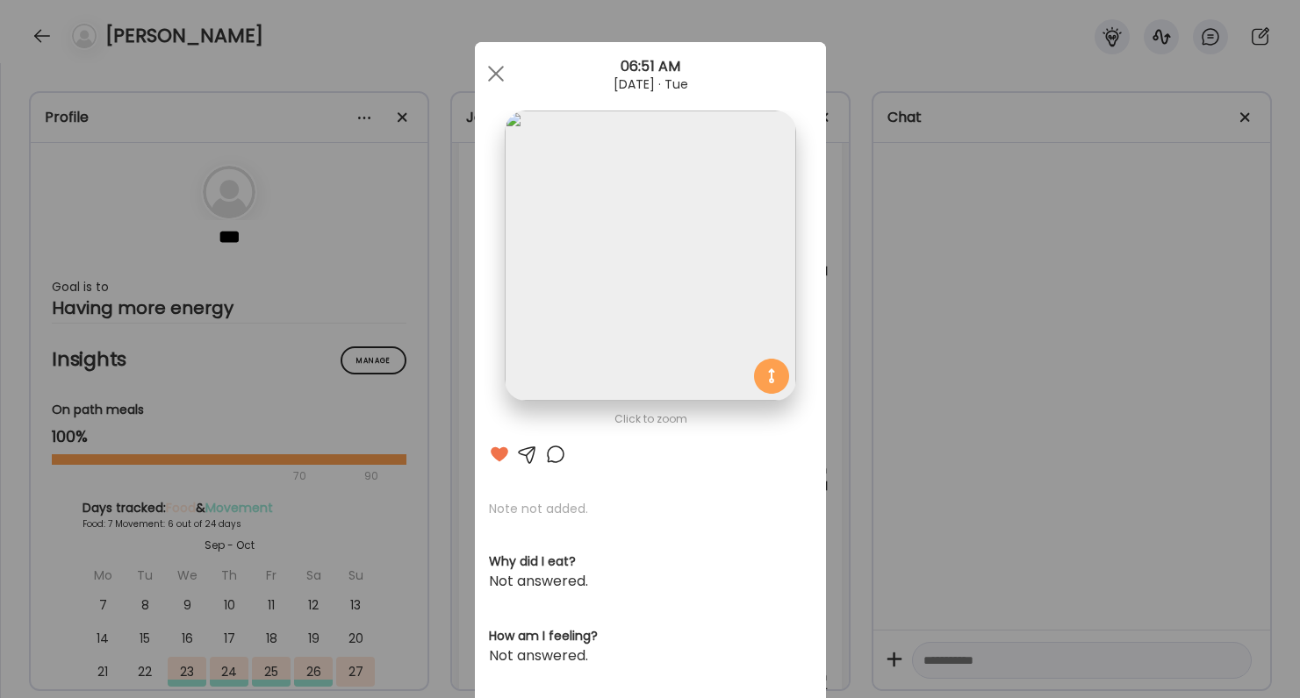
click at [671, 292] on img at bounding box center [650, 256] width 290 height 290
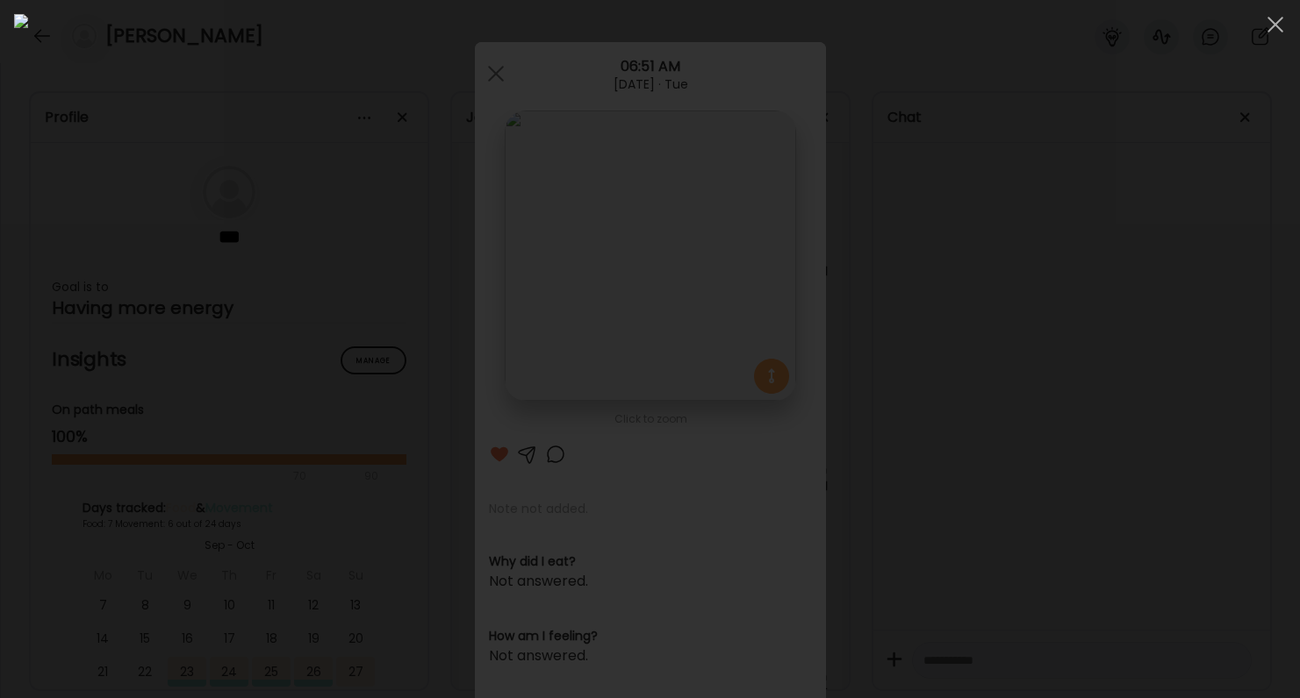
click at [1006, 381] on div at bounding box center [649, 349] width 1271 height 670
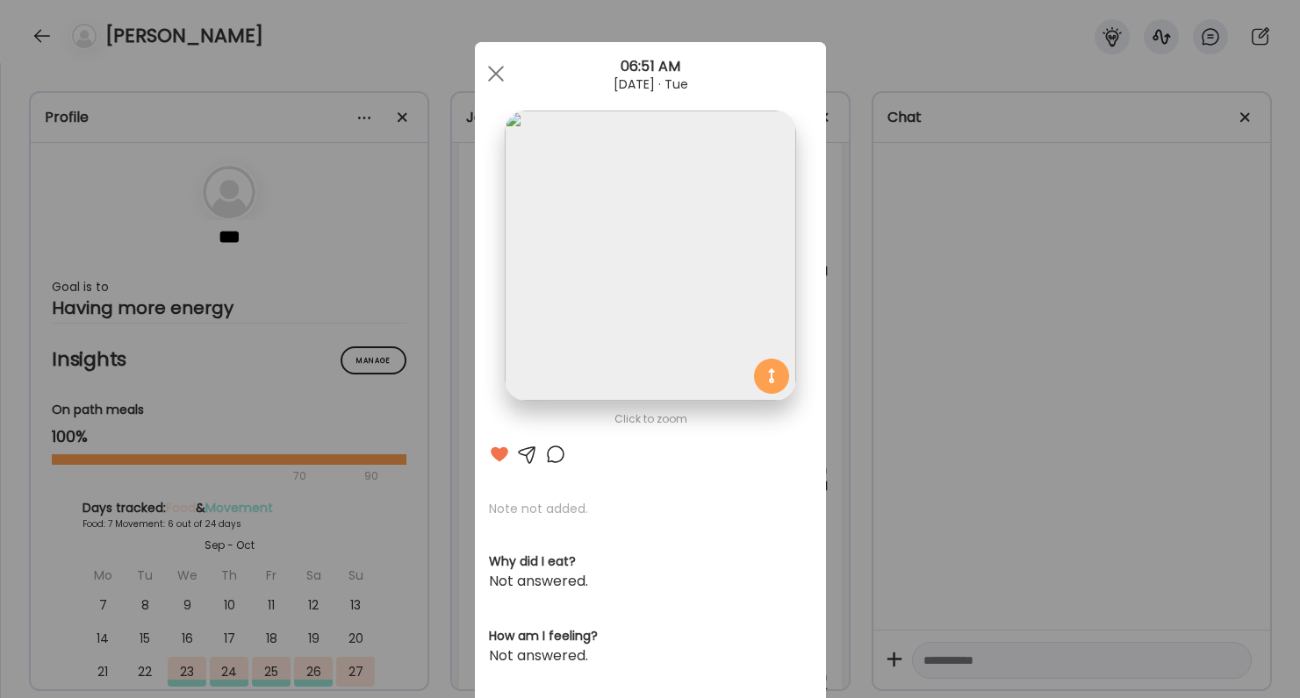
click at [1006, 381] on div "Ate Coach Dashboard Wahoo! It’s official Take a moment to set up your Coach Pro…" at bounding box center [650, 349] width 1300 height 698
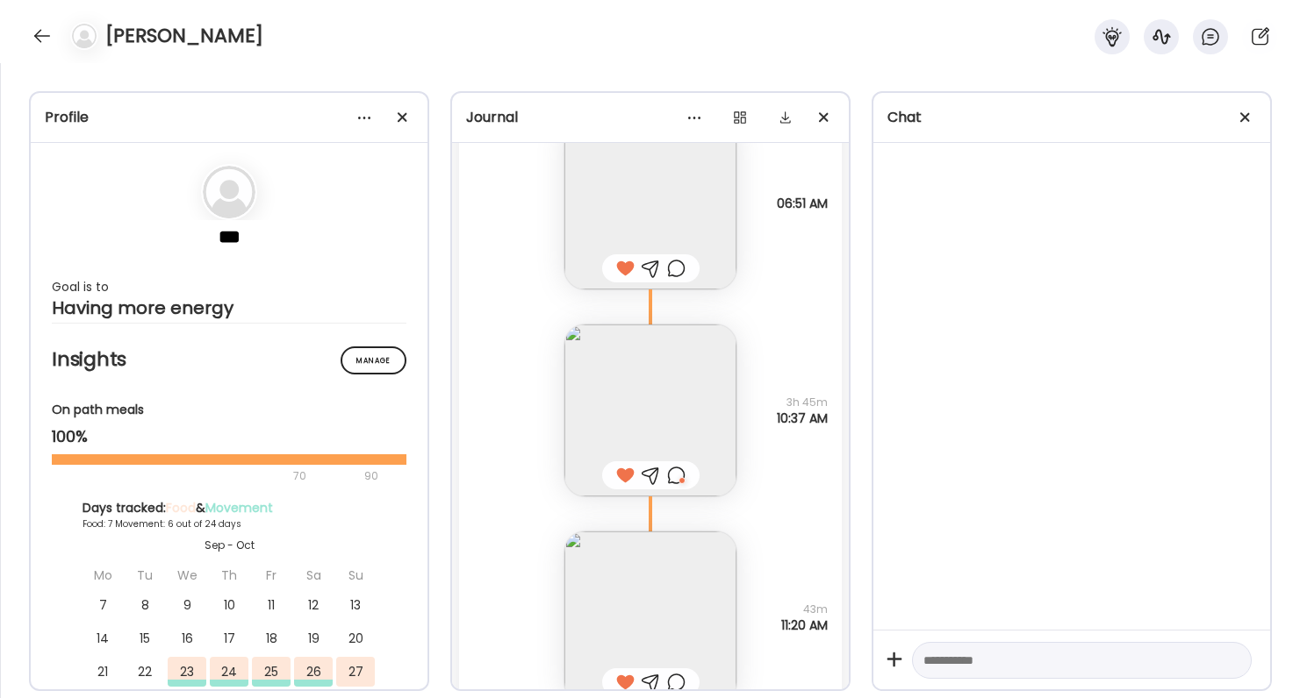
scroll to position [9447, 0]
drag, startPoint x: 772, startPoint y: 209, endPoint x: 816, endPoint y: 209, distance: 43.9
click at [816, 209] on span "06:51 AM" at bounding box center [802, 206] width 51 height 16
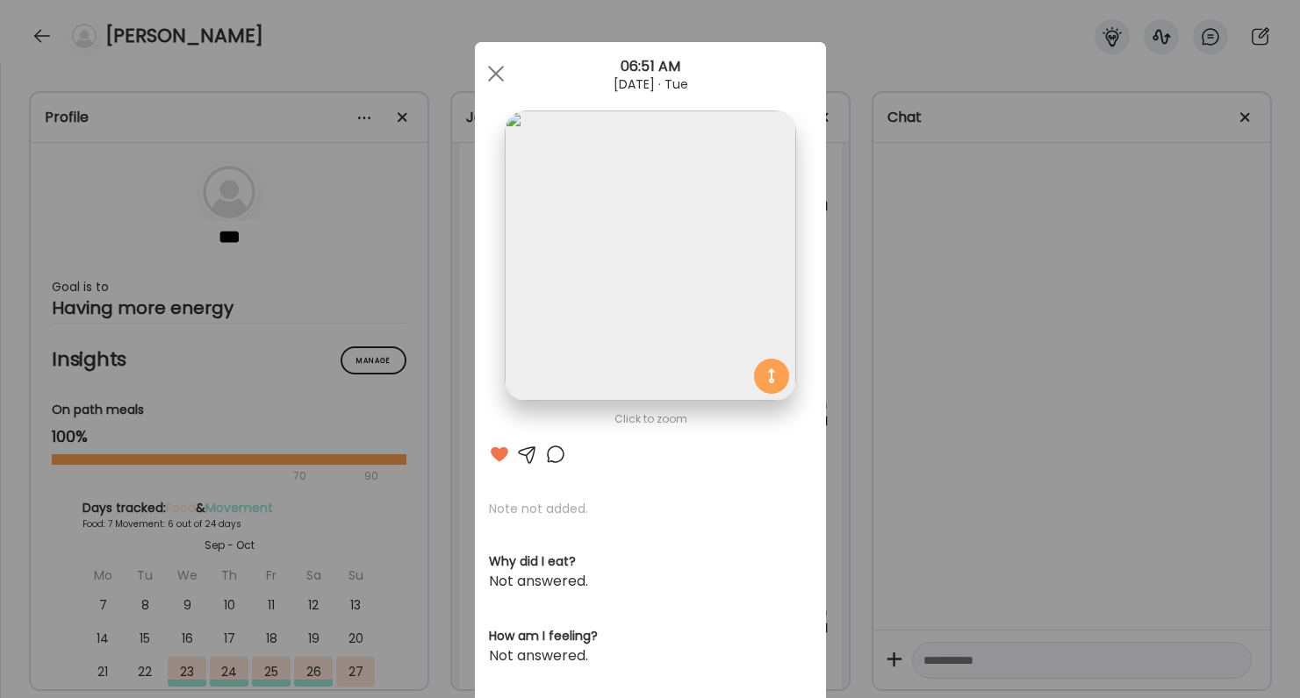
click at [864, 220] on div "Ate Coach Dashboard Wahoo! It’s official Take a moment to set up your Coach Pro…" at bounding box center [650, 349] width 1300 height 698
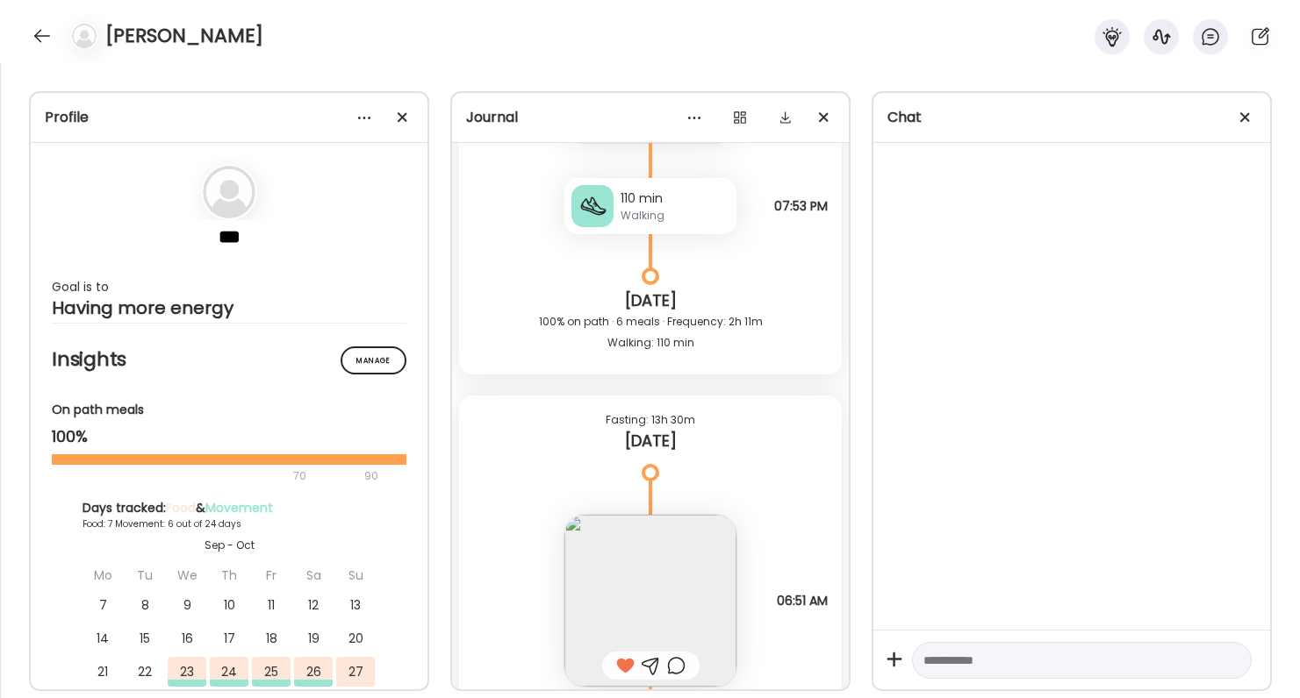
scroll to position [9053, 0]
drag, startPoint x: 770, startPoint y: 202, endPoint x: 789, endPoint y: 208, distance: 20.3
click at [789, 208] on span "07:53 PM" at bounding box center [801, 205] width 54 height 16
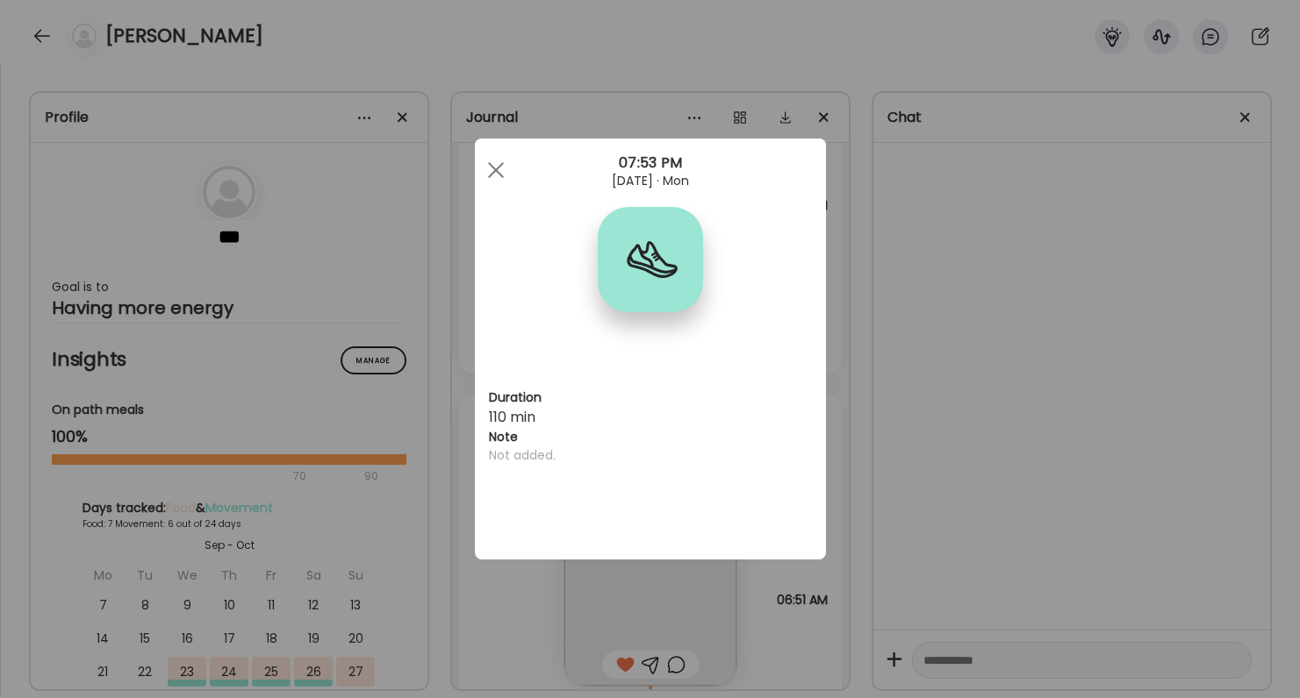
click at [835, 273] on div "Ate Coach Dashboard Wahoo! It’s official Take a moment to set up your Coach Pro…" at bounding box center [650, 349] width 1300 height 698
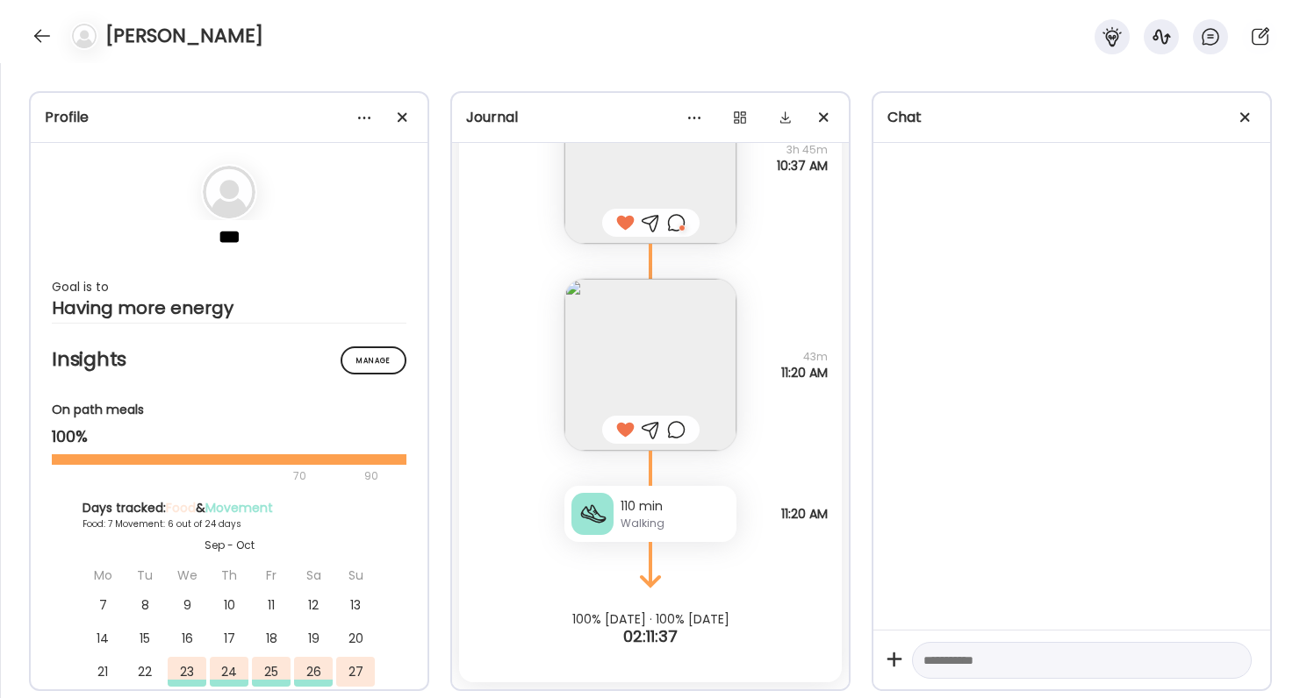
scroll to position [9703, 0]
click at [47, 34] on div at bounding box center [42, 36] width 28 height 28
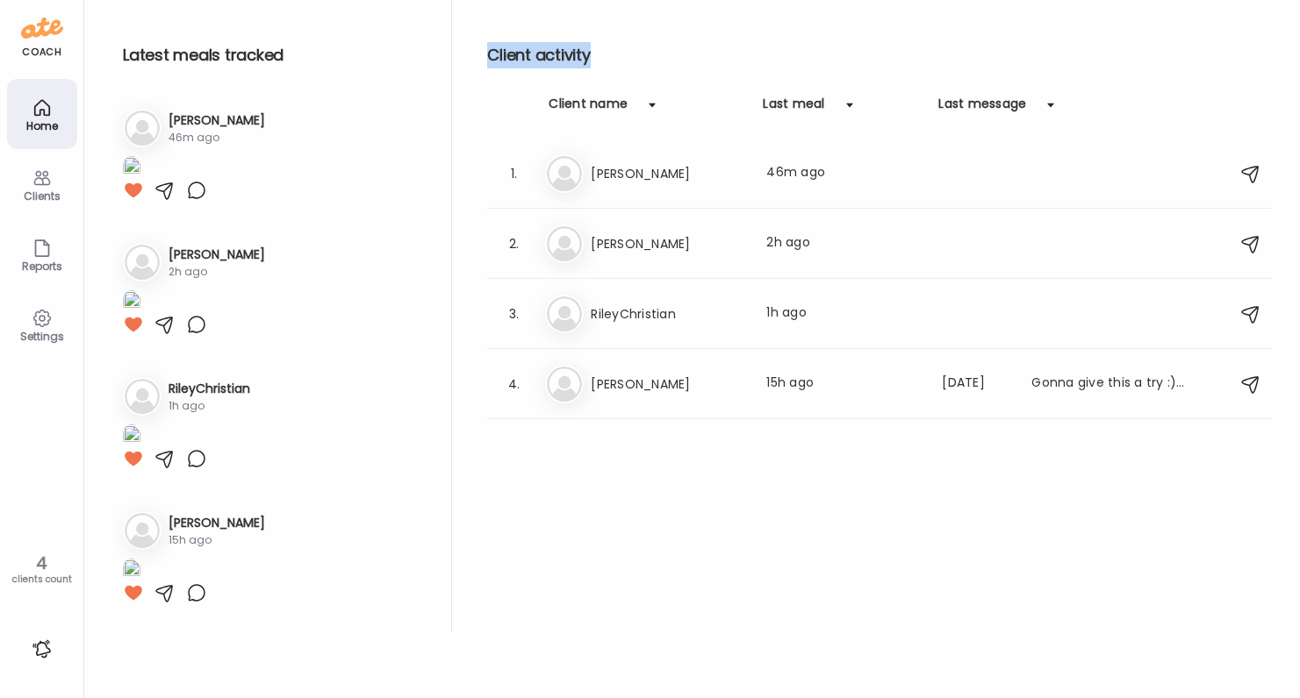
drag, startPoint x: 485, startPoint y: 53, endPoint x: 615, endPoint y: 61, distance: 130.2
click at [617, 62] on div "Latest meals tracked 1. Me Megan 46m ago 2. Be Bev 2h ago 3. Ri 1h ago 4. Ji" at bounding box center [691, 316] width 1159 height 632
click at [615, 61] on h2 "Client activity" at bounding box center [879, 55] width 784 height 26
drag, startPoint x: 615, startPoint y: 61, endPoint x: 504, endPoint y: 34, distance: 114.7
click at [504, 34] on div "Client activity Client name Last meal Last message 1. Me Megan Last meal: 46m a…" at bounding box center [879, 316] width 784 height 632
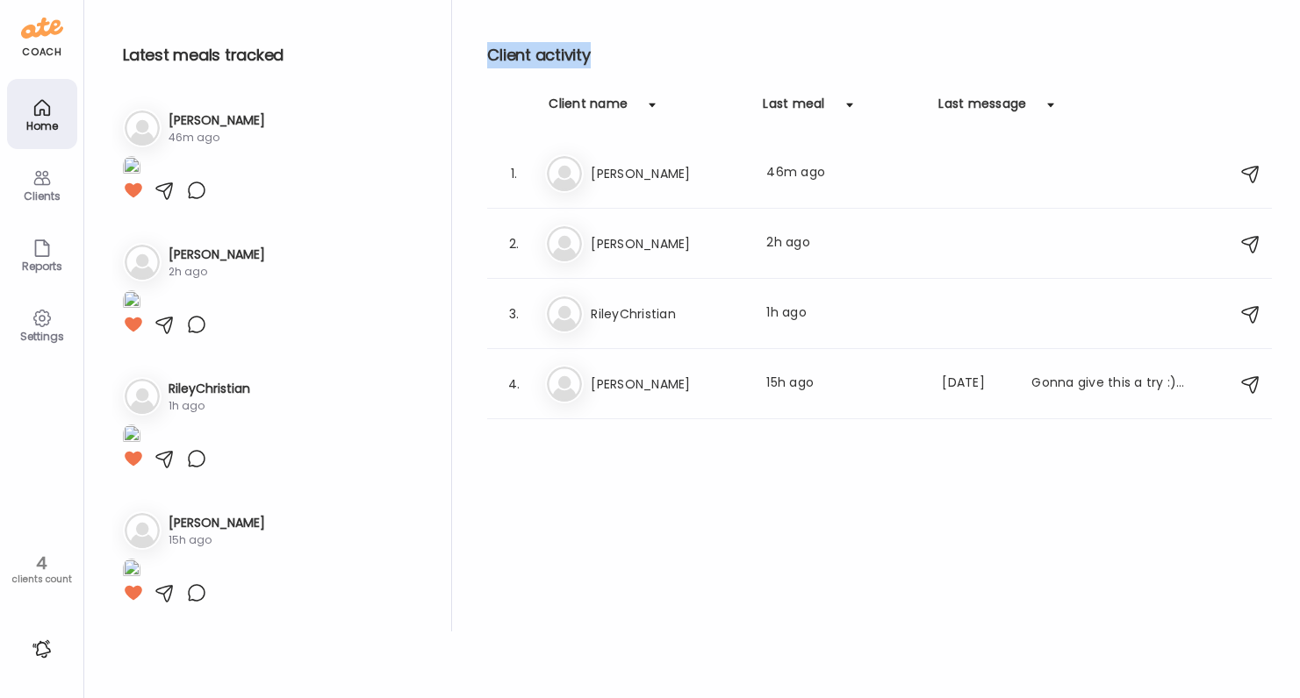
click at [504, 34] on div "Client activity Client name Last meal Last message 1. Me Megan Last meal: 46m a…" at bounding box center [879, 316] width 784 height 632
drag, startPoint x: 484, startPoint y: 49, endPoint x: 602, endPoint y: 54, distance: 118.5
click at [602, 54] on div "Latest meals tracked 1. Me Megan 46m ago 2. Be Bev 2h ago 3. Ri 1h ago 4. Ji" at bounding box center [691, 316] width 1159 height 632
click at [602, 54] on h2 "Client activity" at bounding box center [879, 55] width 784 height 26
drag, startPoint x: 602, startPoint y: 54, endPoint x: 478, endPoint y: 54, distance: 123.7
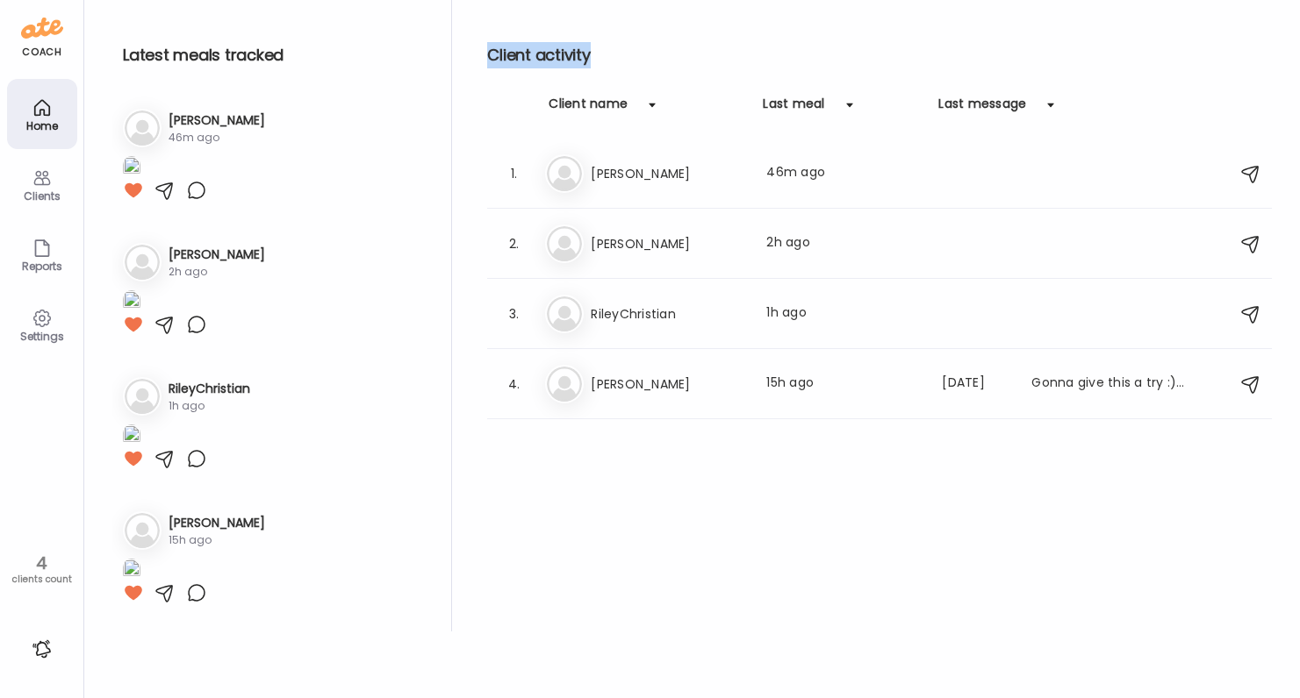
click at [478, 54] on div "Latest meals tracked 1. Me Megan 46m ago 2. Be Bev 2h ago 3. Ri 1h ago 4. Ji" at bounding box center [691, 316] width 1159 height 632
drag, startPoint x: 536, startPoint y: 104, endPoint x: 1099, endPoint y: 99, distance: 562.5
click at [1100, 98] on div "Client name Last meal Last message" at bounding box center [879, 117] width 784 height 44
click at [1099, 99] on div "Client name Last meal Last message" at bounding box center [879, 117] width 784 height 44
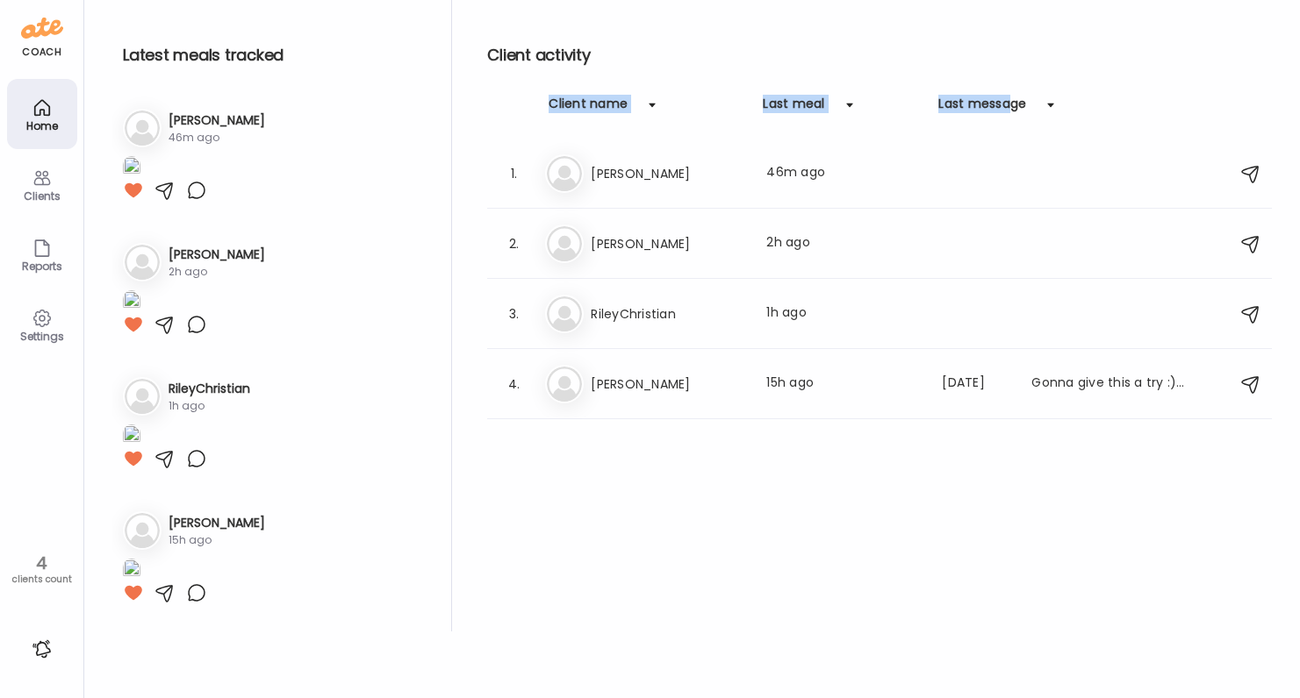
drag, startPoint x: 521, startPoint y: 109, endPoint x: 1018, endPoint y: 96, distance: 496.8
click at [1018, 96] on div "Client name Last meal Last message" at bounding box center [879, 117] width 784 height 44
click at [1064, 109] on div at bounding box center [1050, 105] width 35 height 35
click at [844, 632] on div "Client activity Client name Last meal Last message 1. Me Megan Last meal: 46m a…" at bounding box center [879, 316] width 784 height 632
click at [666, 245] on h3 "Bev" at bounding box center [668, 243] width 154 height 21
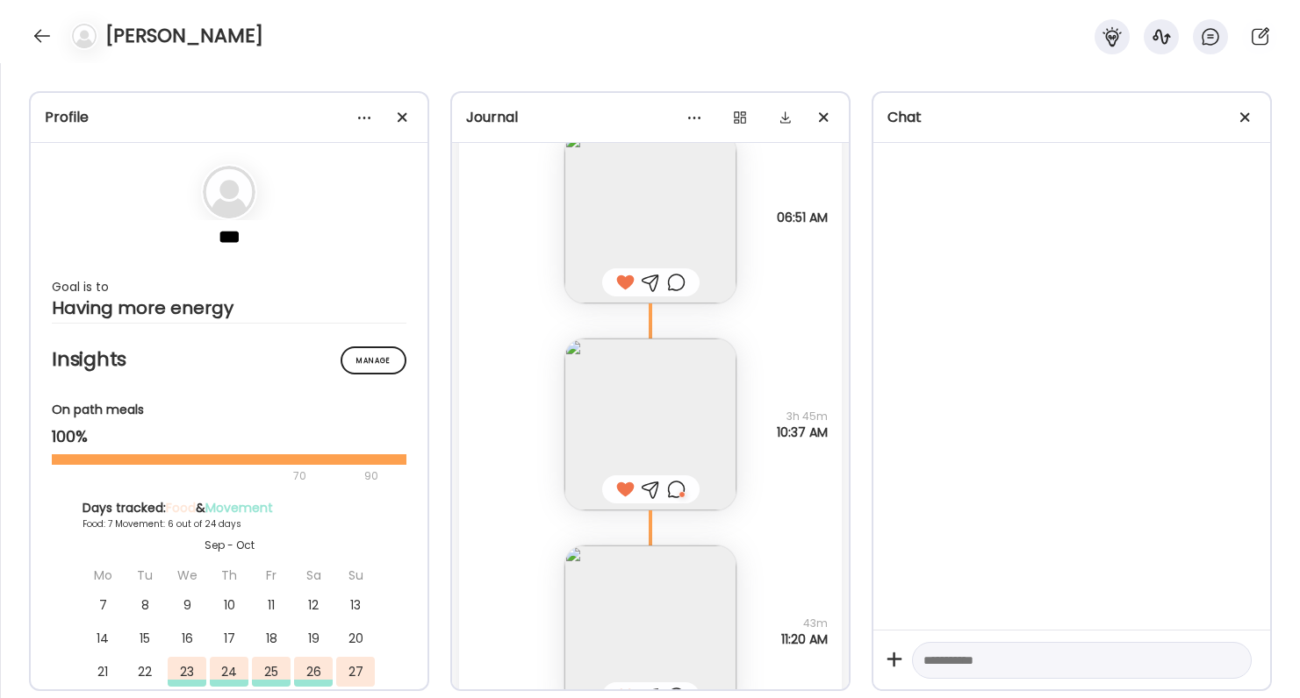
scroll to position [9435, 0]
click at [677, 285] on div at bounding box center [676, 283] width 18 height 21
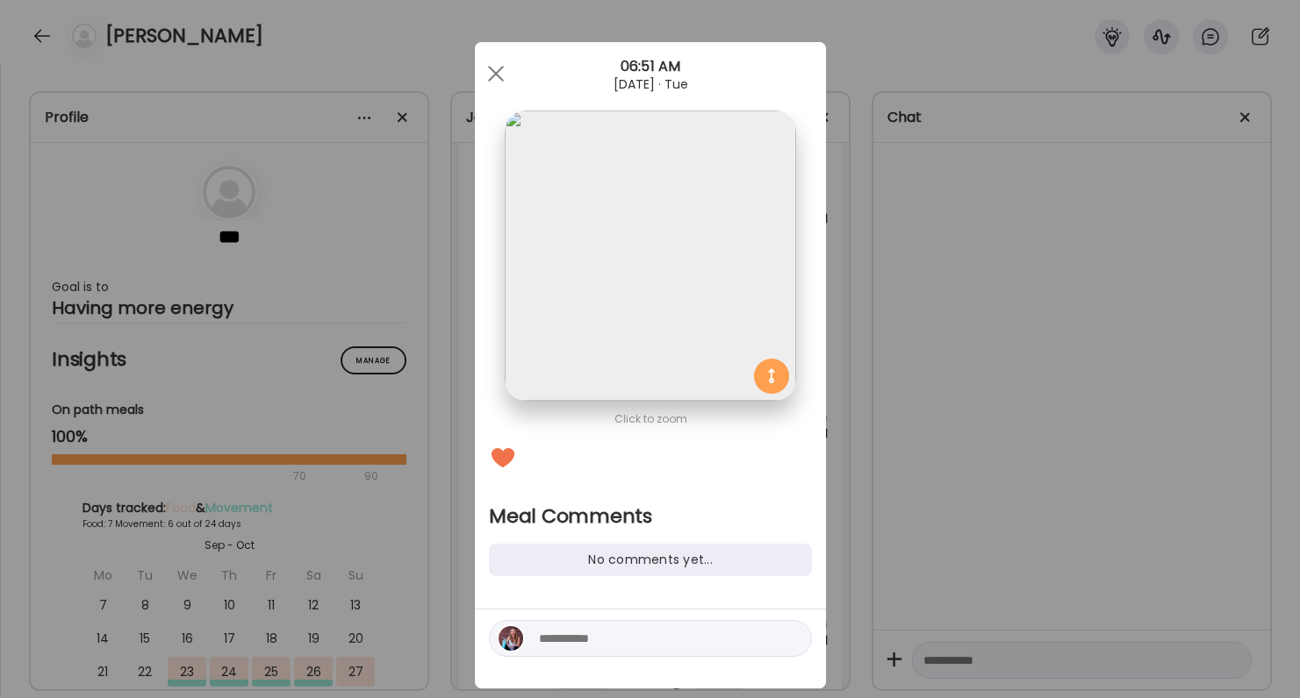
click at [967, 362] on div "Ate Coach Dashboard Wahoo! It’s official Take a moment to set up your Coach Pro…" at bounding box center [650, 349] width 1300 height 698
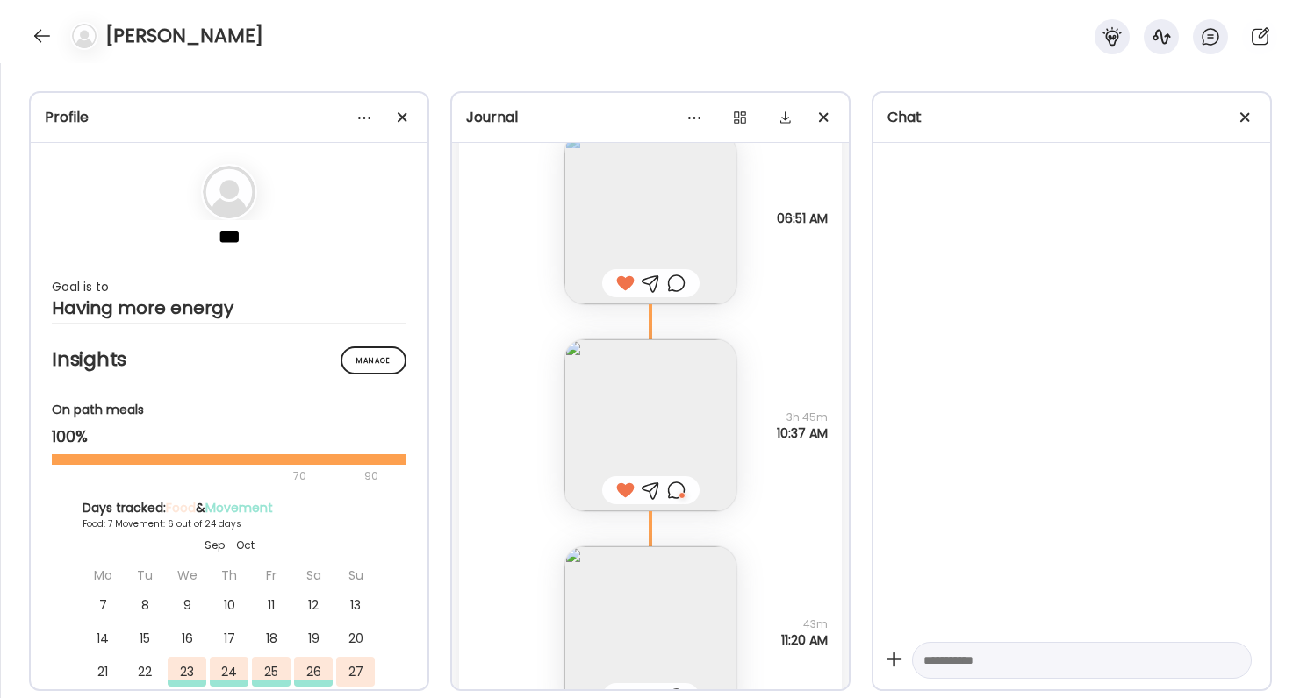
drag, startPoint x: 771, startPoint y: 224, endPoint x: 854, endPoint y: 224, distance: 82.5
click at [854, 224] on div "Profile *** Goal is to Having more energy Manage Insights On path meals 100% 70…" at bounding box center [650, 380] width 1300 height 635
click at [806, 226] on span "06:51 AM" at bounding box center [802, 219] width 51 height 16
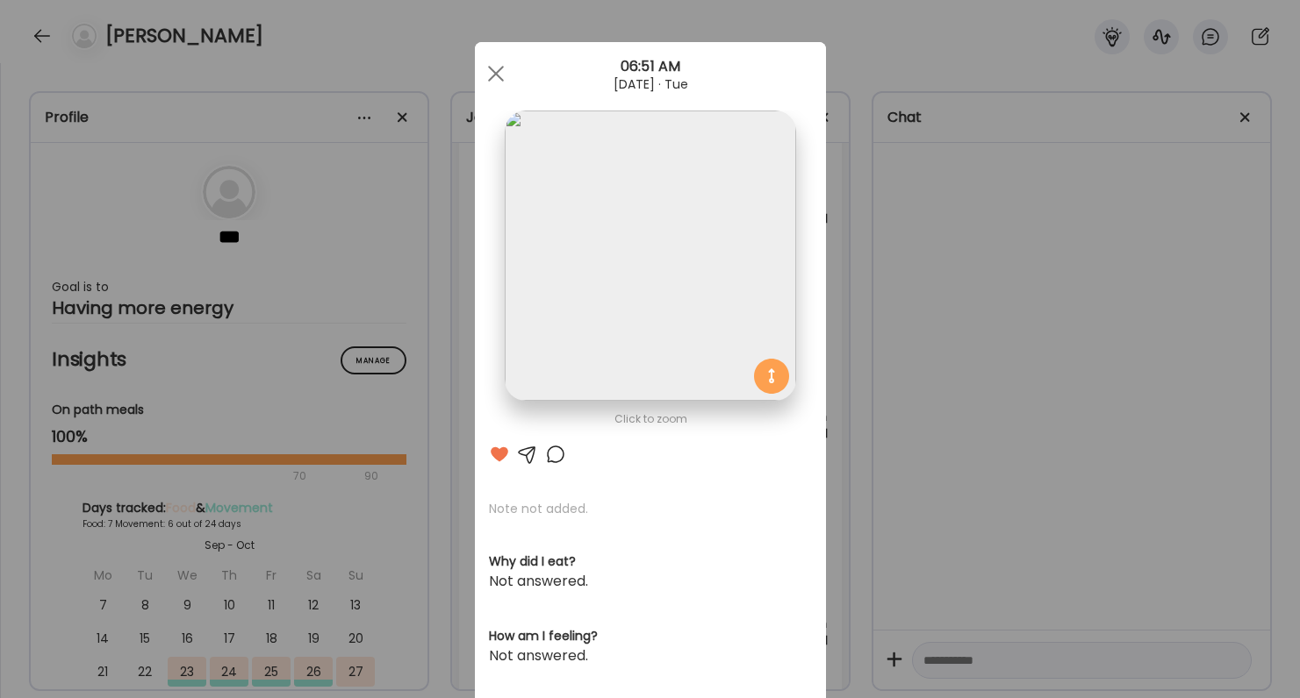
click at [832, 262] on div "Ate Coach Dashboard Wahoo! It’s official Take a moment to set up your Coach Pro…" at bounding box center [650, 349] width 1300 height 698
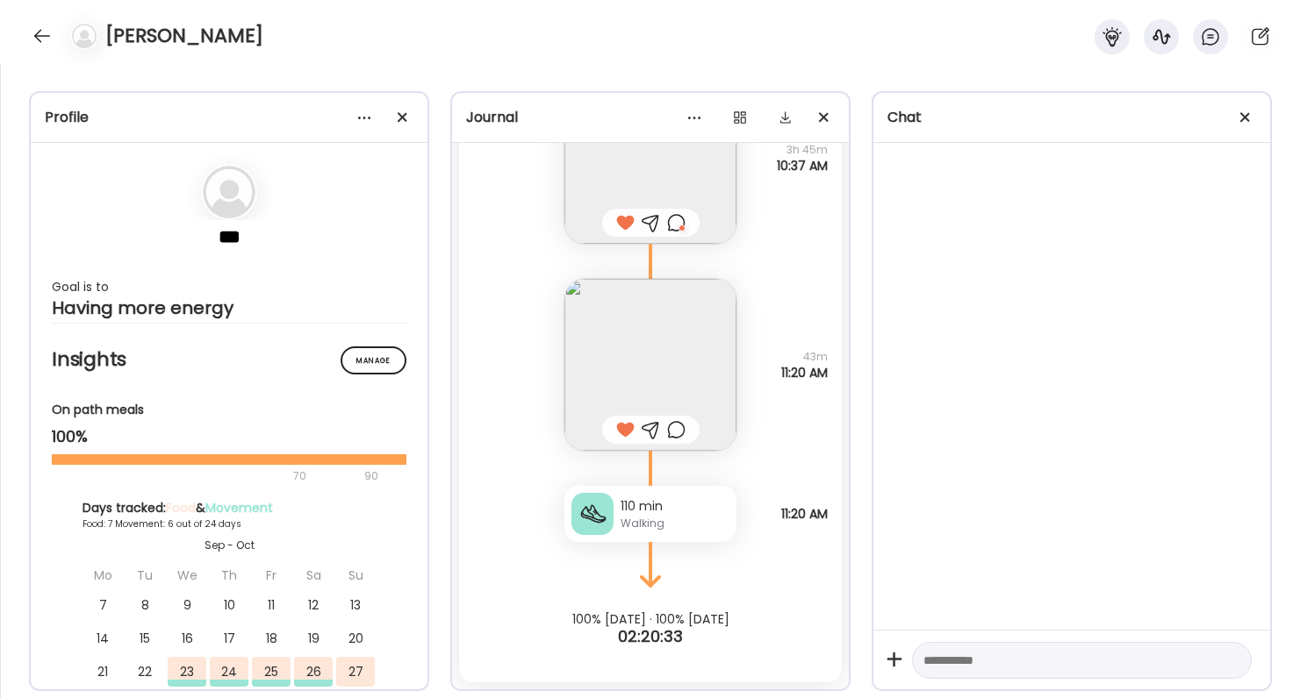
scroll to position [9703, 0]
drag, startPoint x: 772, startPoint y: 366, endPoint x: 785, endPoint y: 378, distance: 18.0
click at [785, 378] on div "Note not added Questions not answered 43m 11:20 AM" at bounding box center [650, 347] width 383 height 207
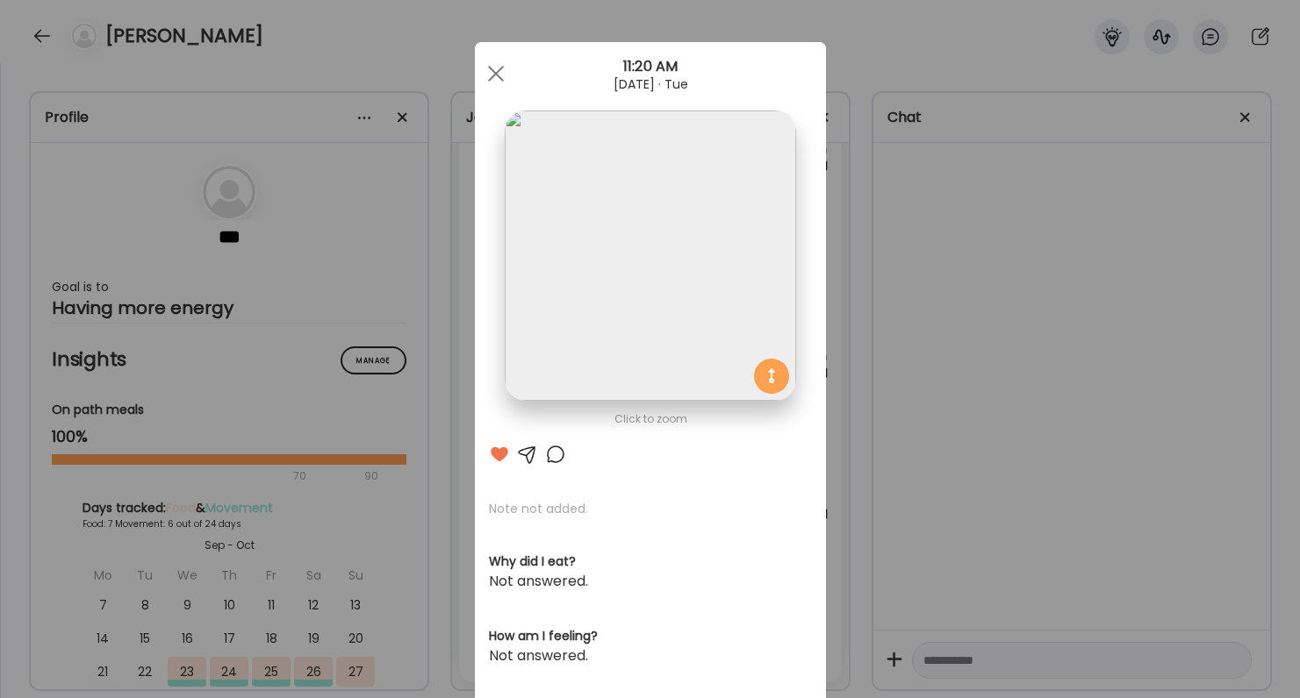
click at [867, 435] on div "Ate Coach Dashboard Wahoo! It’s official Take a moment to set up your Coach Pro…" at bounding box center [650, 349] width 1300 height 698
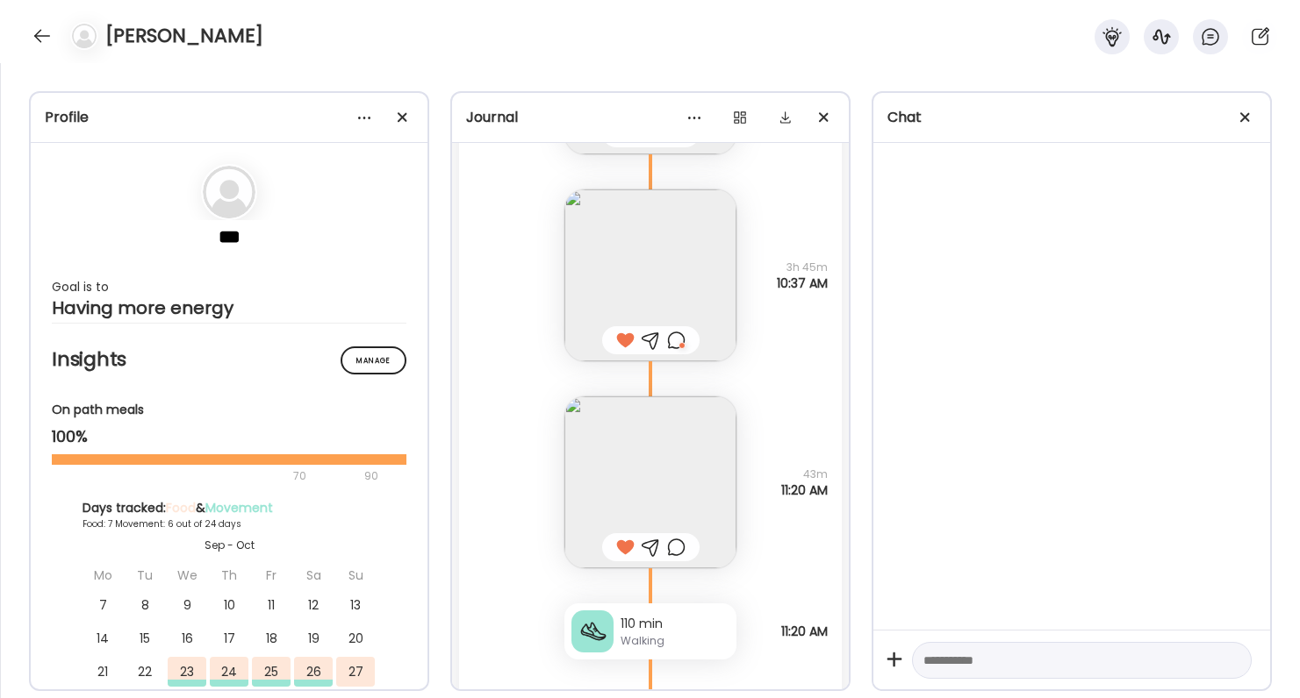
scroll to position [9584, 0]
drag, startPoint x: 774, startPoint y: 280, endPoint x: 823, endPoint y: 284, distance: 49.3
click at [823, 284] on span "10:37 AM" at bounding box center [802, 284] width 51 height 16
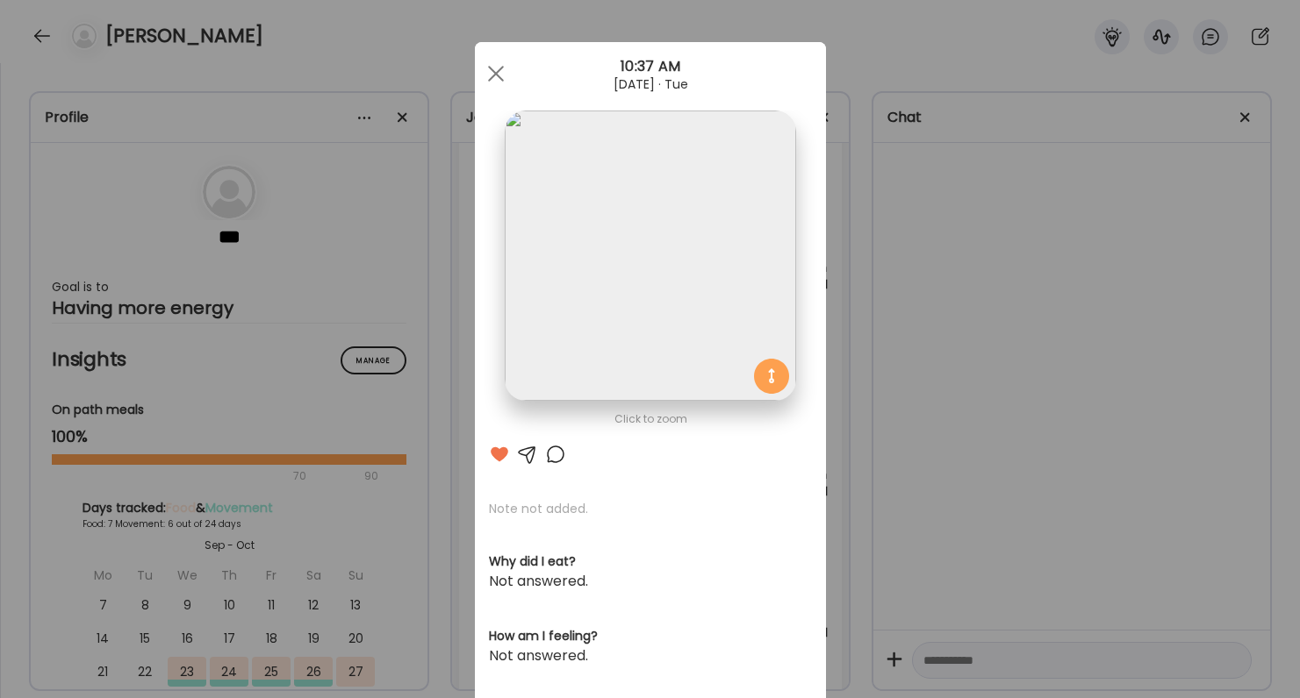
click at [853, 319] on div "Ate Coach Dashboard Wahoo! It’s official Take a moment to set up your Coach Pro…" at bounding box center [650, 349] width 1300 height 698
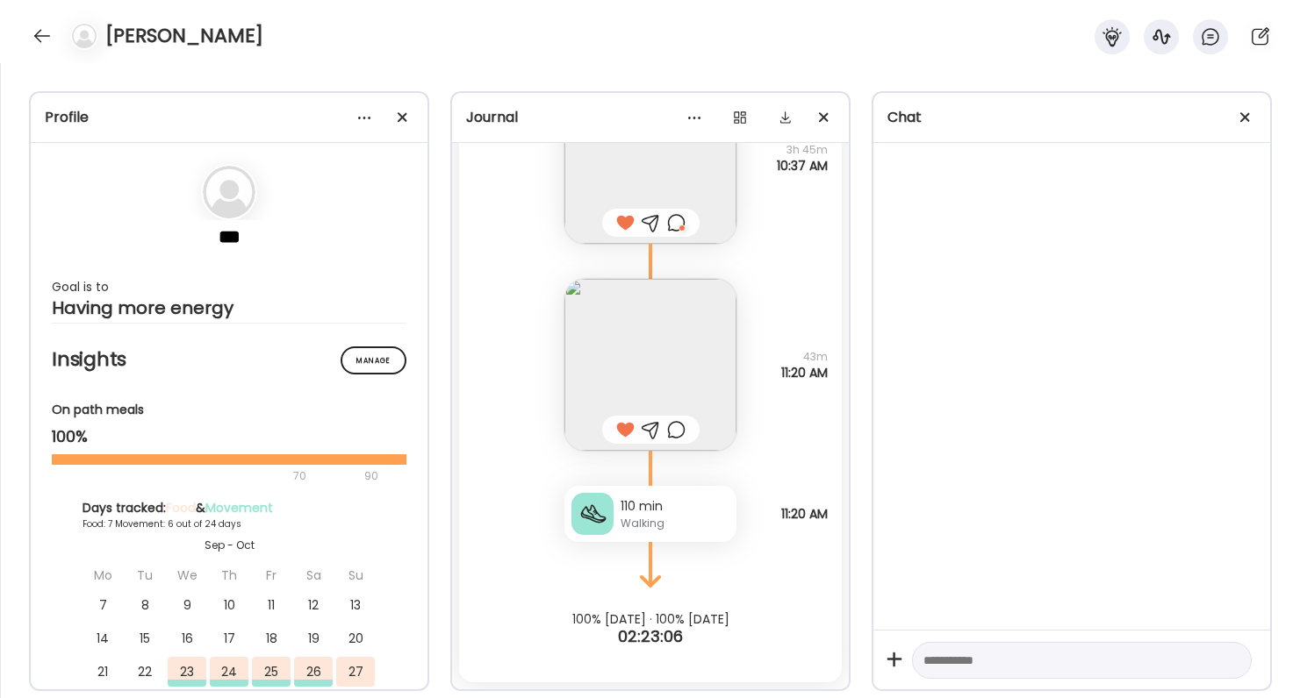
scroll to position [9703, 0]
click at [50, 28] on div at bounding box center [42, 36] width 28 height 28
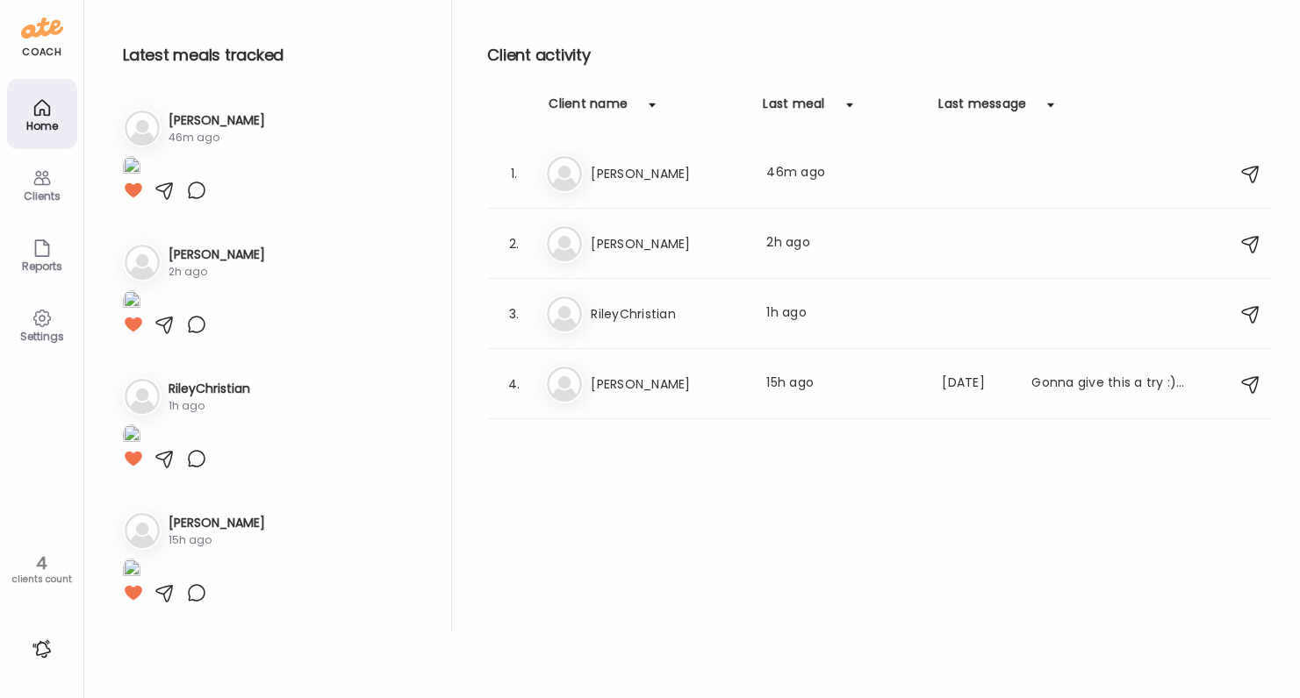
click at [40, 641] on div at bounding box center [42, 649] width 28 height 28
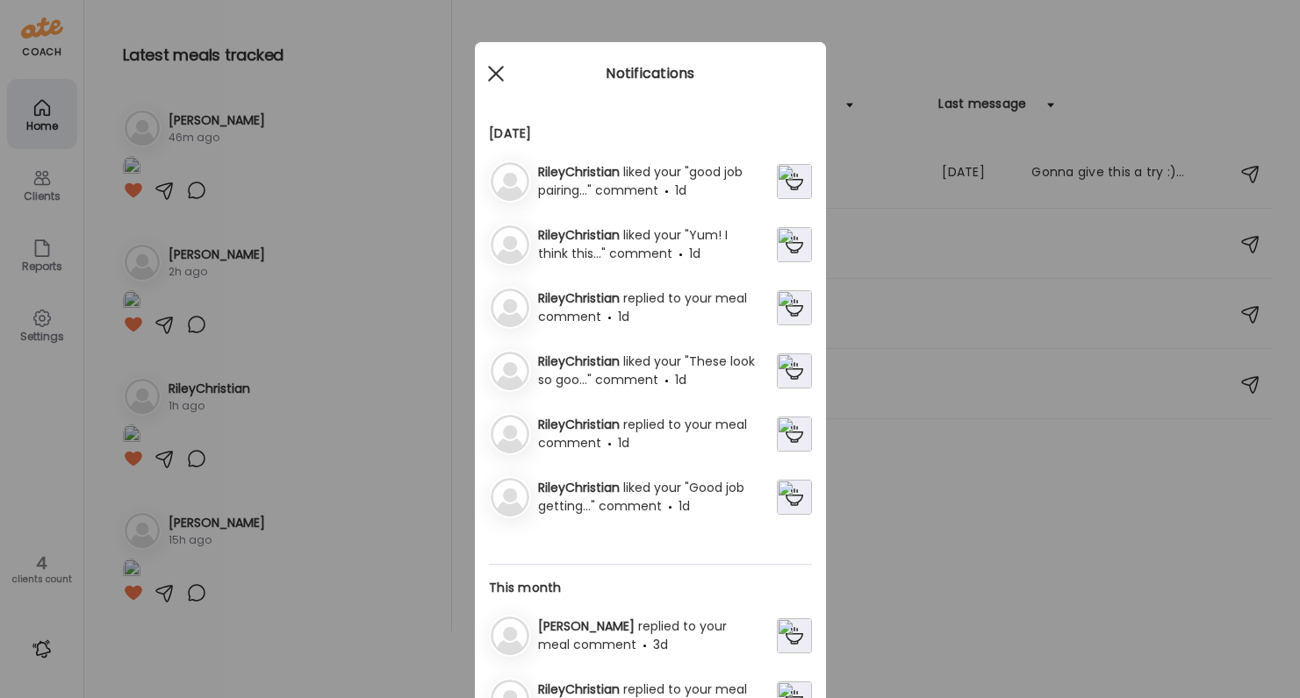
click at [487, 73] on div at bounding box center [495, 73] width 35 height 35
